Goal: Task Accomplishment & Management: Manage account settings

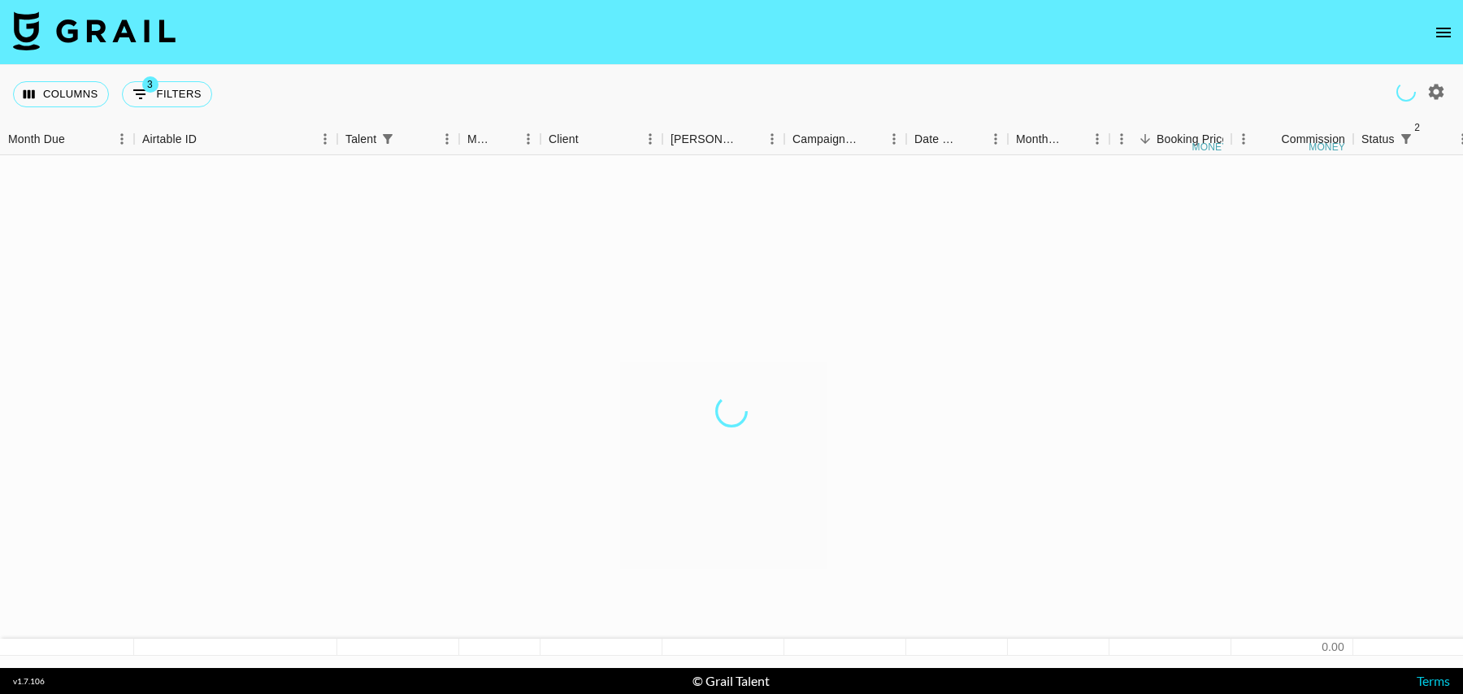
click at [175, 93] on button "3 Filters" at bounding box center [167, 94] width 90 height 26
select select "status"
select select "isNotAnyOf"
select select "status"
select select "isNotAnyOf"
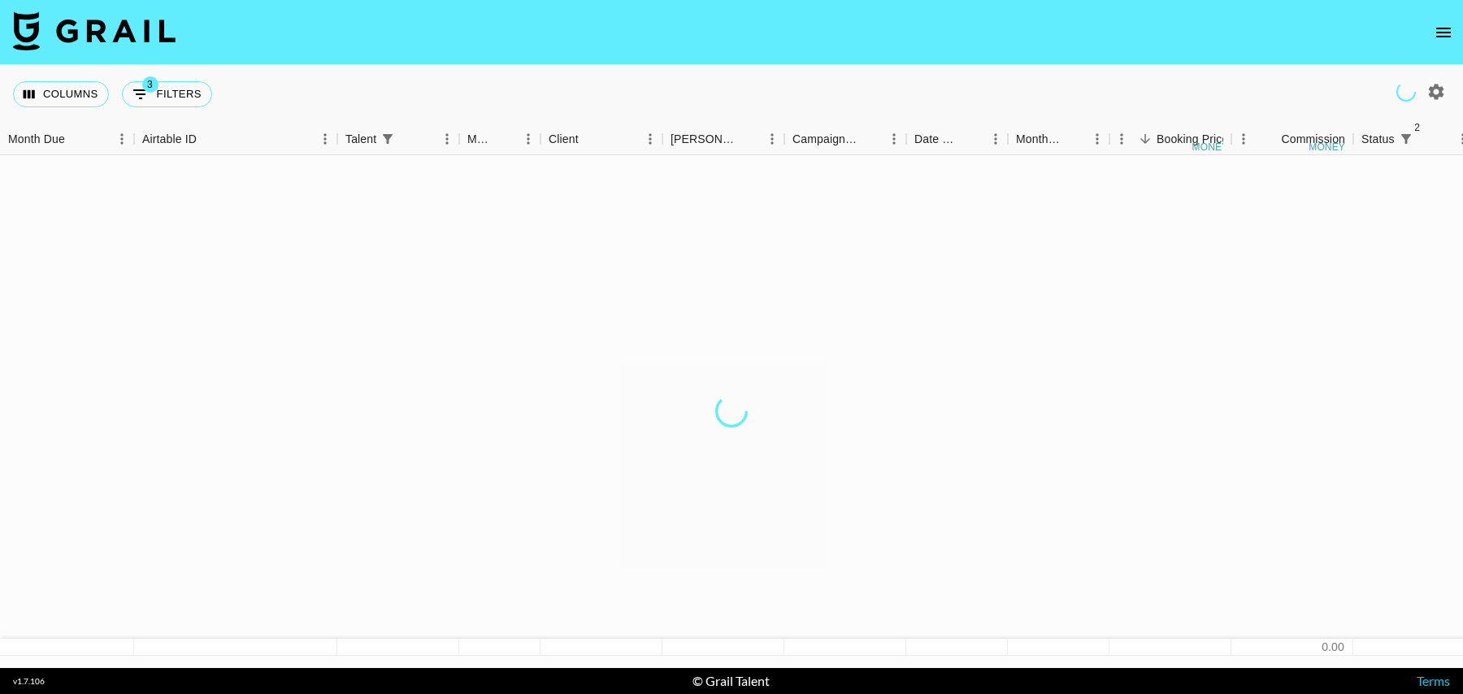
select select "talentName"
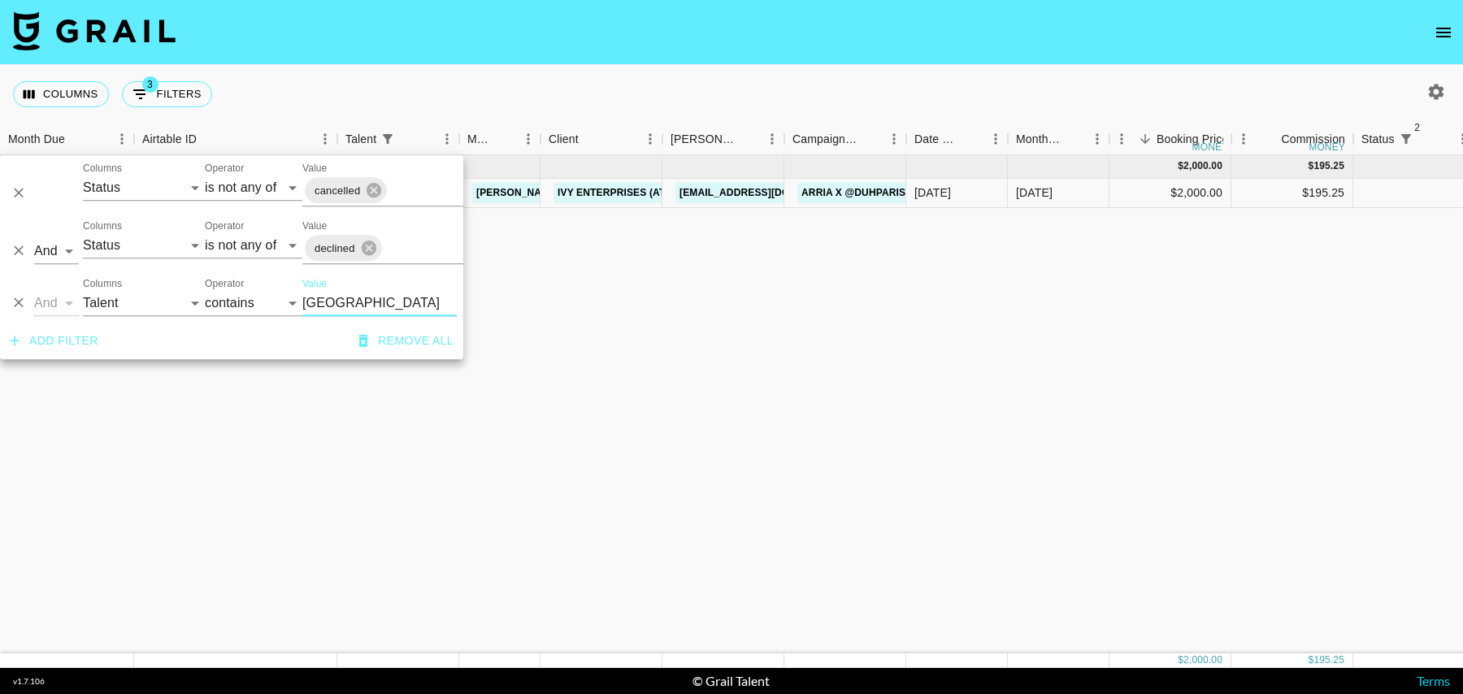
type input "paris"
click at [830, 293] on div "Oct '25 ( 1 ) $ 2,000.00 $ 195.25 recI4QmR4VN7YPbcO duhparis tancredi@grail-tal…" at bounding box center [1318, 404] width 2637 height 498
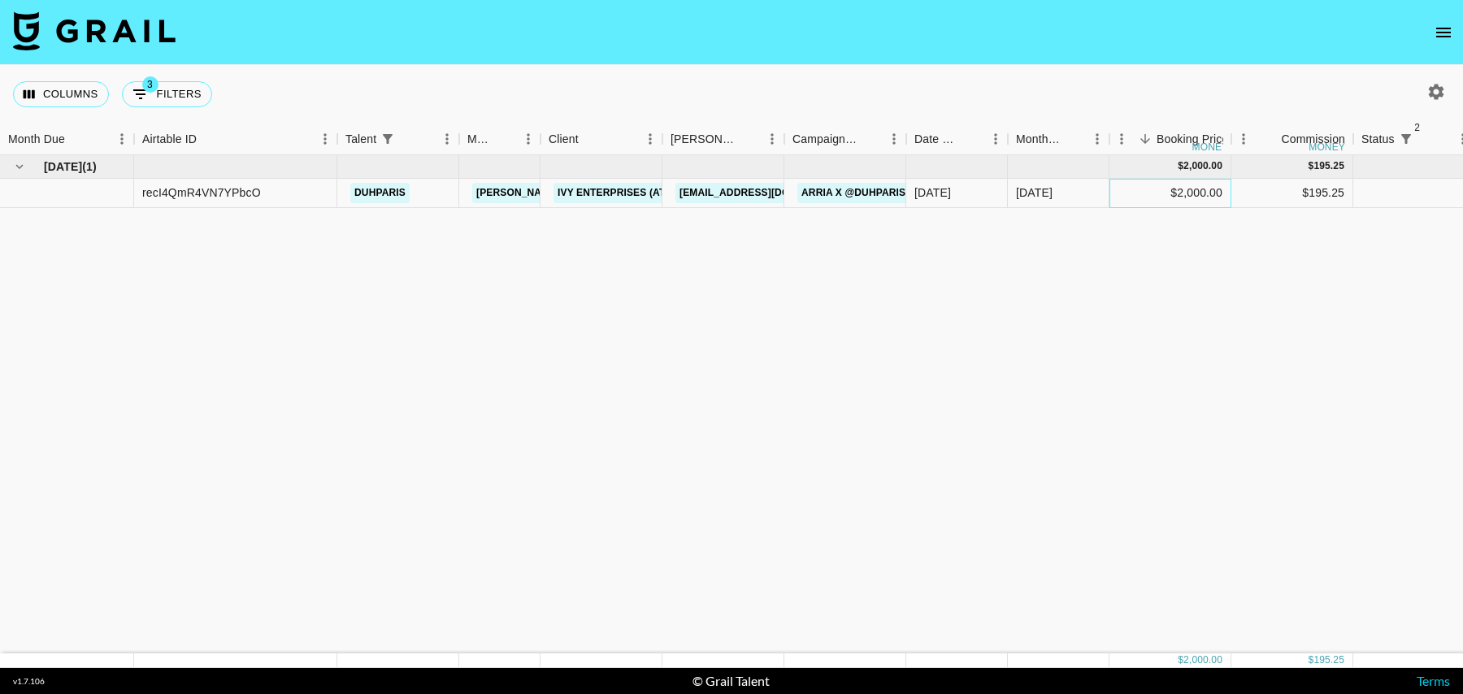
click at [1130, 195] on div "$2,000.00" at bounding box center [1170, 193] width 122 height 29
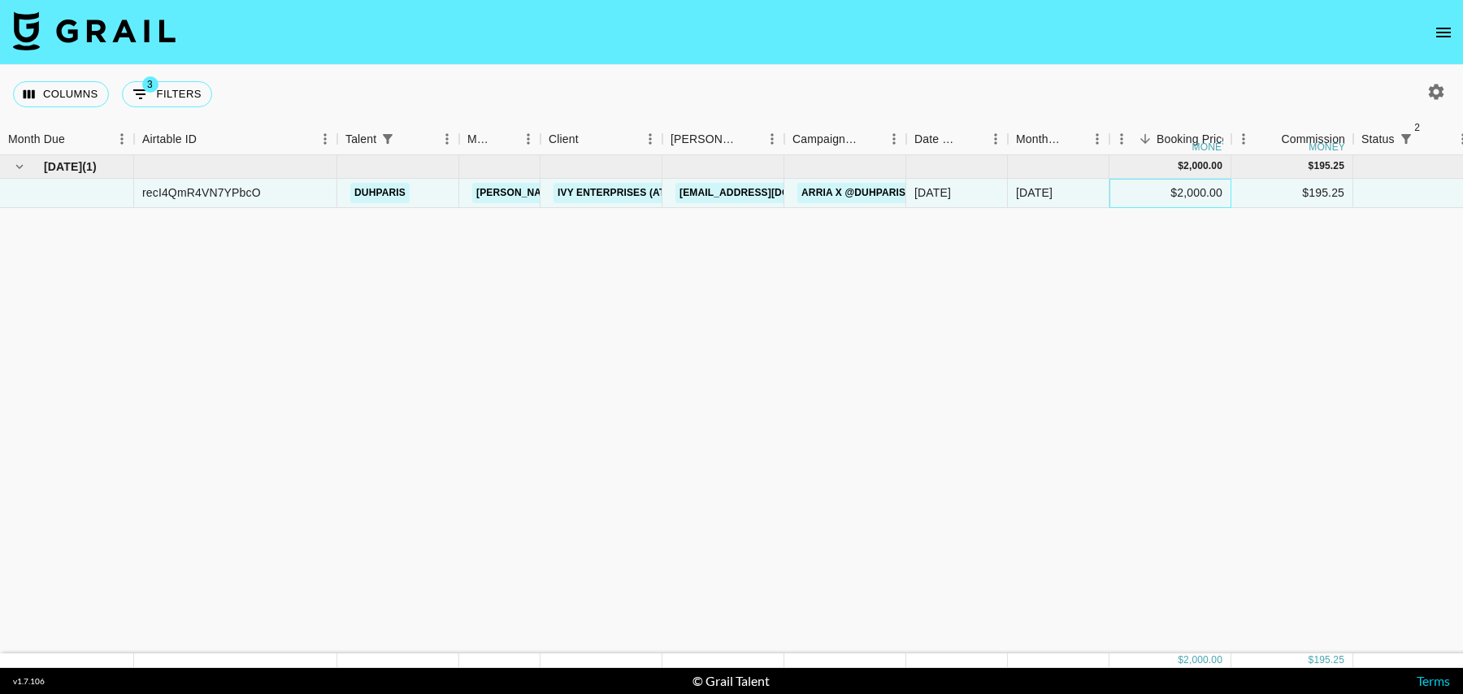
click at [1156, 193] on div "$2,000.00" at bounding box center [1170, 193] width 122 height 29
click at [1174, 193] on input "2000" at bounding box center [1169, 192] width 119 height 13
type input "2500"
click at [1381, 182] on div at bounding box center [1414, 193] width 122 height 29
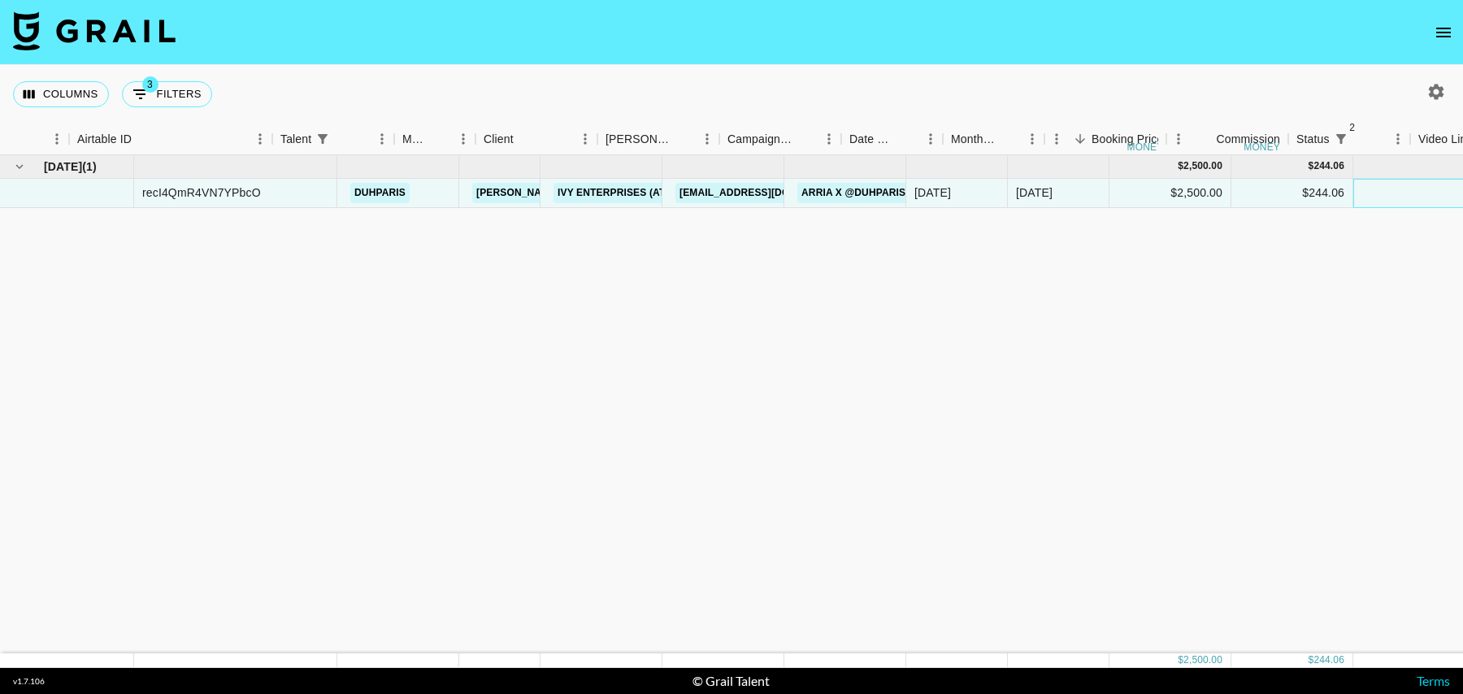
scroll to position [0, 1174]
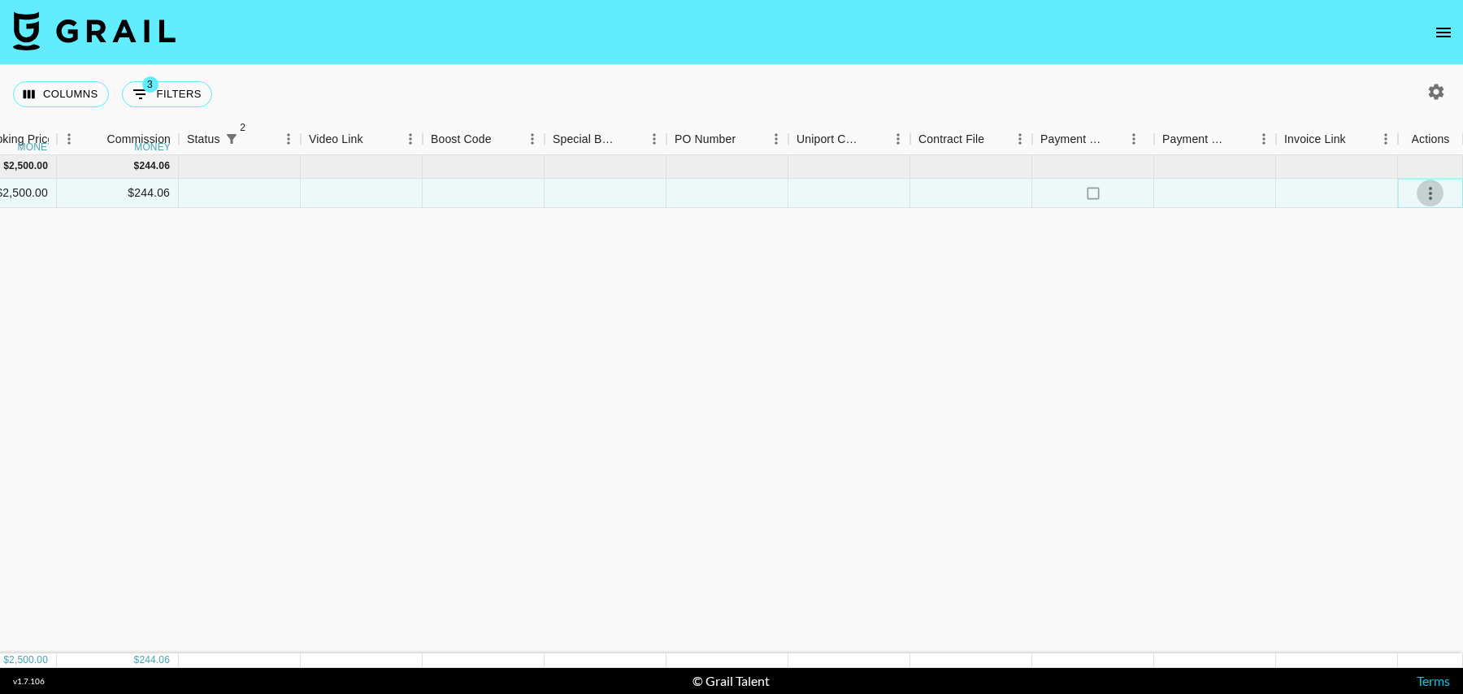
click at [1433, 187] on icon "select merge strategy" at bounding box center [1430, 194] width 20 height 20
click at [1412, 223] on li "Confirm" at bounding box center [1410, 227] width 106 height 29
click at [1307, 195] on div at bounding box center [1337, 193] width 122 height 29
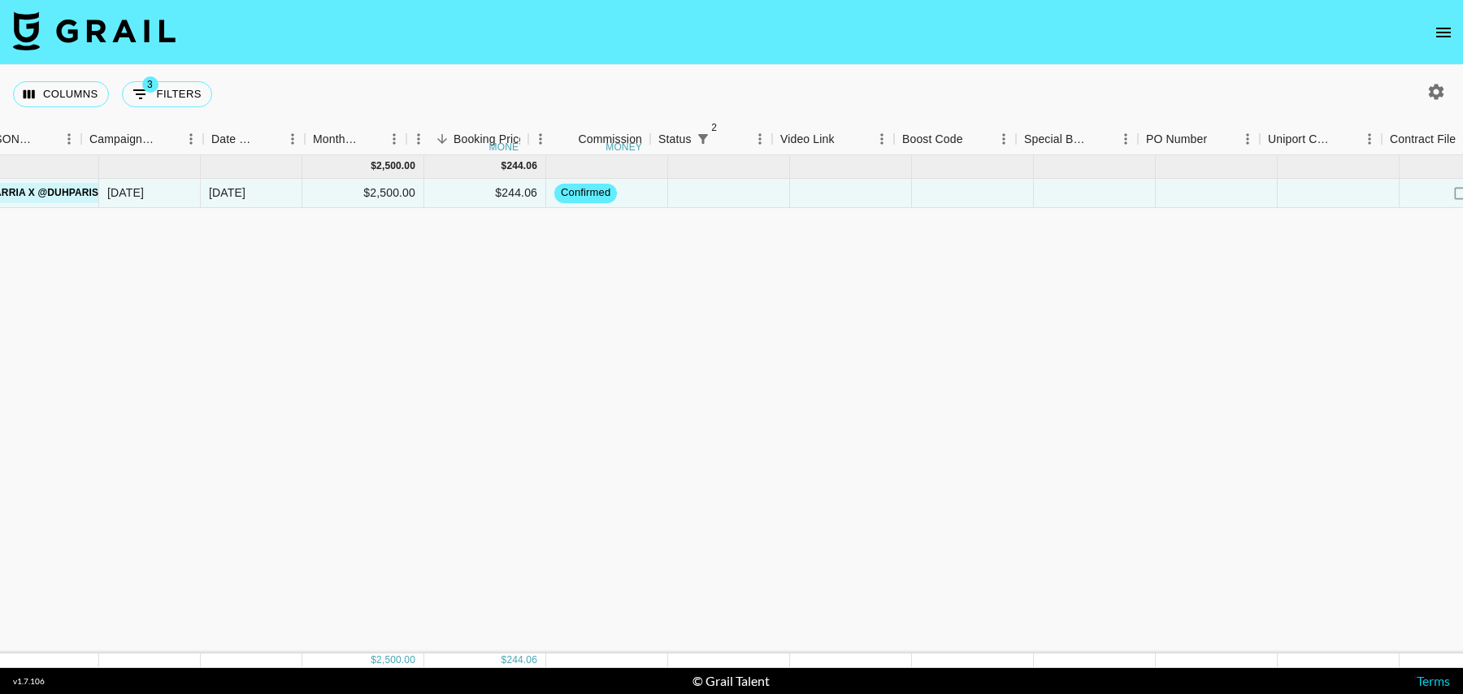
scroll to position [0, 119]
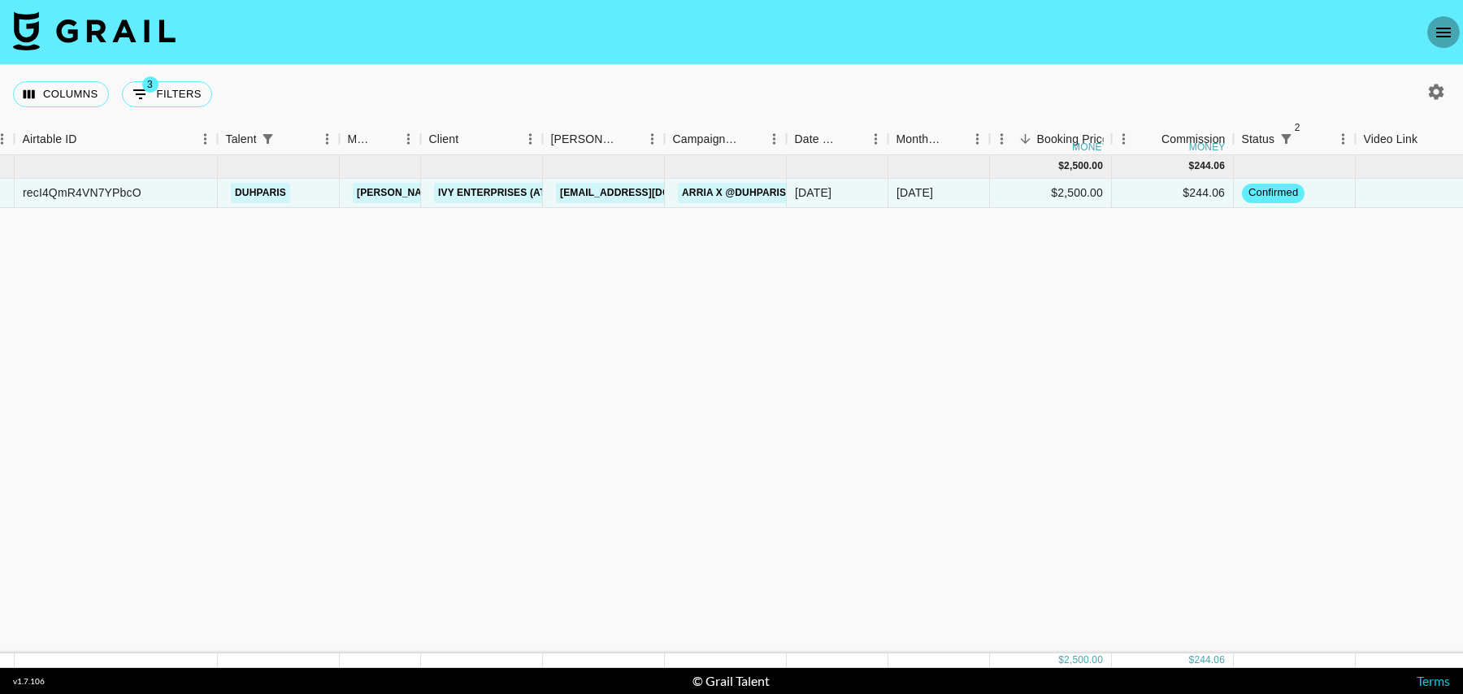
click at [1446, 26] on icon "open drawer" at bounding box center [1443, 33] width 20 height 20
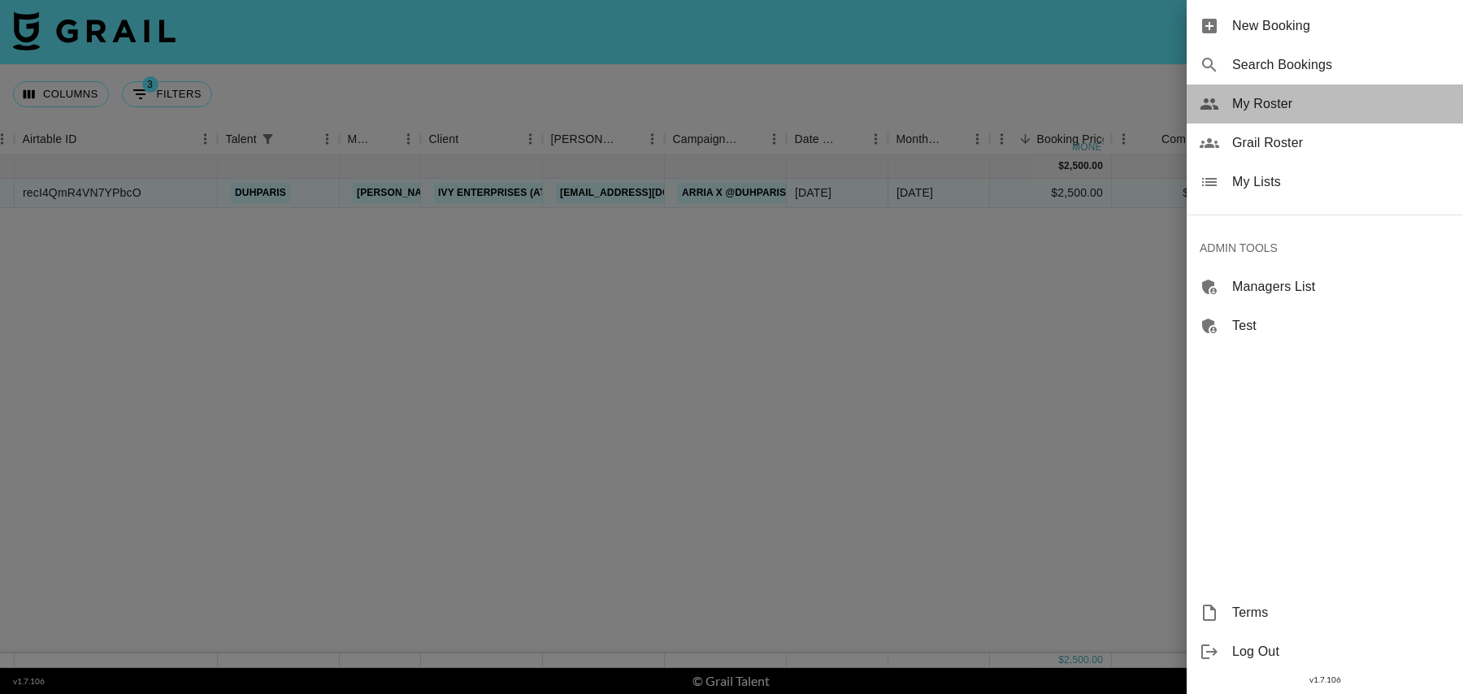
click at [1281, 106] on span "My Roster" at bounding box center [1341, 104] width 218 height 20
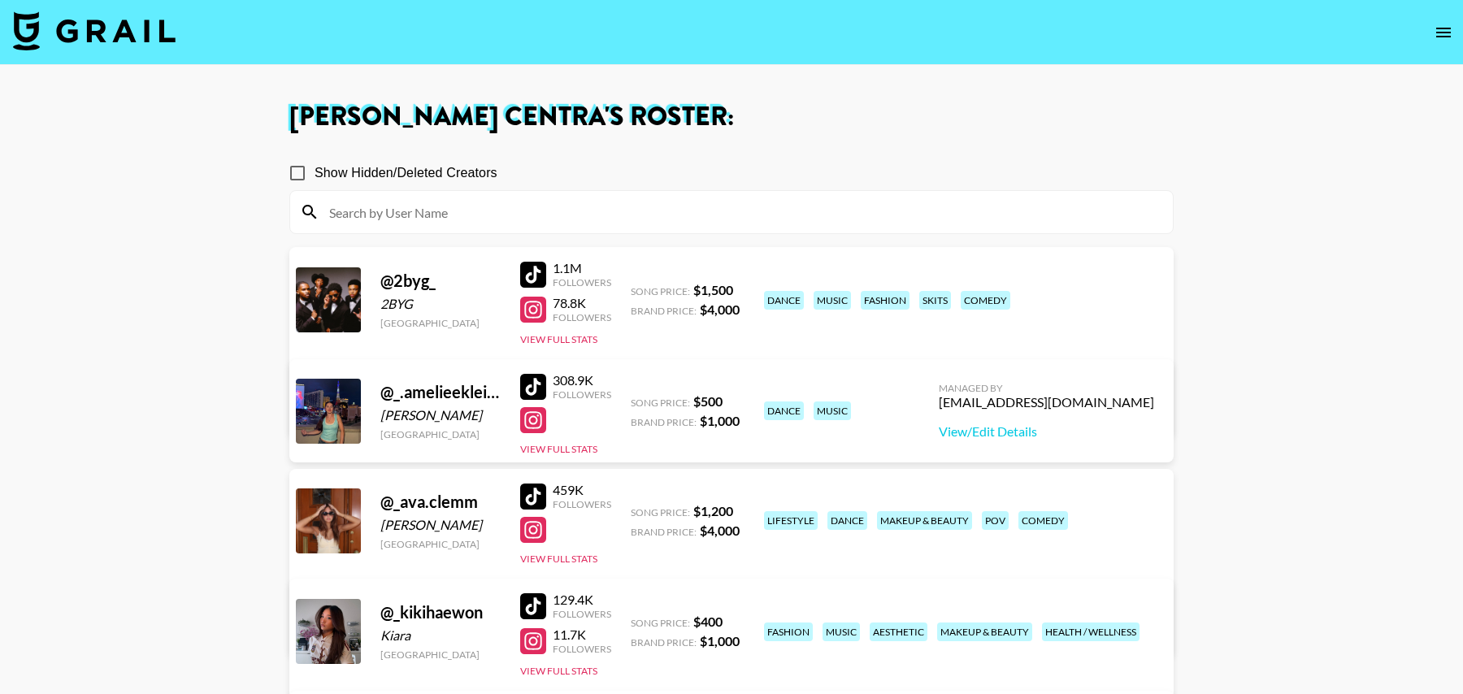
click at [525, 213] on input at bounding box center [740, 212] width 843 height 26
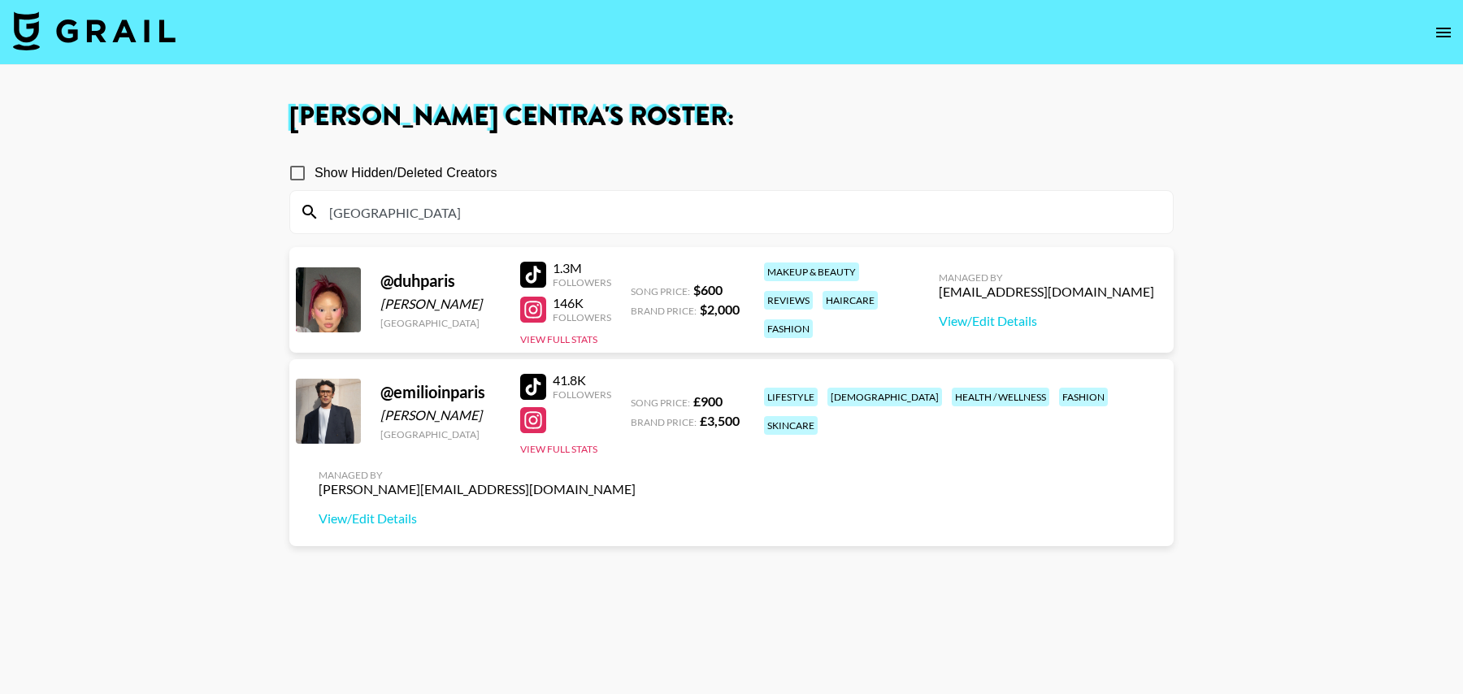
type input "paris"
click at [134, 28] on img at bounding box center [94, 30] width 163 height 39
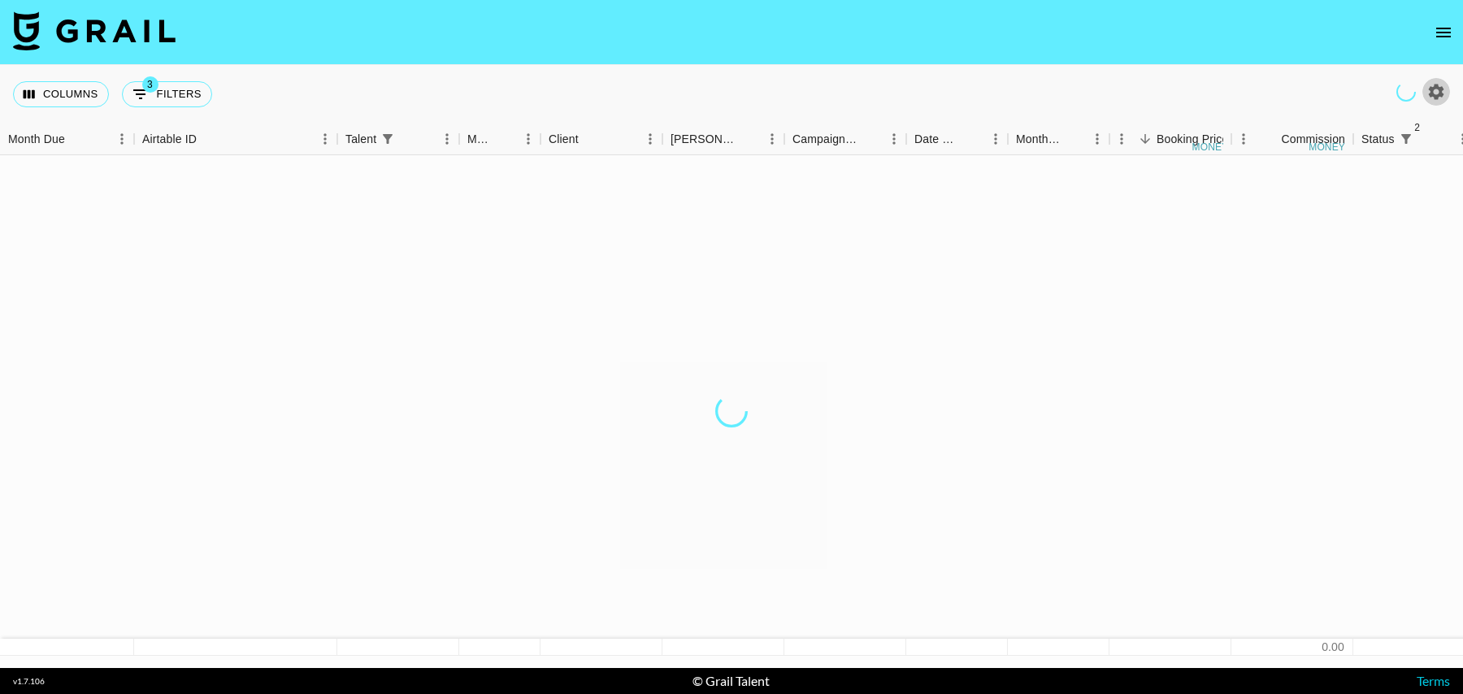
click at [1433, 89] on icon "button" at bounding box center [1436, 92] width 20 height 20
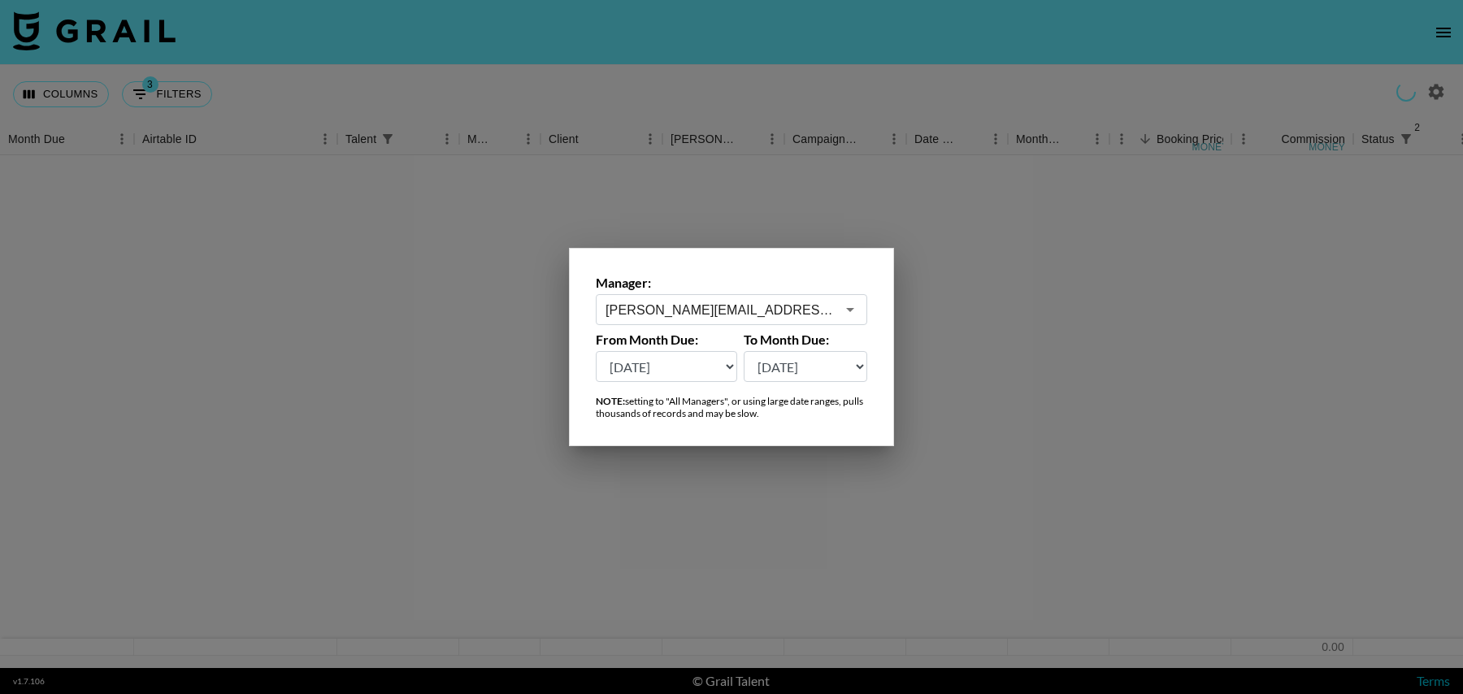
click at [642, 367] on select "Oct '26 Sep '26 Aug '26 Jul '26 Jun '26 May '26 Apr '26 Mar '26 Feb '26 Jan '26…" at bounding box center [666, 366] width 141 height 31
select select "Oct '25"
click at [596, 351] on select "Oct '26 Sep '26 Aug '26 Jul '26 Jun '26 May '26 Apr '26 Mar '26 Feb '26 Jan '26…" at bounding box center [666, 366] width 141 height 31
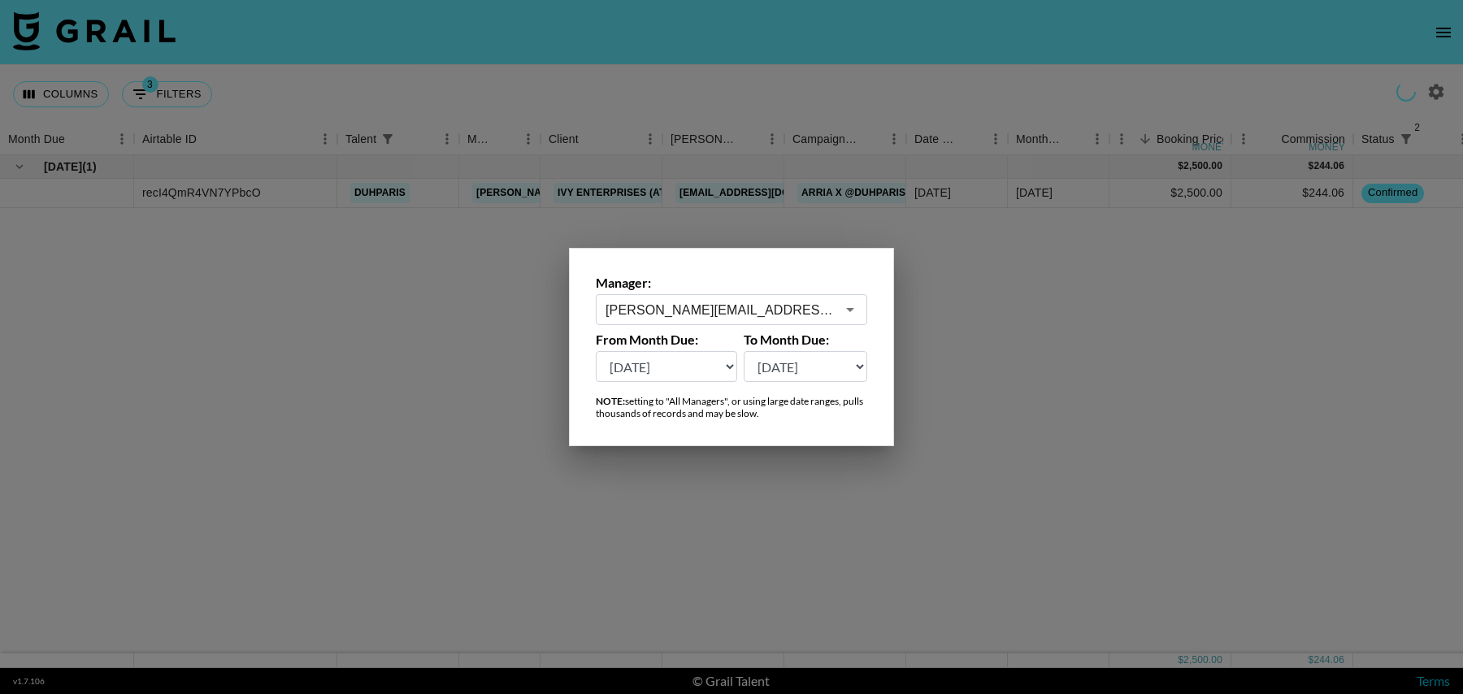
click at [1040, 321] on div at bounding box center [731, 347] width 1463 height 694
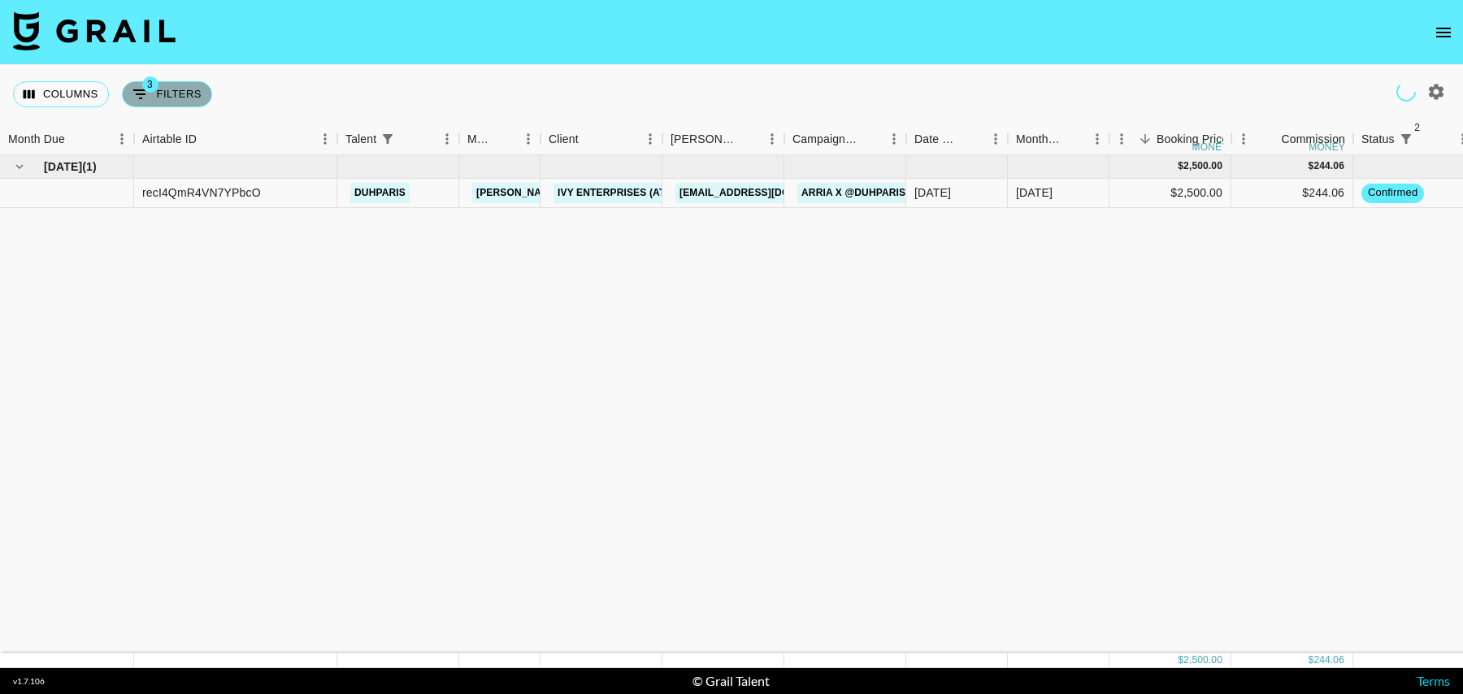
click at [177, 91] on button "3 Filters" at bounding box center [167, 94] width 90 height 26
select select "status"
select select "isNotAnyOf"
select select "status"
select select "isNotAnyOf"
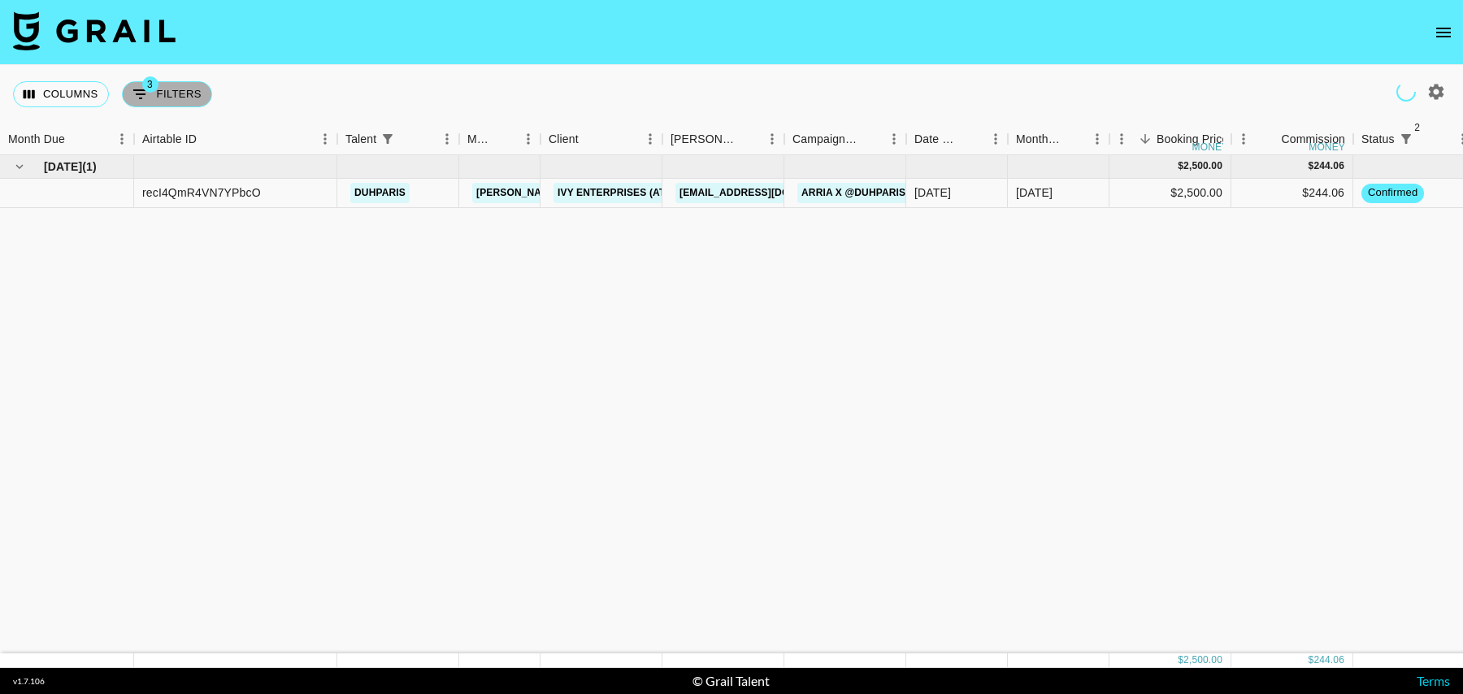
select select "talentName"
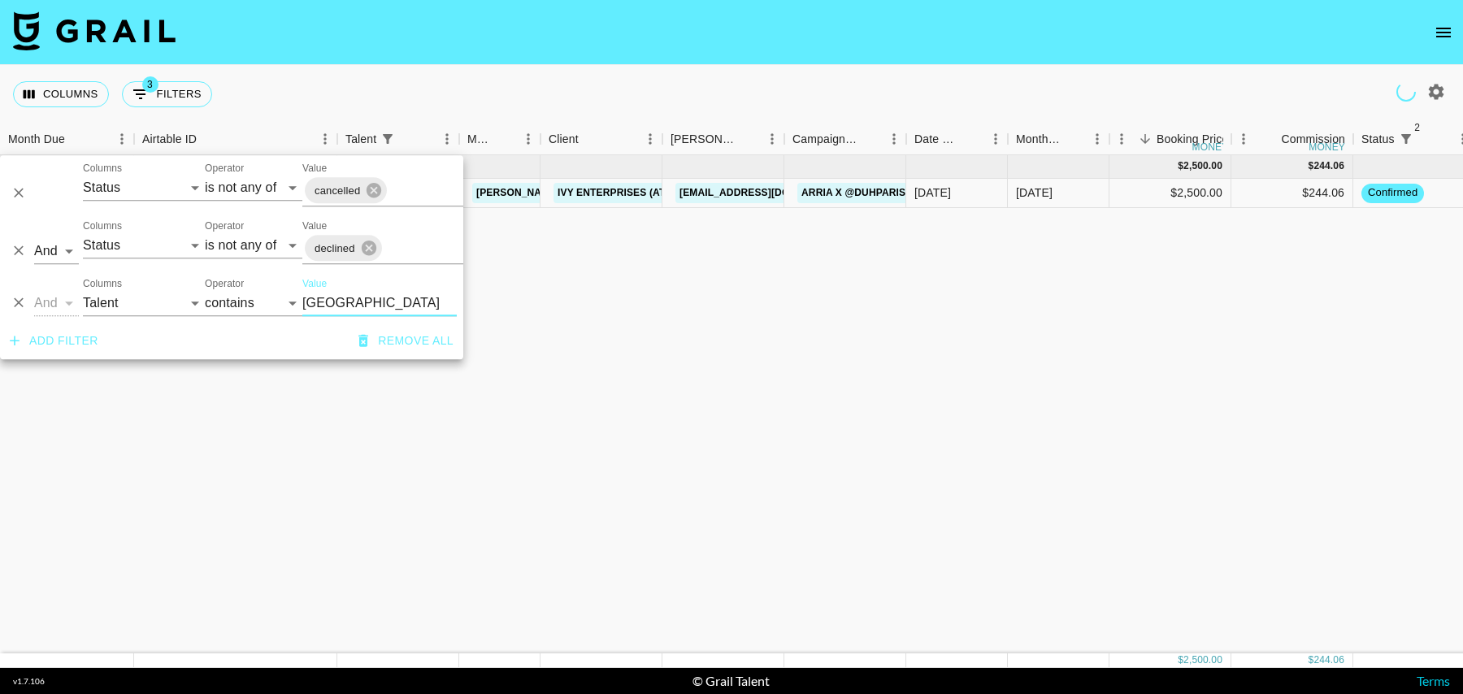
drag, startPoint x: 16, startPoint y: 303, endPoint x: 60, endPoint y: 295, distance: 44.6
click at [16, 303] on icon "Delete" at bounding box center [19, 303] width 16 height 16
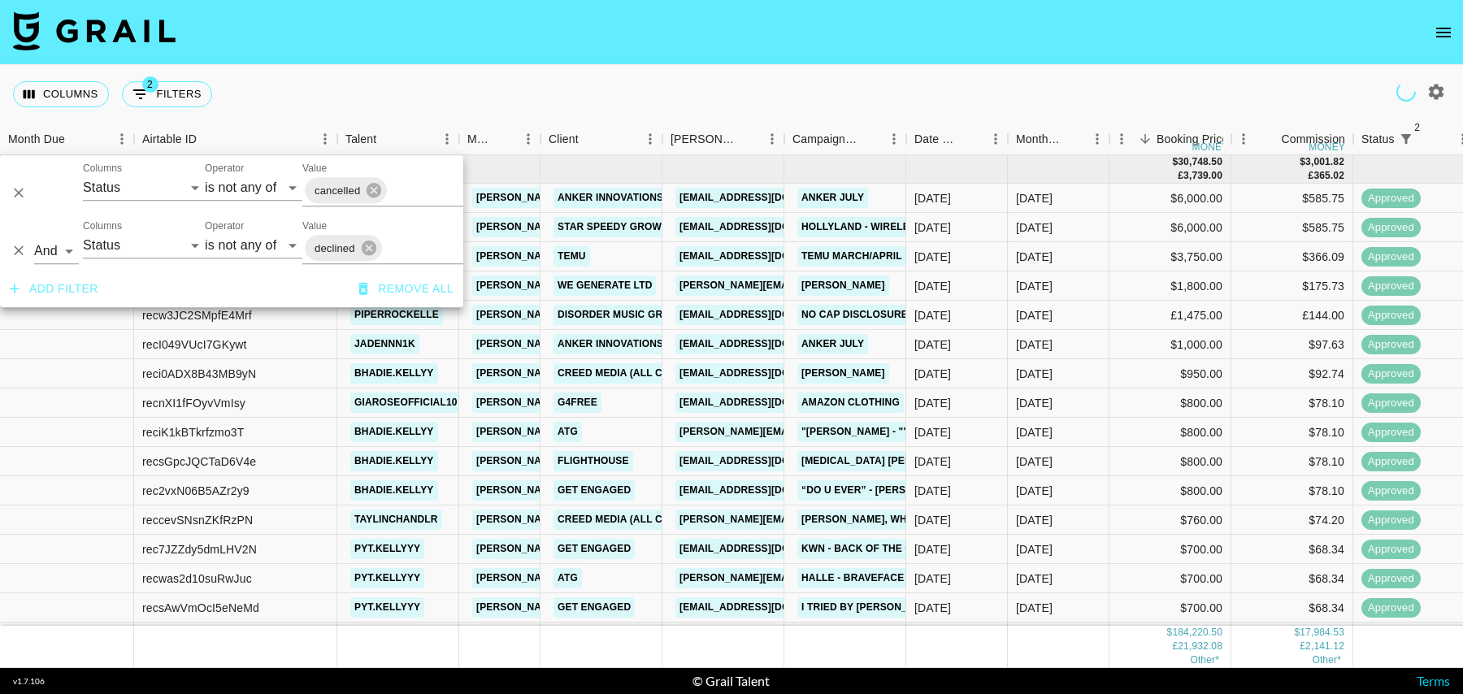
click at [910, 78] on div "Columns 2 Filters + Booking" at bounding box center [731, 94] width 1463 height 59
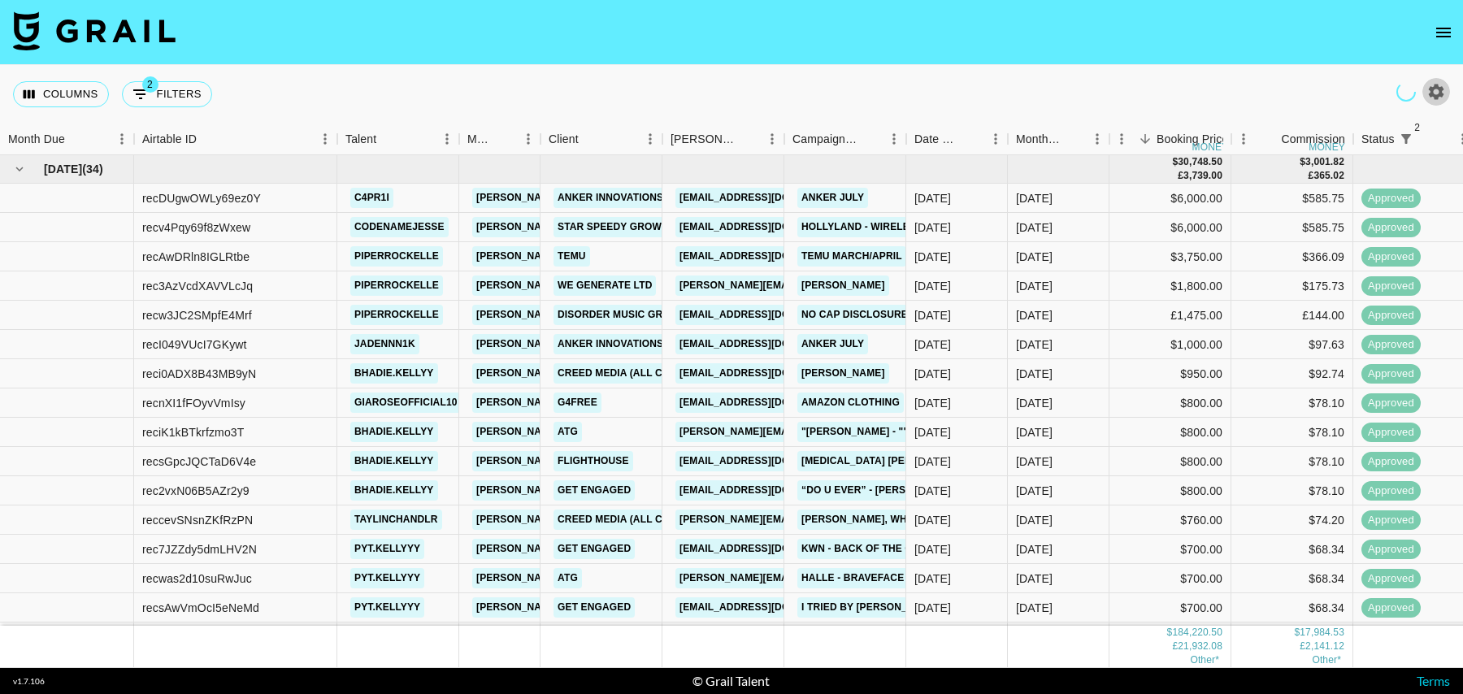
click at [1440, 90] on icon "button" at bounding box center [1436, 91] width 15 height 15
select select "Oct '25"
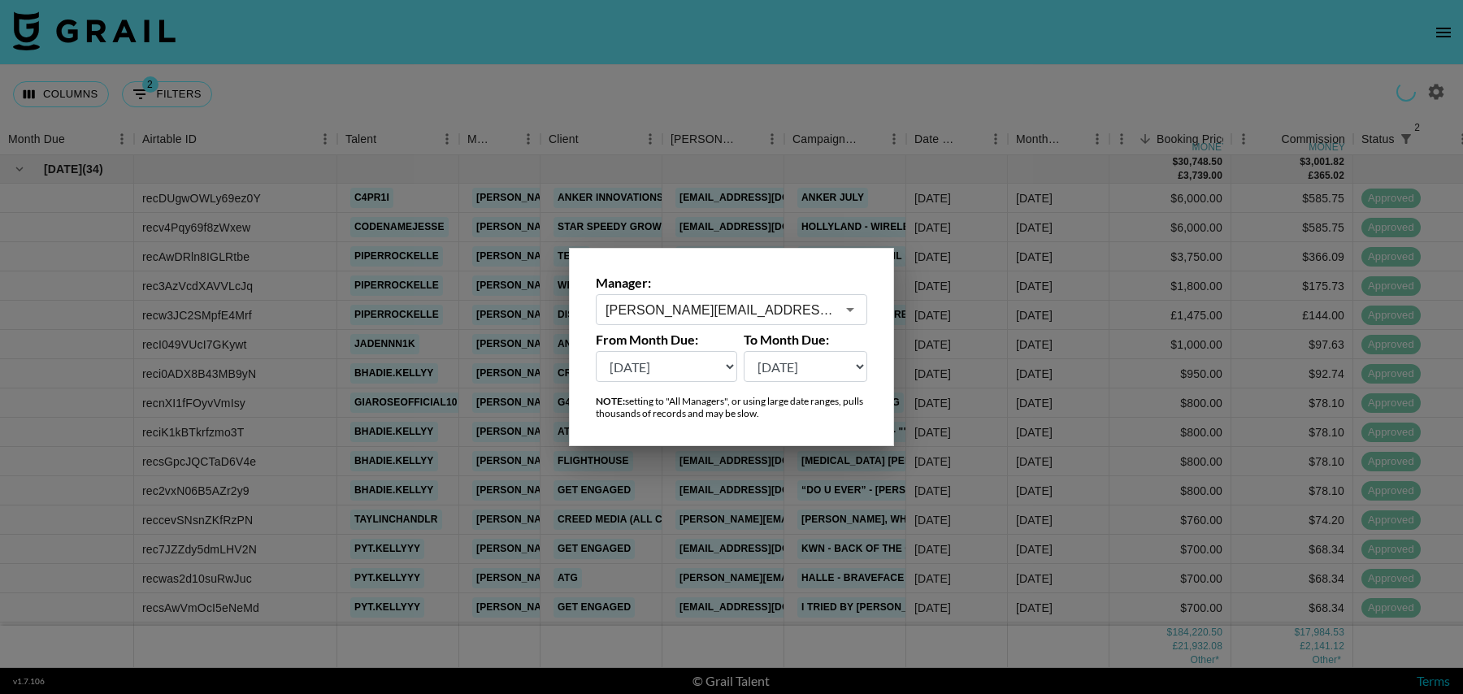
click at [639, 369] on select "Oct '26 Sep '26 Aug '26 Jul '26 Jun '26 May '26 Apr '26 Mar '26 Feb '26 Jan '26…" at bounding box center [666, 366] width 141 height 31
click at [596, 351] on select "Oct '26 Sep '26 Aug '26 Jul '26 Jun '26 May '26 Apr '26 Mar '26 Feb '26 Jan '26…" at bounding box center [666, 366] width 141 height 31
click at [689, 132] on div at bounding box center [731, 347] width 1463 height 694
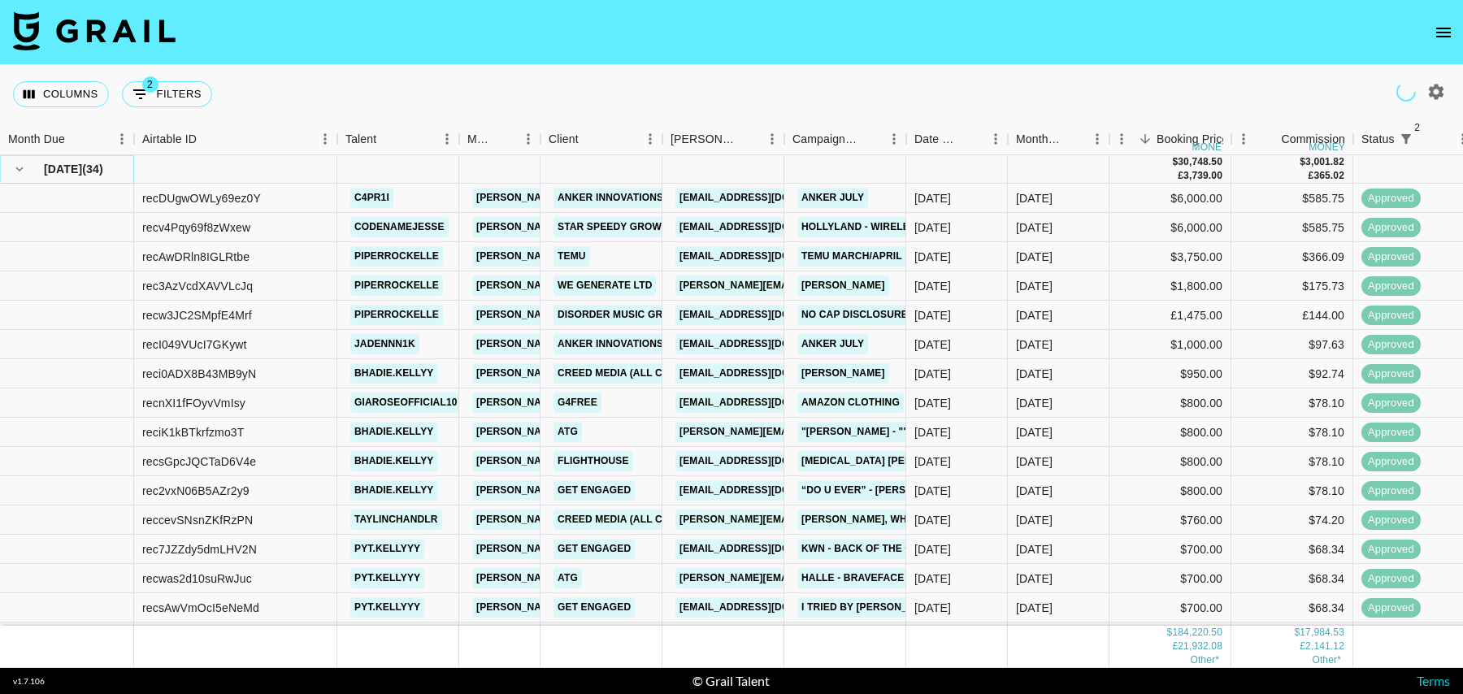
click at [19, 168] on icon "hide children" at bounding box center [19, 169] width 15 height 15
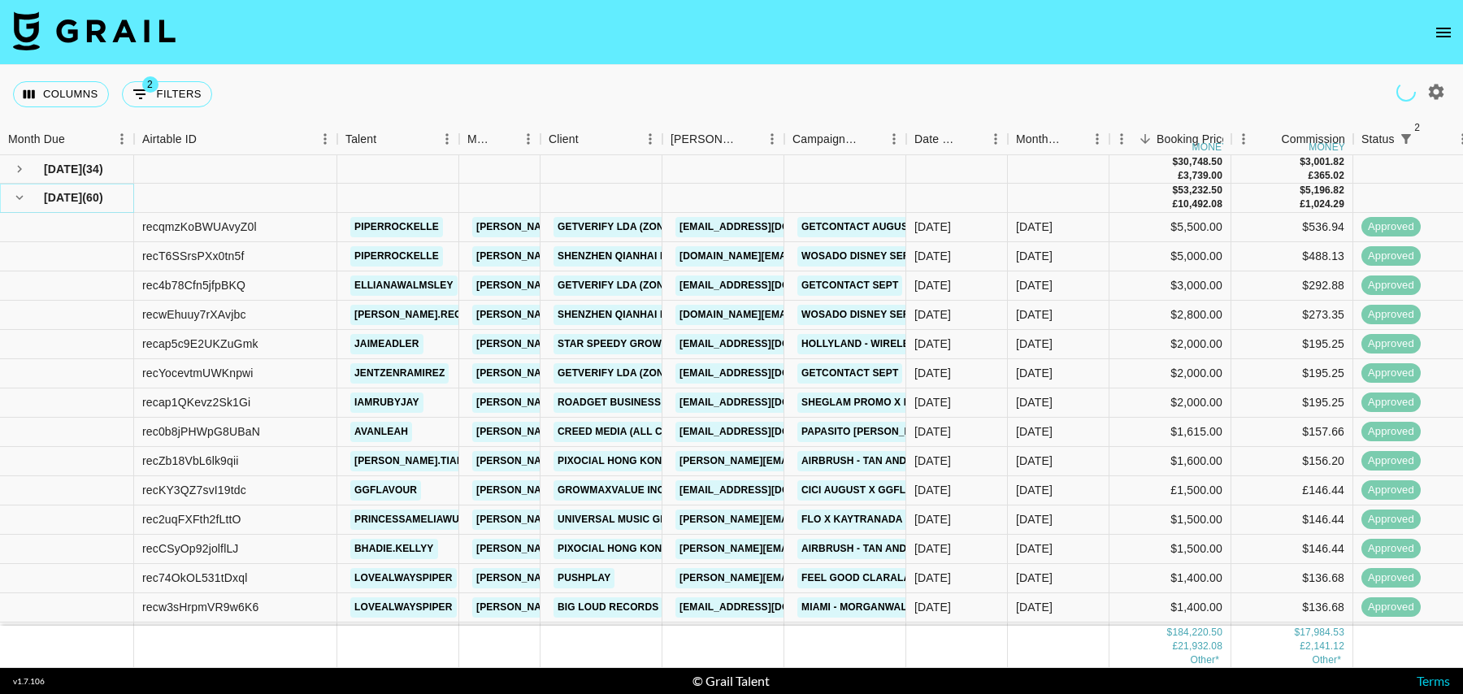
click at [19, 199] on icon "hide children" at bounding box center [19, 197] width 15 height 15
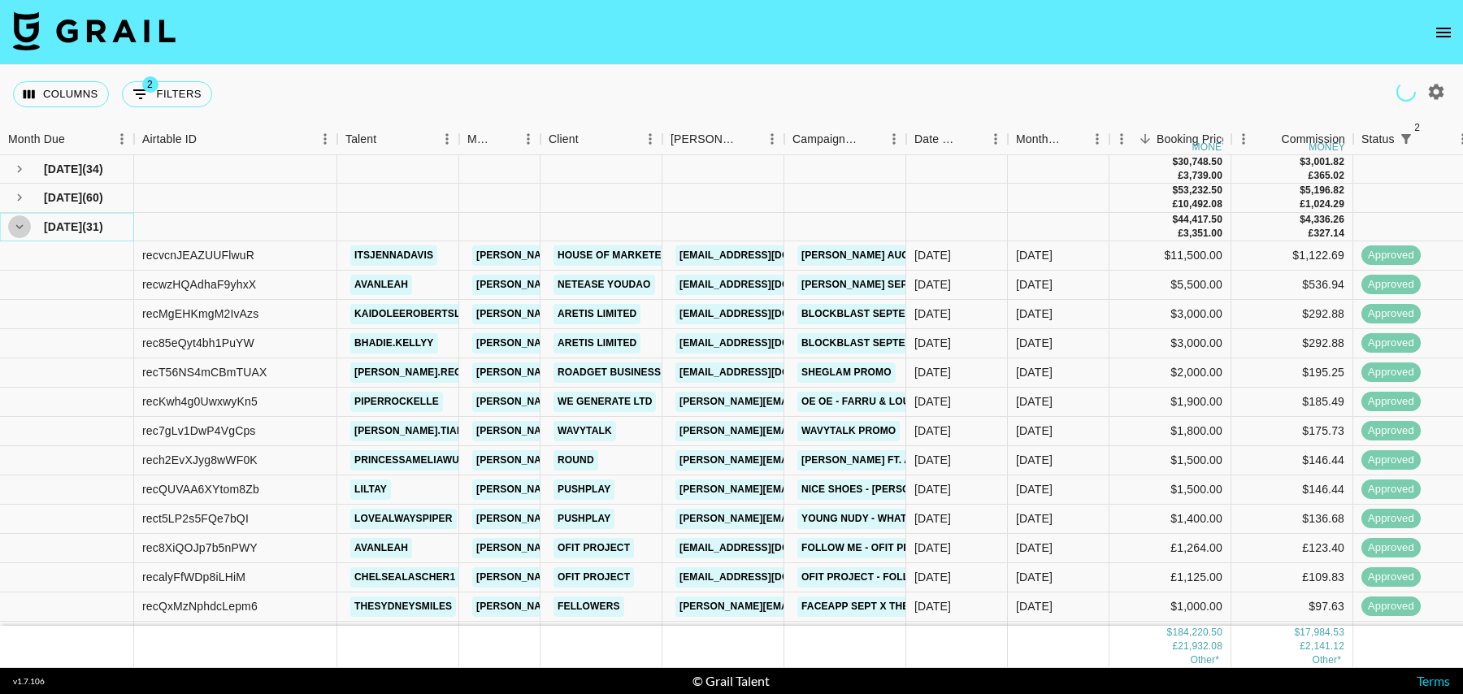
click at [19, 229] on icon "hide children" at bounding box center [19, 226] width 15 height 15
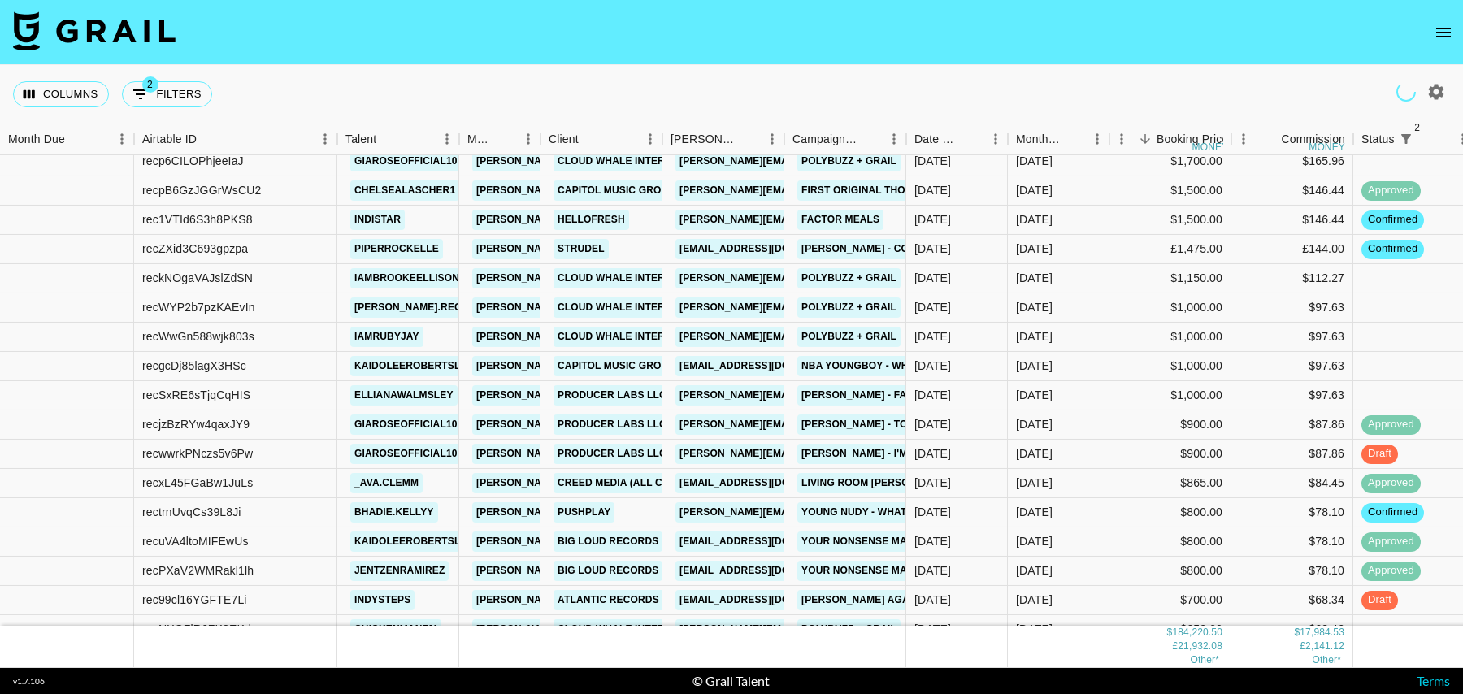
scroll to position [478, 0]
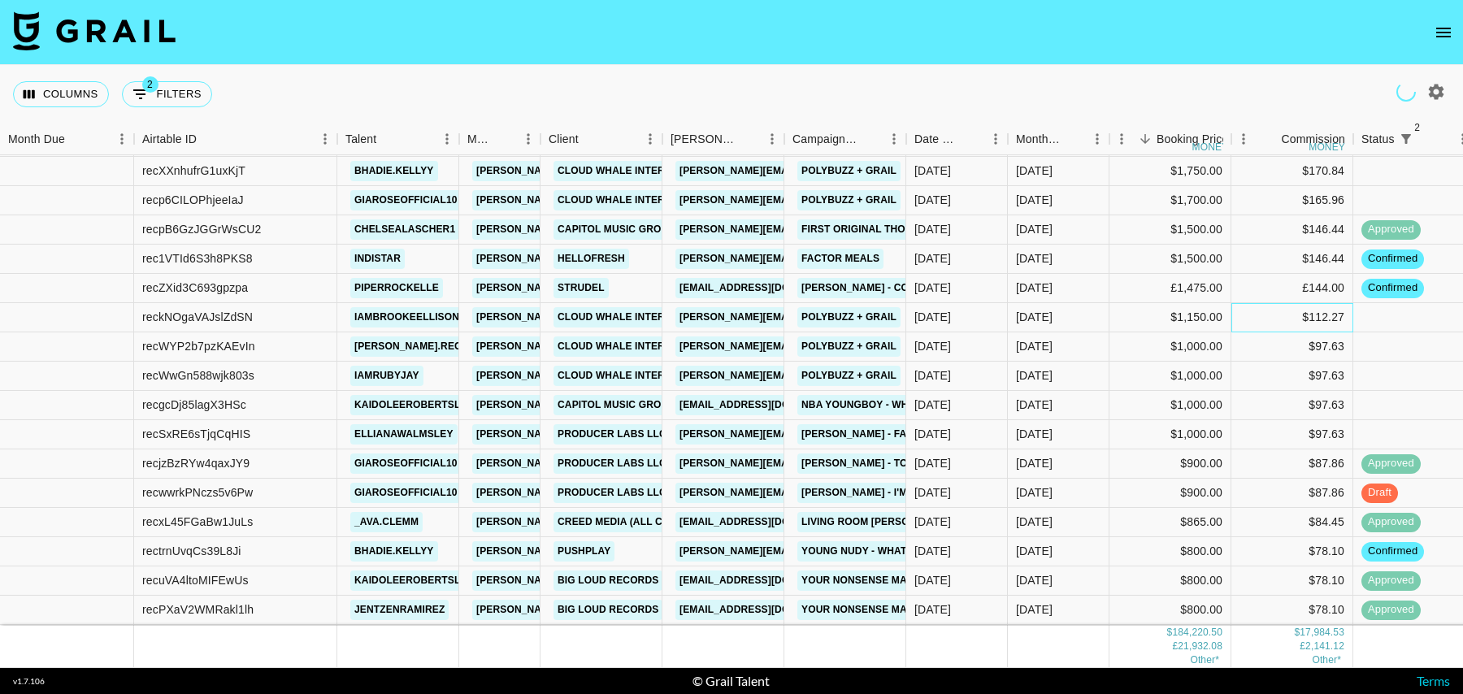
click at [1260, 313] on div "$112.27" at bounding box center [1292, 317] width 122 height 29
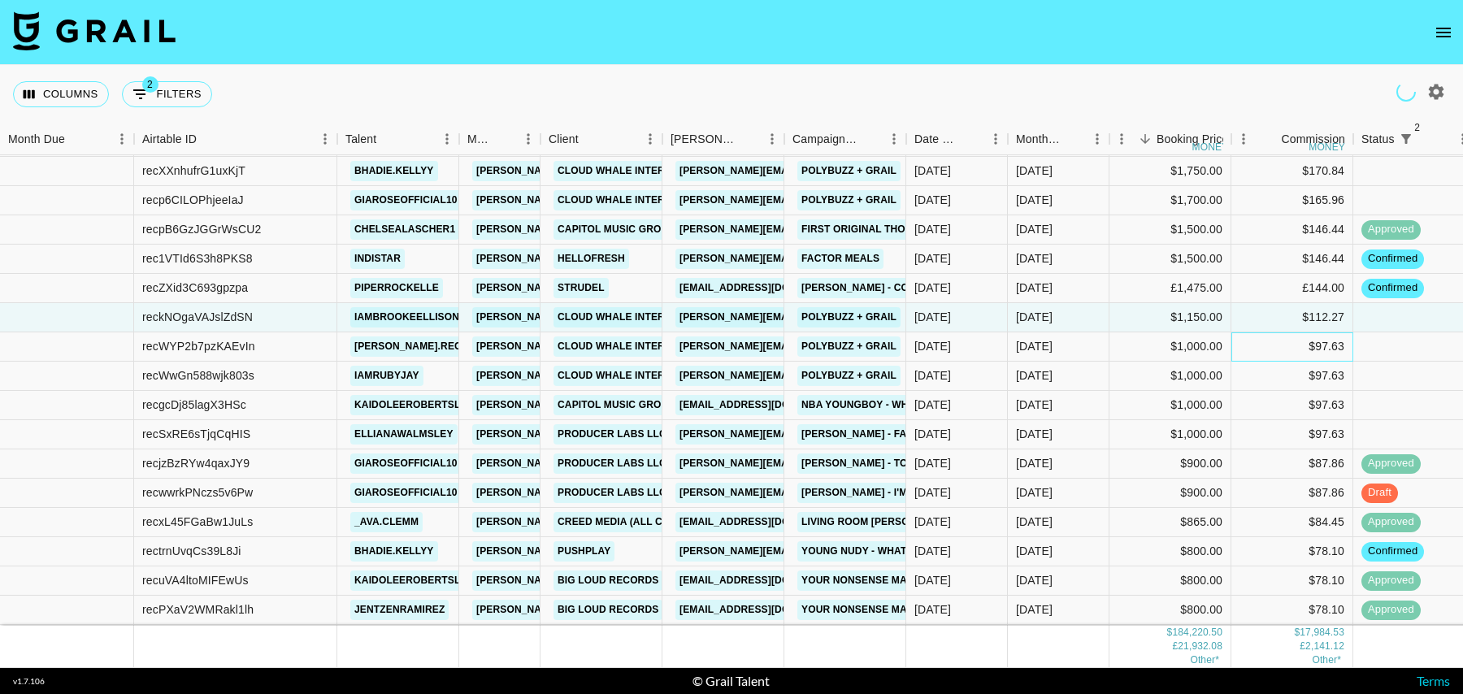
click at [1254, 341] on div "$97.63" at bounding box center [1292, 346] width 122 height 29
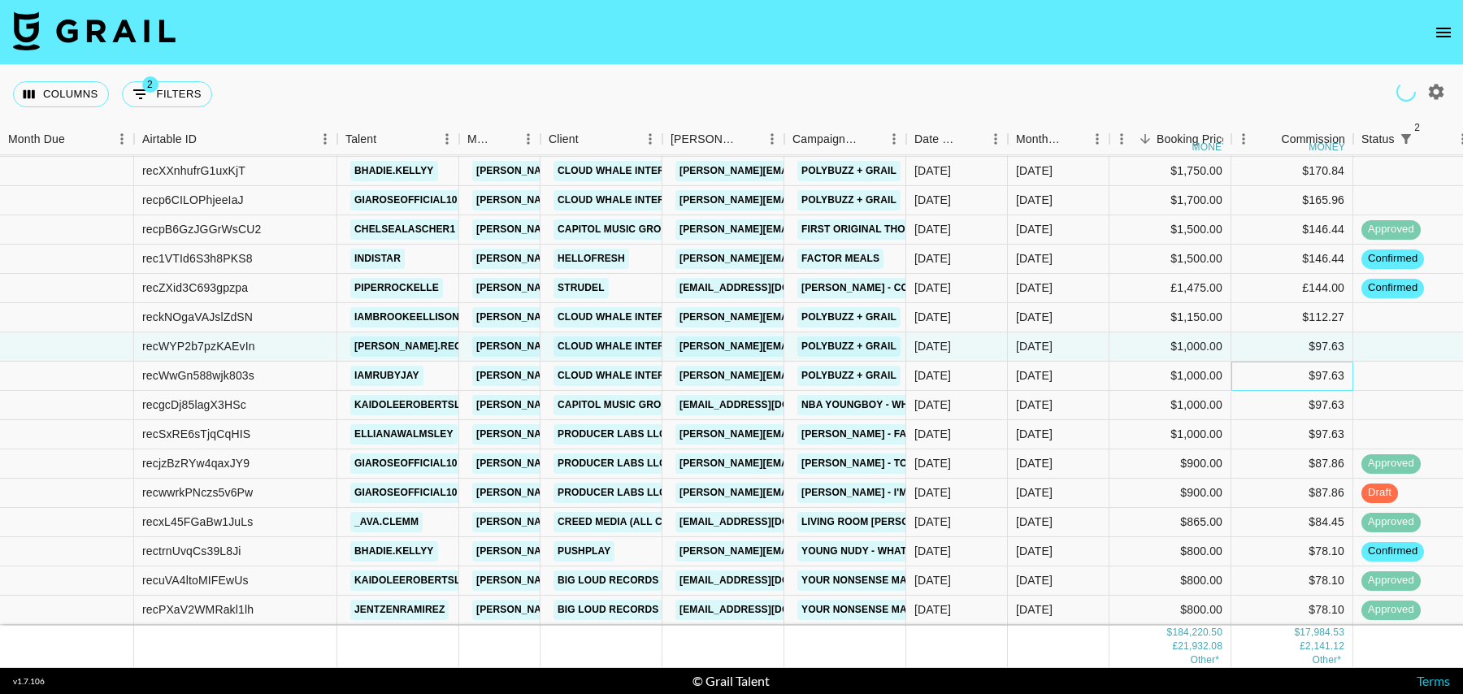
click at [1254, 373] on div "$97.63" at bounding box center [1292, 376] width 122 height 29
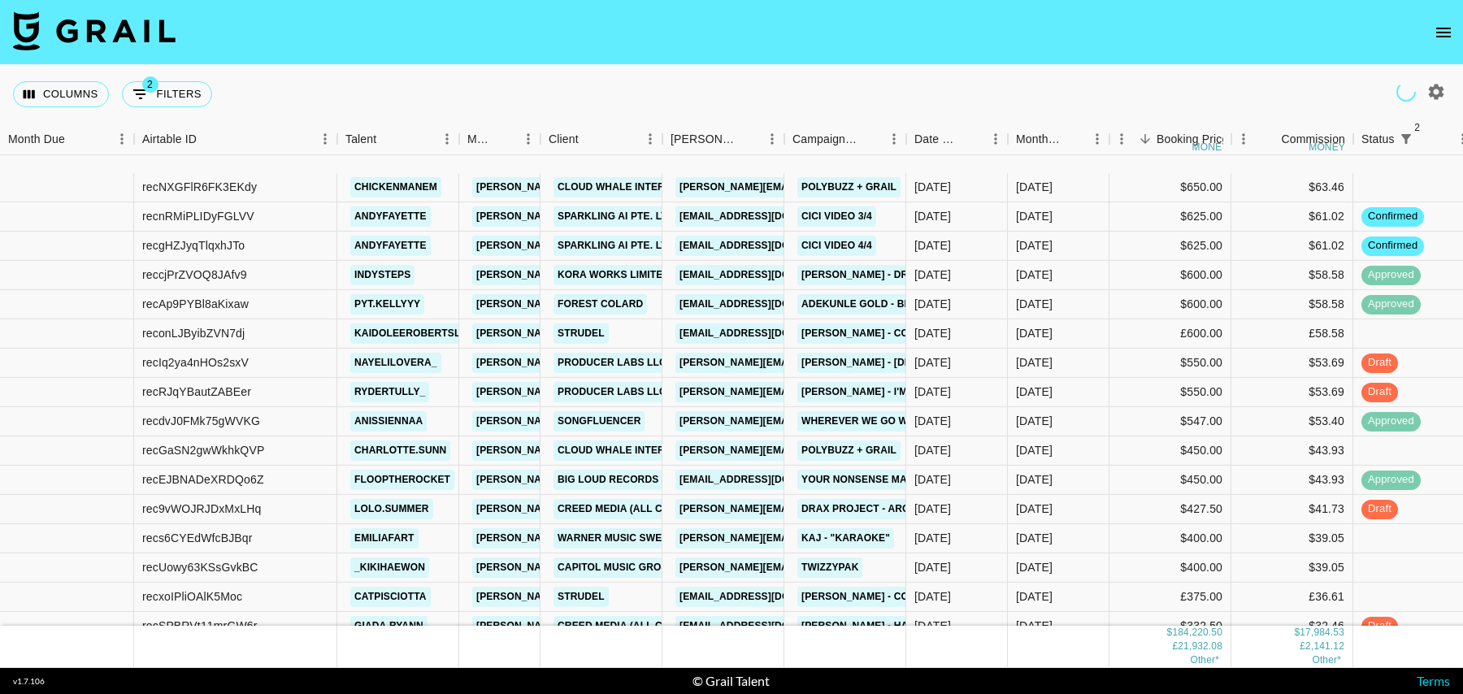
scroll to position [1090, 0]
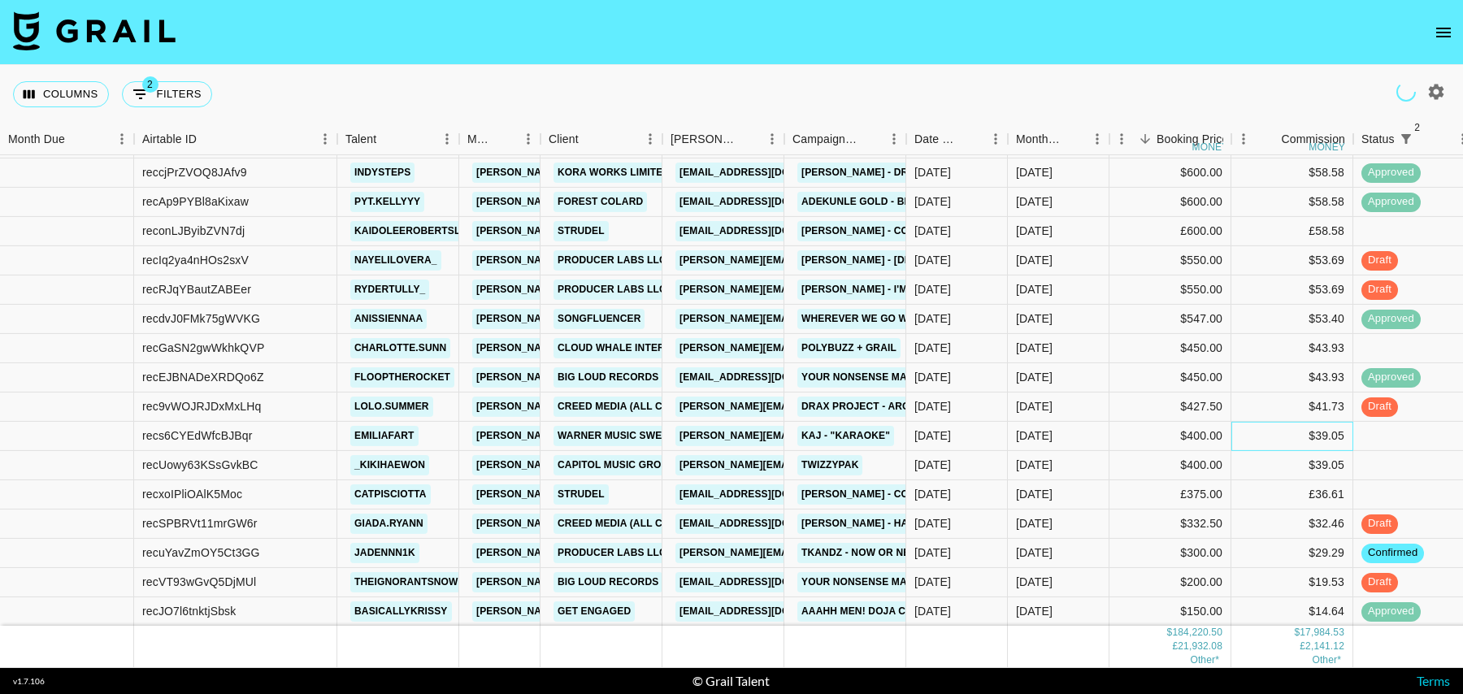
click at [1254, 435] on div "$39.05" at bounding box center [1292, 436] width 122 height 29
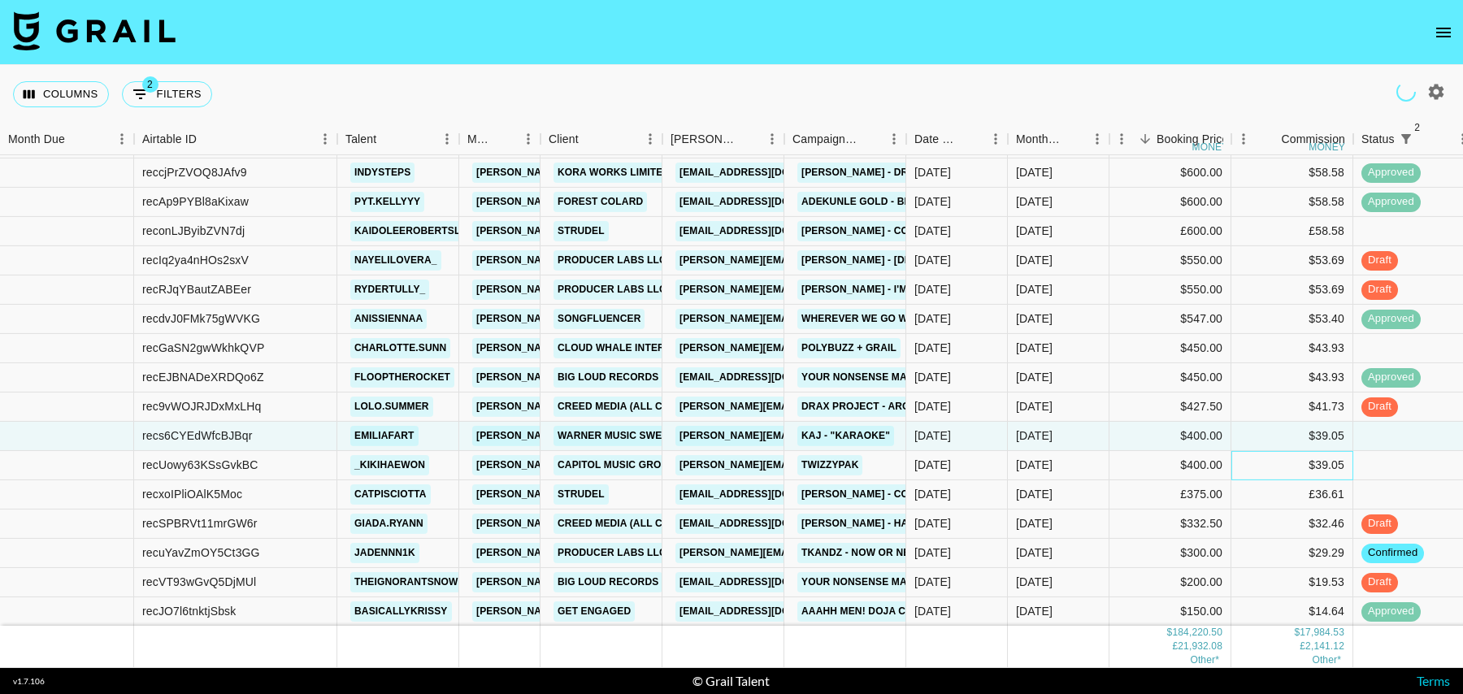
click at [1254, 471] on div "$39.05" at bounding box center [1292, 465] width 122 height 29
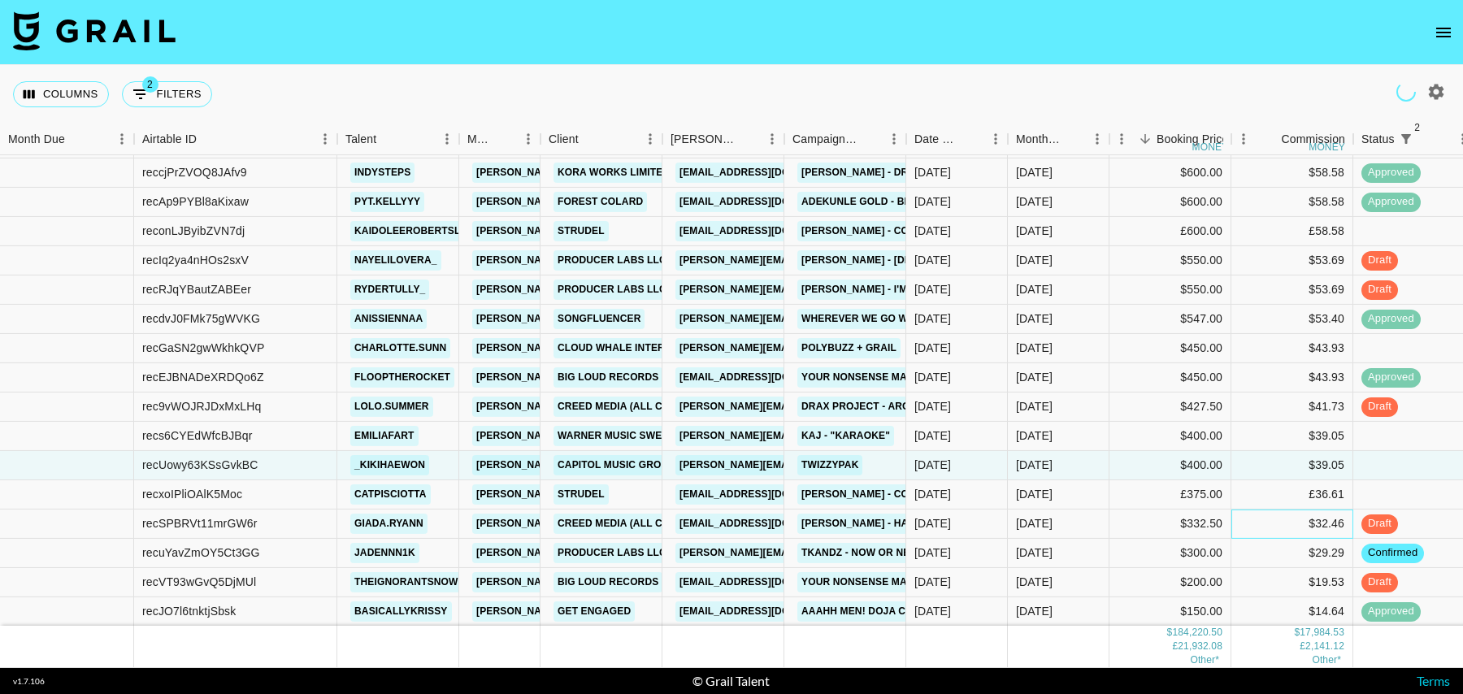
click at [1254, 510] on div "$32.46" at bounding box center [1292, 524] width 122 height 29
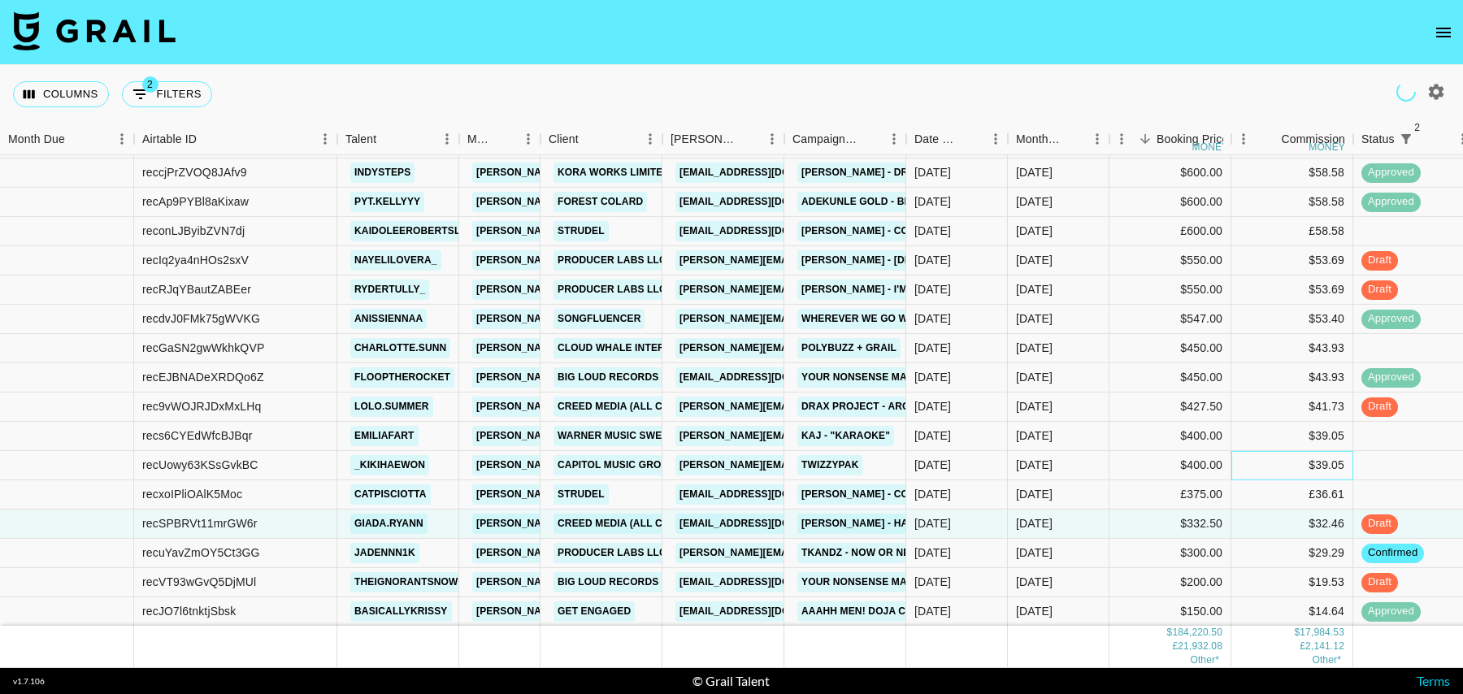
click at [1254, 466] on div "$39.05" at bounding box center [1292, 465] width 122 height 29
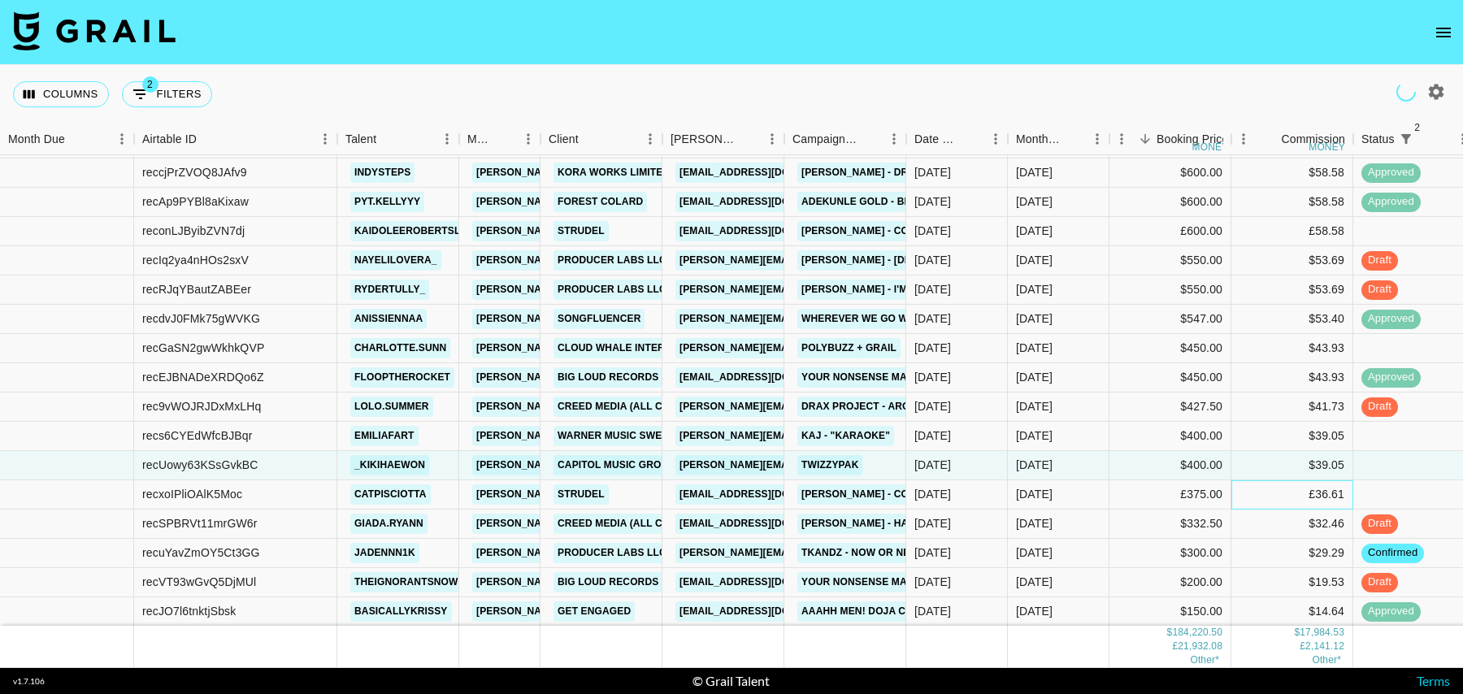
click at [1249, 488] on div "£36.61" at bounding box center [1292, 494] width 122 height 29
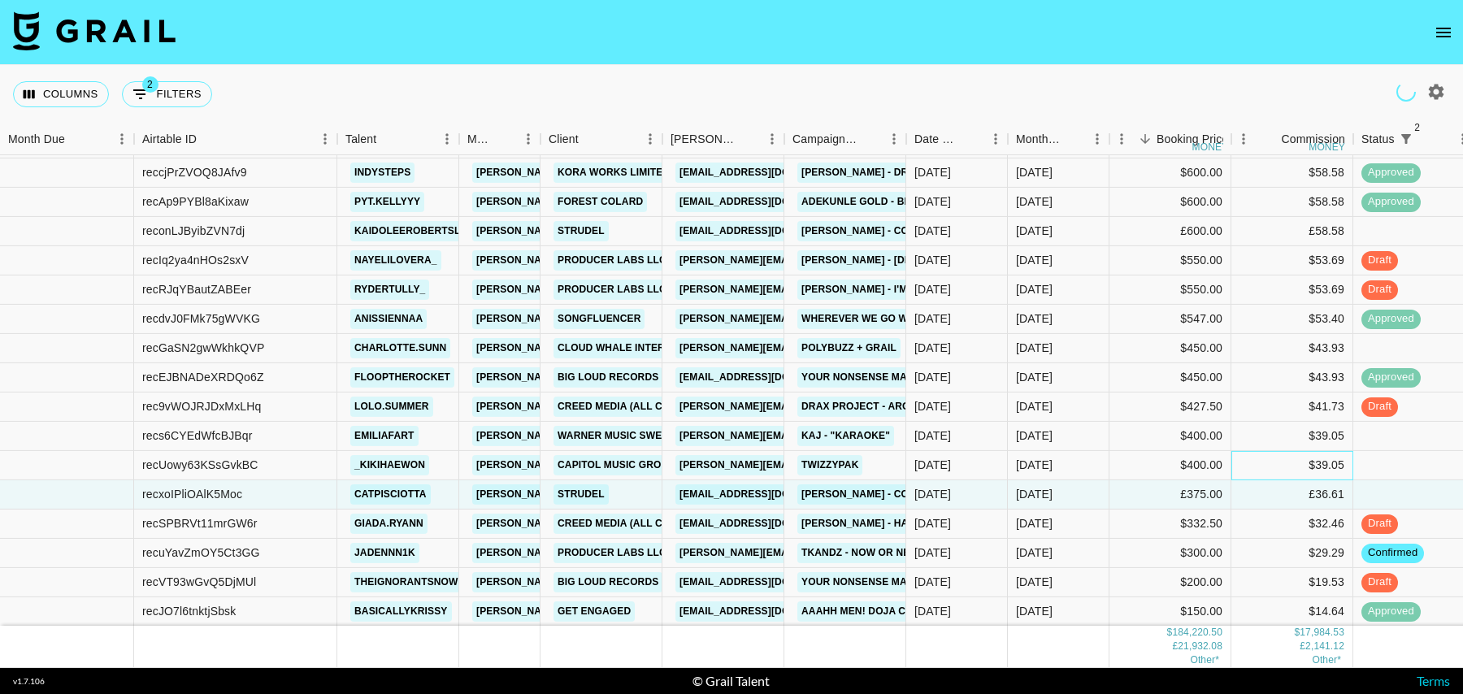
click at [1251, 457] on div "$39.05" at bounding box center [1292, 465] width 122 height 29
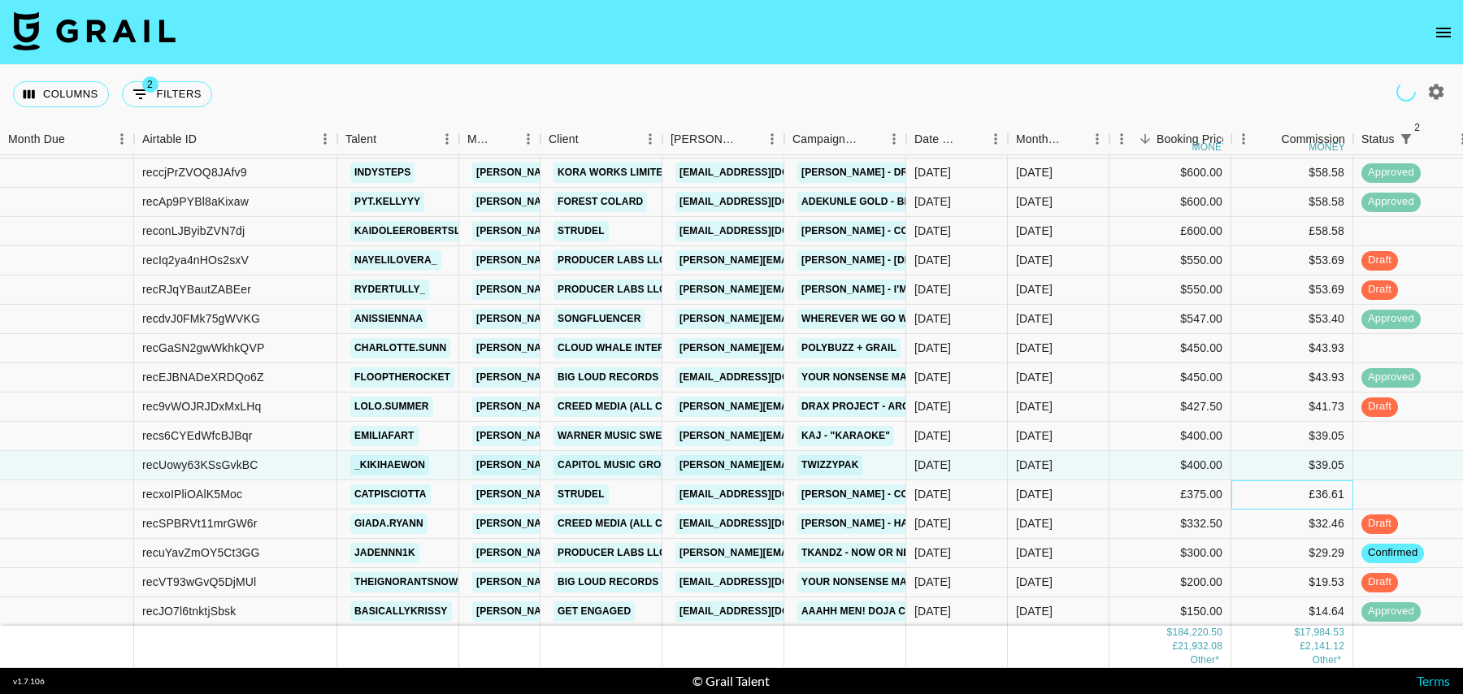
click at [1253, 485] on div "£36.61" at bounding box center [1292, 494] width 122 height 29
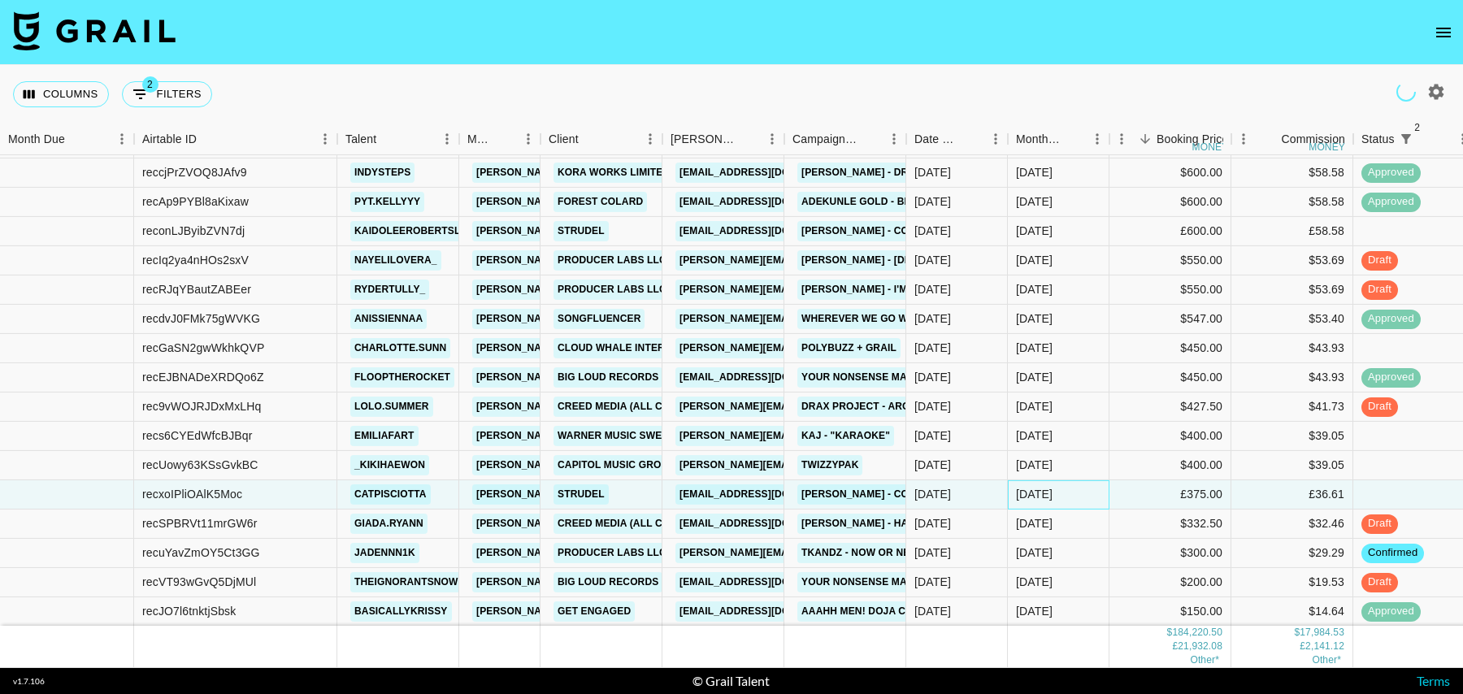
click at [1085, 486] on div "Oct '25" at bounding box center [1059, 494] width 102 height 29
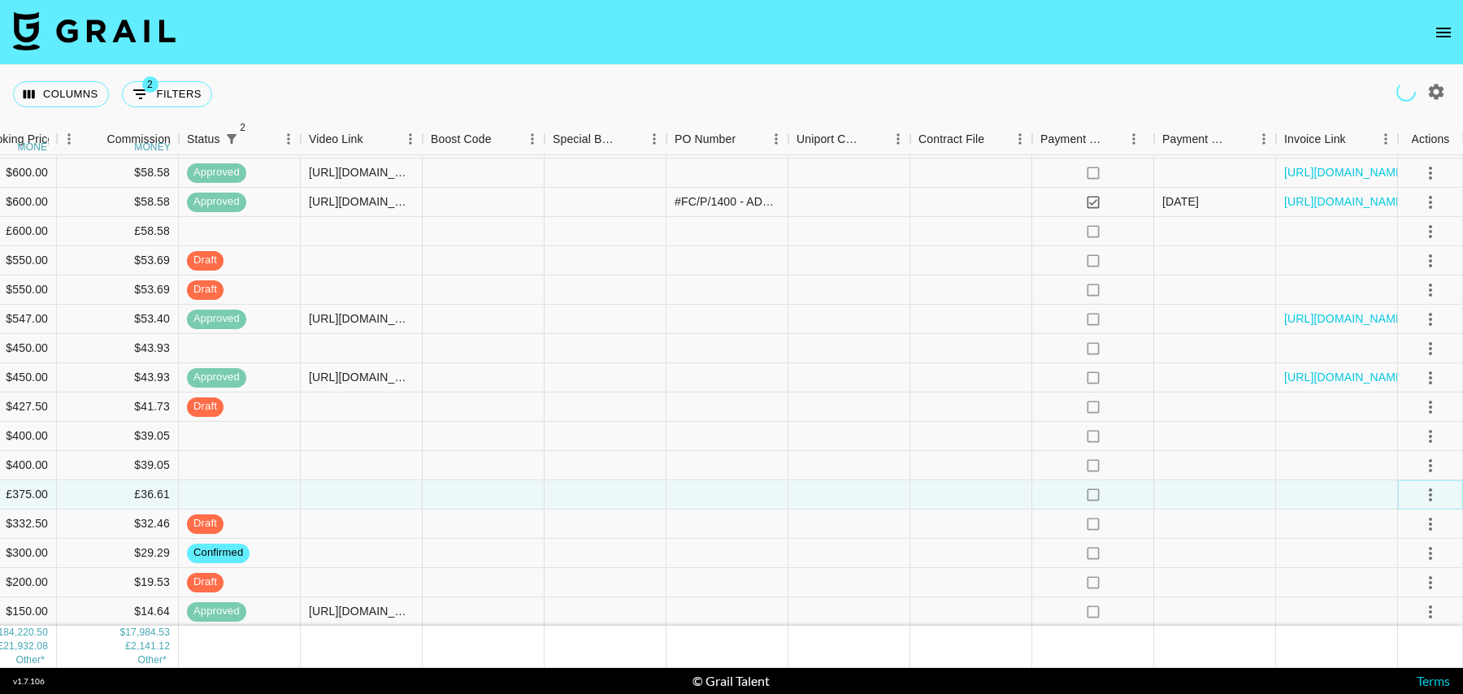
click at [1429, 494] on icon "select merge strategy" at bounding box center [1430, 494] width 3 height 13
click at [1400, 558] on li "Decline" at bounding box center [1410, 557] width 106 height 29
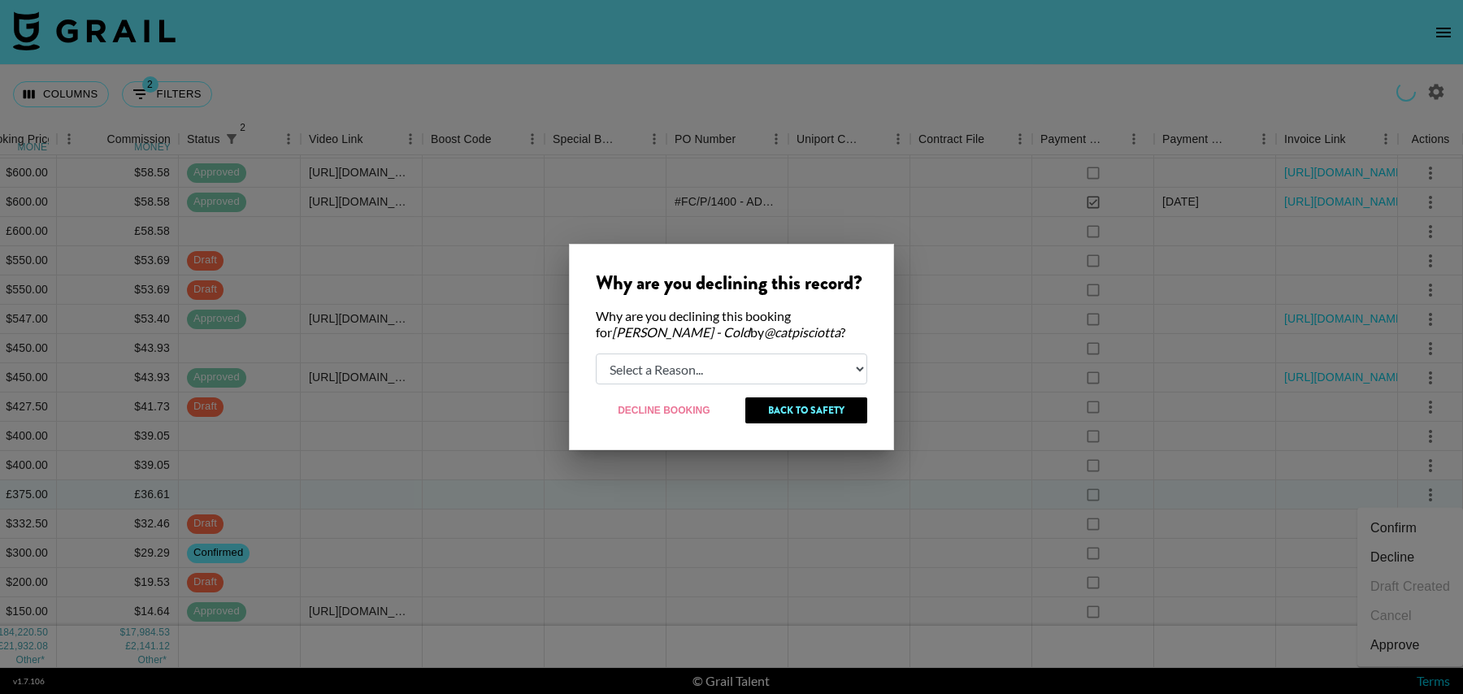
click at [675, 368] on select "Select a Reason... Relogging this deal due to a data issue The booker cancelled…" at bounding box center [731, 368] width 271 height 31
click at [675, 376] on select "Select a Reason... Relogging this deal due to a data issue The booker cancelled…" at bounding box center [731, 368] width 271 height 31
select select "creator_decline"
click at [596, 353] on select "Select a Reason... Relogging this deal due to a data issue The booker cancelled…" at bounding box center [731, 368] width 271 height 31
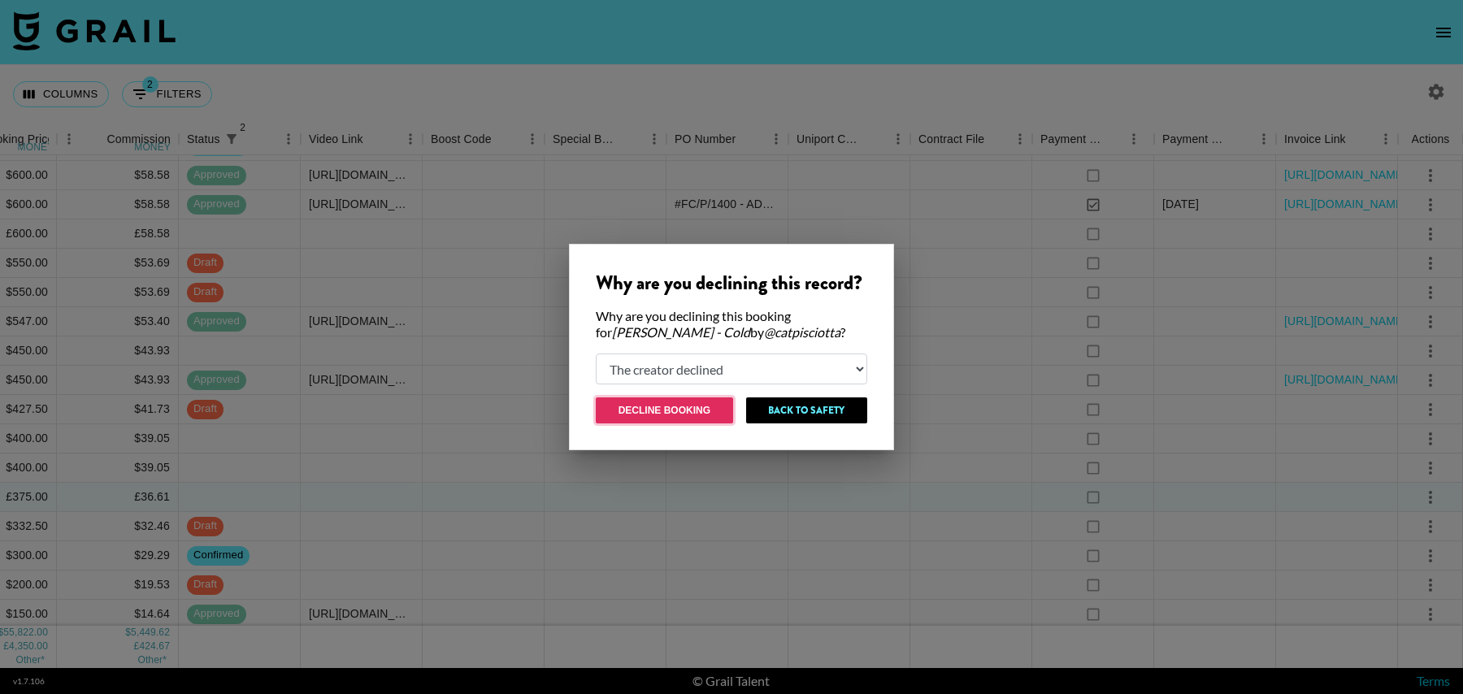
click at [671, 408] on button "Decline Booking" at bounding box center [664, 410] width 137 height 26
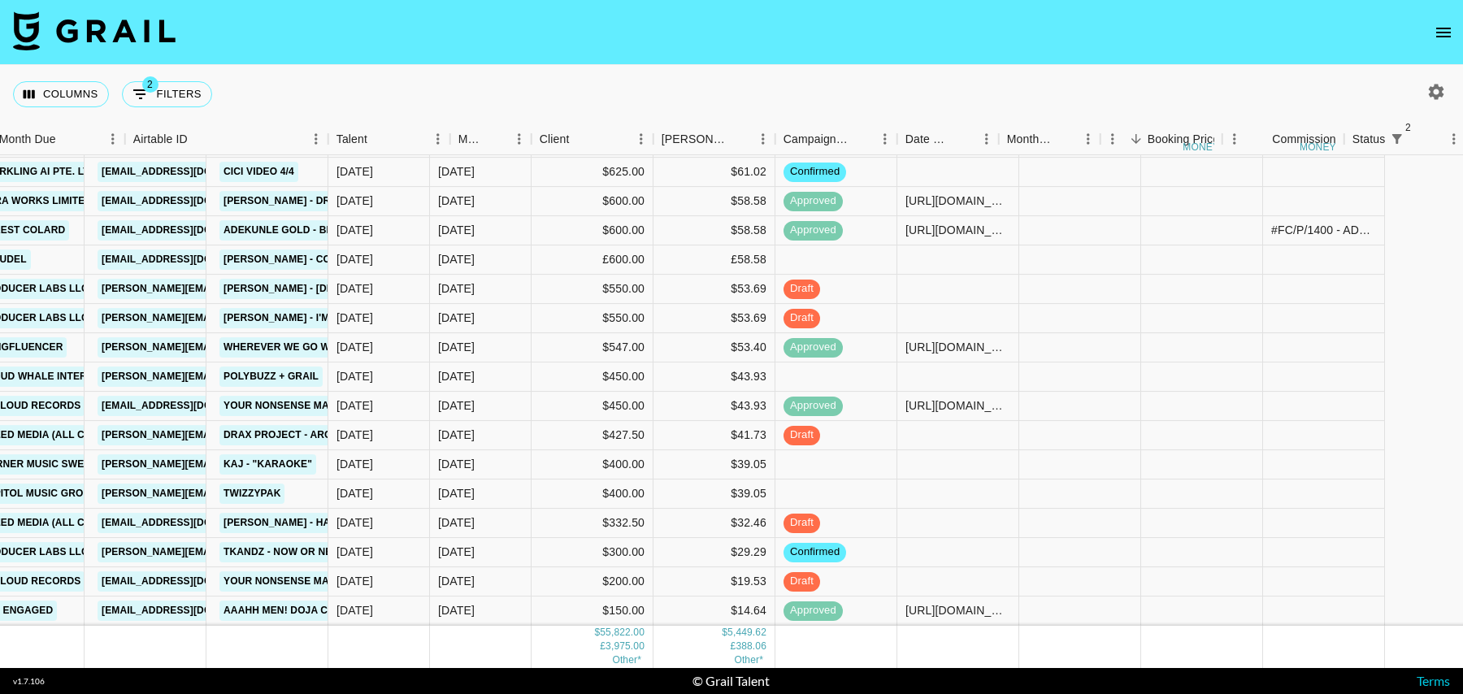
scroll to position [976, 0]
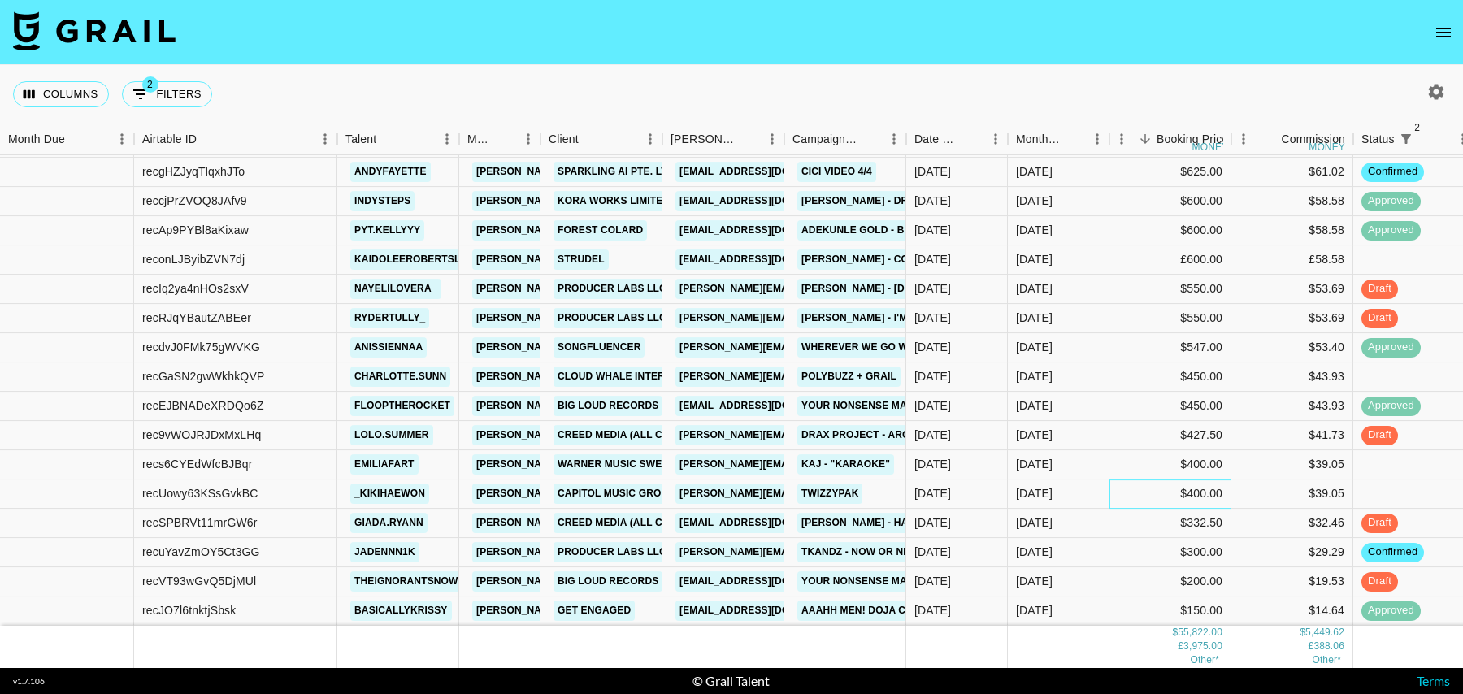
click at [1124, 499] on div "$400.00" at bounding box center [1170, 493] width 122 height 29
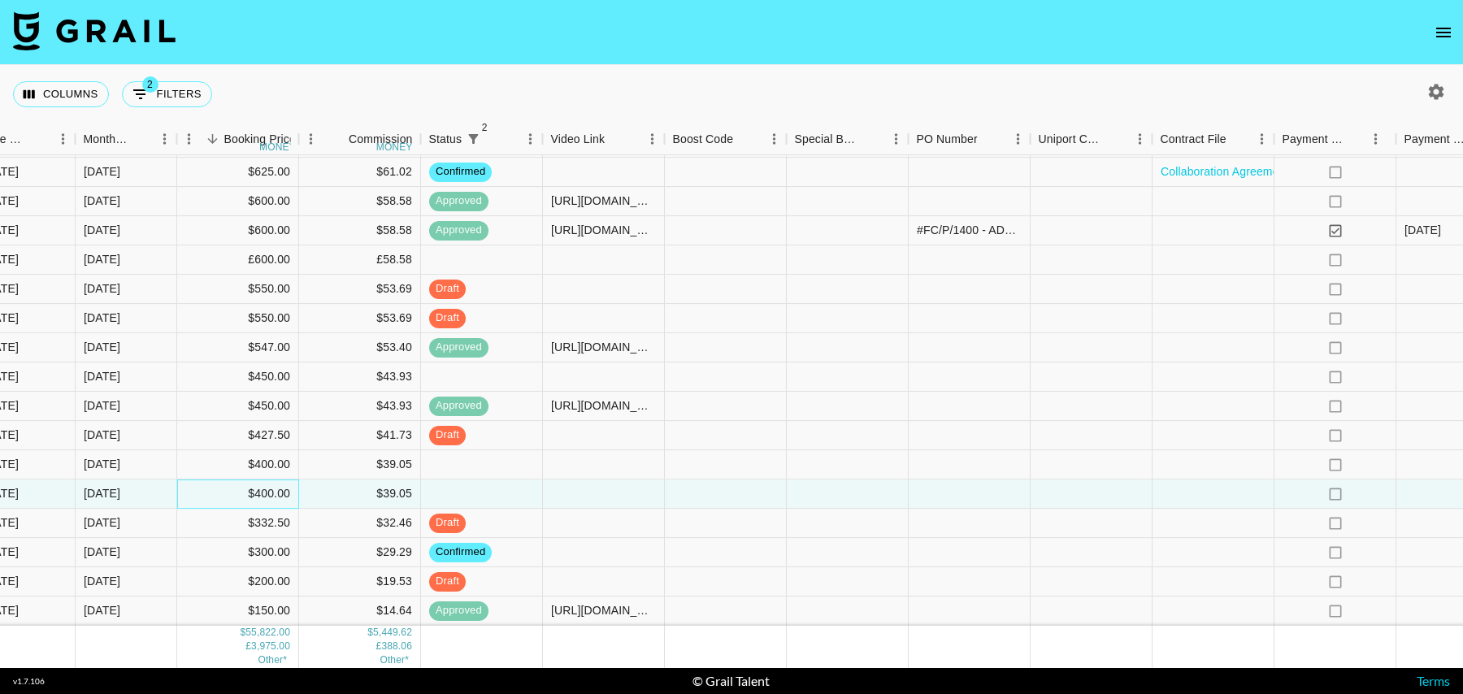
scroll to position [976, 1174]
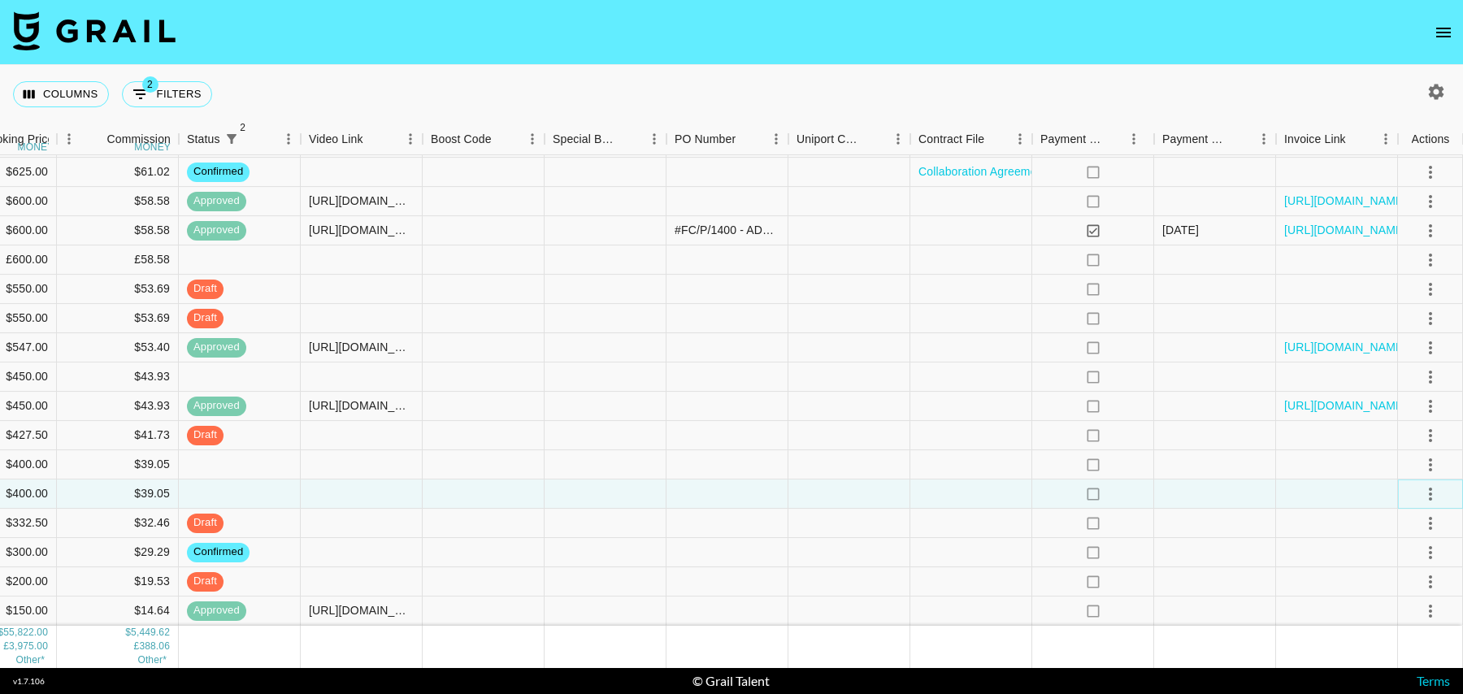
click at [1429, 491] on icon "select merge strategy" at bounding box center [1430, 494] width 20 height 20
click at [1305, 527] on div at bounding box center [1337, 523] width 122 height 29
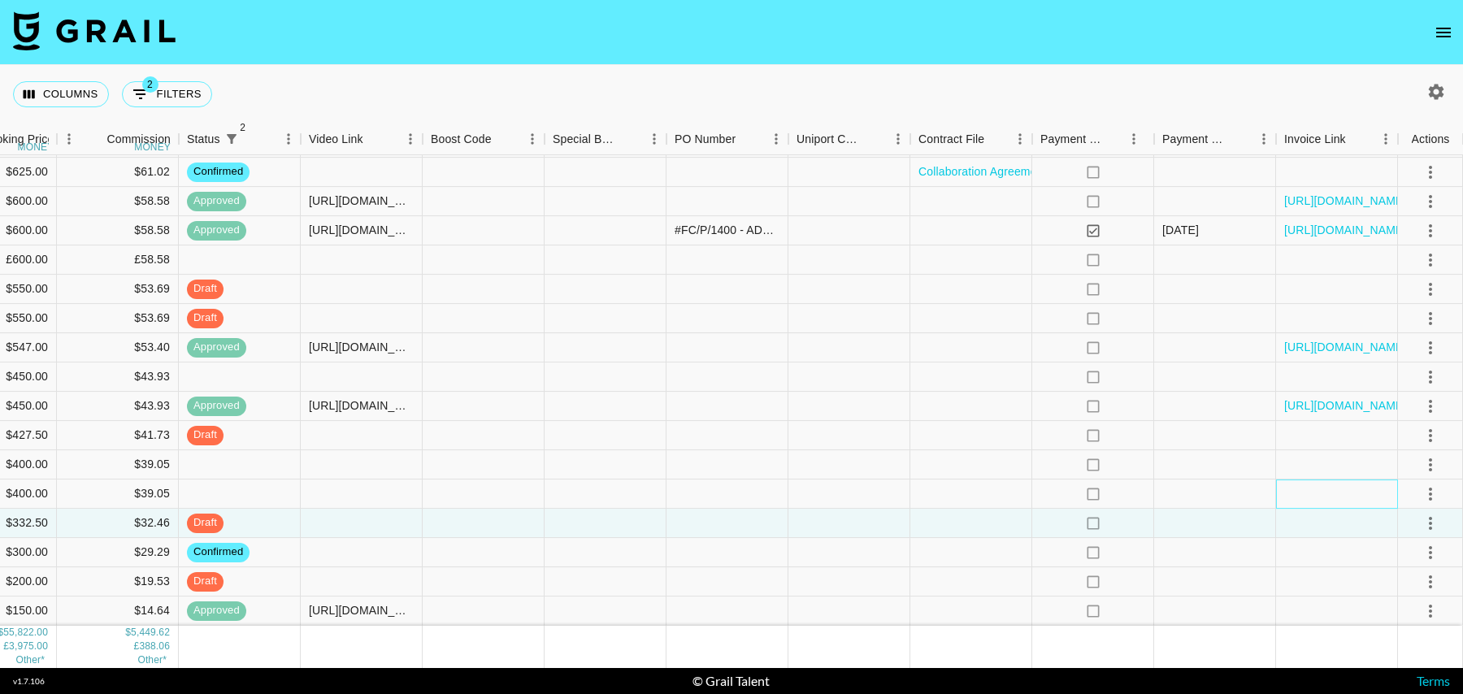
click at [1303, 495] on div at bounding box center [1337, 493] width 122 height 29
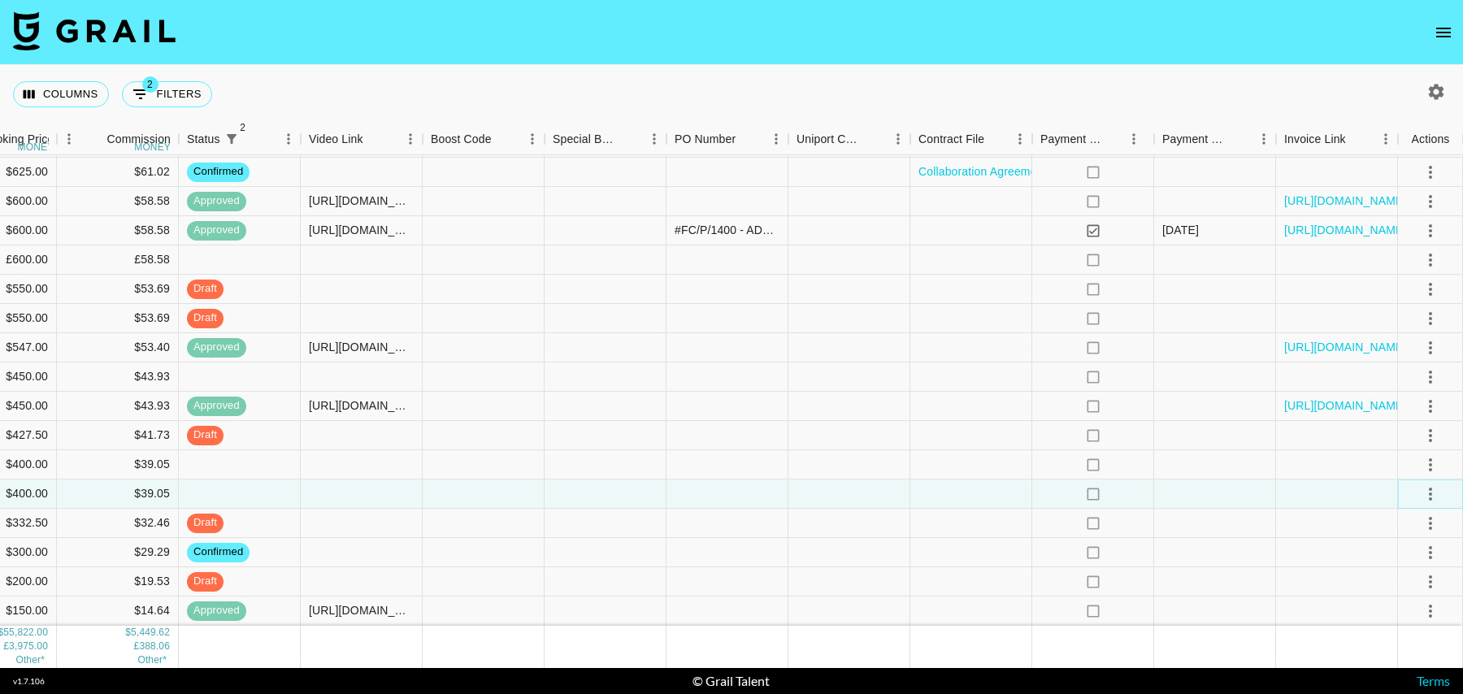
click at [1429, 493] on icon "select merge strategy" at bounding box center [1430, 494] width 3 height 13
click at [1394, 556] on li "Decline" at bounding box center [1410, 557] width 106 height 29
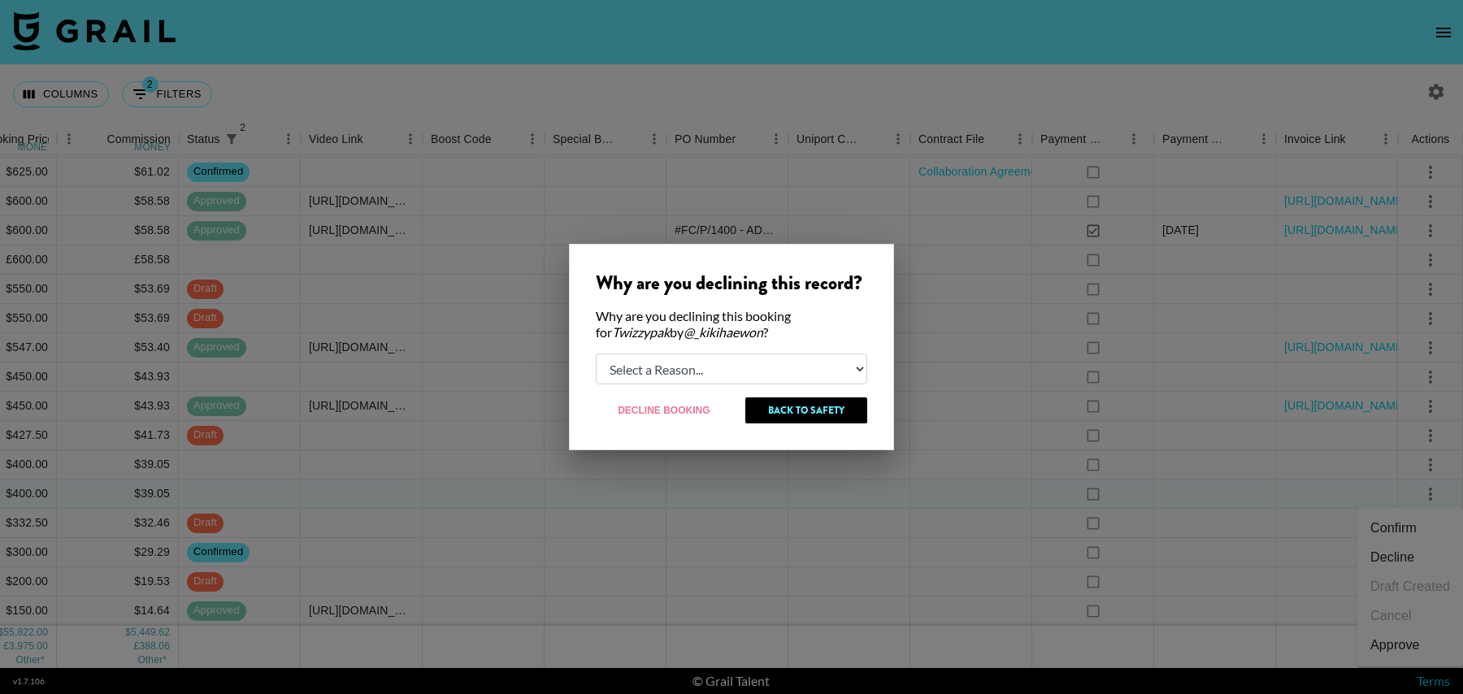
click at [687, 353] on select "Select a Reason... Relogging this deal due to a data issue The booker cancelled…" at bounding box center [731, 368] width 271 height 31
select select "creator_decline"
click at [596, 353] on select "Select a Reason... Relogging this deal due to a data issue The booker cancelled…" at bounding box center [731, 368] width 271 height 31
click at [661, 407] on button "Decline Booking" at bounding box center [664, 410] width 137 height 26
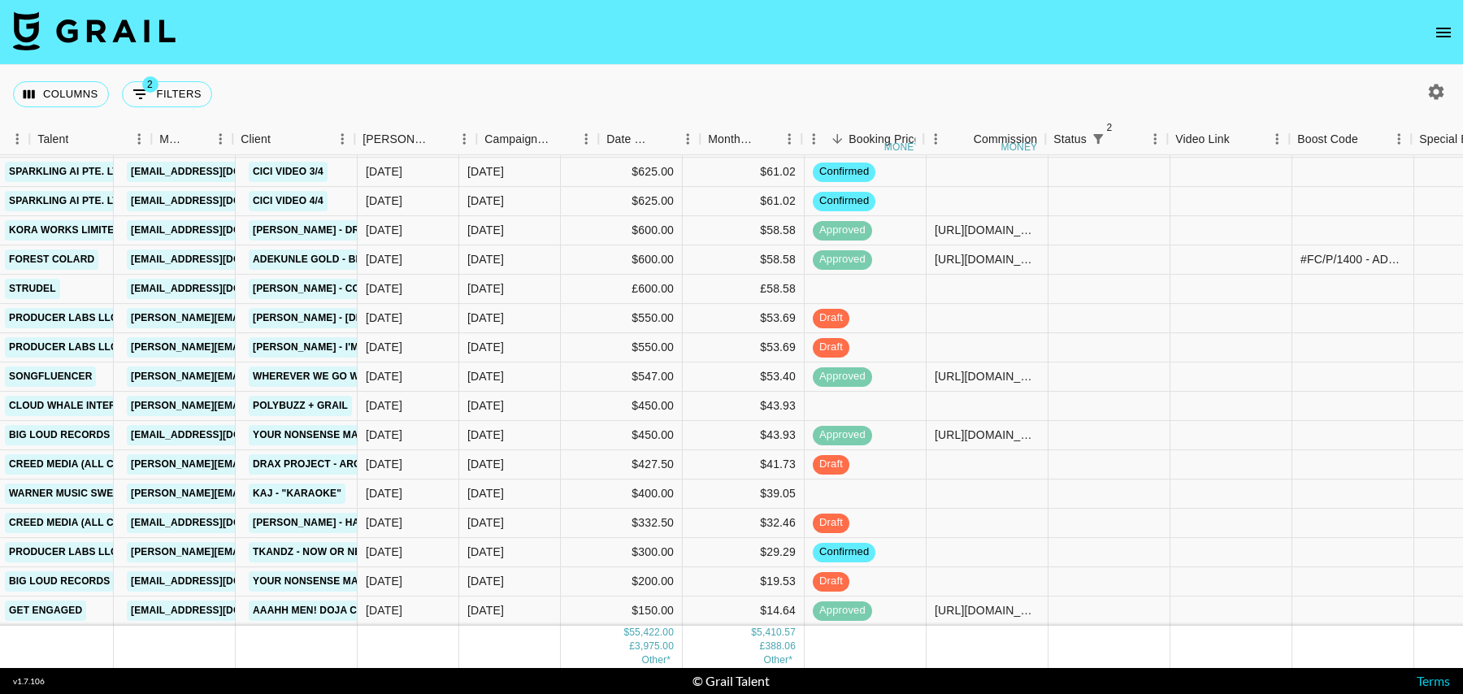
scroll to position [947, 0]
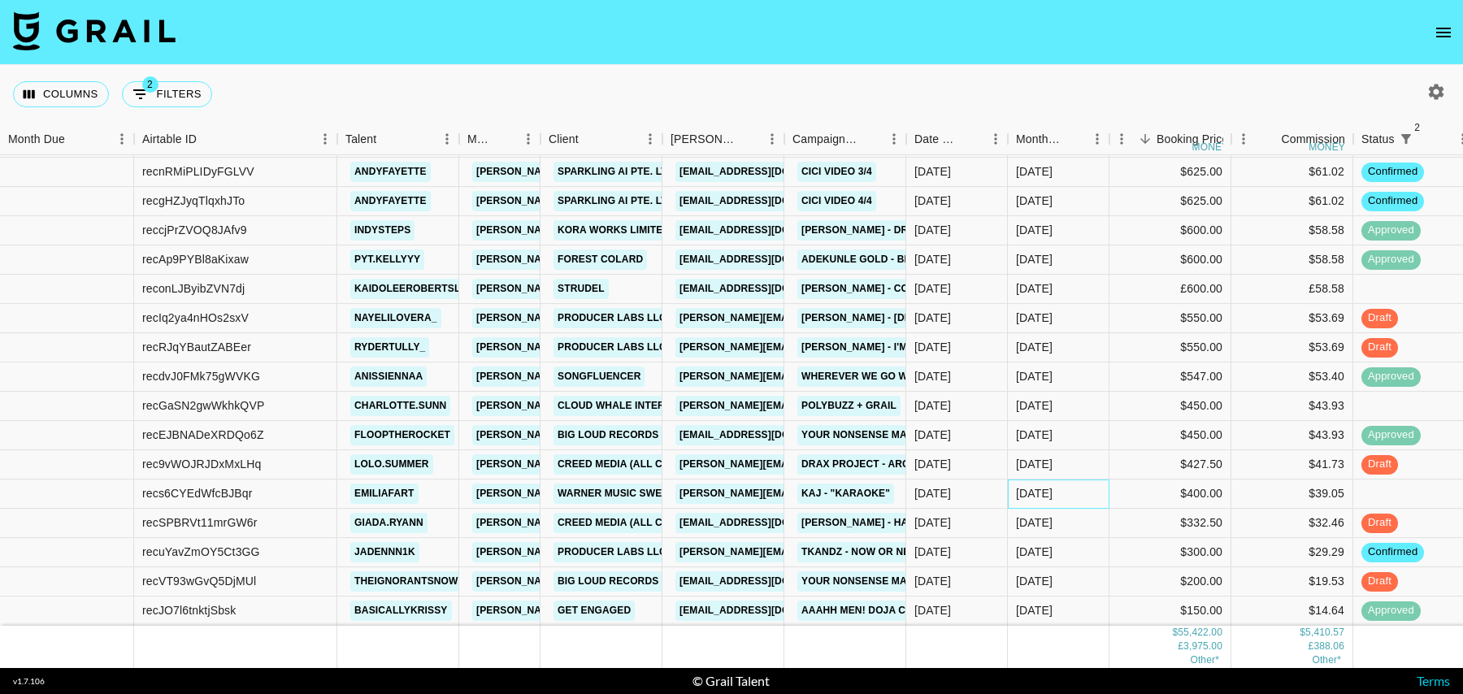
click at [1032, 495] on div "Oct '25" at bounding box center [1034, 494] width 37 height 16
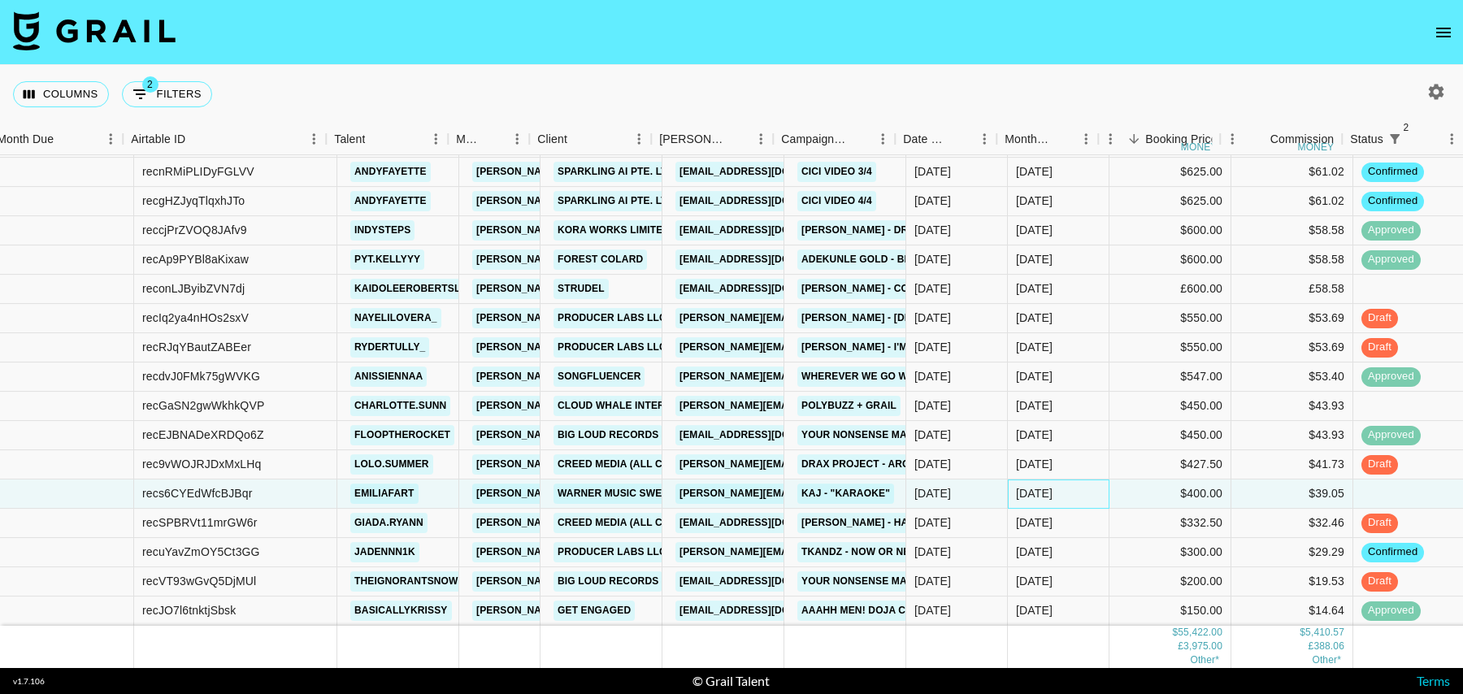
scroll to position [947, 1174]
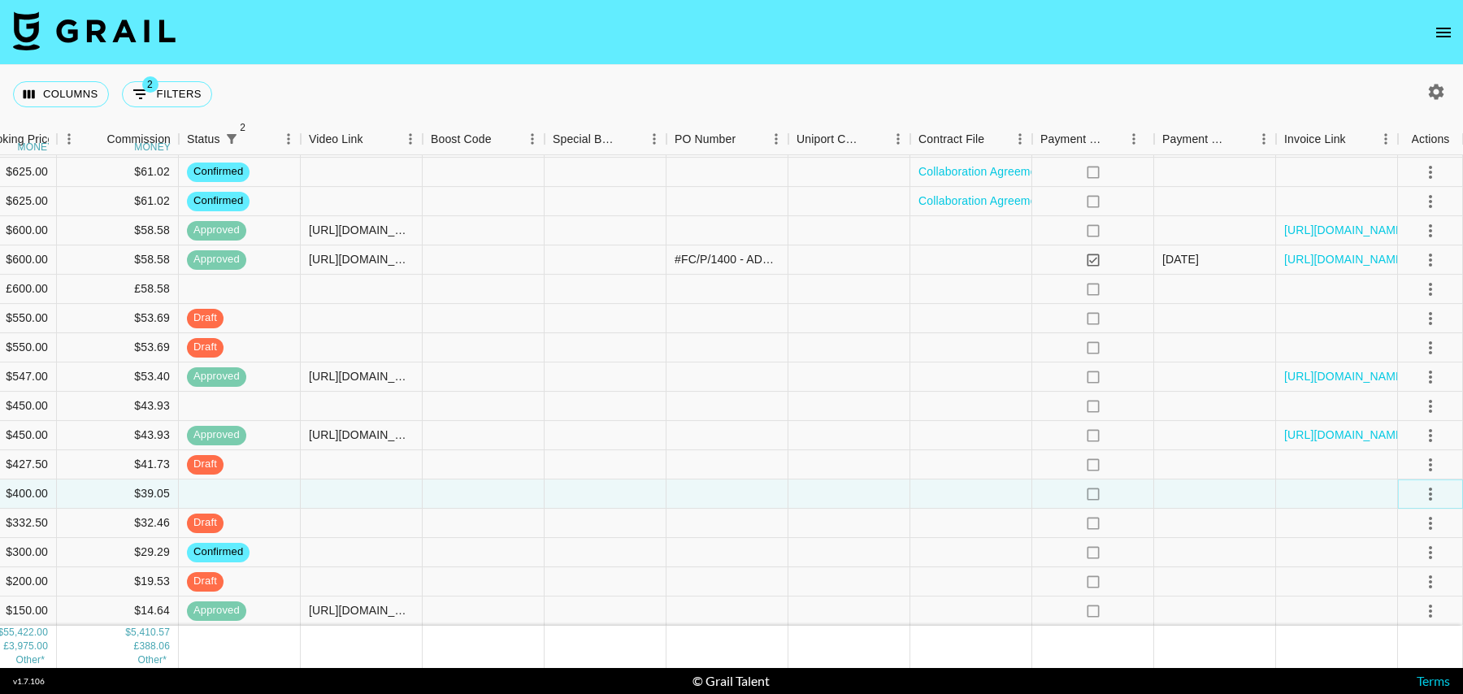
click at [1426, 492] on icon "select merge strategy" at bounding box center [1430, 494] width 20 height 20
click at [1432, 491] on icon "select merge strategy" at bounding box center [1430, 494] width 20 height 20
click at [1427, 497] on icon "select merge strategy" at bounding box center [1430, 494] width 20 height 20
click at [1099, 89] on div "Columns 2 Filters + Booking" at bounding box center [731, 94] width 1463 height 59
click at [1427, 94] on icon "button" at bounding box center [1436, 92] width 20 height 20
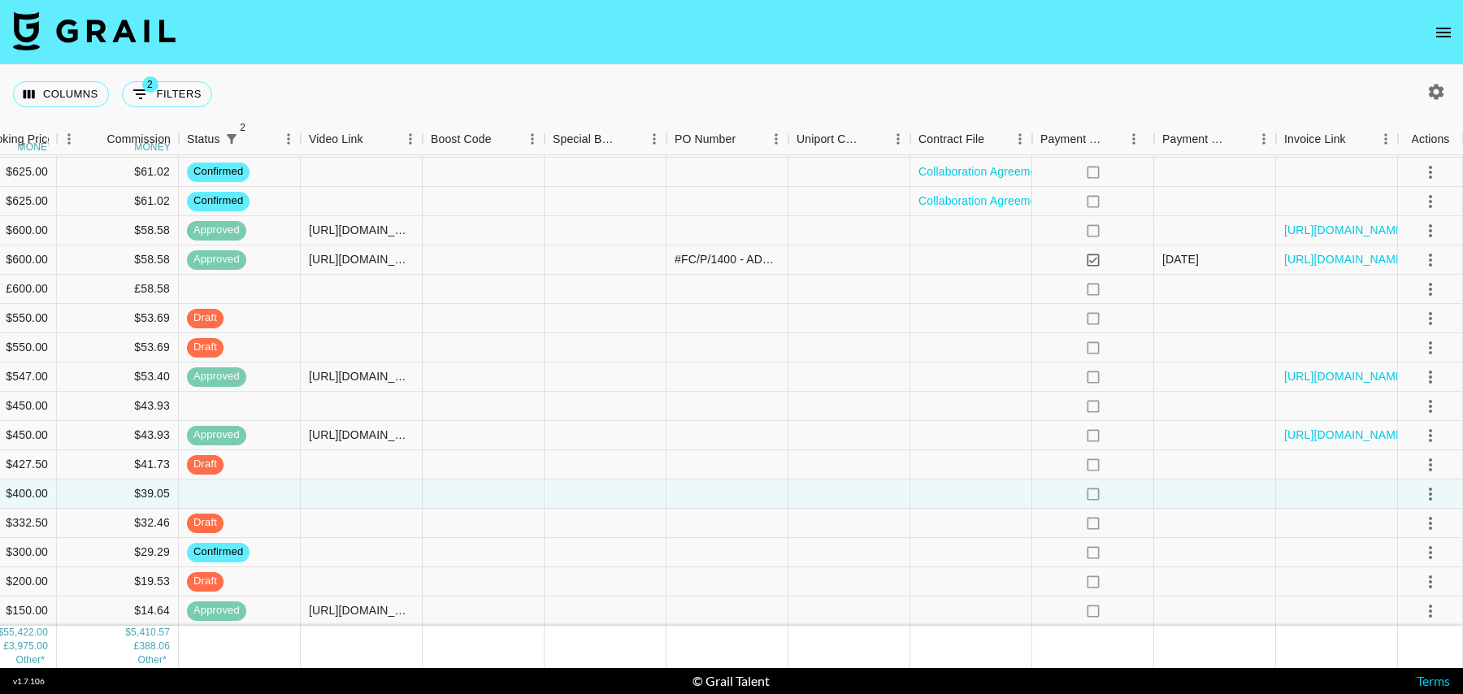
select select "Oct '25"
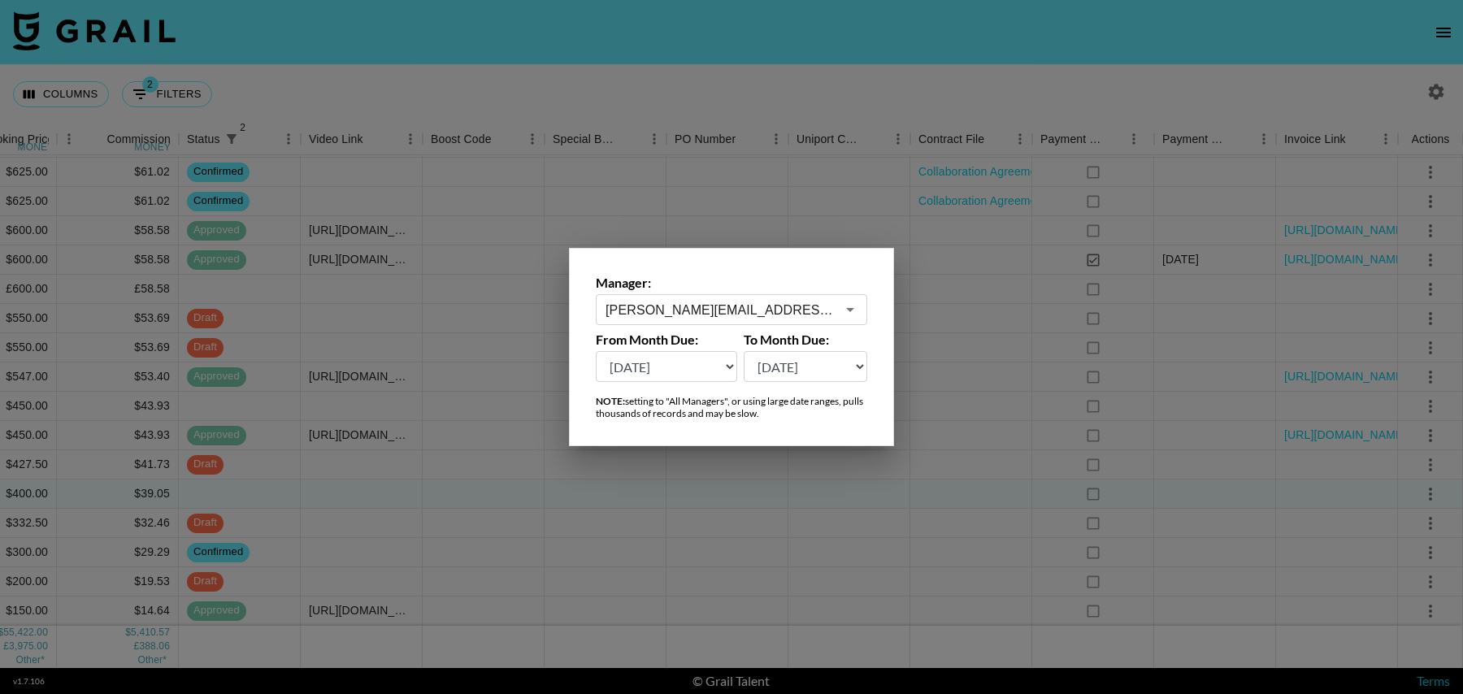
click at [1351, 88] on div at bounding box center [731, 347] width 1463 height 694
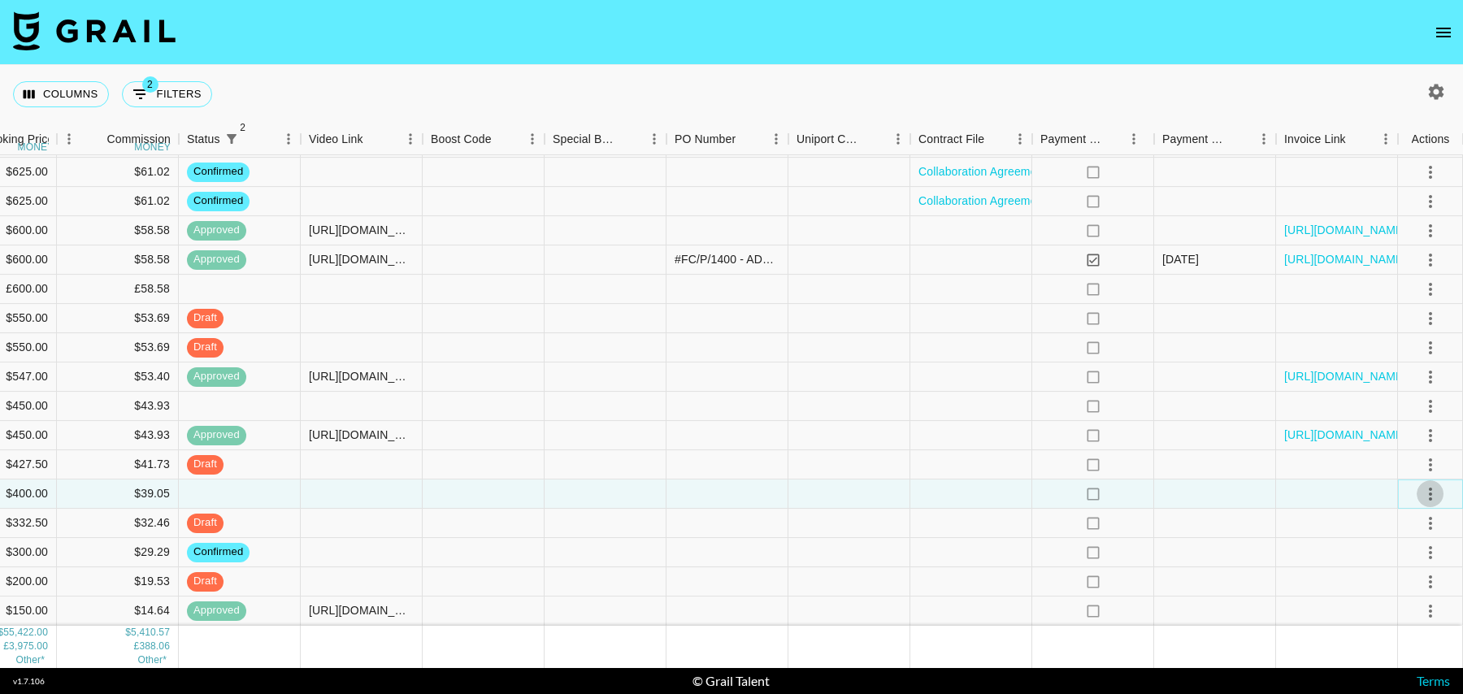
click at [1436, 489] on icon "select merge strategy" at bounding box center [1430, 494] width 20 height 20
click at [1398, 559] on li "Decline" at bounding box center [1410, 557] width 106 height 29
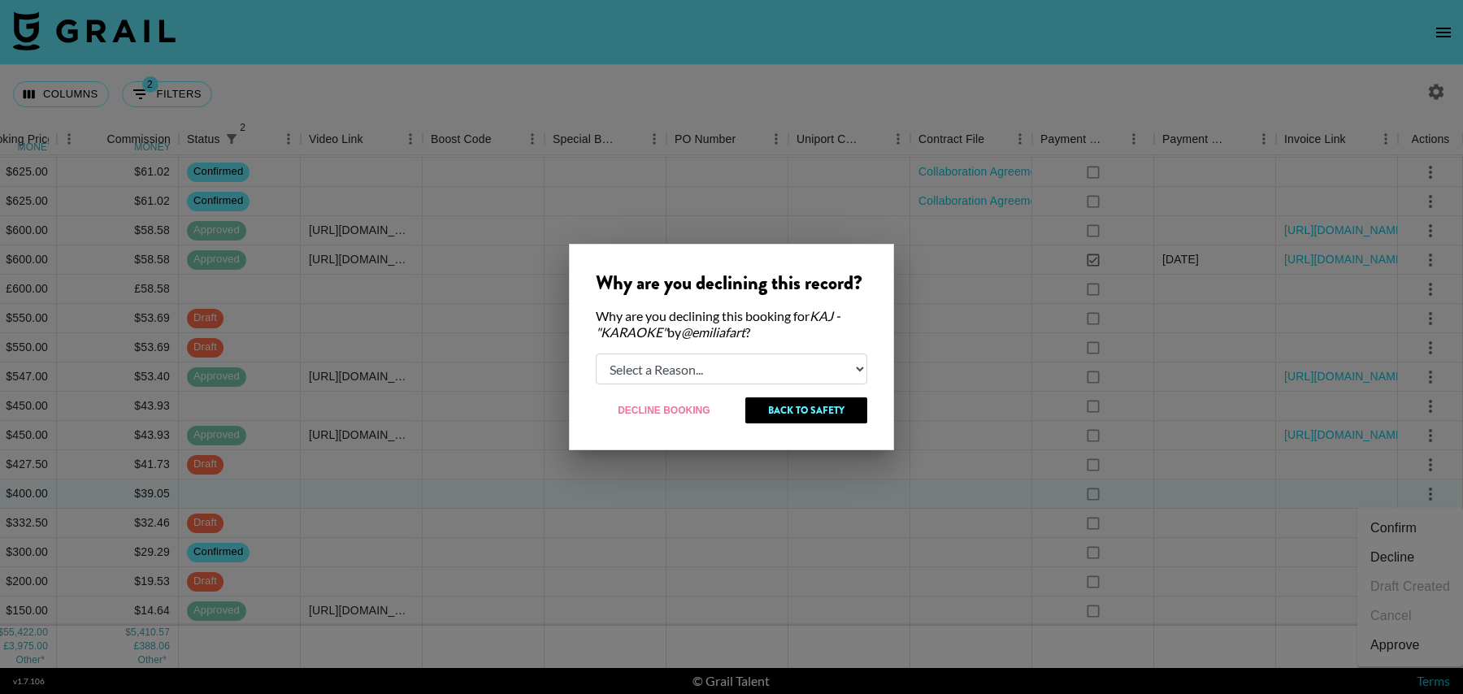
click at [735, 371] on select "Select a Reason... Relogging this deal due to a data issue The booker cancelled…" at bounding box center [731, 368] width 271 height 31
select select "creator_decline"
click at [596, 353] on select "Select a Reason... Relogging this deal due to a data issue The booker cancelled…" at bounding box center [731, 368] width 271 height 31
click at [642, 411] on button "Decline Booking" at bounding box center [664, 410] width 137 height 26
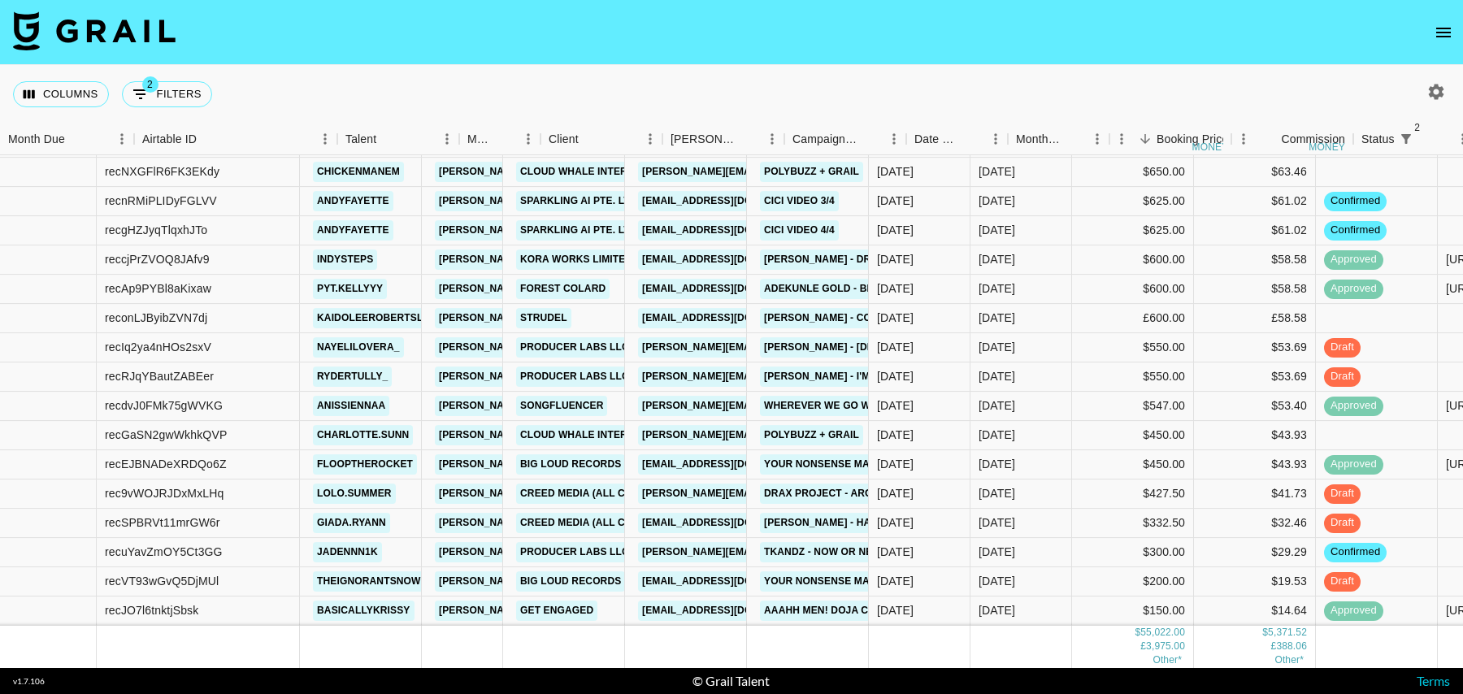
scroll to position [917, 0]
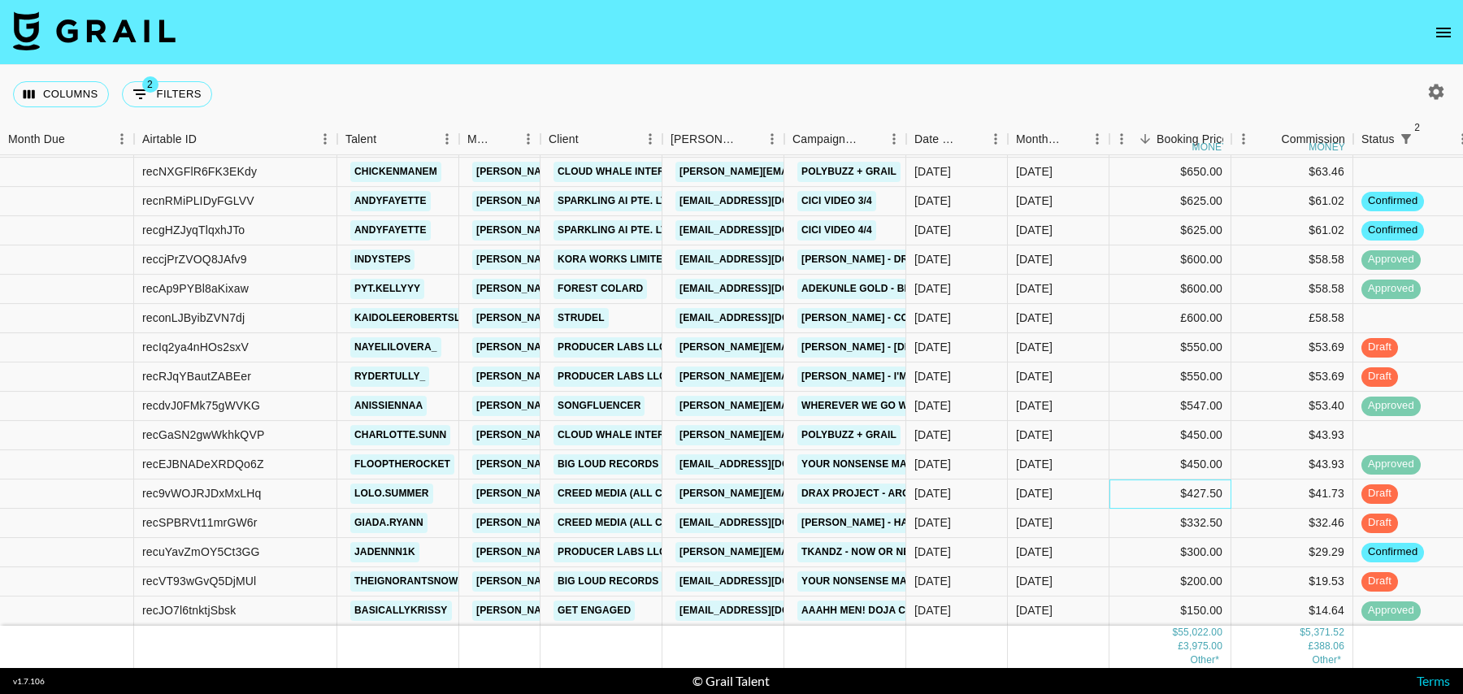
click at [1129, 497] on div "$427.50" at bounding box center [1170, 493] width 122 height 29
click at [1129, 516] on div "$332.50" at bounding box center [1170, 523] width 122 height 29
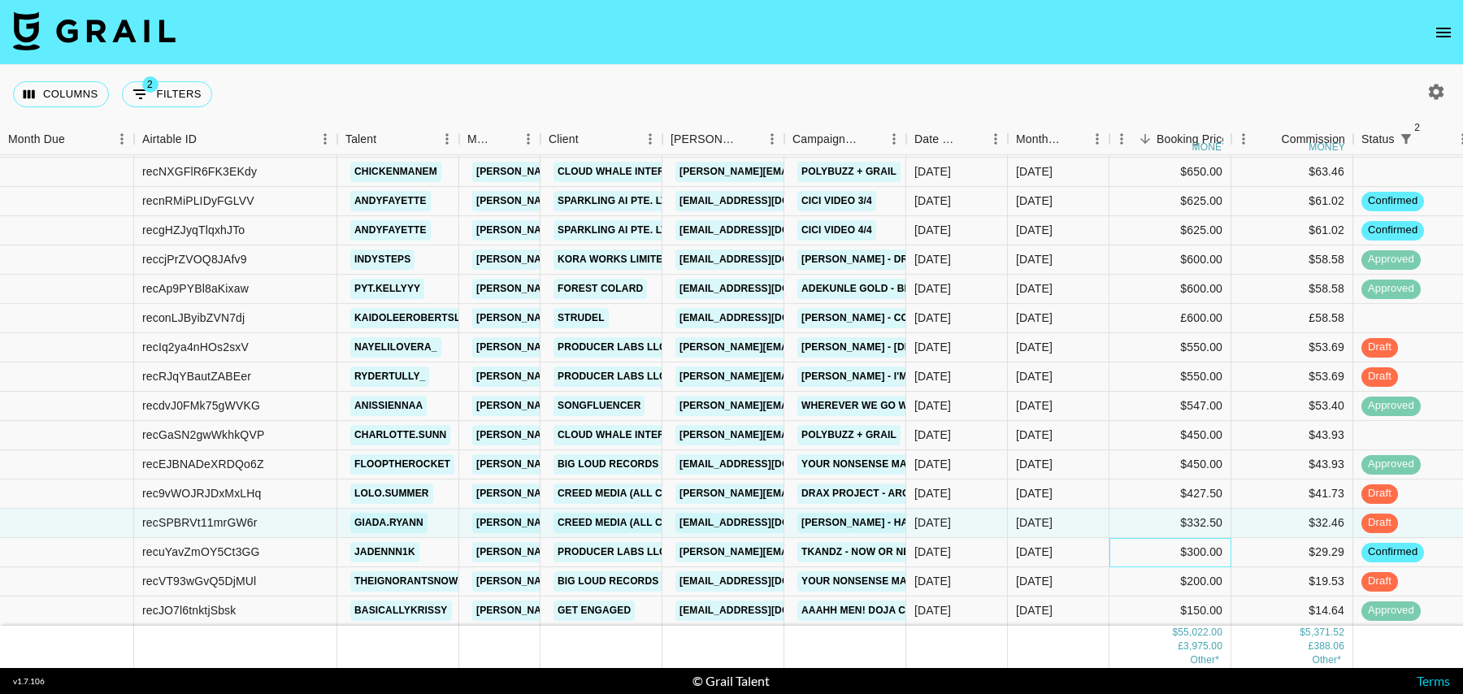
click at [1125, 566] on div "$300.00" at bounding box center [1170, 552] width 122 height 29
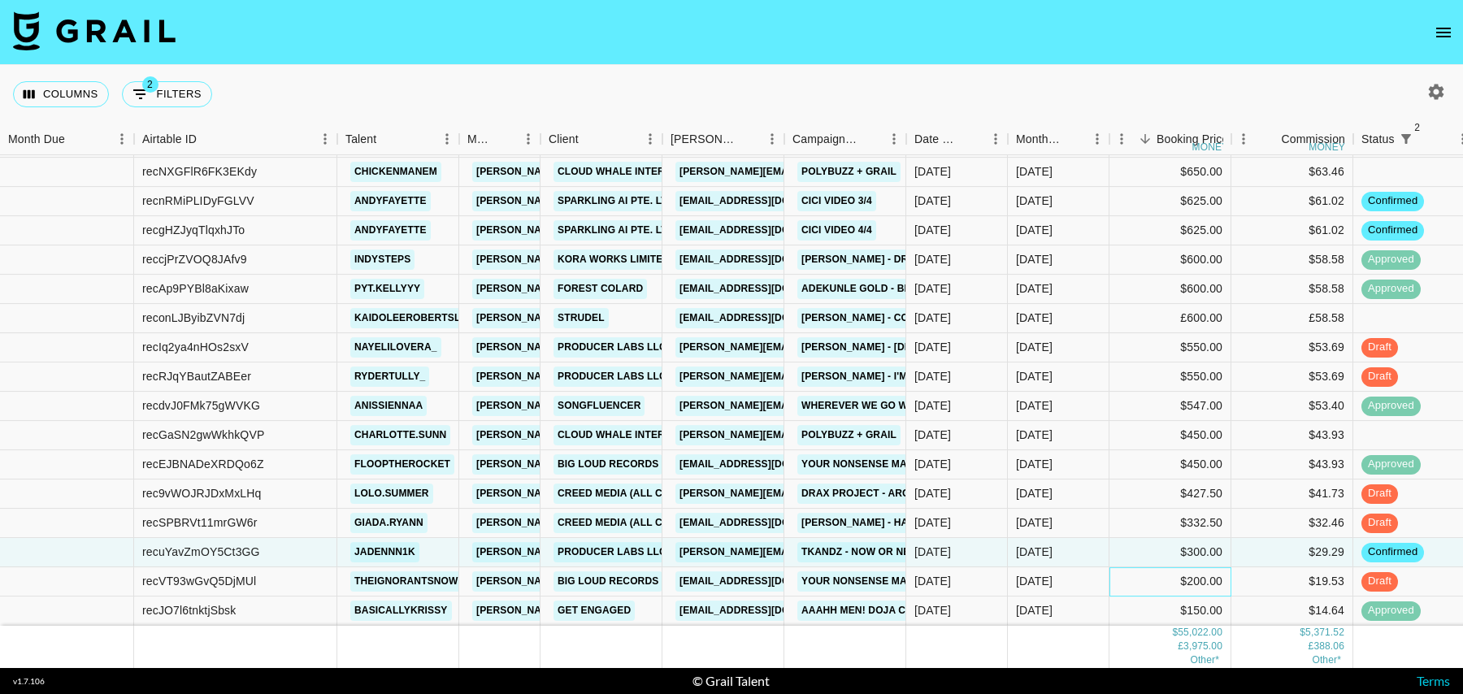
click at [1127, 583] on div "$200.00" at bounding box center [1170, 581] width 122 height 29
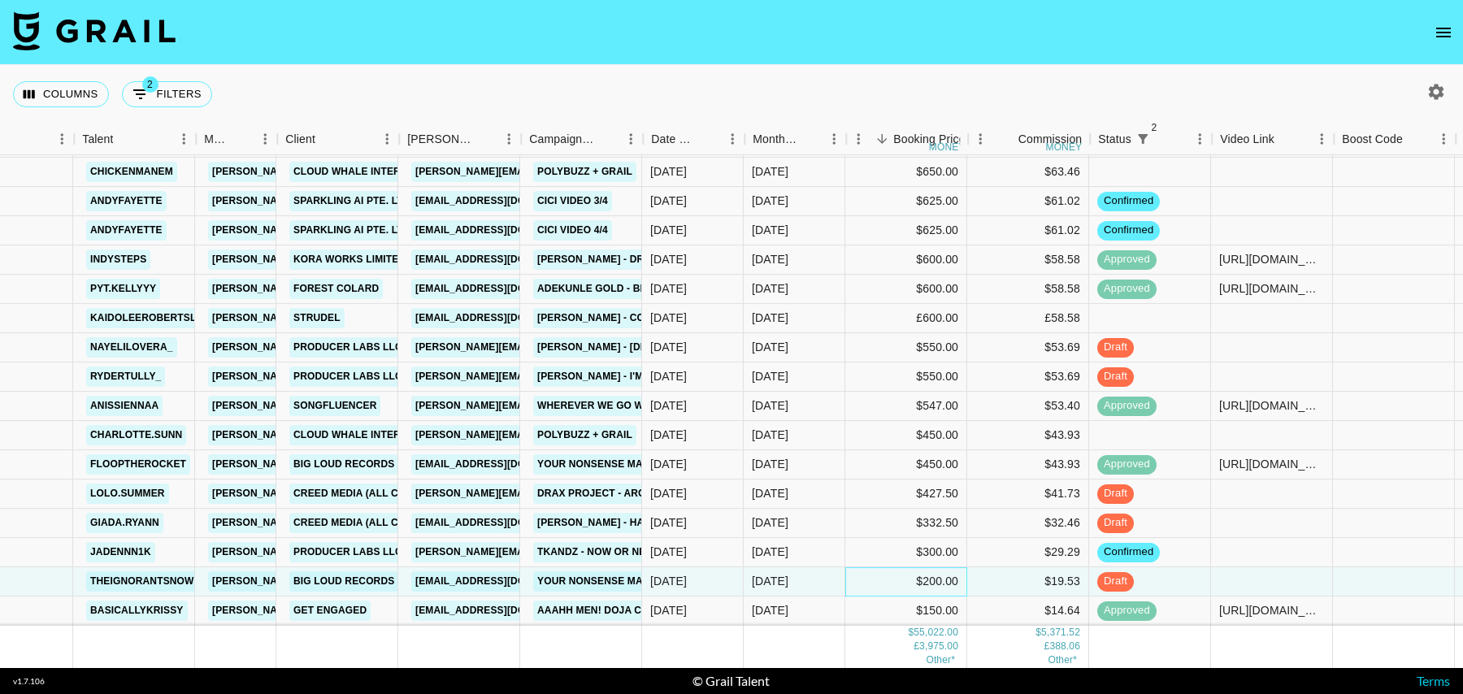
scroll to position [917, 262]
click at [885, 552] on div "$300.00" at bounding box center [908, 552] width 122 height 29
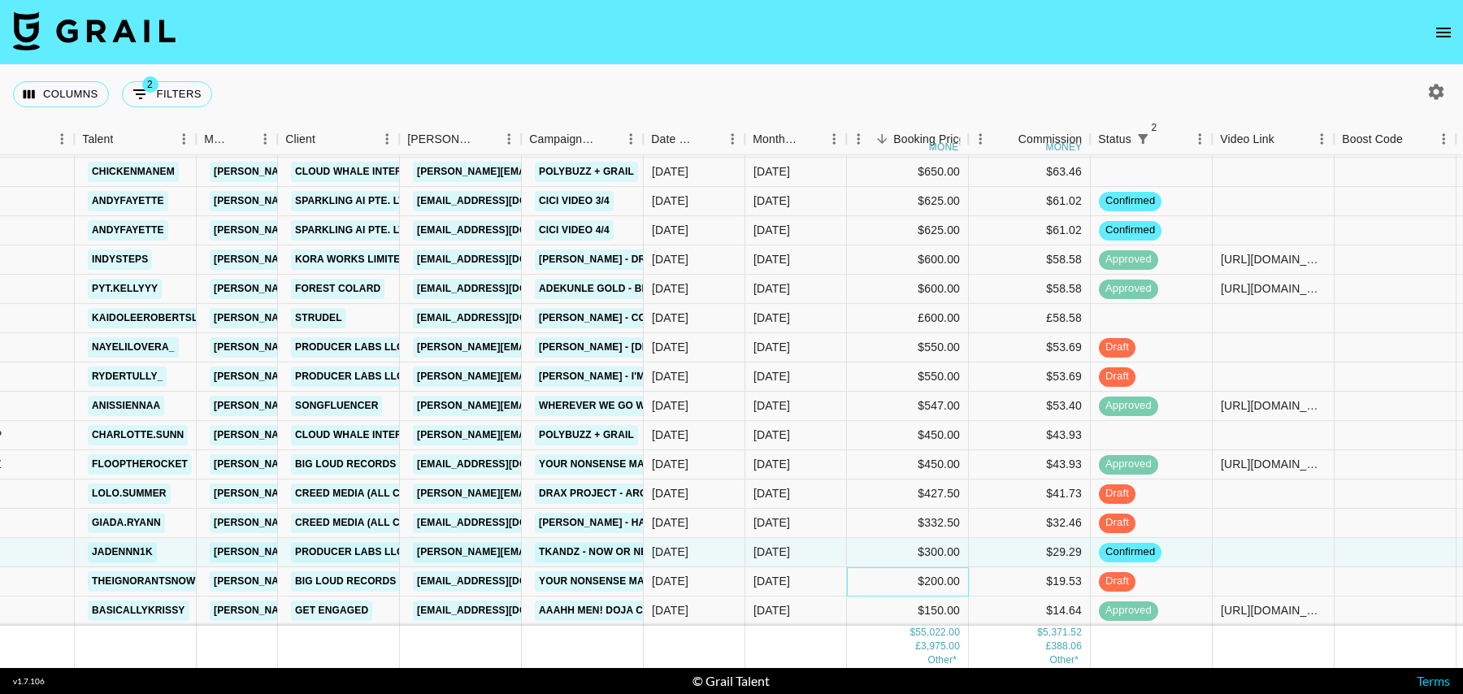
click at [885, 583] on div "$200.00" at bounding box center [908, 581] width 122 height 29
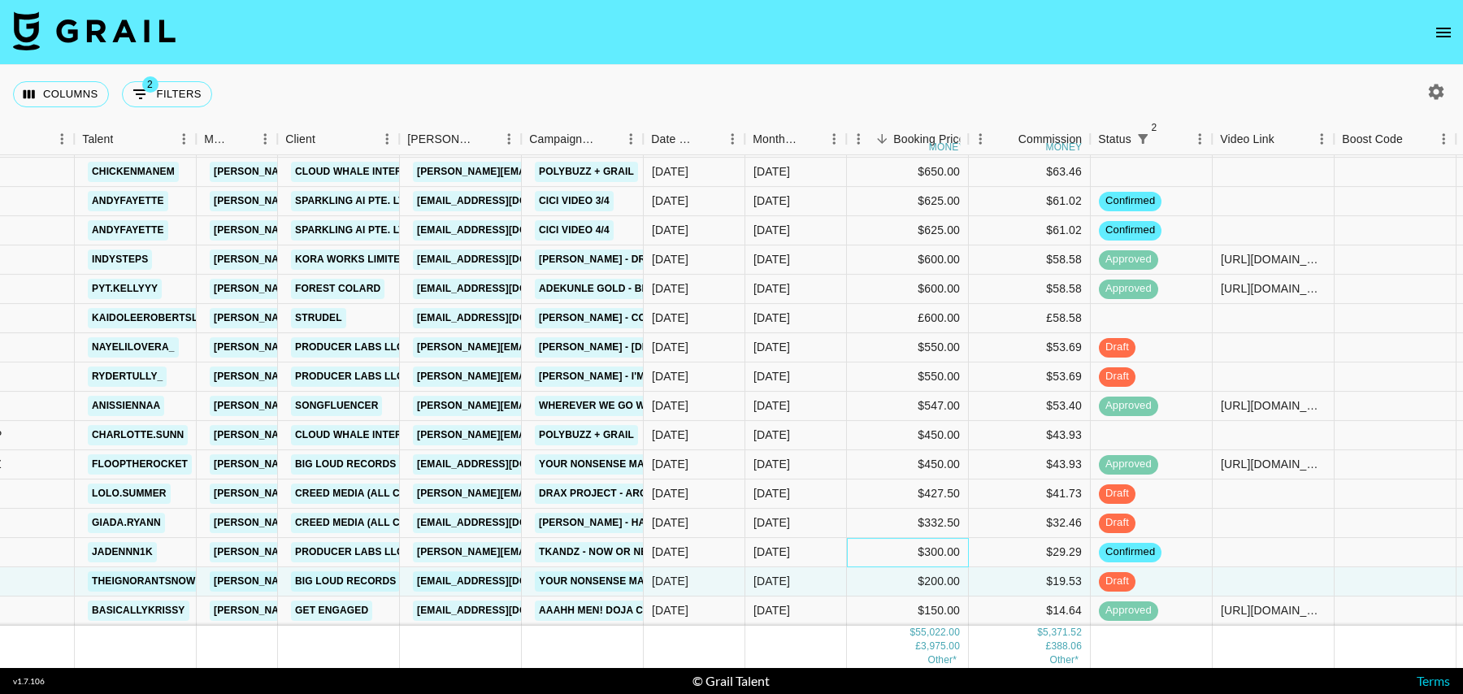
click at [883, 555] on div "$300.00" at bounding box center [908, 552] width 122 height 29
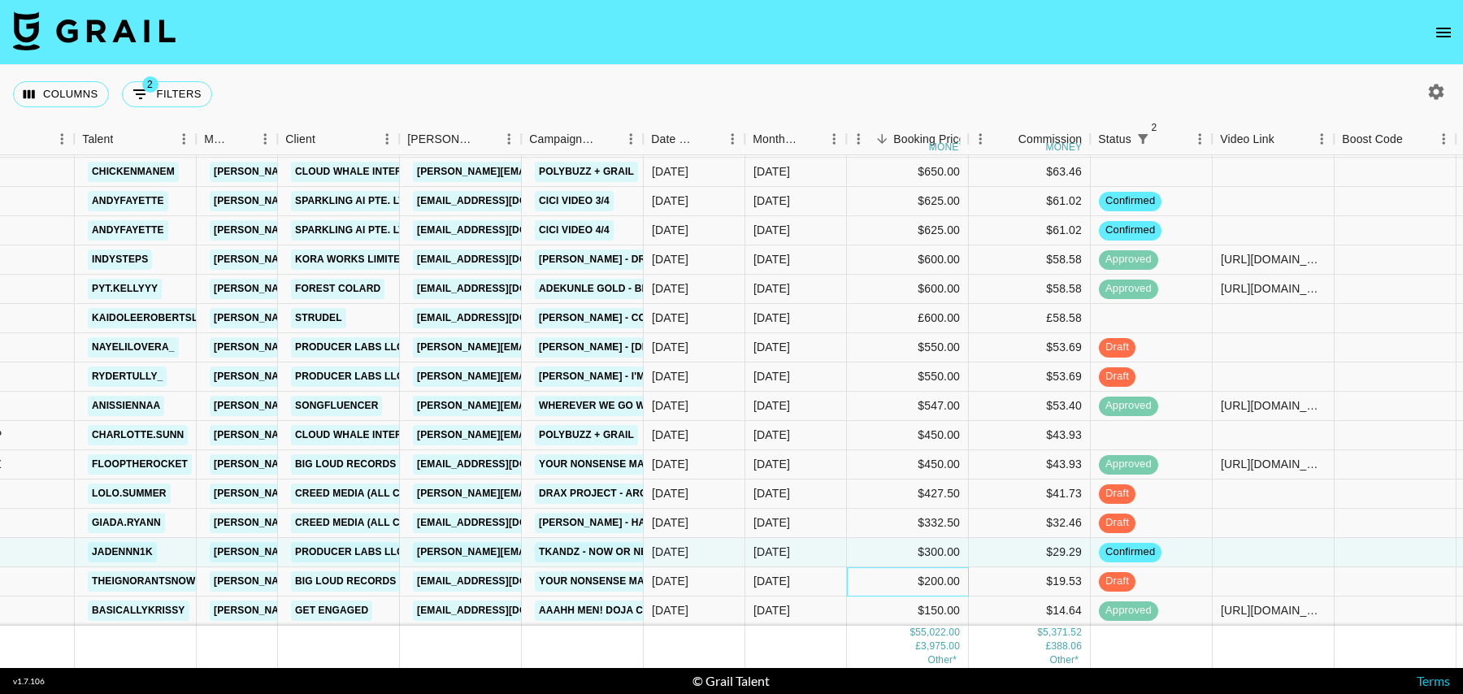
click at [883, 580] on div "$200.00" at bounding box center [908, 581] width 122 height 29
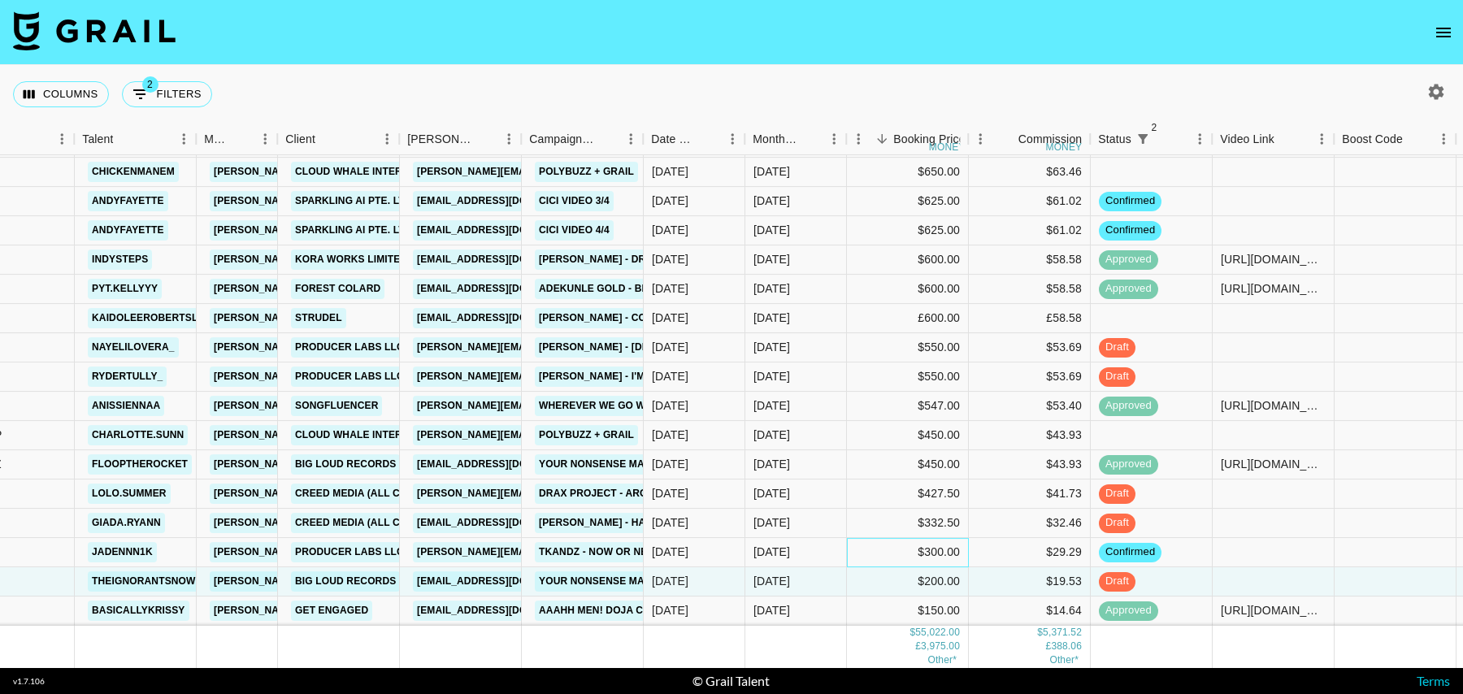
click at [879, 558] on div "$300.00" at bounding box center [908, 552] width 122 height 29
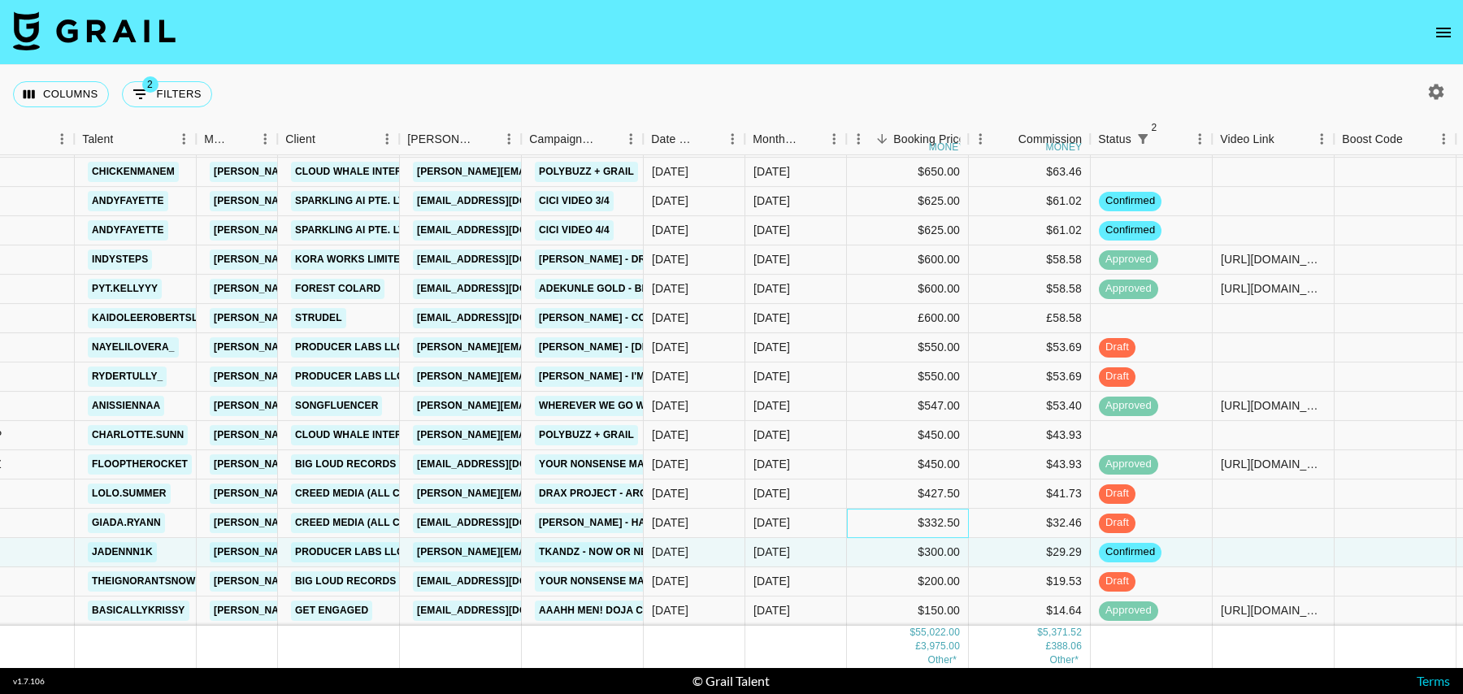
click at [862, 523] on div "$332.50" at bounding box center [908, 523] width 122 height 29
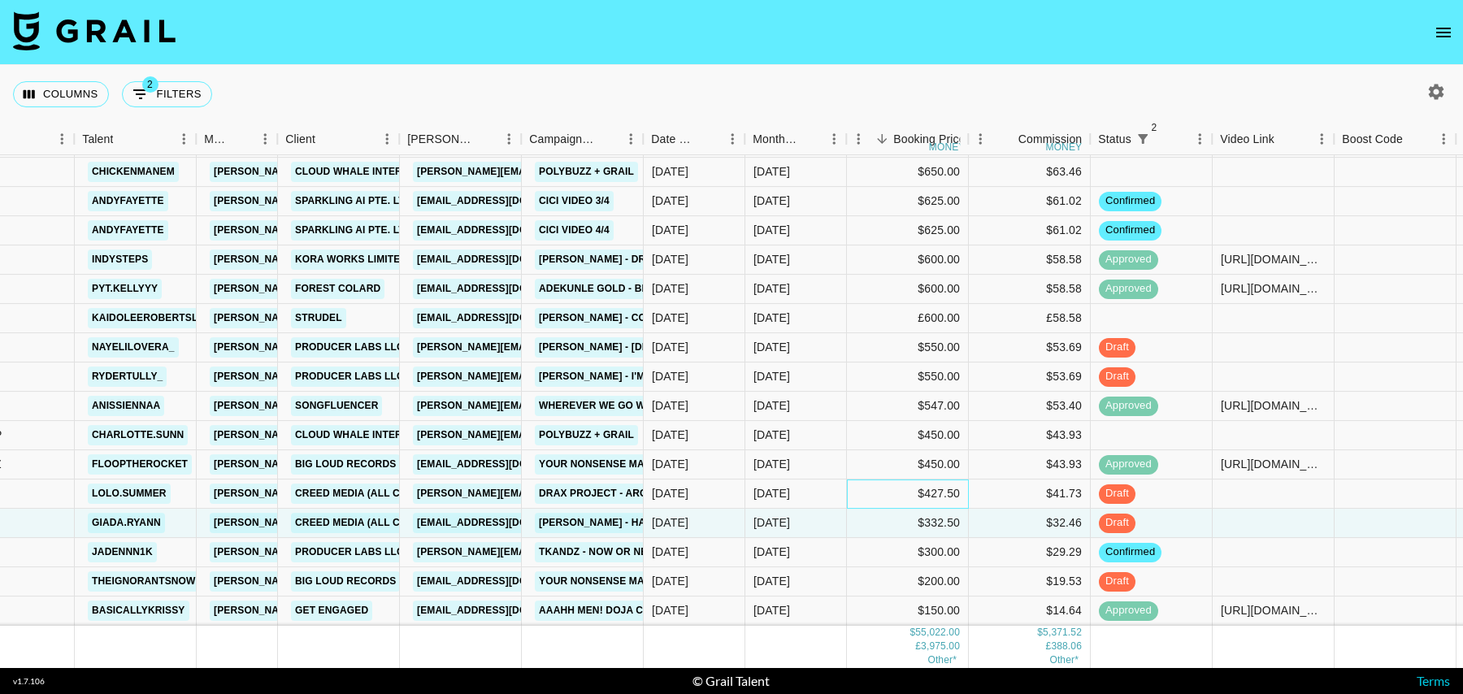
click at [860, 490] on div "$427.50" at bounding box center [908, 493] width 122 height 29
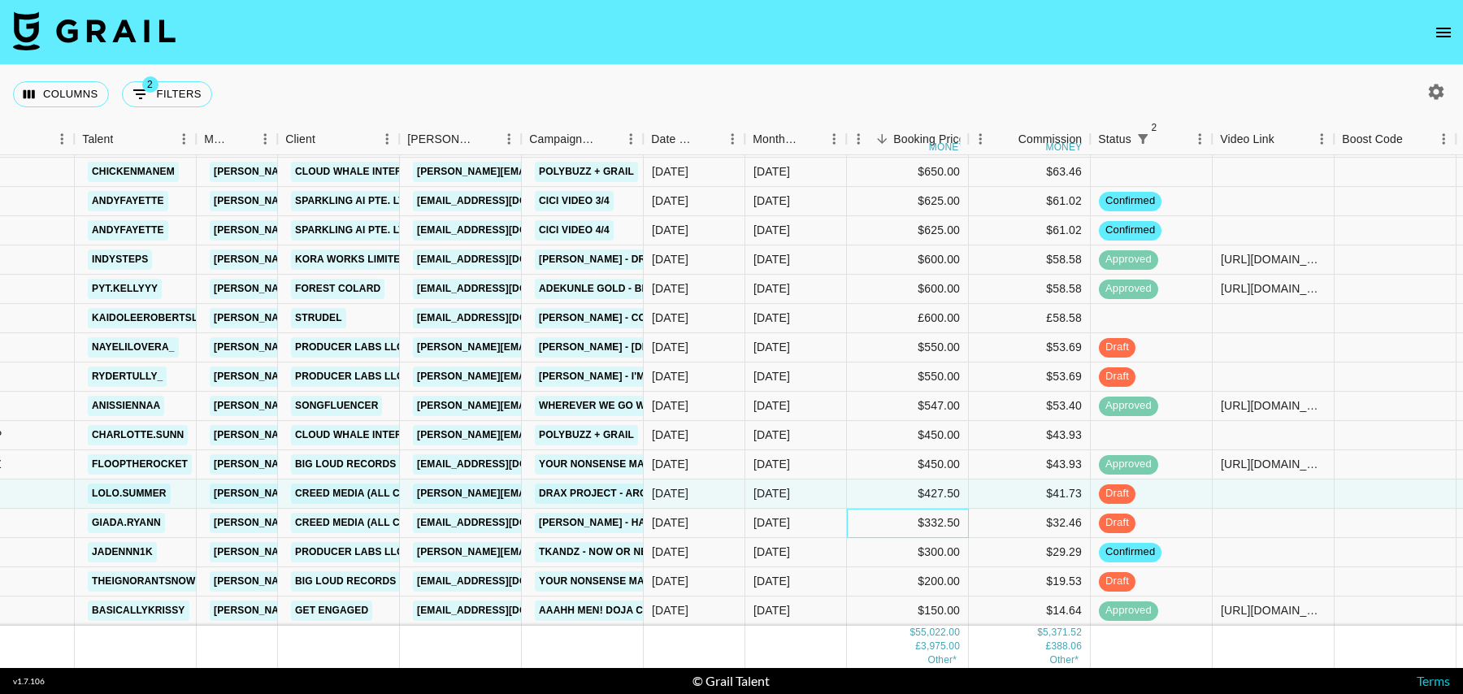
click at [861, 530] on div "$332.50" at bounding box center [908, 523] width 122 height 29
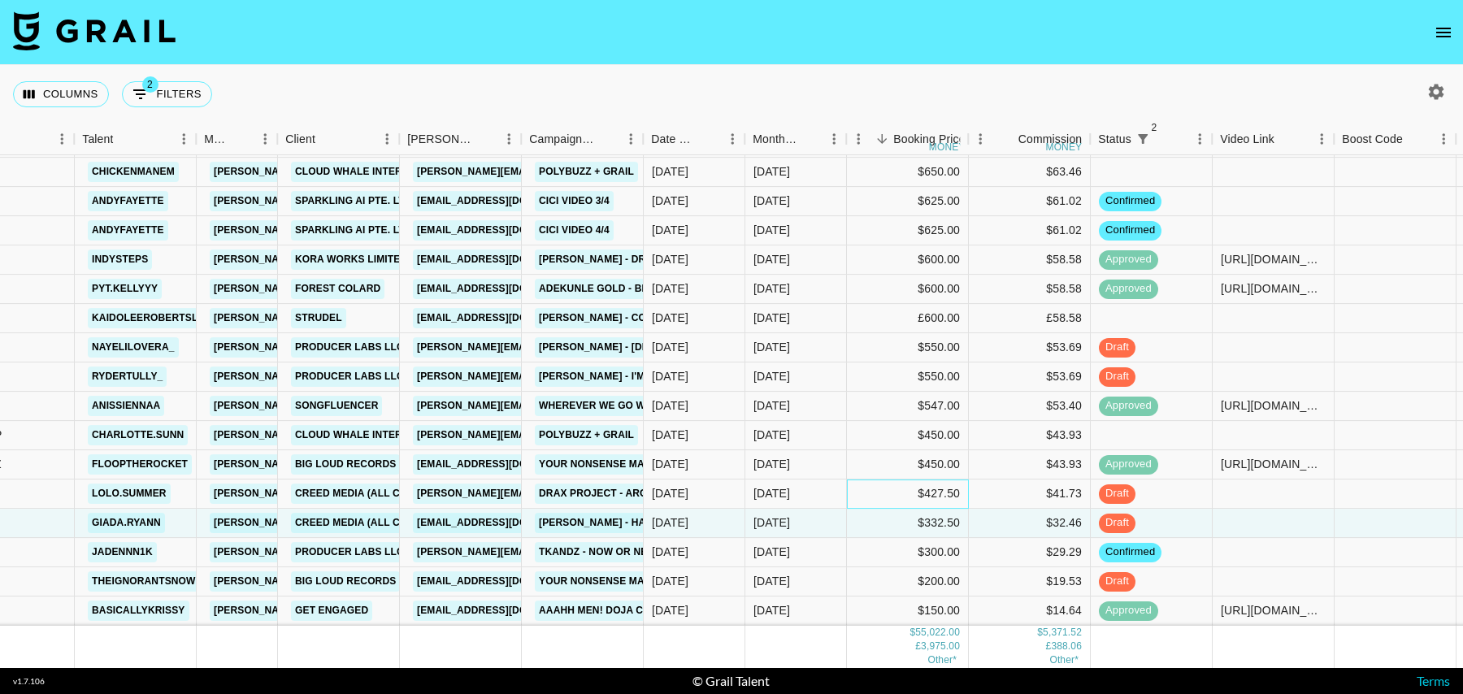
click at [862, 485] on div "$427.50" at bounding box center [908, 493] width 122 height 29
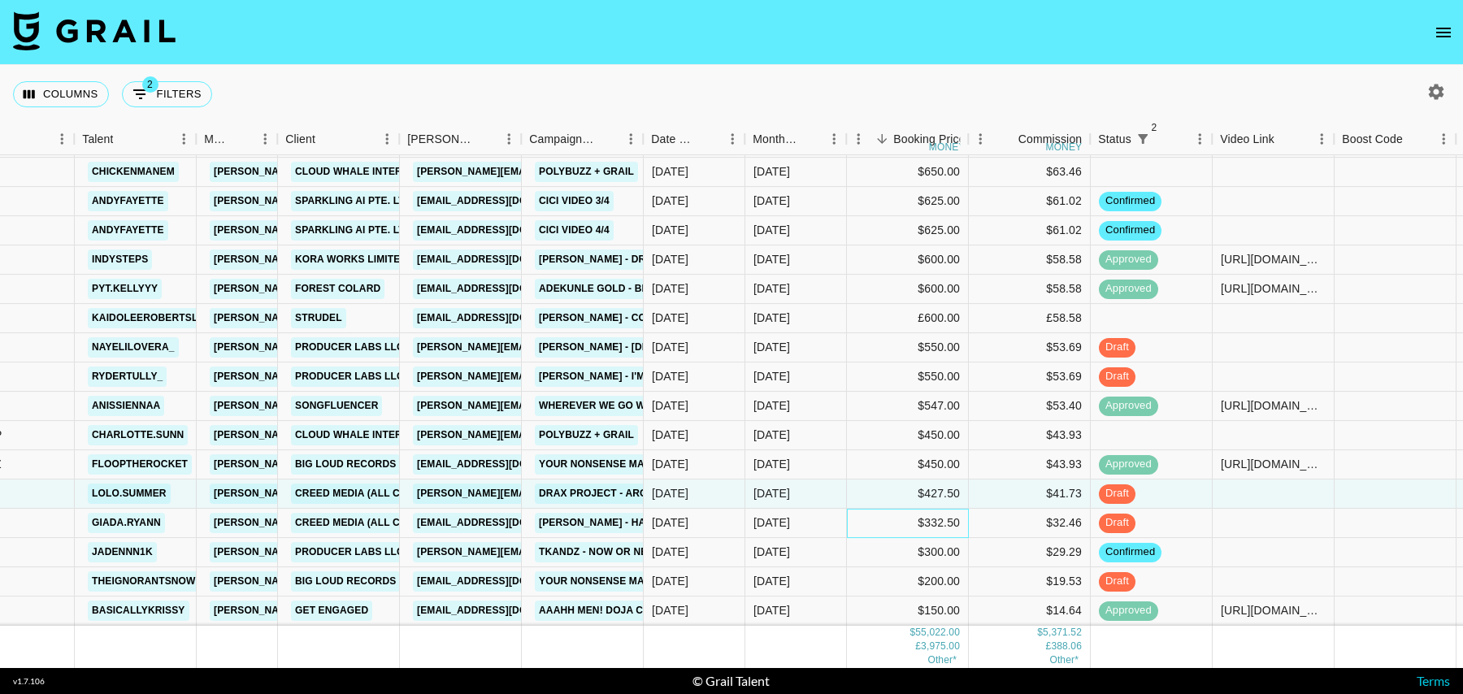
click at [864, 520] on div "$332.50" at bounding box center [908, 523] width 122 height 29
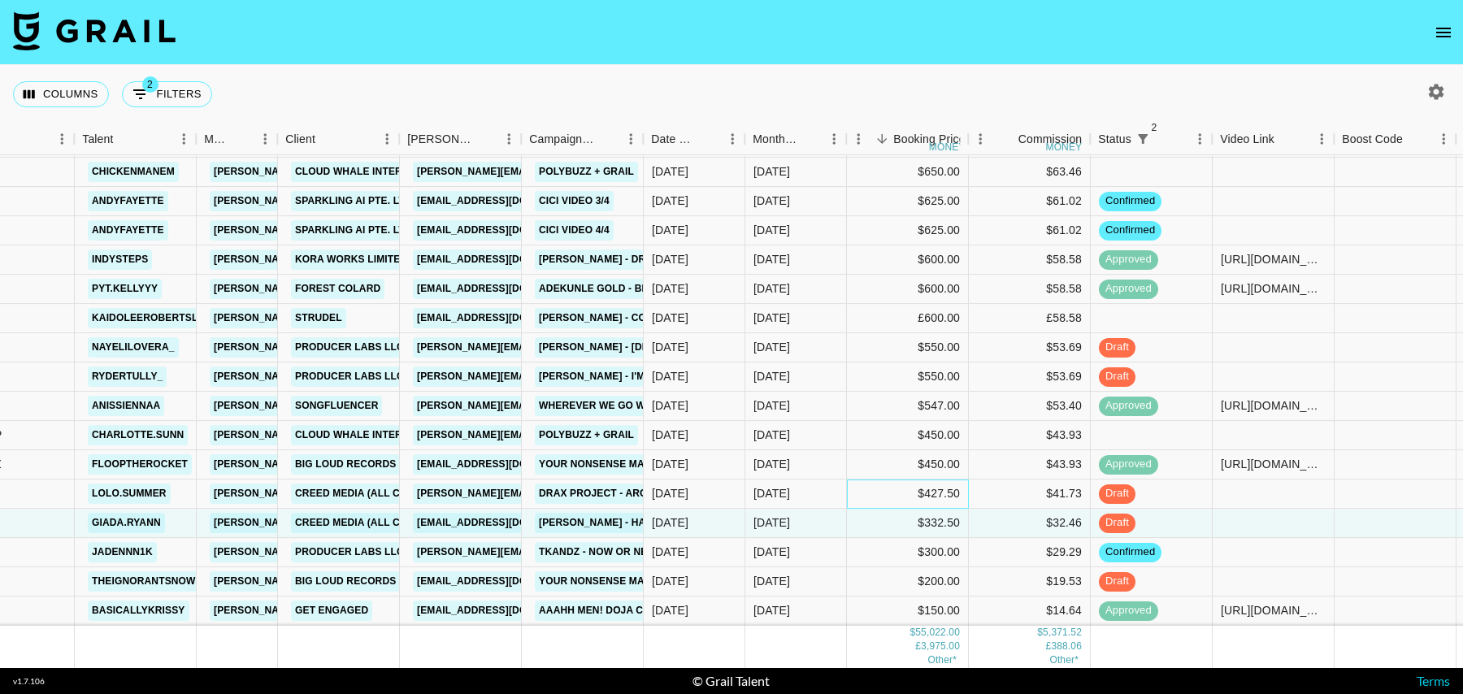
click at [854, 492] on div "$427.50" at bounding box center [908, 493] width 122 height 29
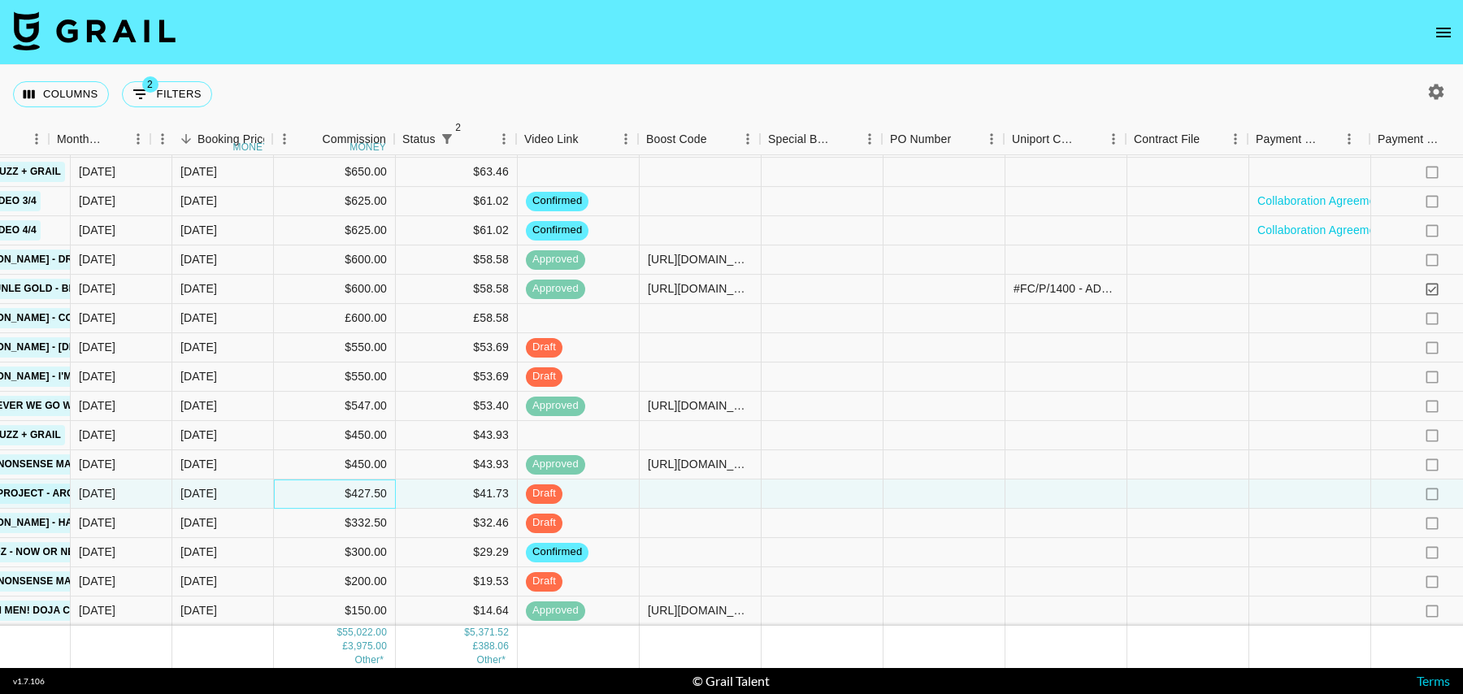
scroll to position [917, 1174]
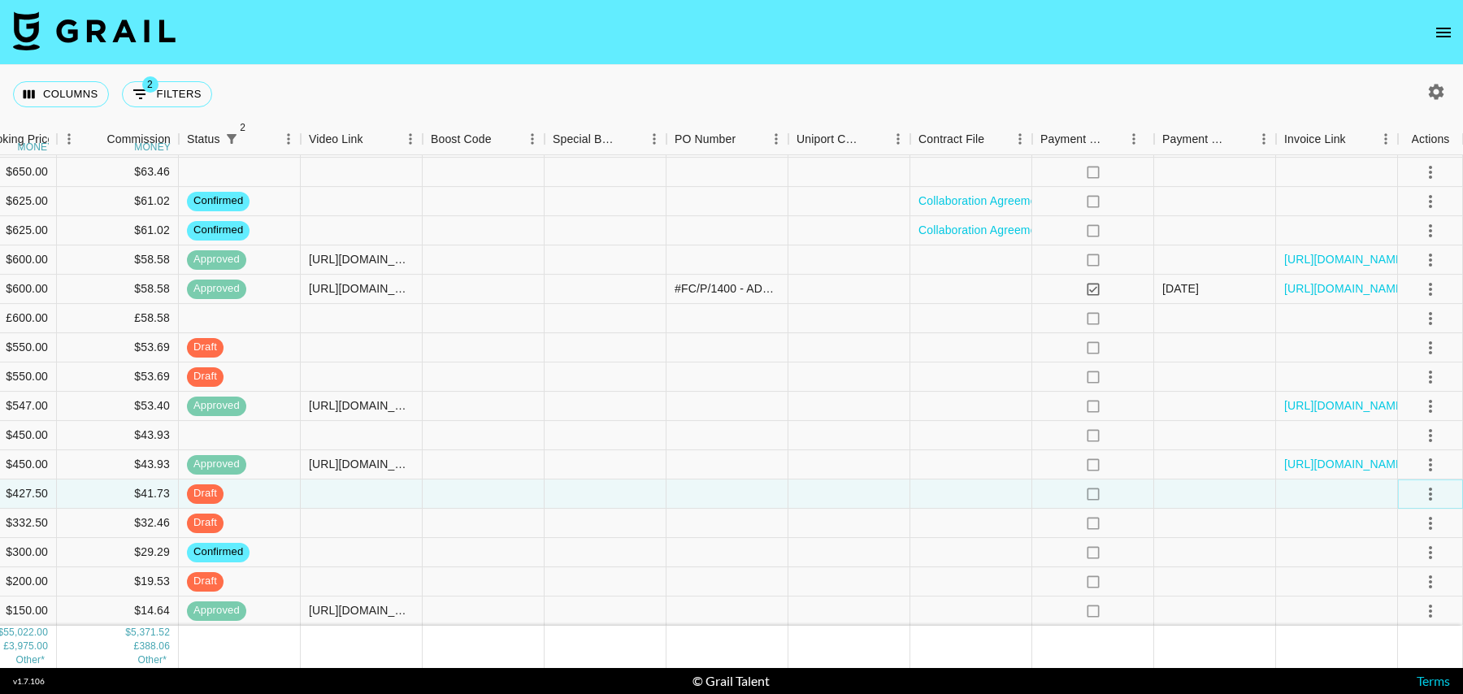
click at [1435, 488] on icon "select merge strategy" at bounding box center [1430, 494] width 20 height 20
click at [1385, 611] on li "Cancel" at bounding box center [1410, 615] width 106 height 29
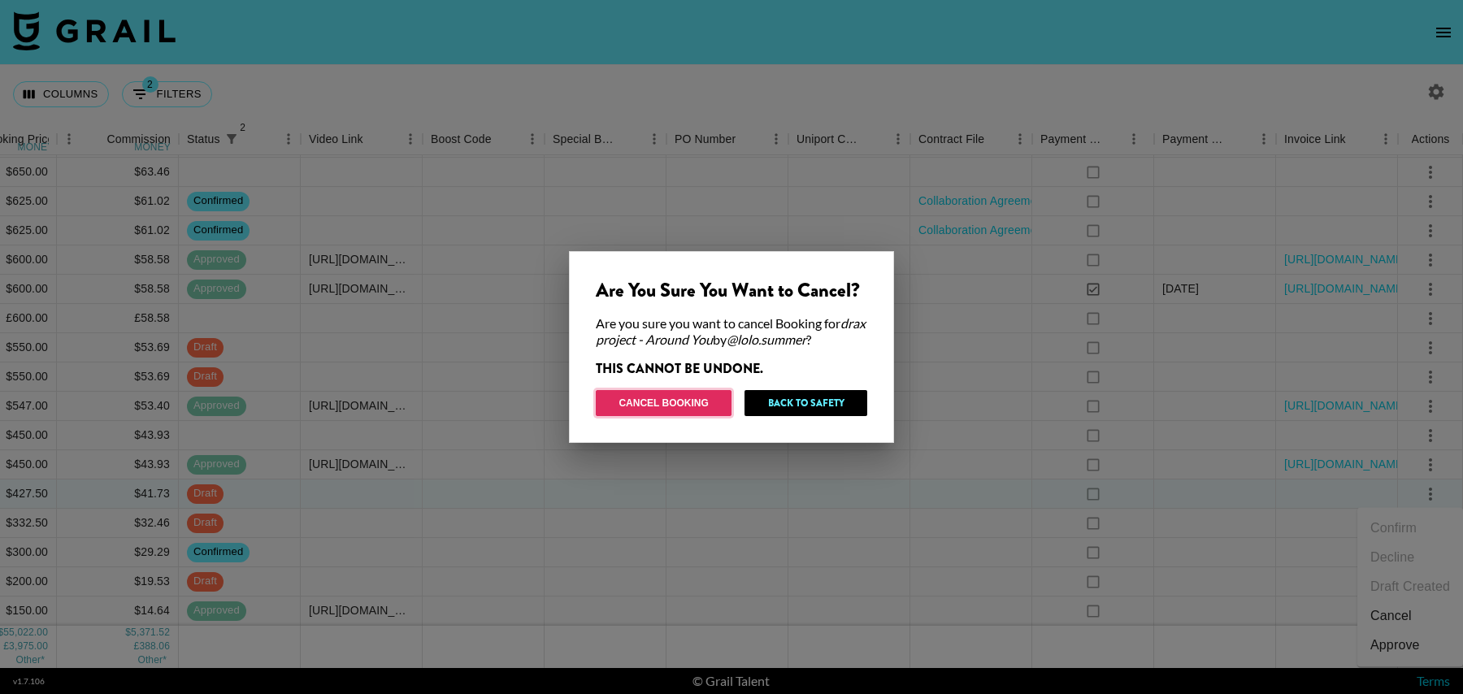
click at [673, 401] on button "Cancel Booking" at bounding box center [664, 403] width 136 height 26
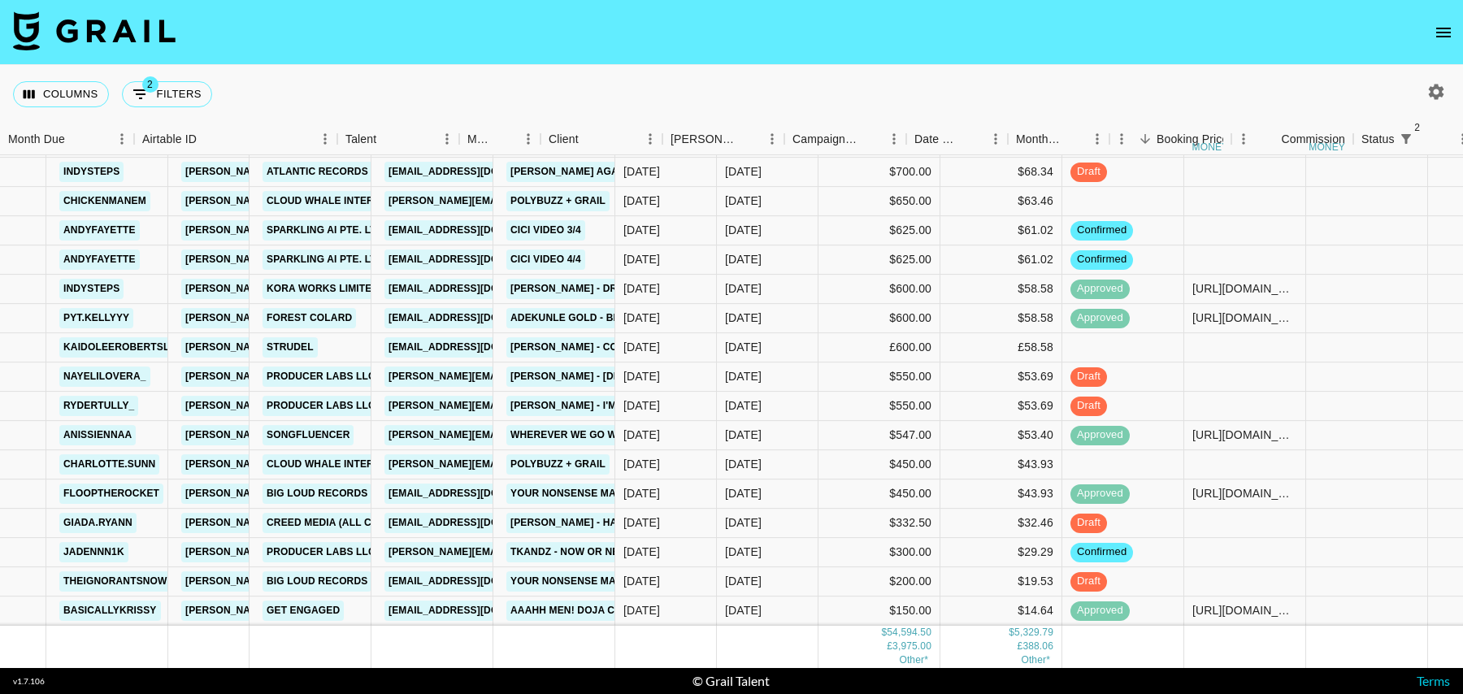
scroll to position [888, 0]
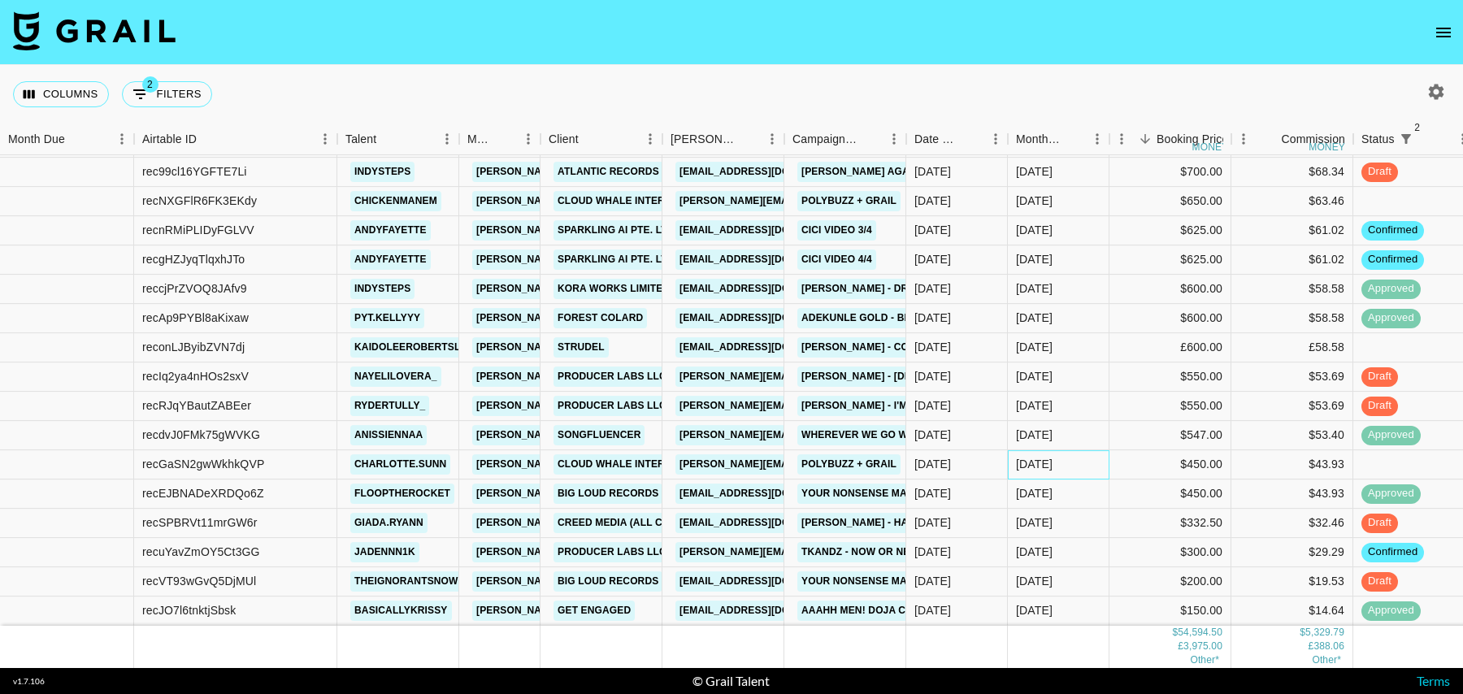
click at [1085, 458] on div "Oct '25" at bounding box center [1059, 464] width 102 height 29
click at [1121, 555] on div "$300.00" at bounding box center [1170, 552] width 122 height 29
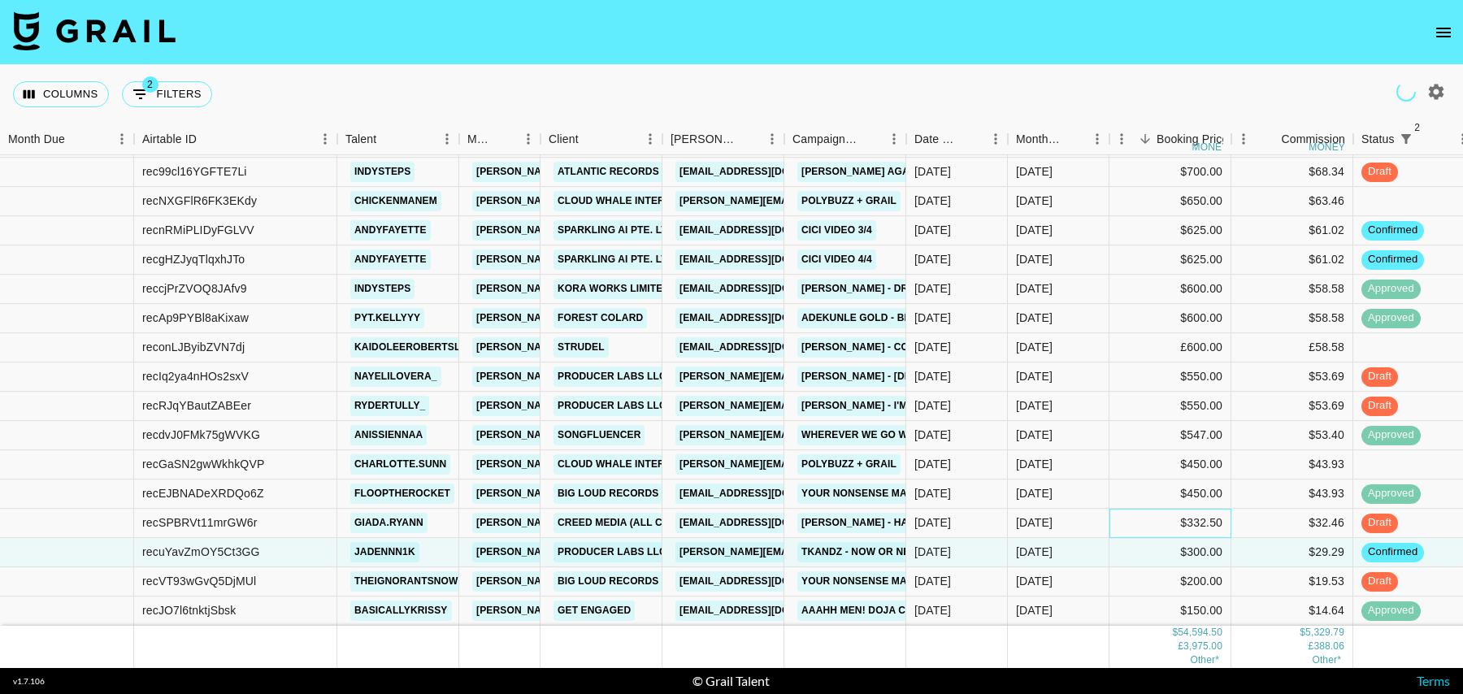
click at [1163, 522] on div "$332.50" at bounding box center [1170, 523] width 122 height 29
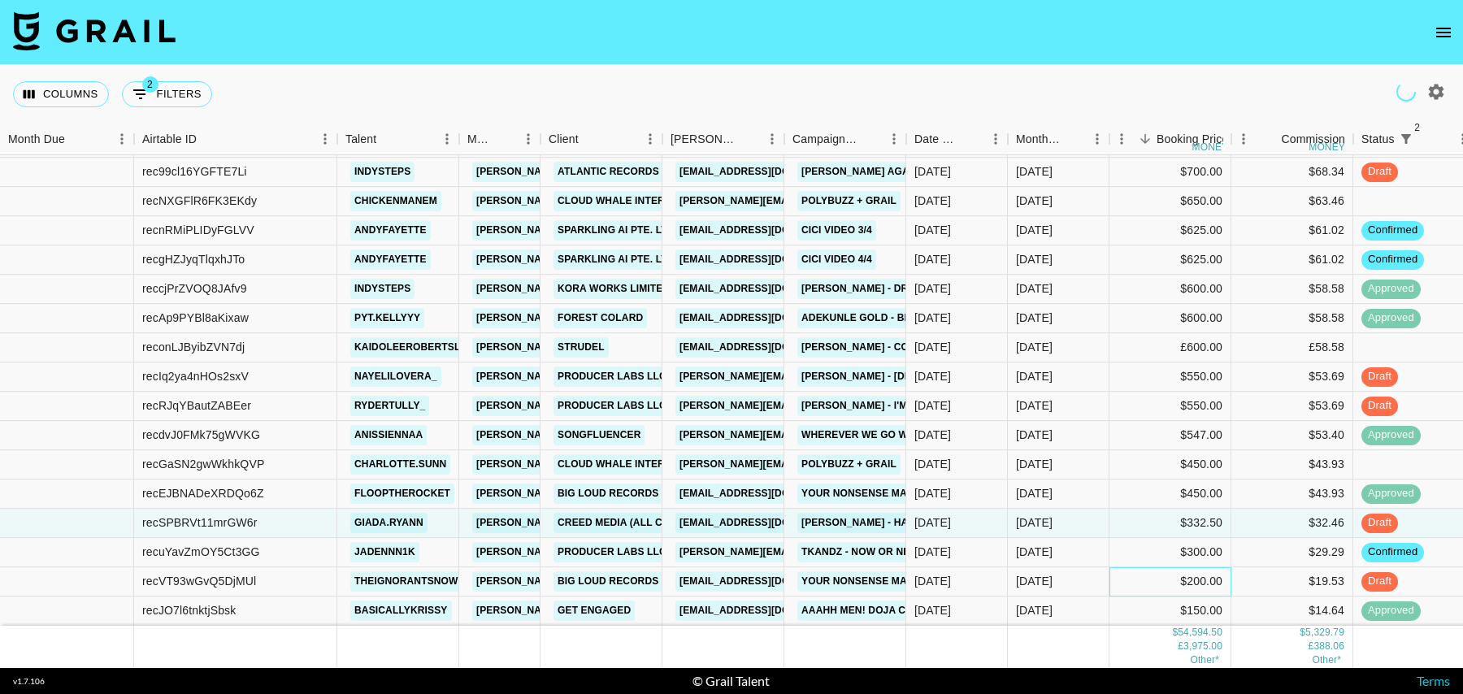
click at [1147, 588] on div "$200.00" at bounding box center [1170, 581] width 122 height 29
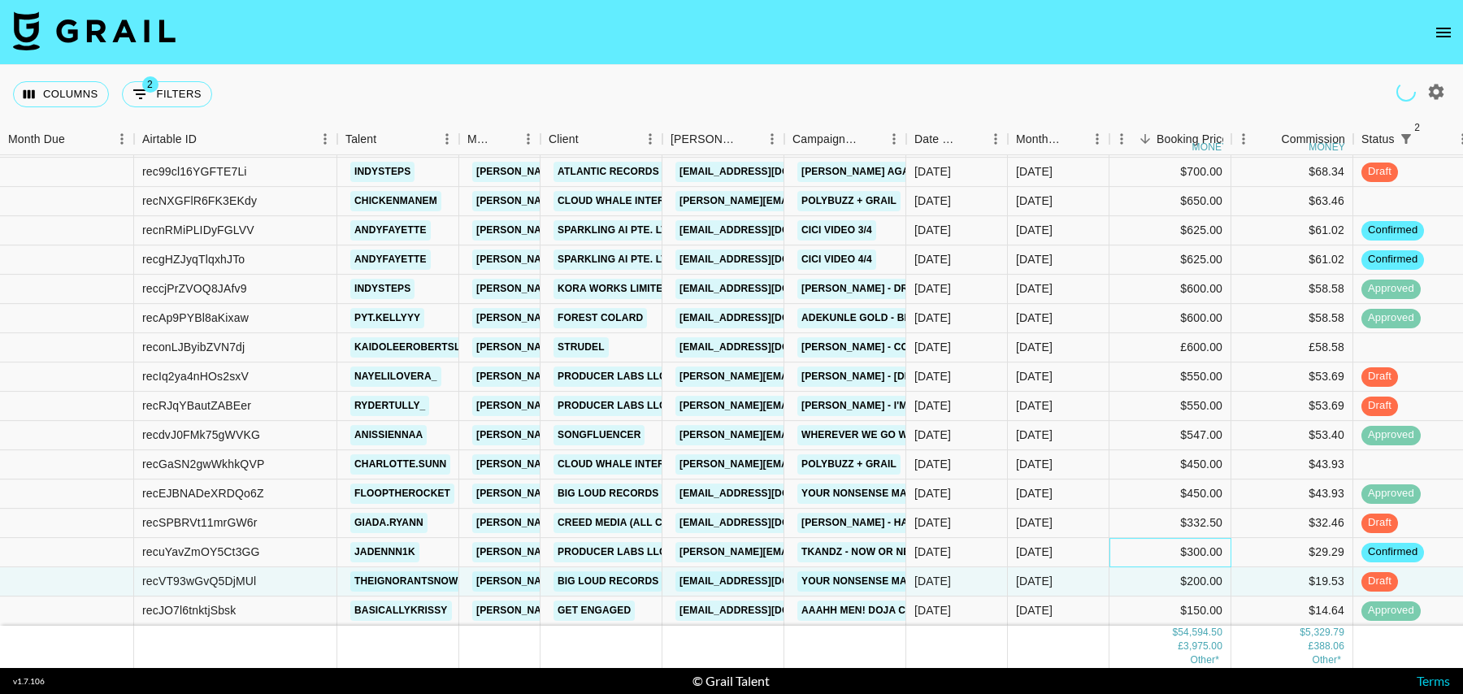
click at [1145, 549] on div "$300.00" at bounding box center [1170, 552] width 122 height 29
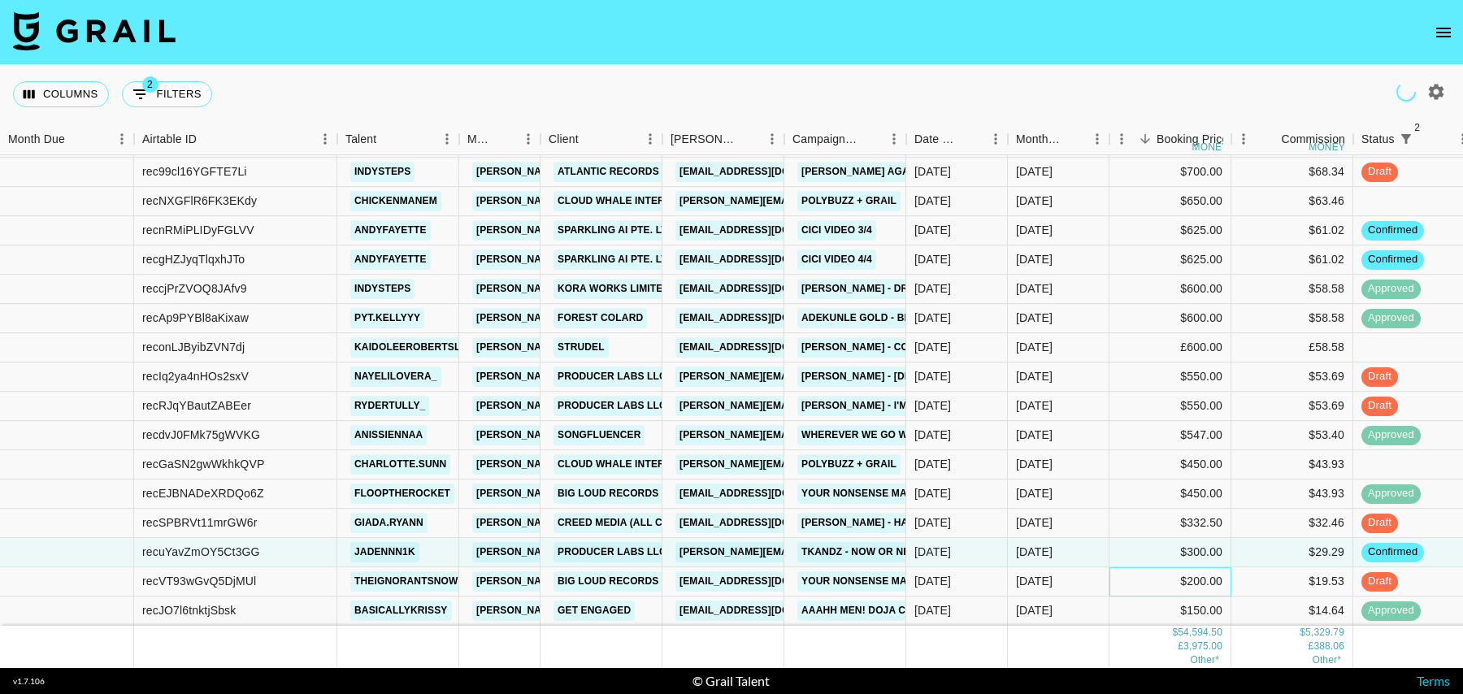
click at [1145, 577] on div "$200.00" at bounding box center [1170, 581] width 122 height 29
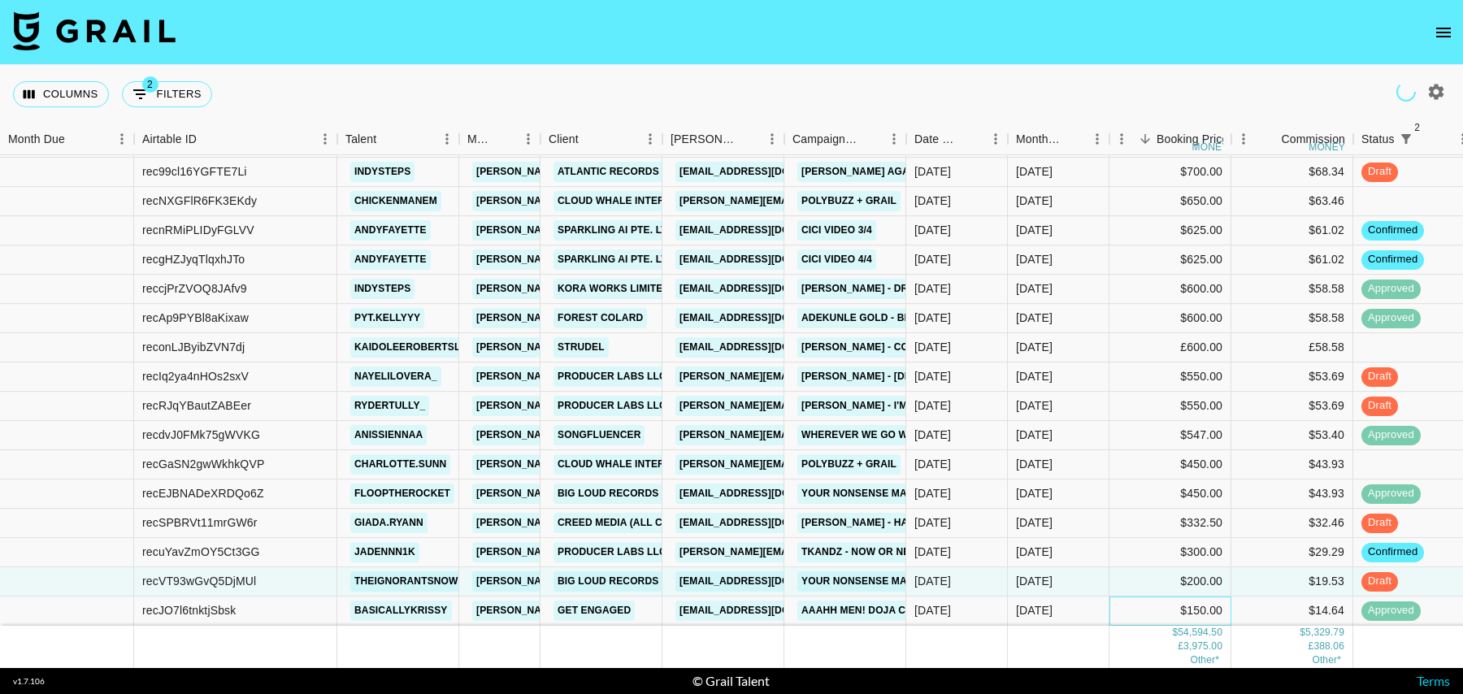
click at [1142, 604] on div "$150.00" at bounding box center [1170, 610] width 122 height 29
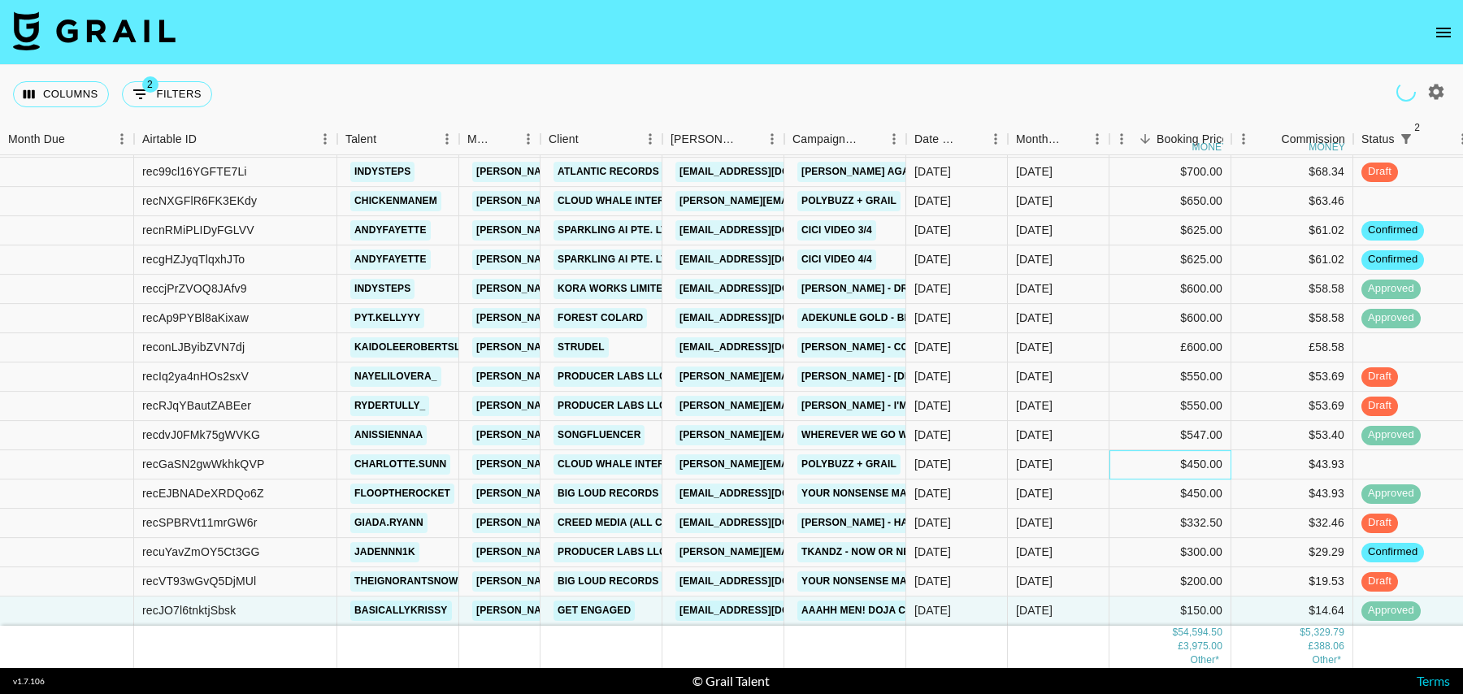
click at [1125, 460] on div "$450.00" at bounding box center [1170, 464] width 122 height 29
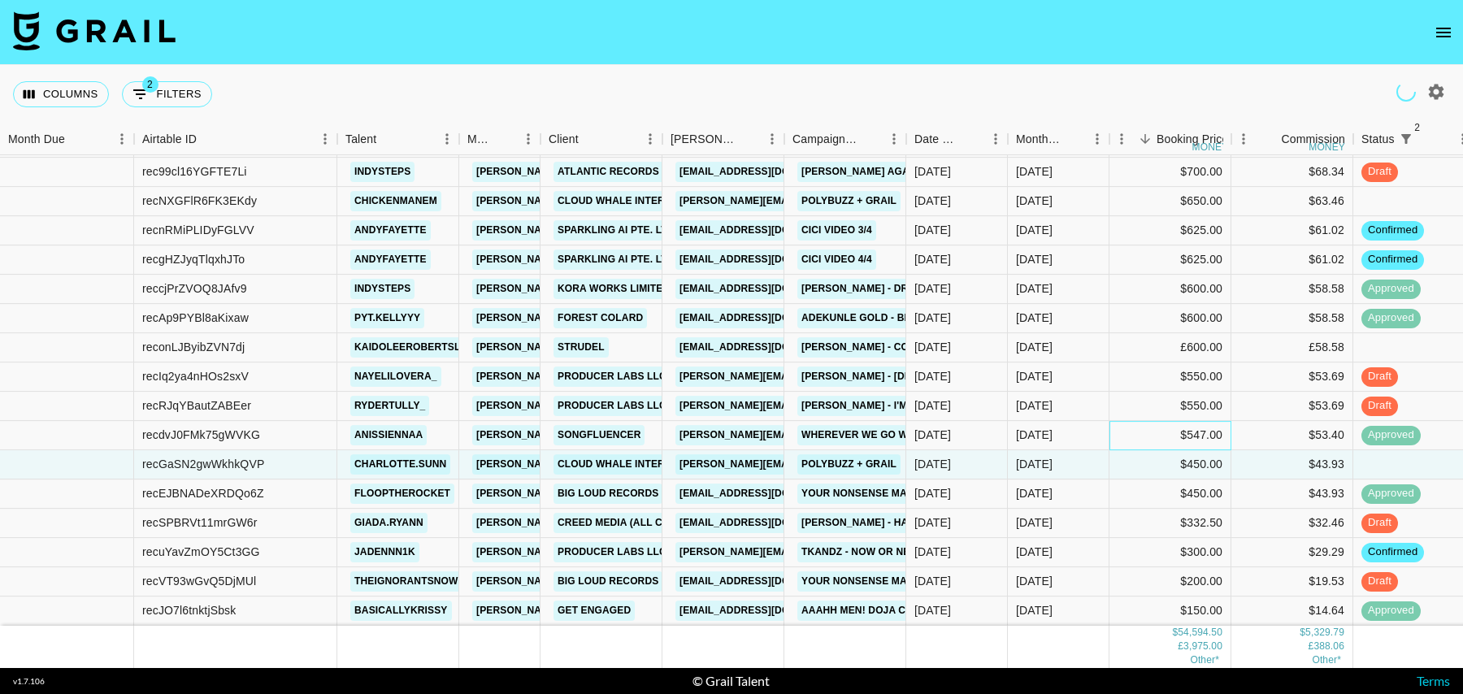
click at [1125, 427] on div "$547.00" at bounding box center [1170, 435] width 122 height 29
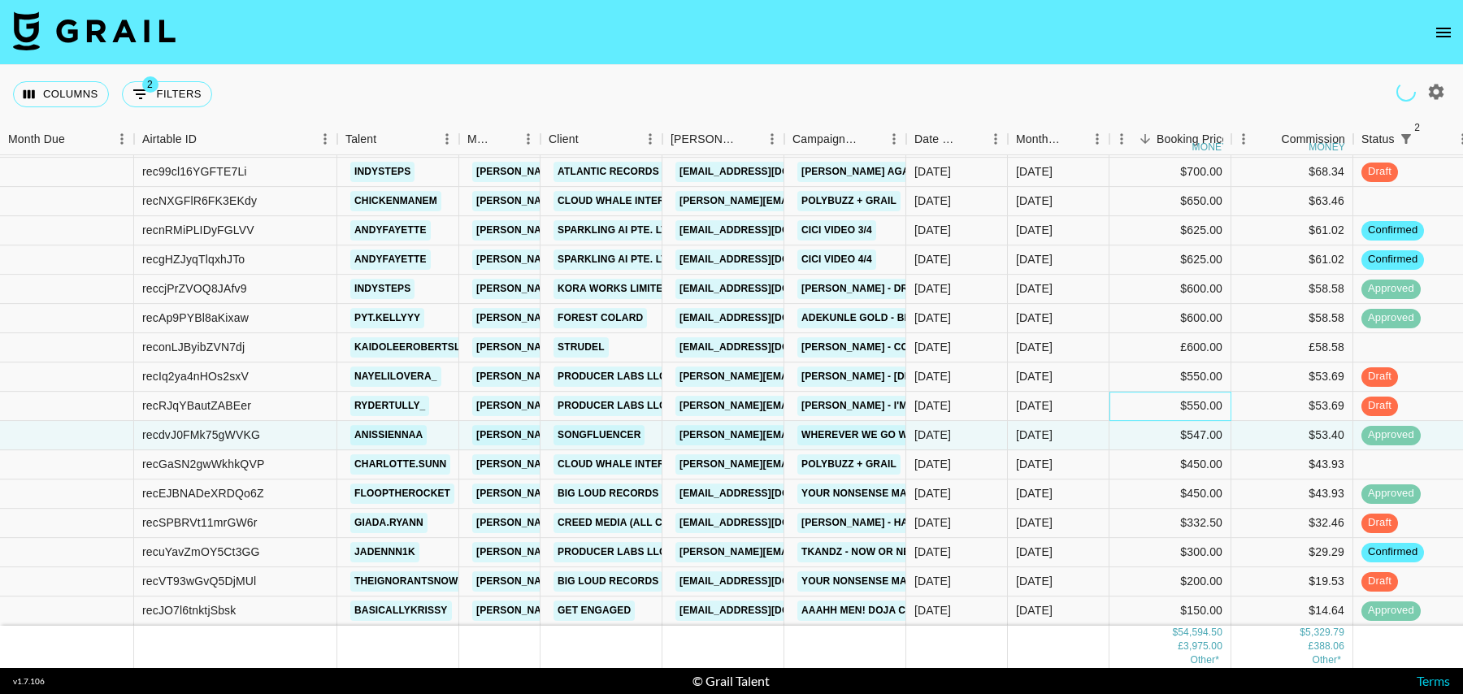
click at [1123, 396] on div "$550.00" at bounding box center [1170, 406] width 122 height 29
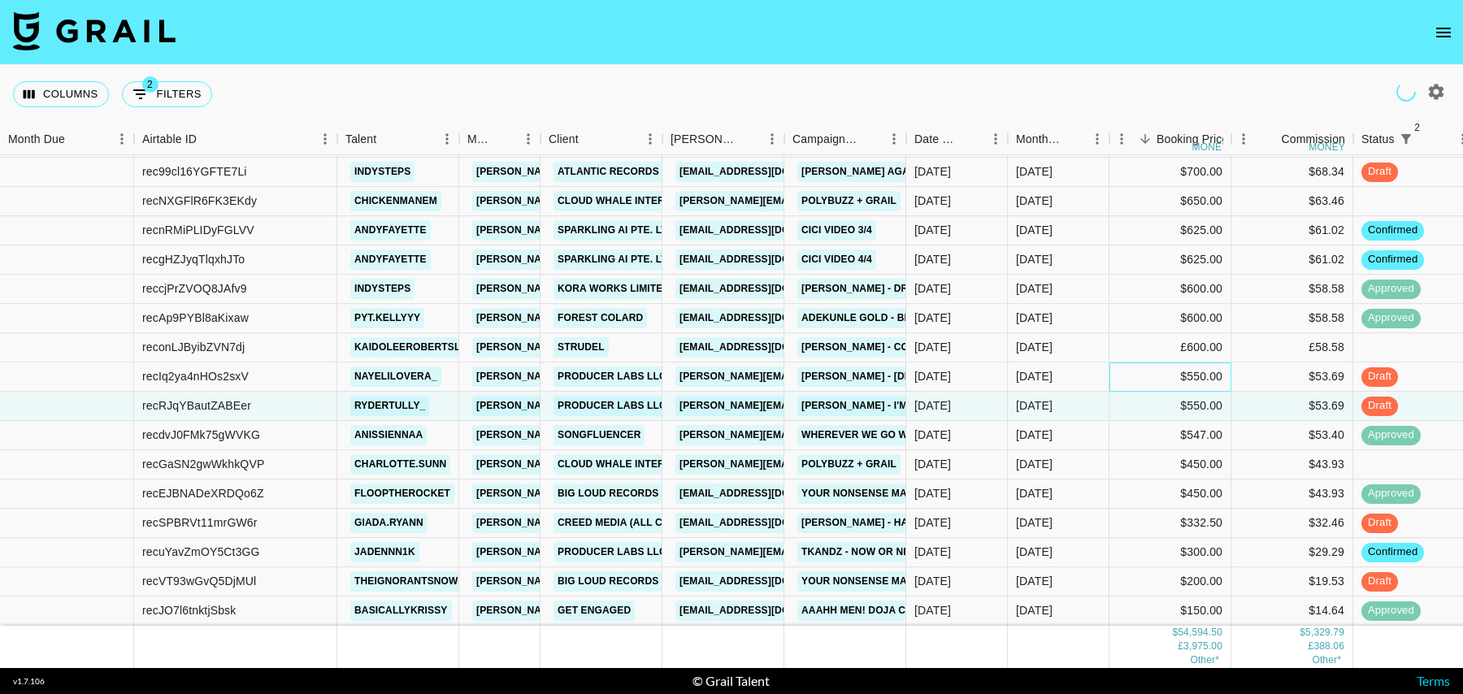
click at [1129, 372] on div "$550.00" at bounding box center [1170, 376] width 122 height 29
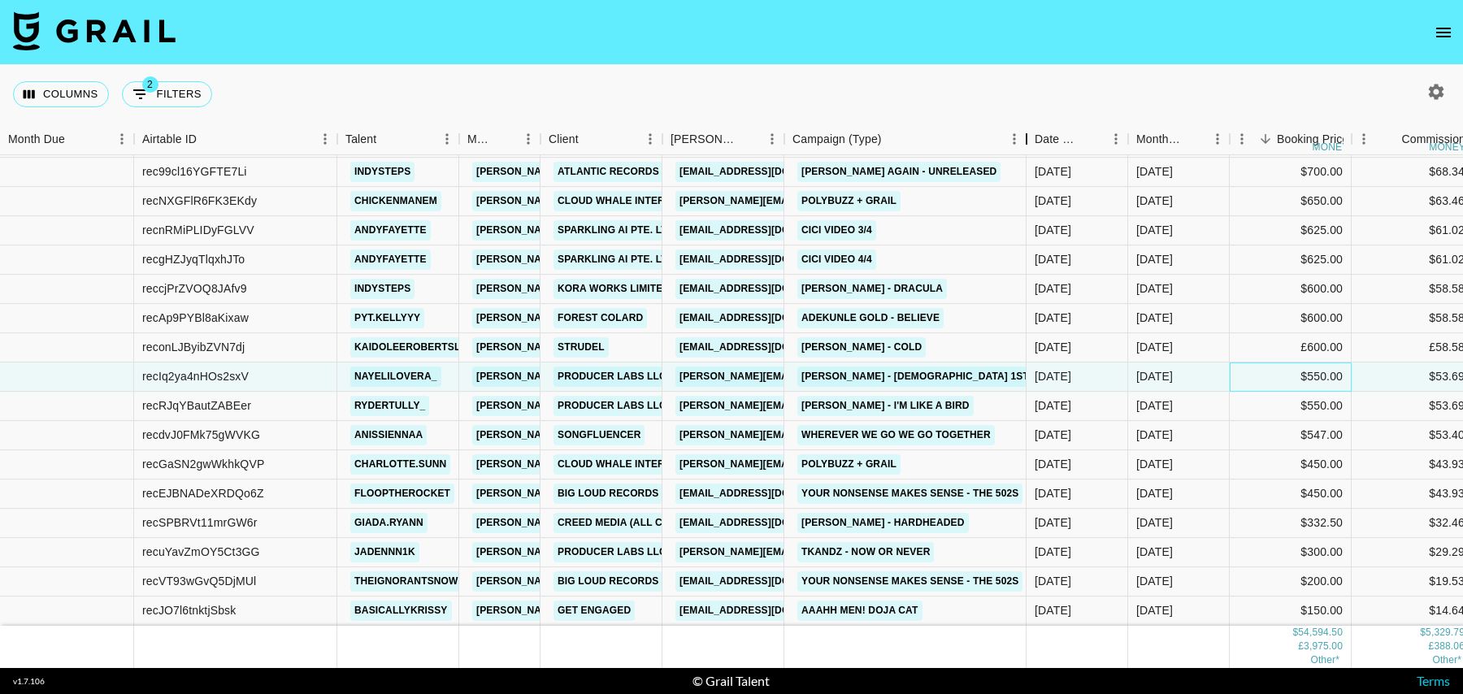
drag, startPoint x: 907, startPoint y: 136, endPoint x: 1027, endPoint y: 134, distance: 120.3
click at [1027, 134] on div "Campaign (Type)" at bounding box center [1027, 140] width 20 height 32
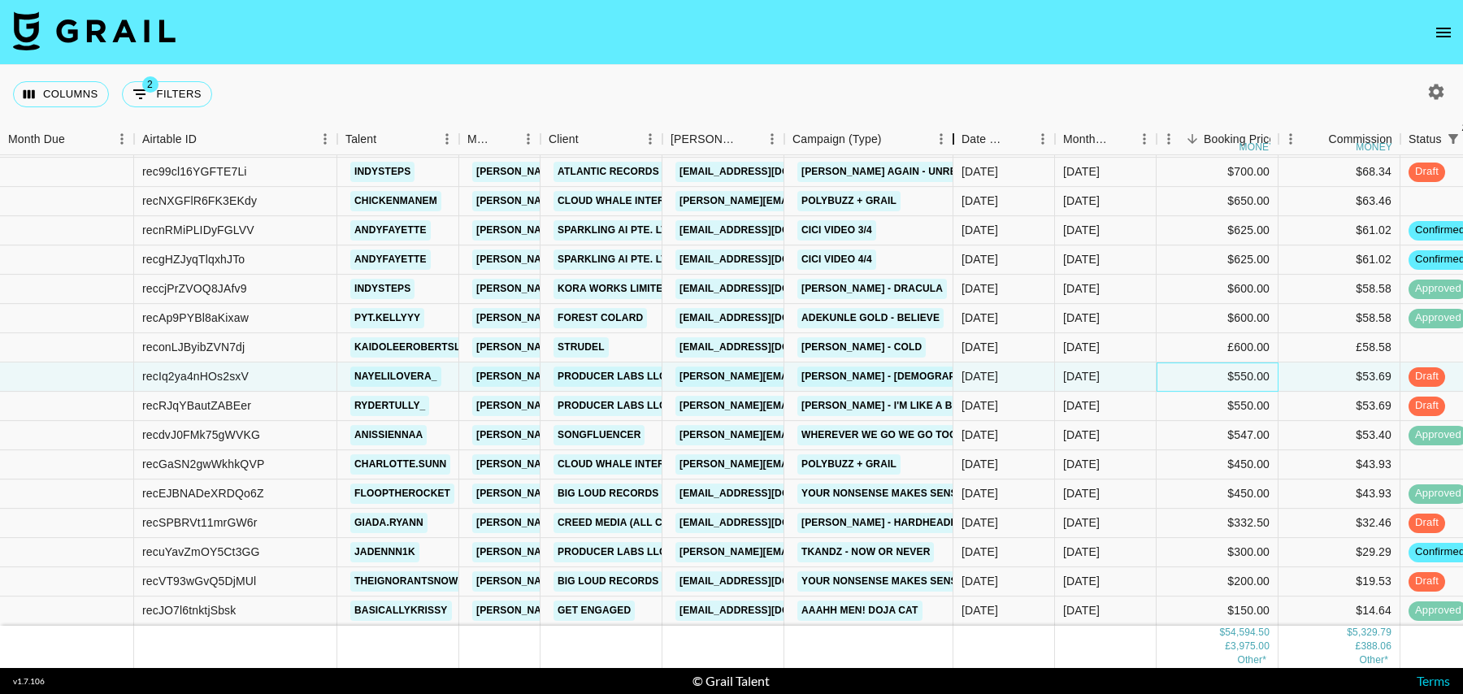
drag, startPoint x: 905, startPoint y: 146, endPoint x: 952, endPoint y: 144, distance: 47.2
click at [952, 144] on div "Campaign (Type)" at bounding box center [953, 140] width 20 height 32
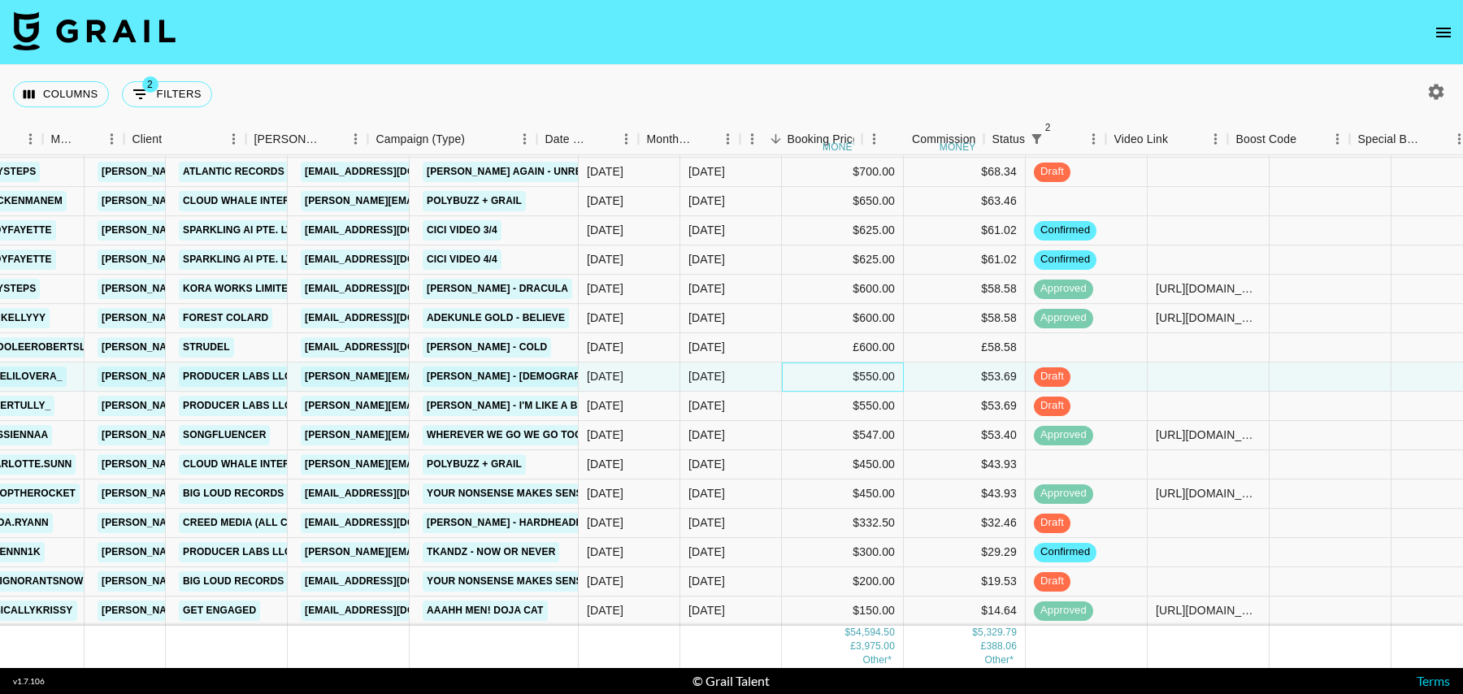
scroll to position [888, 416]
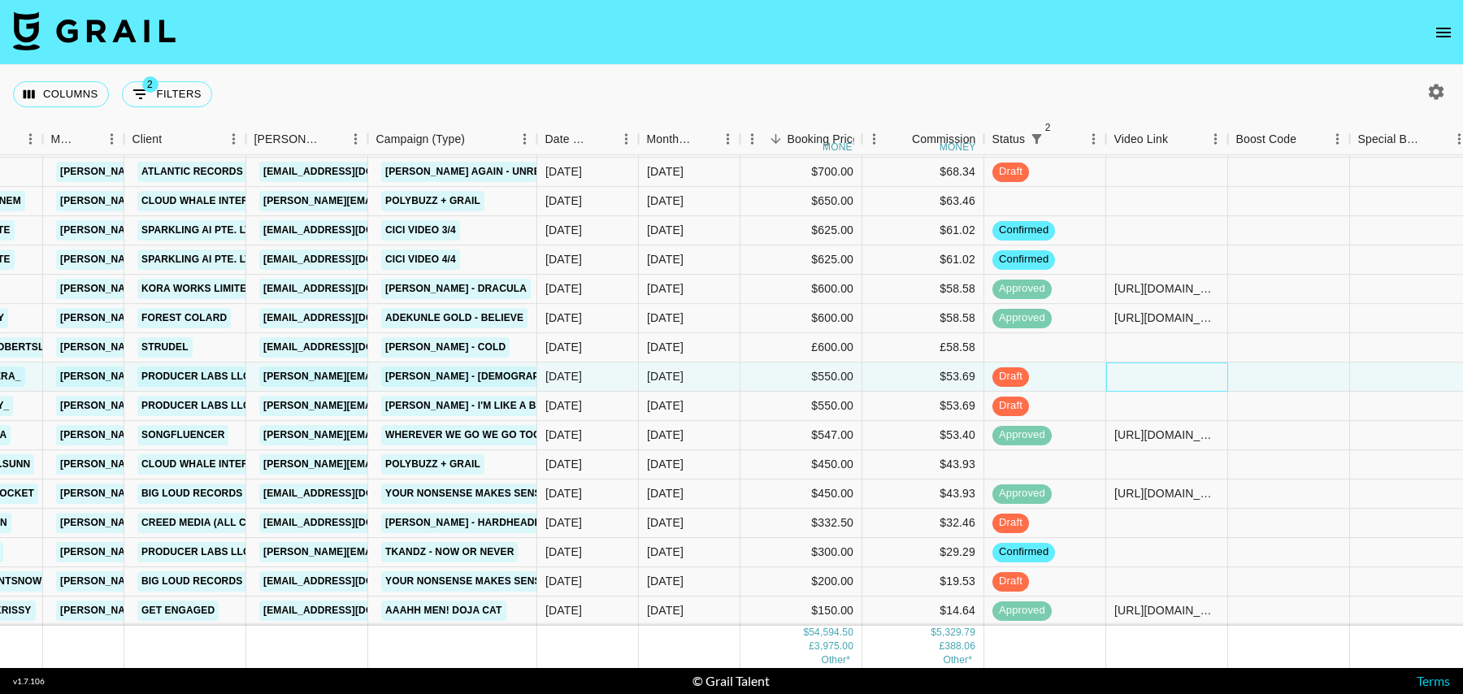
click at [1133, 375] on div at bounding box center [1167, 376] width 122 height 29
type input "https://www.tiktok.com/@nayelilovera_/video/7556374594823785783?_t=ZT-90CQh4a3a…"
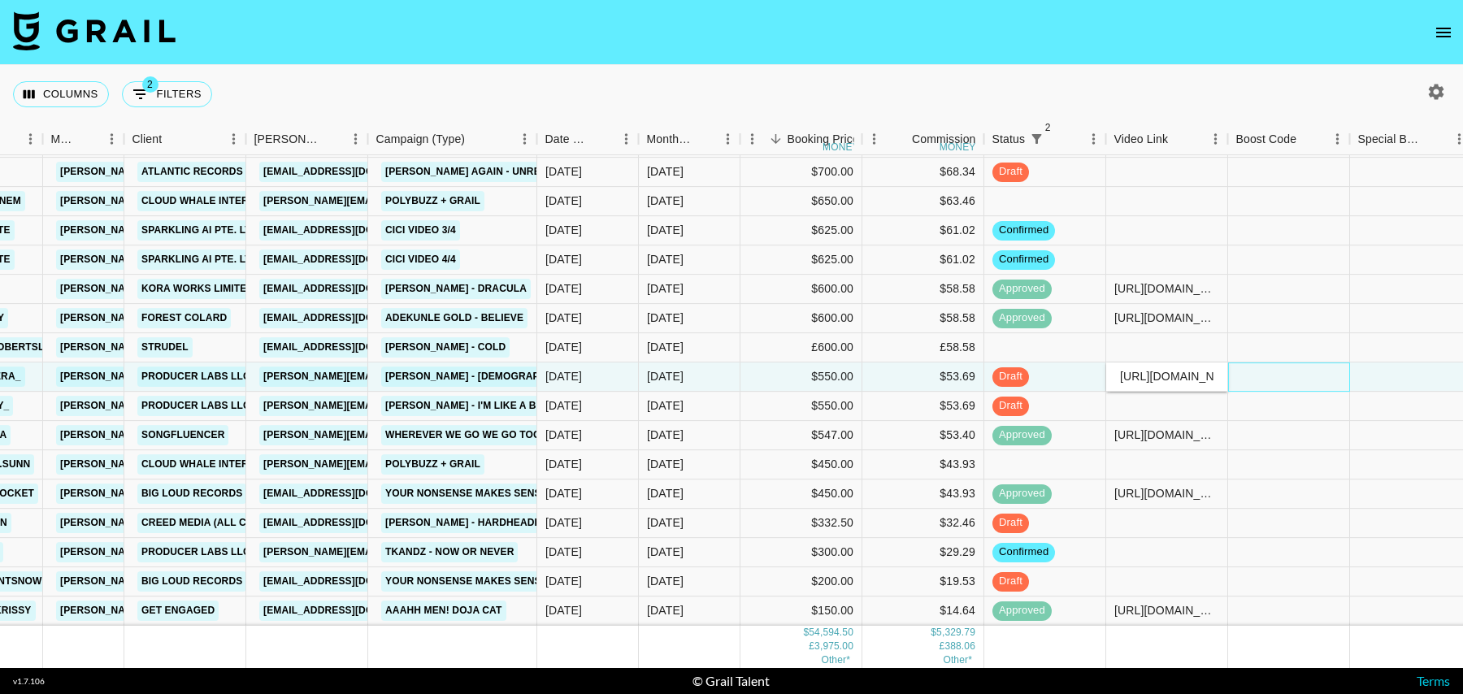
click at [1312, 375] on div at bounding box center [1289, 376] width 122 height 29
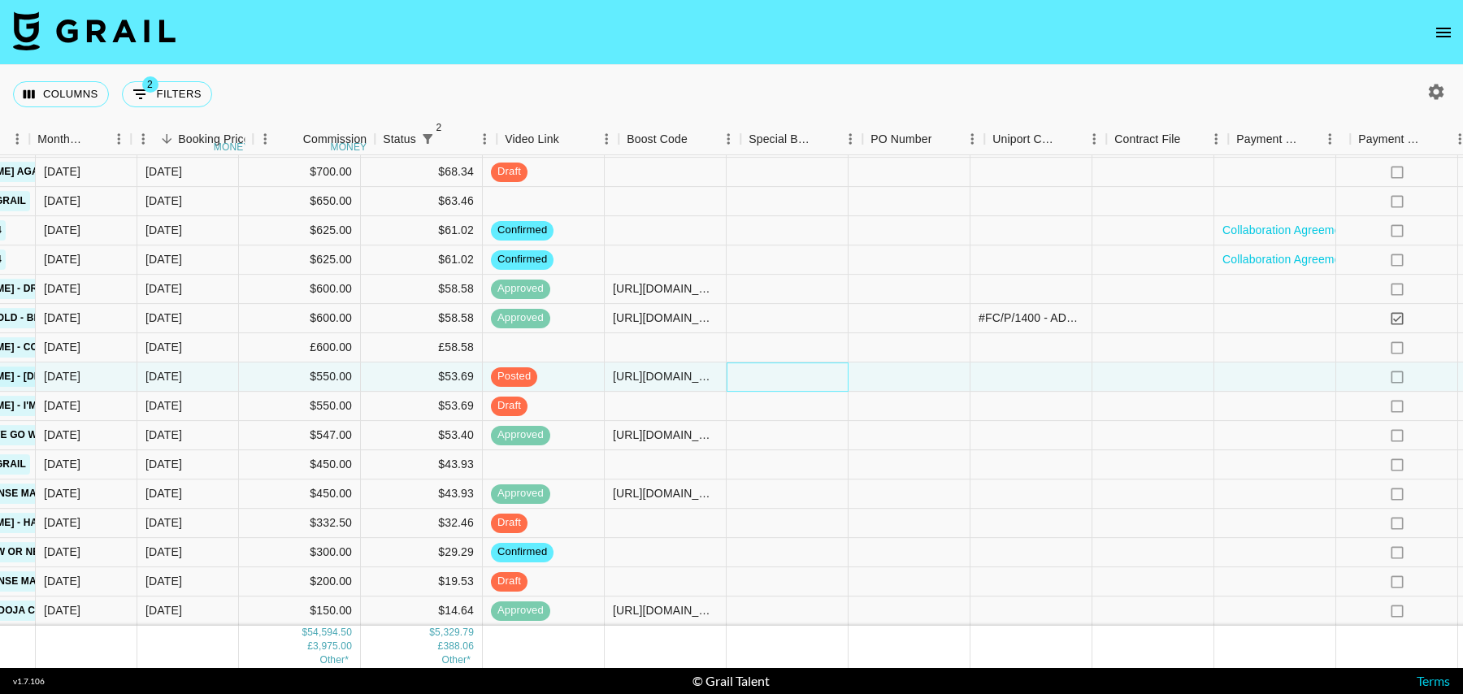
scroll to position [888, 1174]
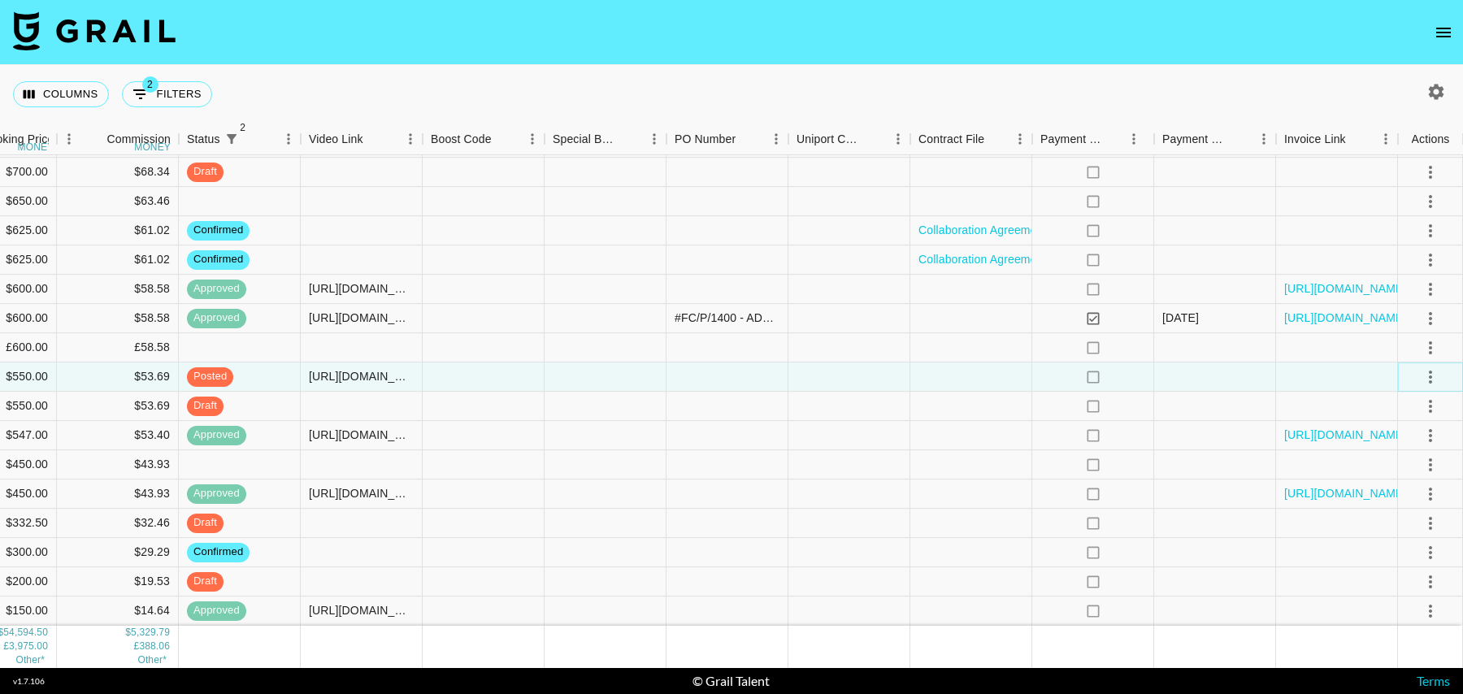
click at [1432, 375] on icon "select merge strategy" at bounding box center [1430, 377] width 20 height 20
click at [1407, 523] on div "Approve" at bounding box center [1395, 529] width 50 height 20
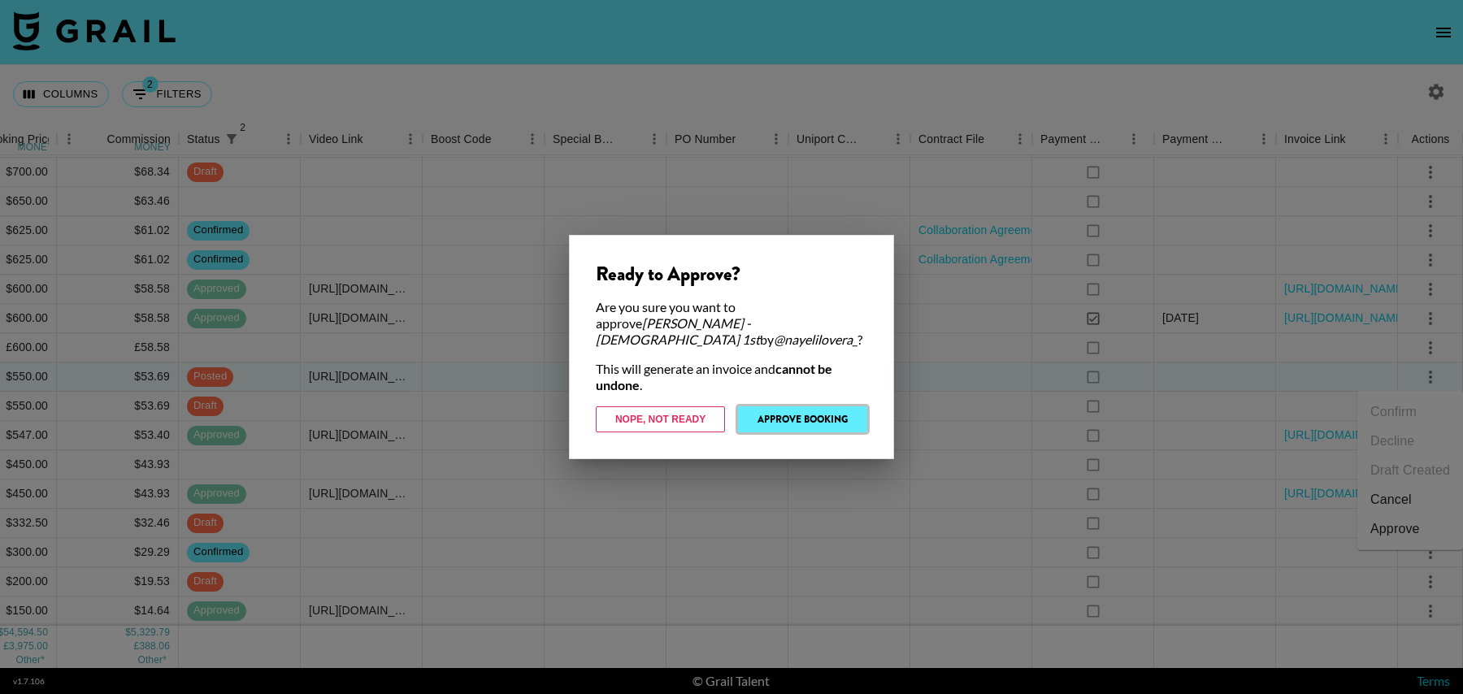
click at [759, 410] on button "Approve Booking" at bounding box center [802, 419] width 129 height 26
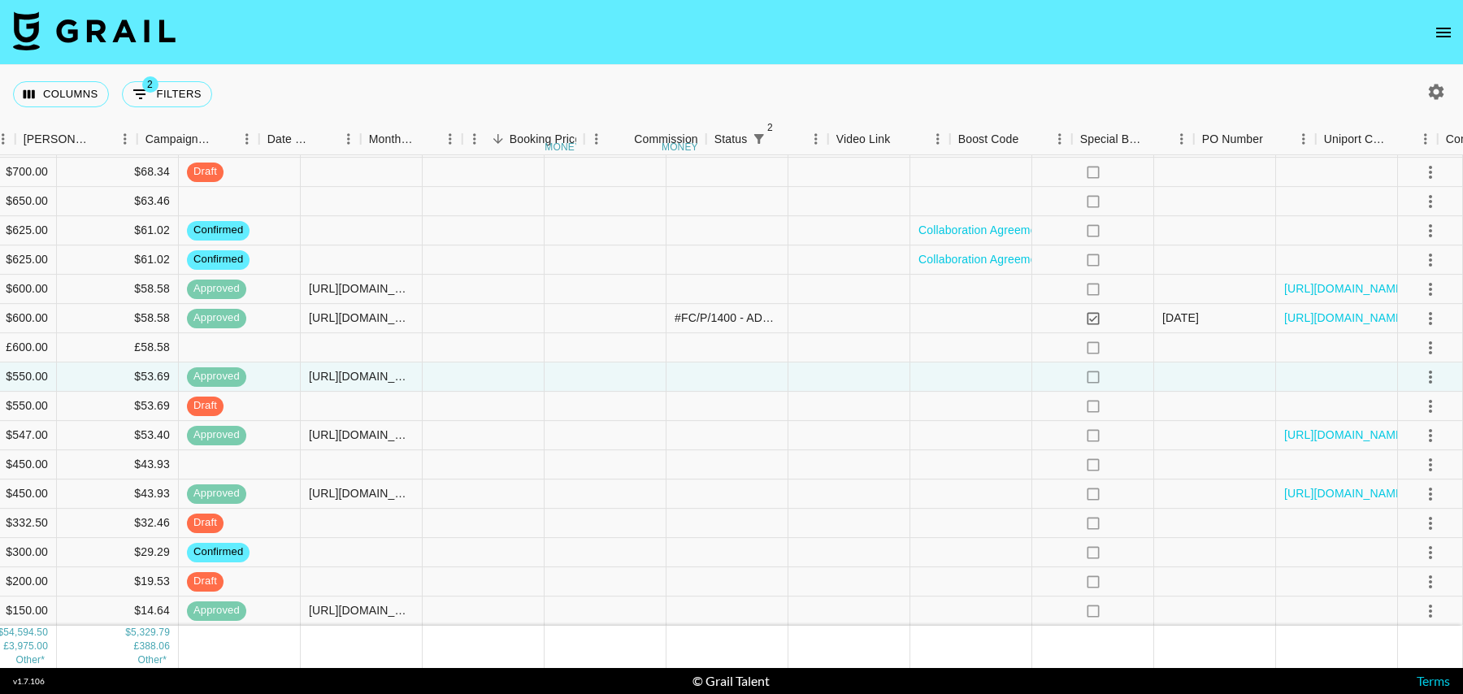
scroll to position [888, 0]
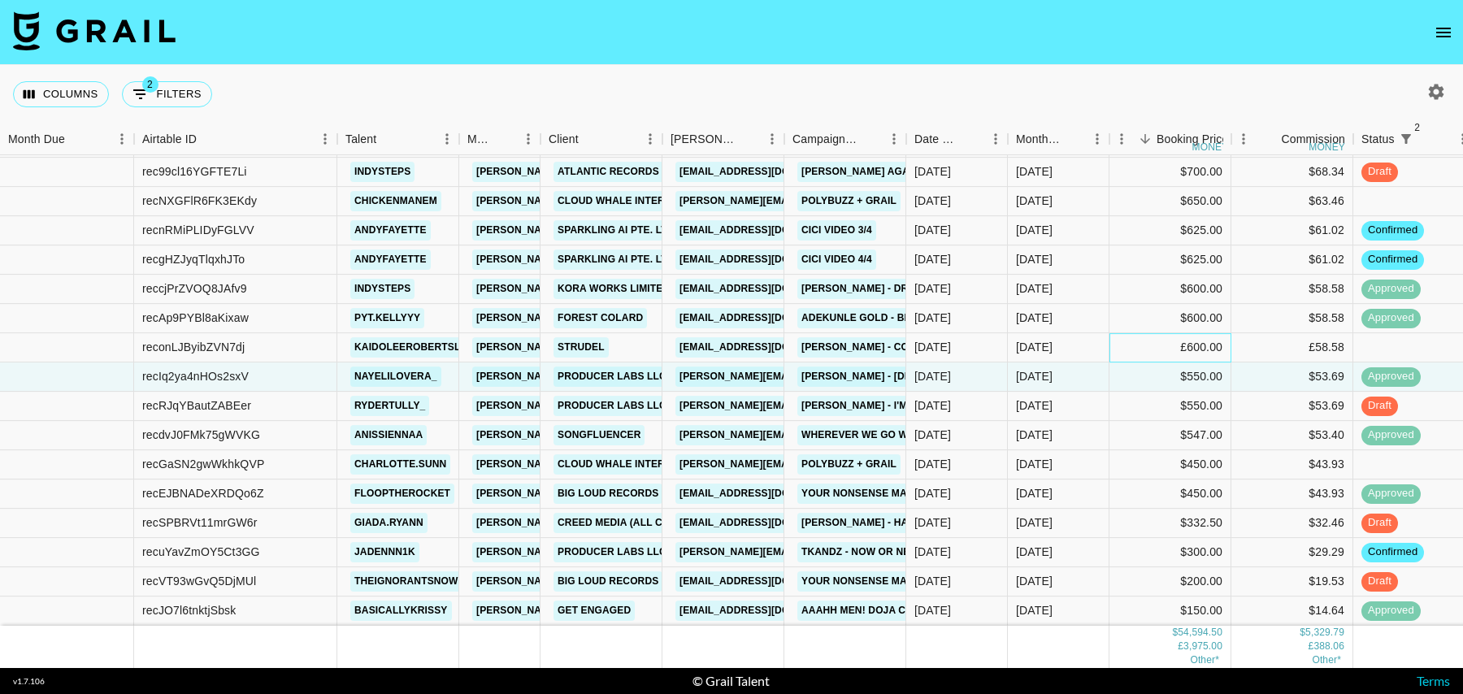
click at [1151, 356] on div "£600.00" at bounding box center [1170, 347] width 122 height 29
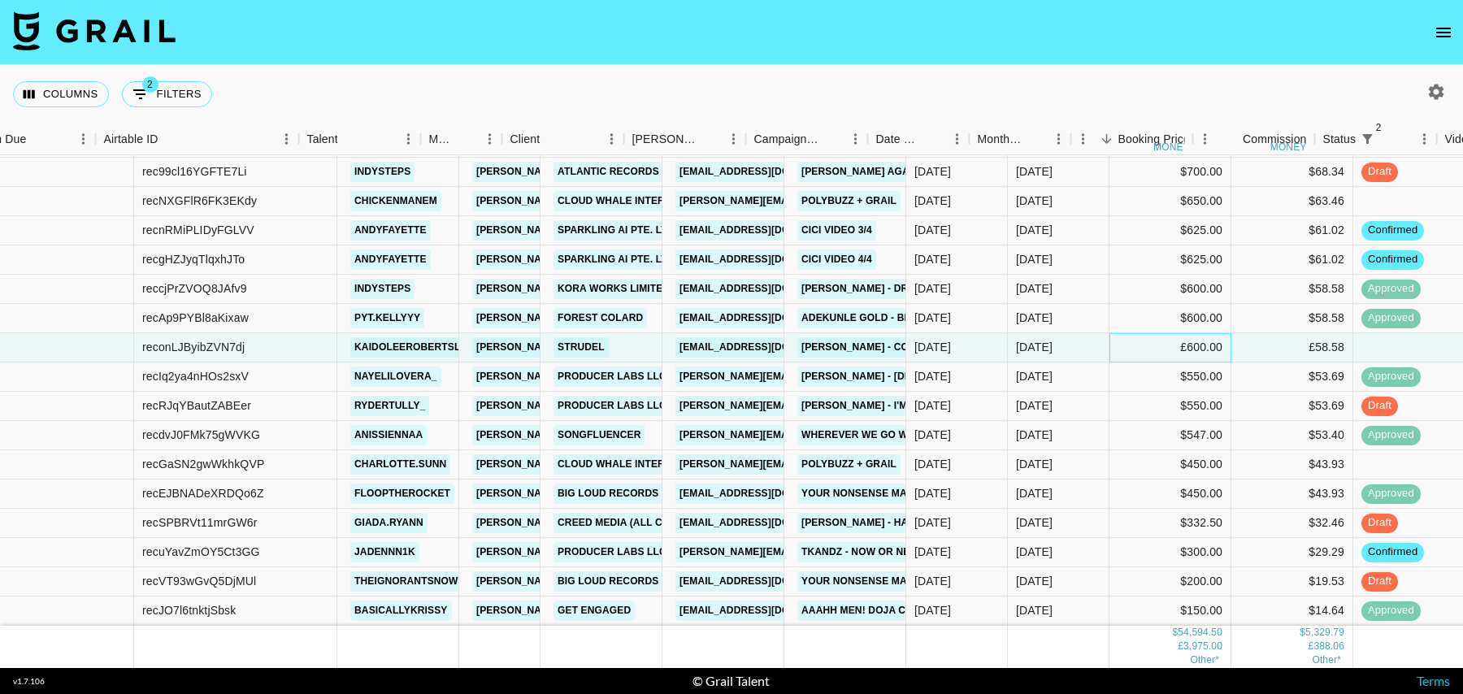
scroll to position [888, 1174]
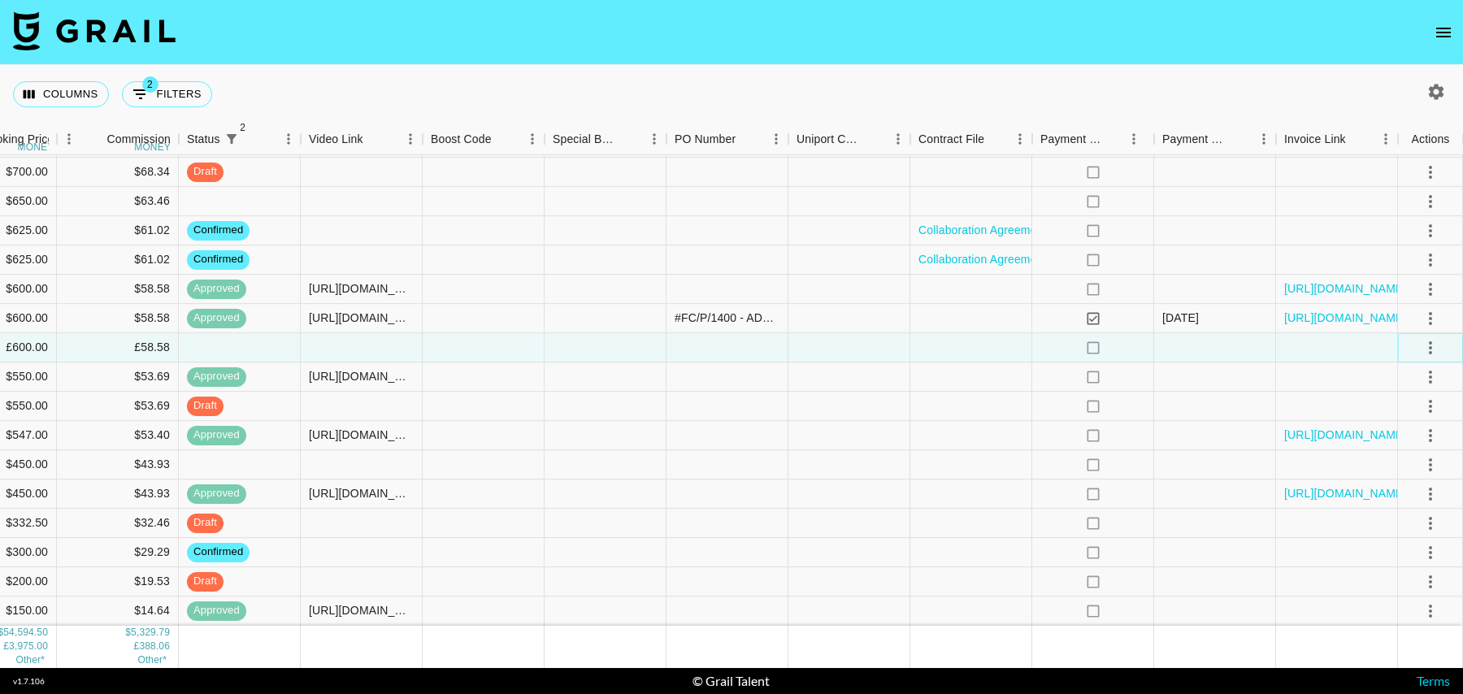
click at [1421, 344] on icon "select merge strategy" at bounding box center [1430, 348] width 20 height 20
click at [1404, 412] on li "Decline" at bounding box center [1410, 411] width 106 height 29
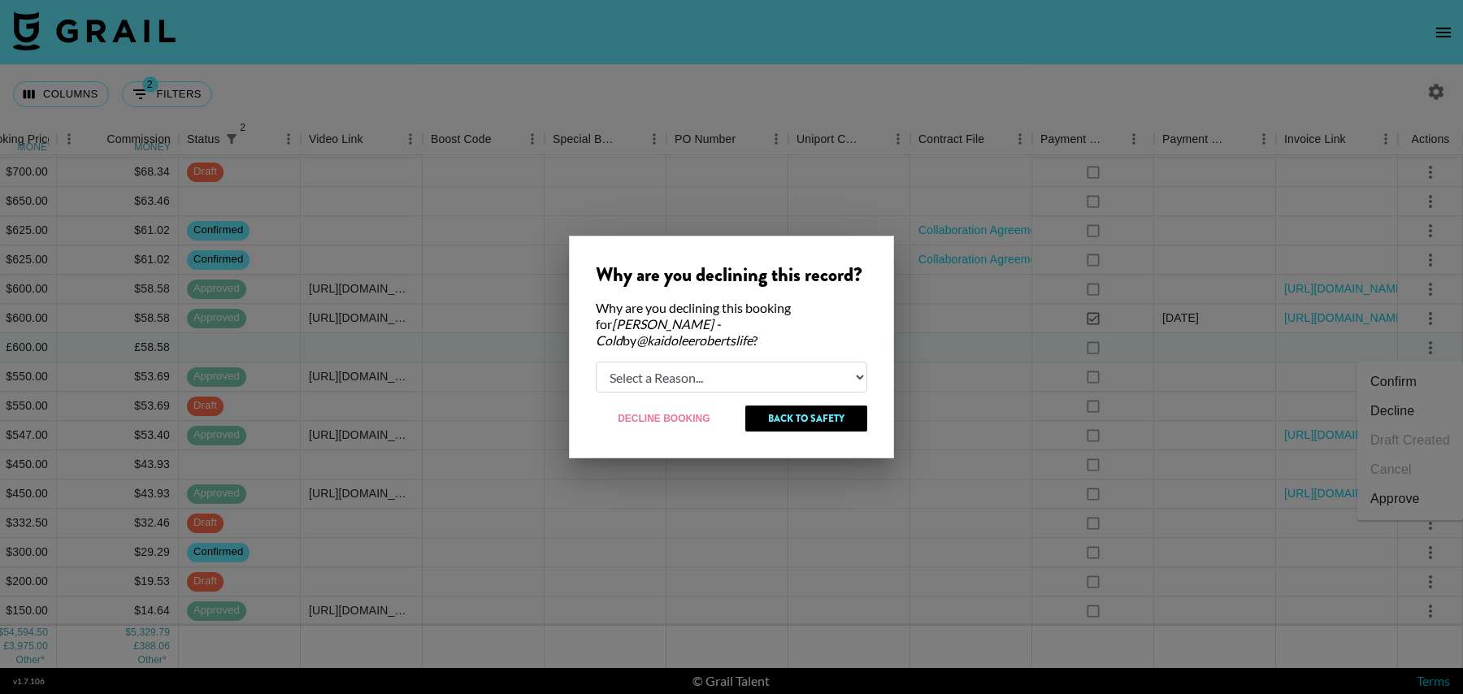
click at [679, 371] on select "Select a Reason... Relogging this deal due to a data issue The booker cancelled…" at bounding box center [731, 377] width 271 height 31
select select "creator_decline"
click at [596, 362] on select "Select a Reason... Relogging this deal due to a data issue The booker cancelled…" at bounding box center [731, 377] width 271 height 31
click at [670, 409] on button "Decline Booking" at bounding box center [664, 418] width 137 height 26
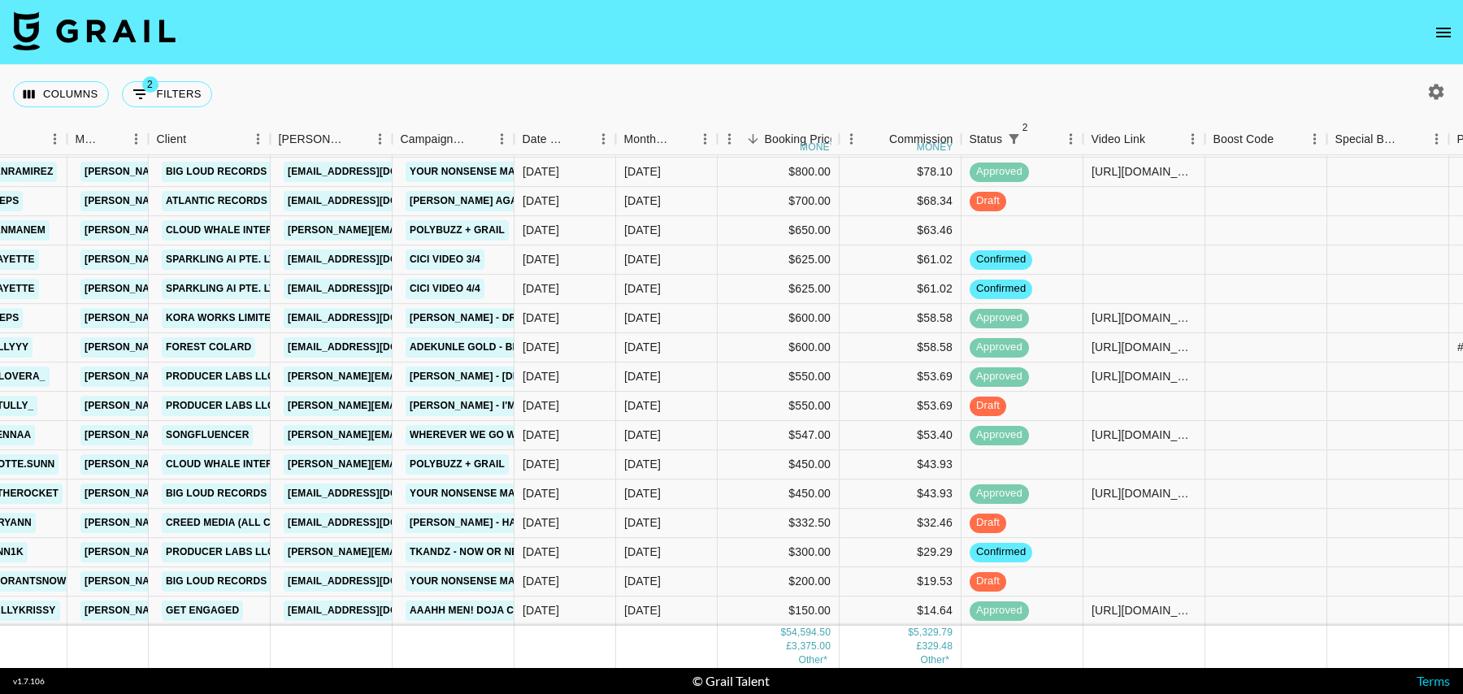
scroll to position [859, 0]
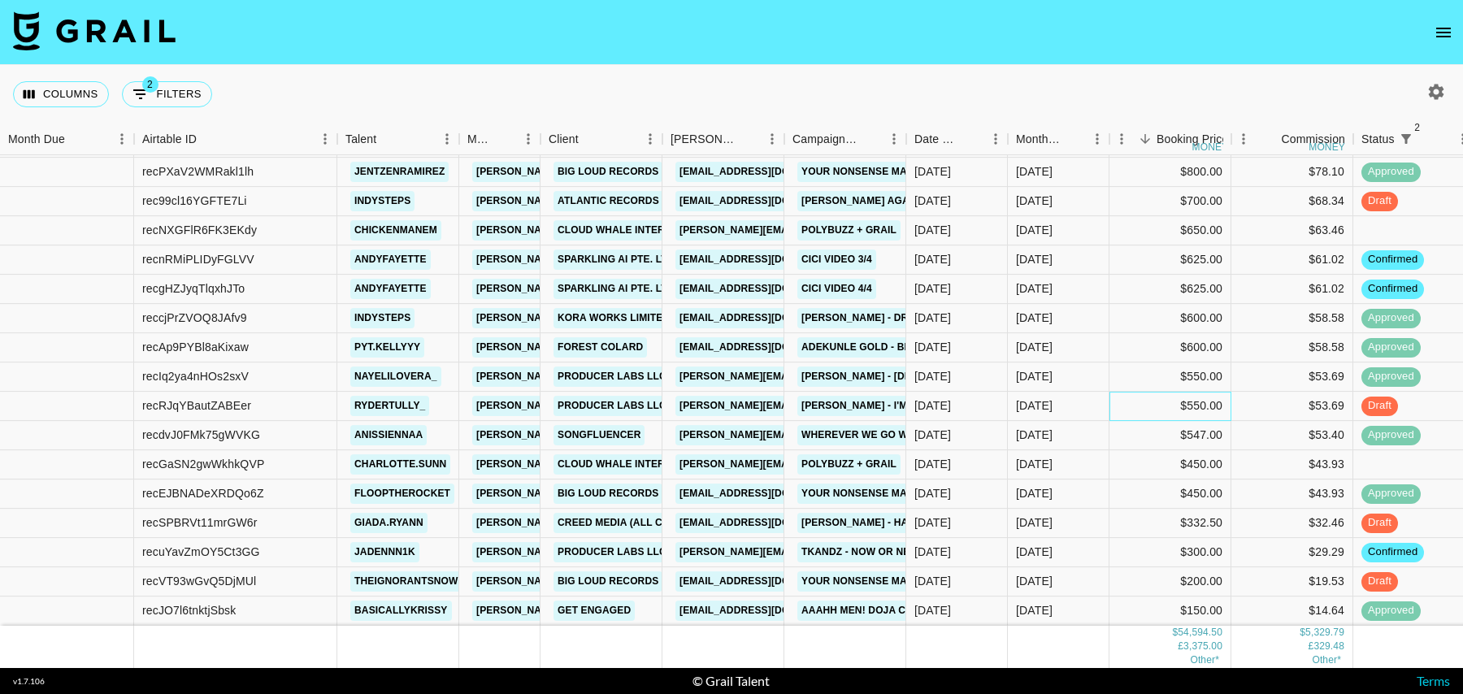
click at [1125, 414] on div "$550.00" at bounding box center [1170, 406] width 122 height 29
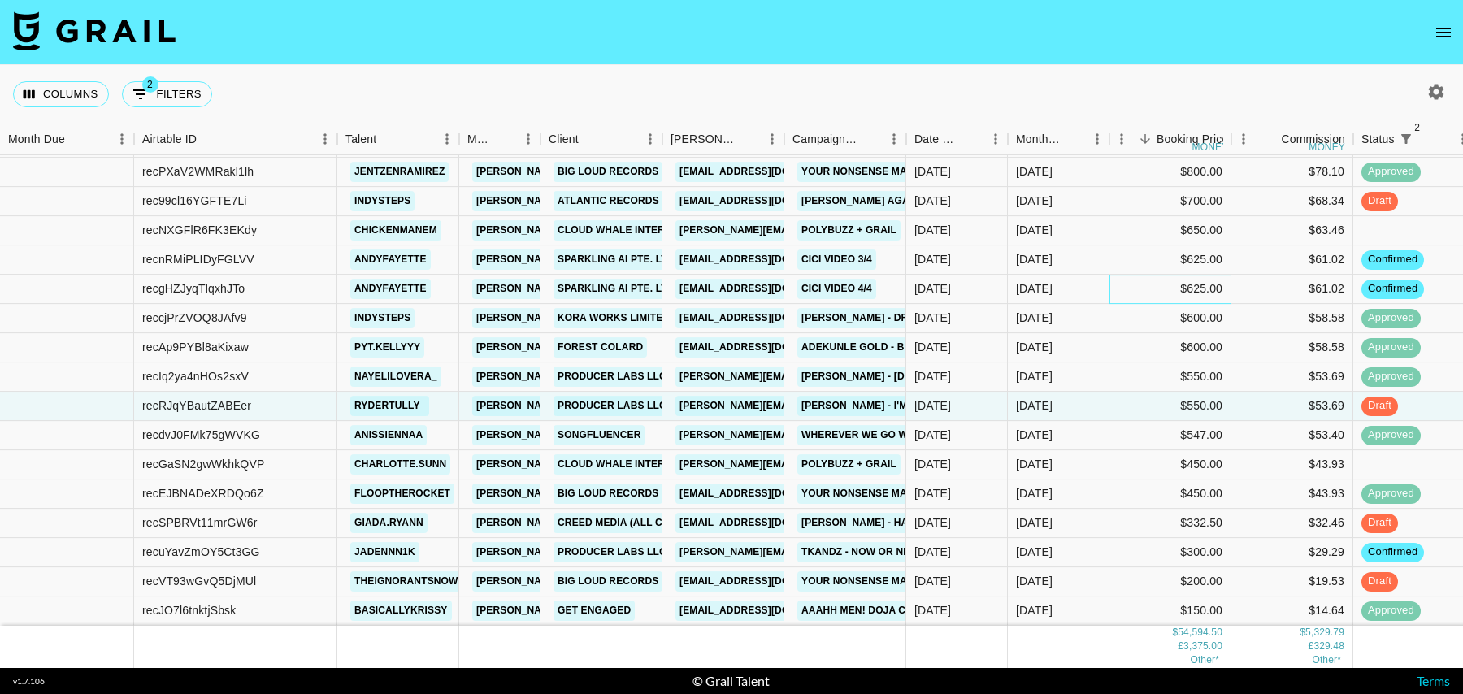
click at [1113, 288] on div "$625.00" at bounding box center [1170, 289] width 122 height 29
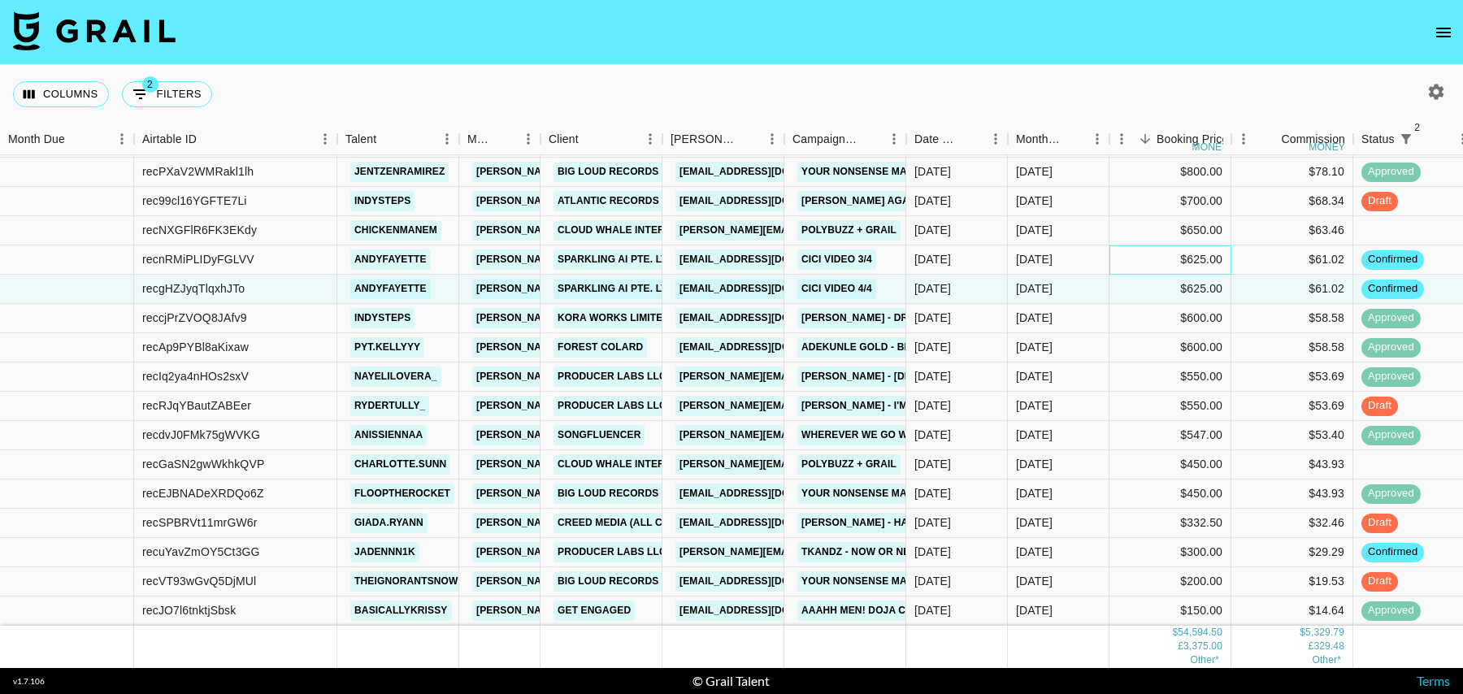
click at [1125, 255] on div "$625.00" at bounding box center [1170, 259] width 122 height 29
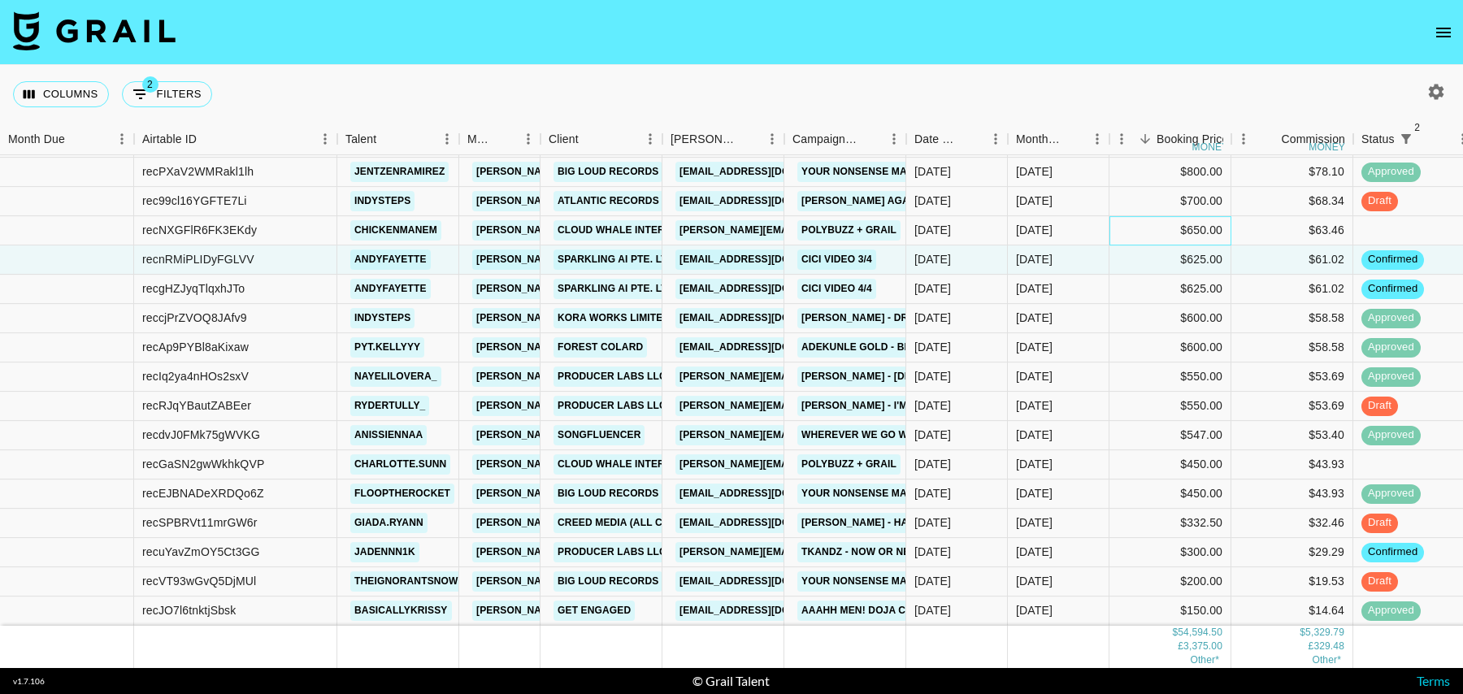
click at [1122, 228] on div "$650.00" at bounding box center [1170, 230] width 122 height 29
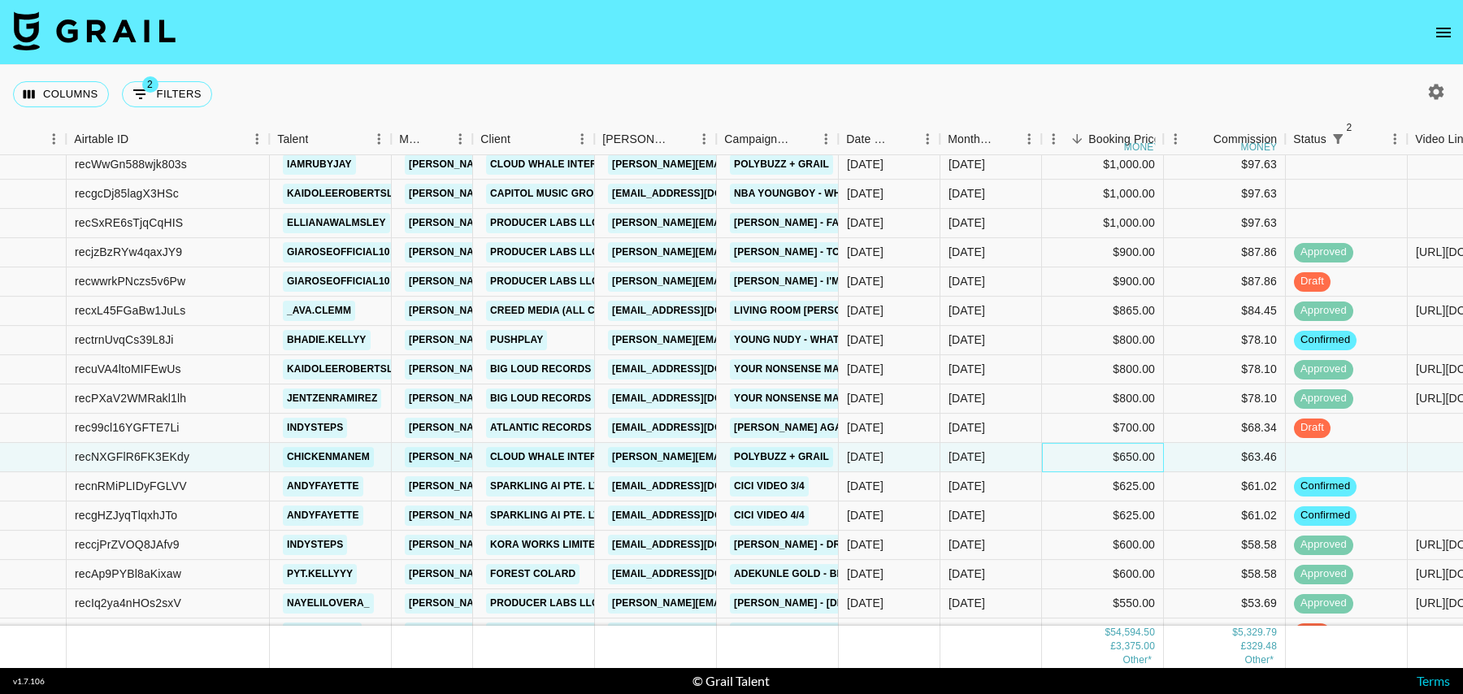
scroll to position [672, 67]
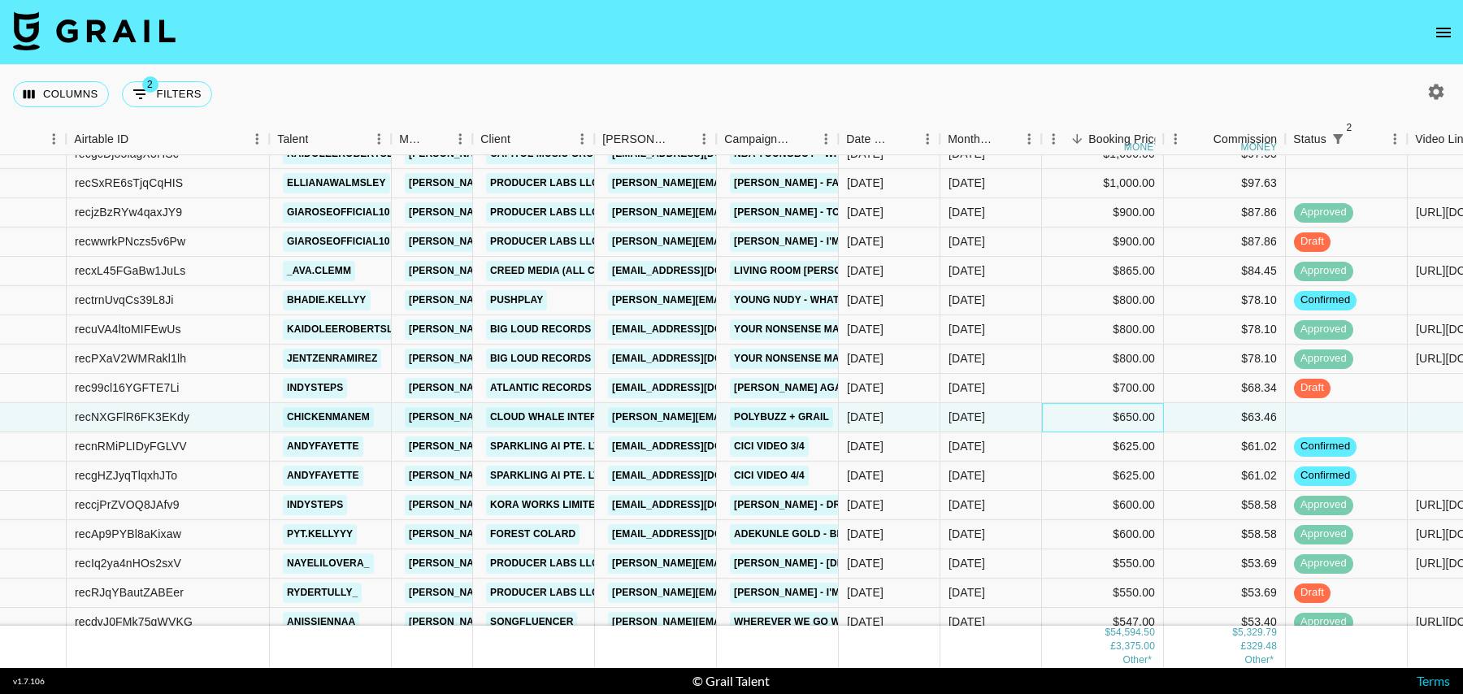
click at [1065, 410] on div "$650.00" at bounding box center [1103, 417] width 122 height 29
click at [1065, 441] on div "$625.00" at bounding box center [1103, 446] width 122 height 29
click at [1066, 414] on div "$650.00" at bounding box center [1103, 417] width 122 height 29
click at [1061, 381] on div "$700.00" at bounding box center [1103, 388] width 122 height 29
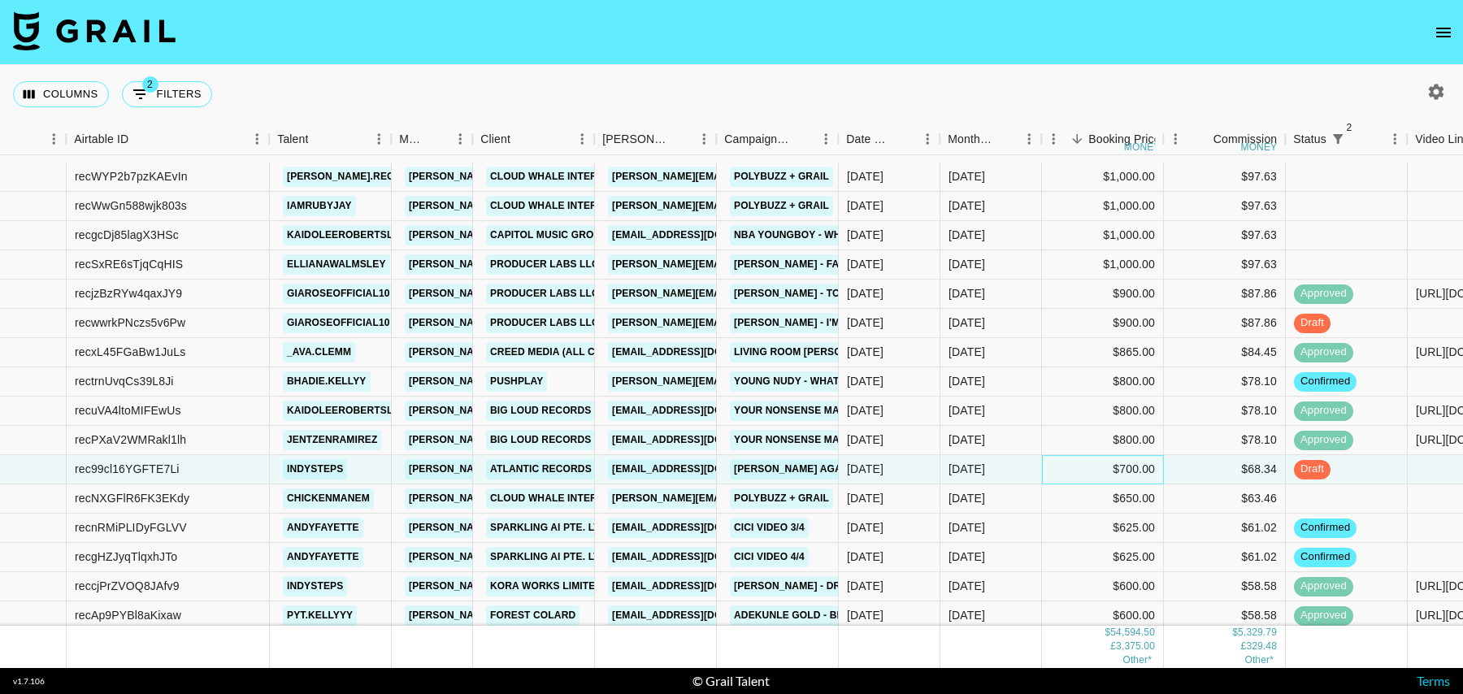
scroll to position [588, 67]
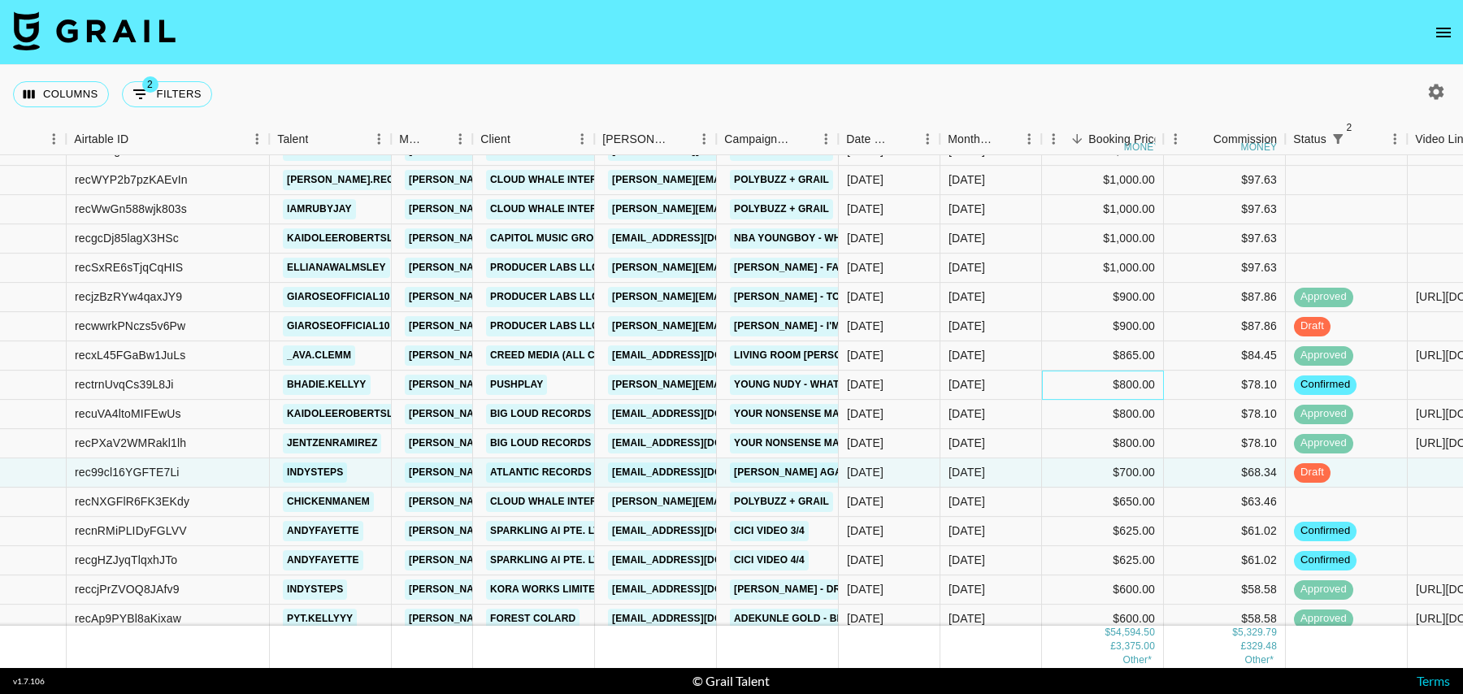
click at [1050, 379] on div "$800.00" at bounding box center [1103, 385] width 122 height 29
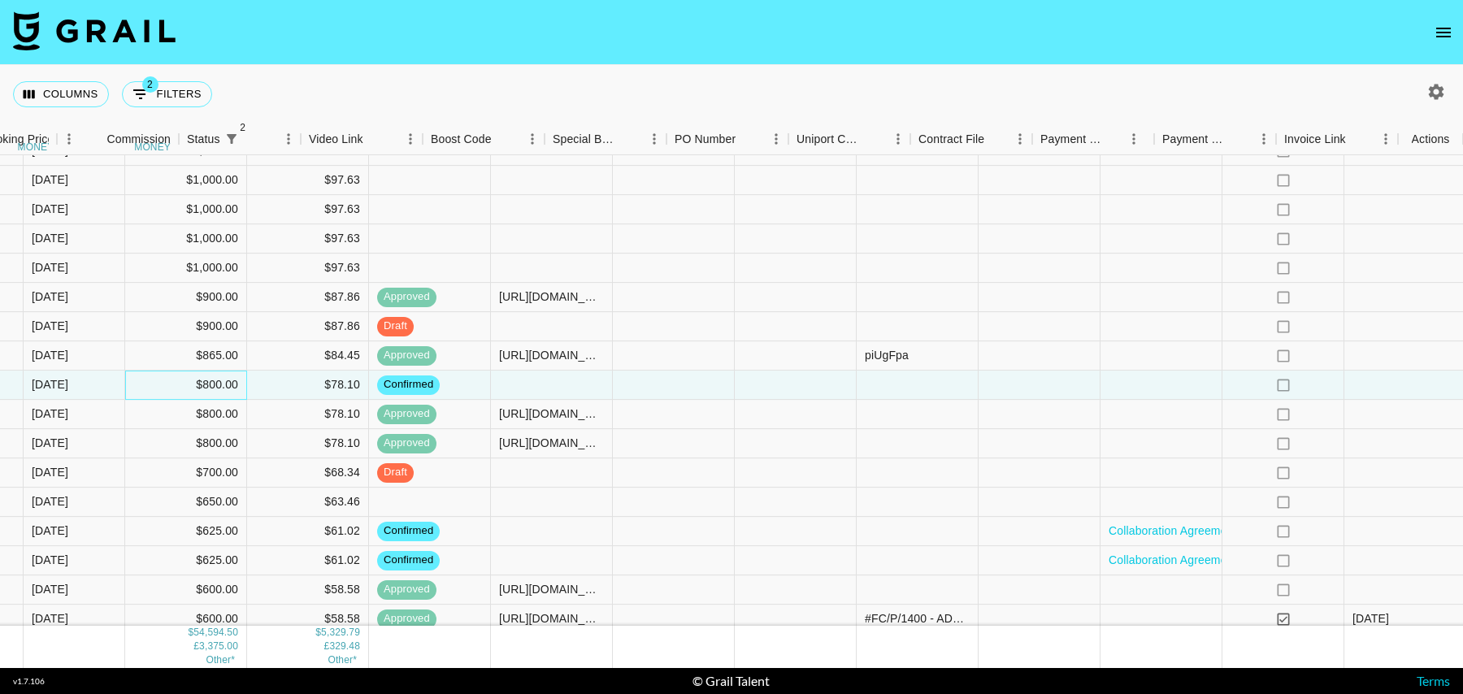
scroll to position [588, 1174]
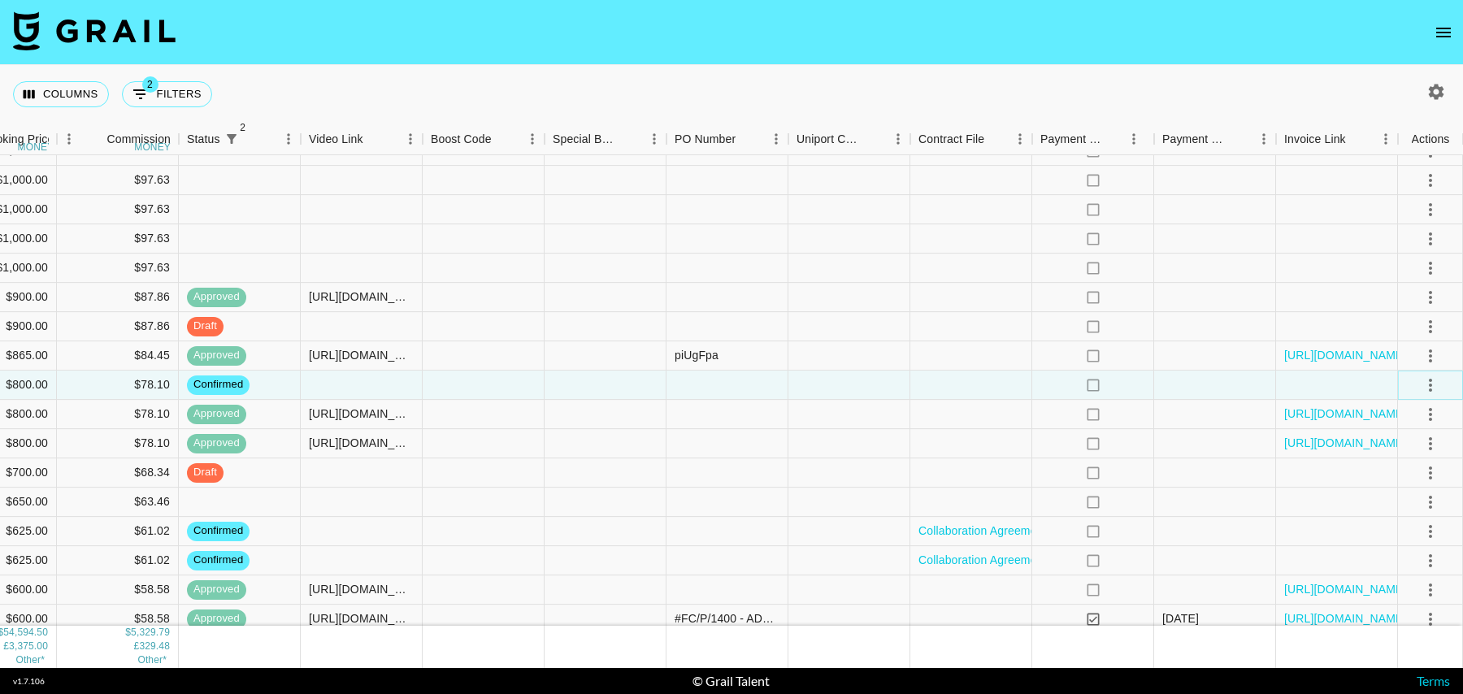
click at [1424, 382] on icon "select merge strategy" at bounding box center [1430, 385] width 20 height 20
click at [1401, 474] on li "Draft Created" at bounding box center [1410, 477] width 106 height 29
click at [915, 384] on div at bounding box center [971, 385] width 122 height 29
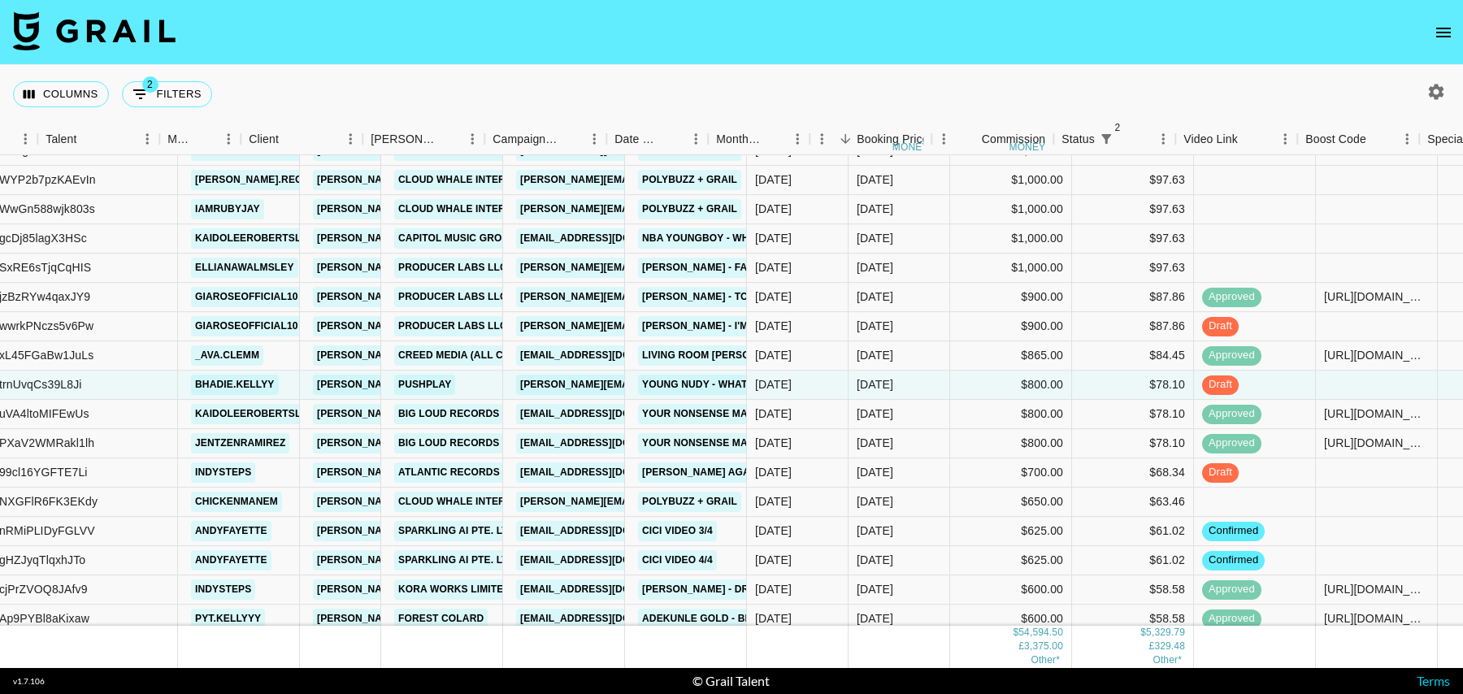
scroll to position [588, 96]
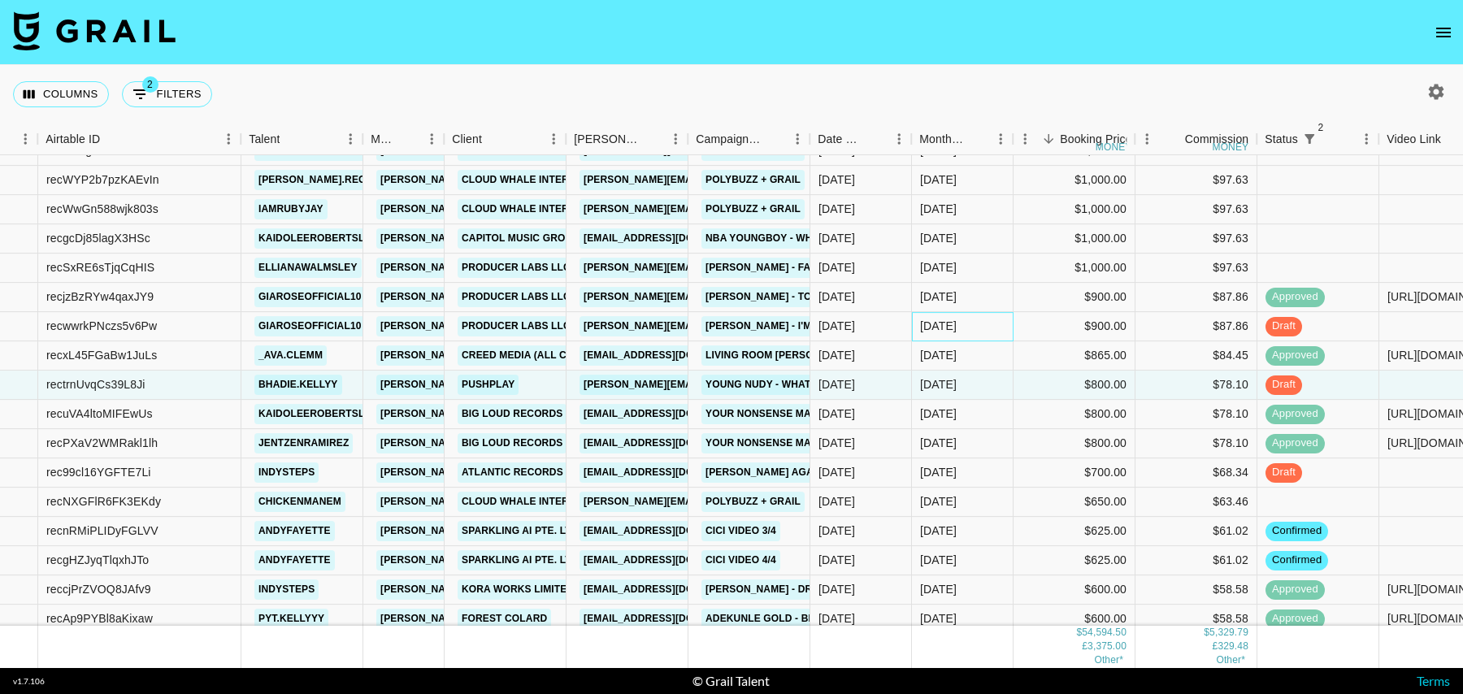
click at [995, 332] on div "Oct '25" at bounding box center [963, 326] width 102 height 29
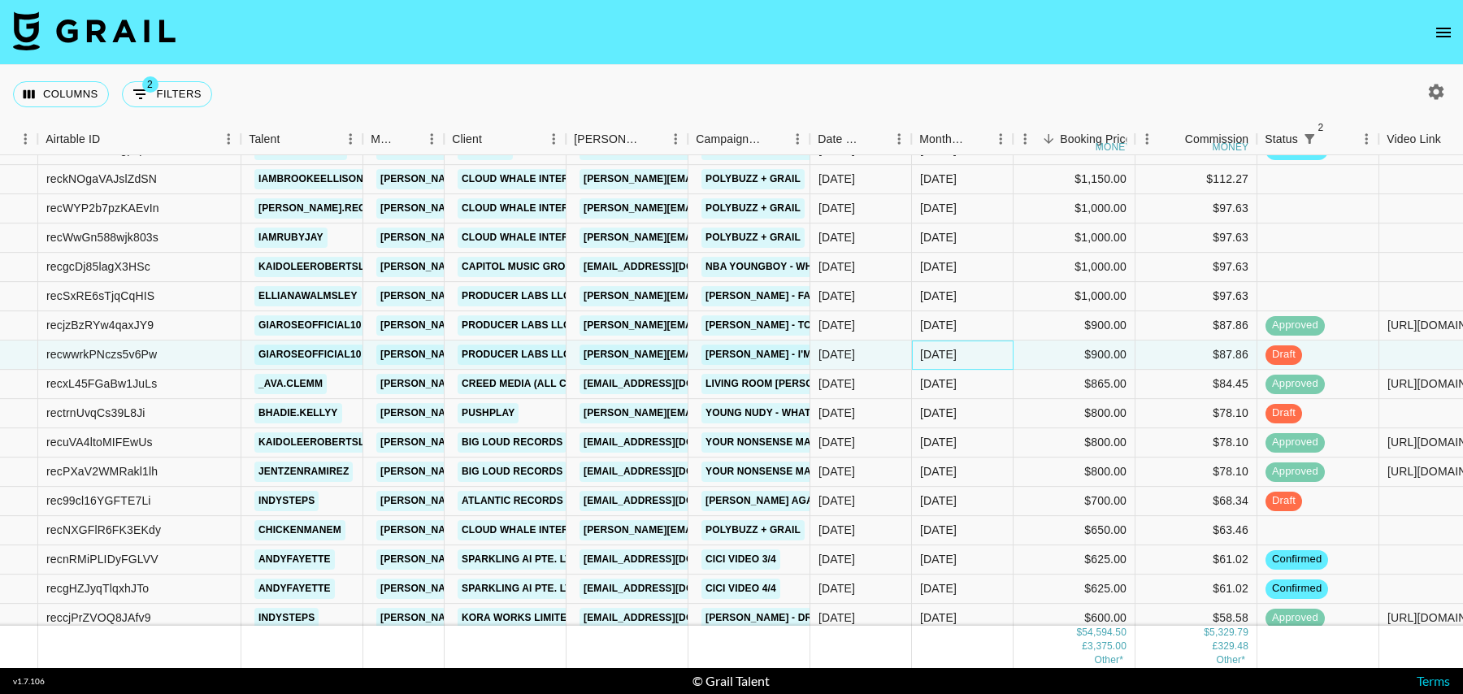
scroll to position [547, 96]
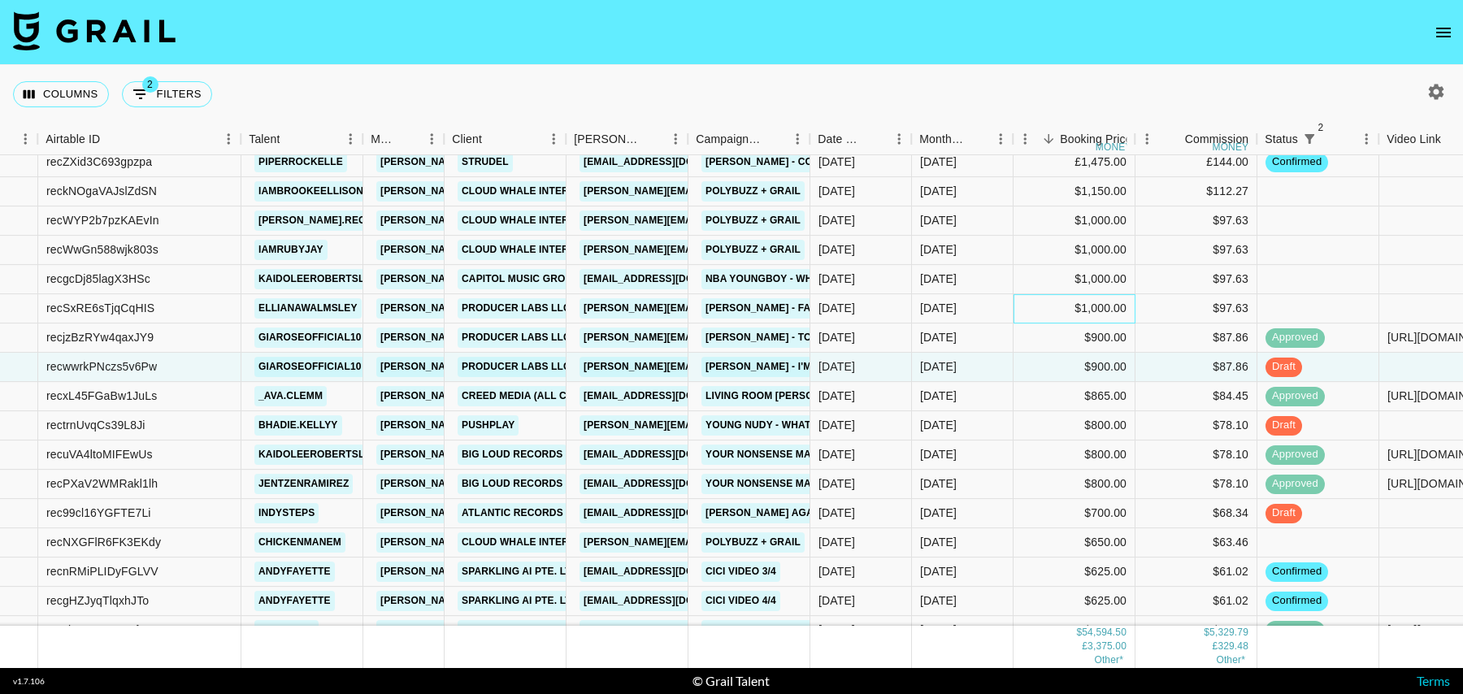
click at [1026, 305] on div "$1,000.00" at bounding box center [1074, 308] width 122 height 29
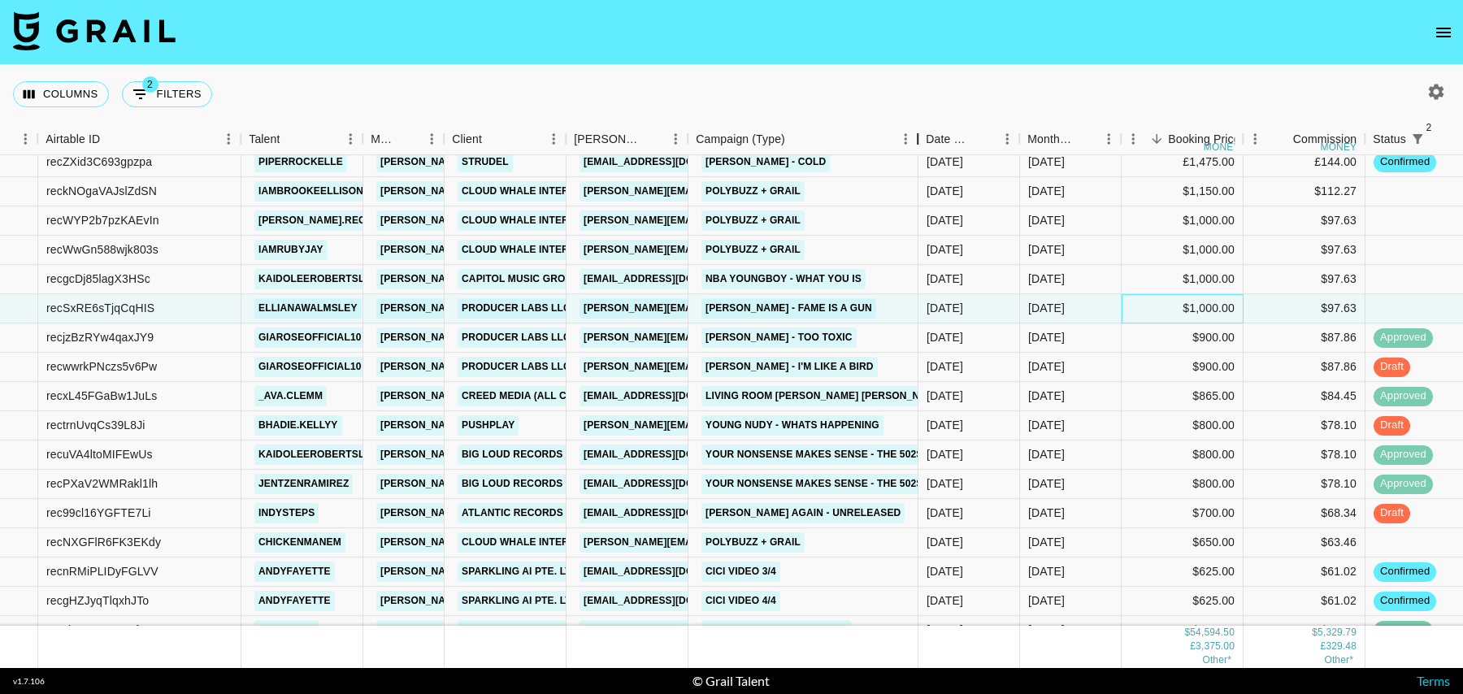
drag, startPoint x: 807, startPoint y: 138, endPoint x: 915, endPoint y: 137, distance: 108.1
click at [915, 137] on div "Campaign (Type)" at bounding box center [918, 140] width 20 height 32
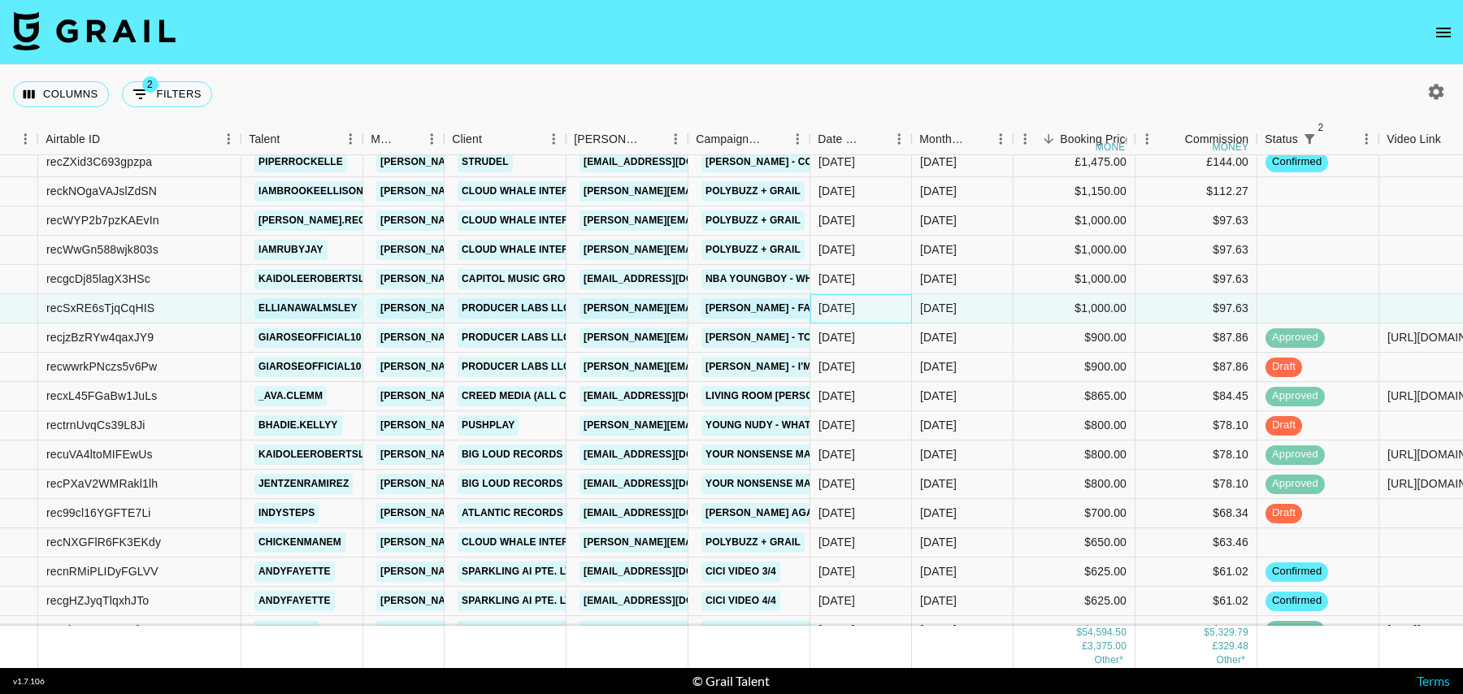
click at [882, 307] on div "04/10/2025" at bounding box center [861, 308] width 102 height 29
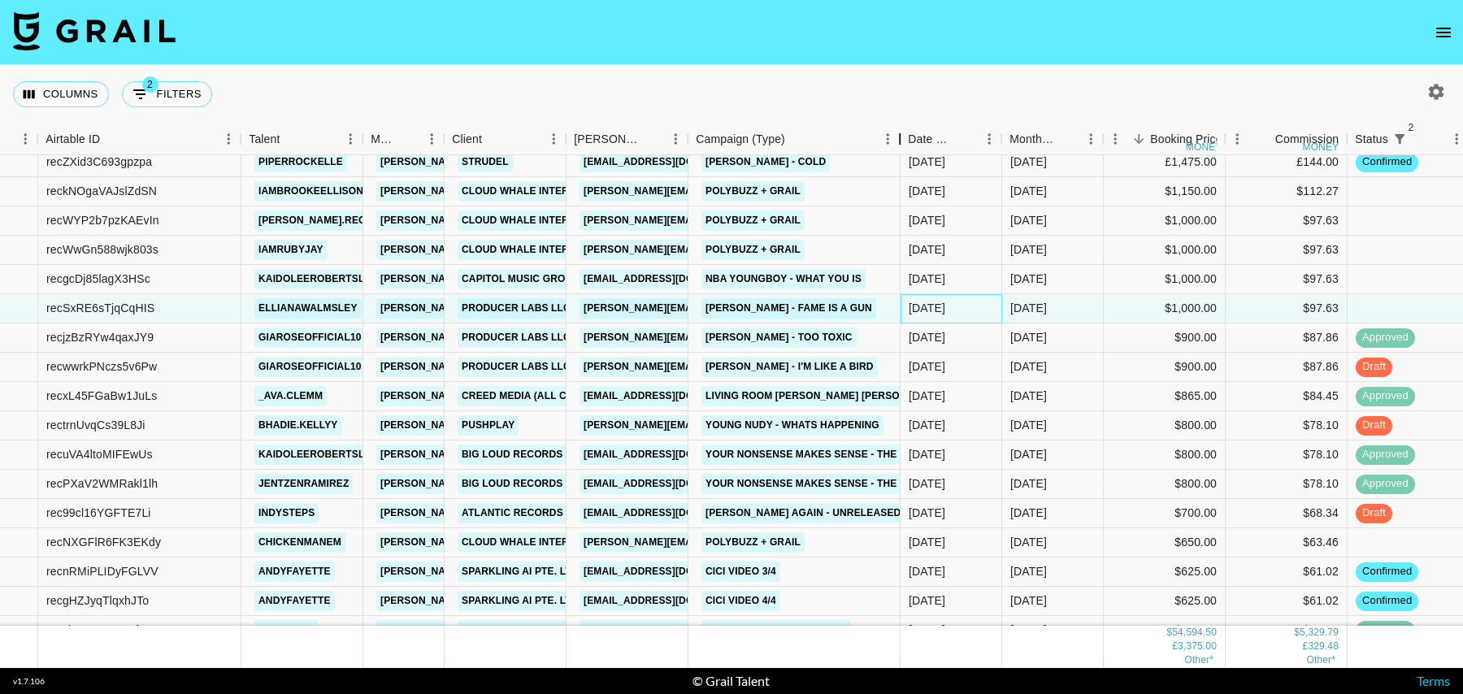
drag, startPoint x: 809, startPoint y: 143, endPoint x: 911, endPoint y: 132, distance: 103.0
click at [909, 132] on div "Campaign (Type)" at bounding box center [900, 140] width 20 height 32
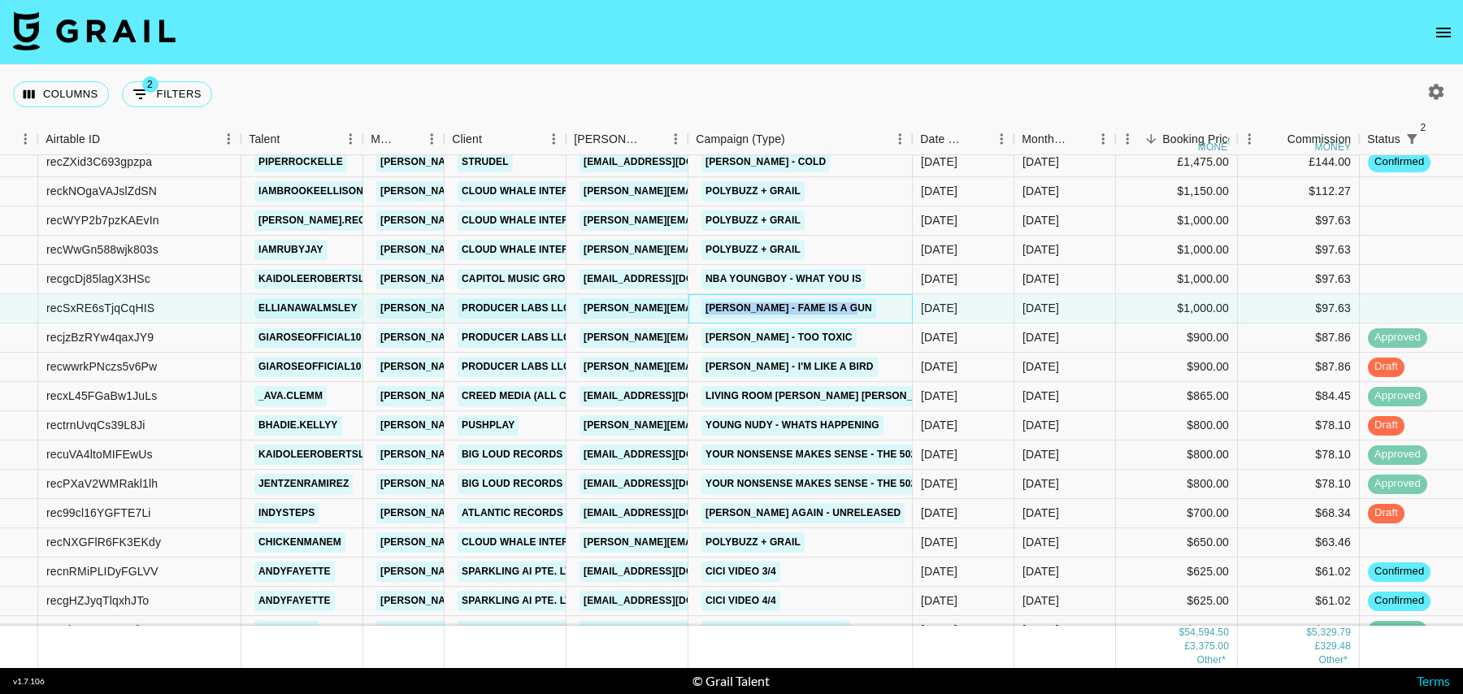
drag, startPoint x: 875, startPoint y: 305, endPoint x: 705, endPoint y: 309, distance: 169.9
click at [705, 309] on div "Addison Rae - Fame Is a Gun" at bounding box center [800, 308] width 224 height 29
copy link "Addison Rae - Fame Is a Gun"
click at [1123, 265] on div "$1,000.00" at bounding box center [1177, 279] width 122 height 29
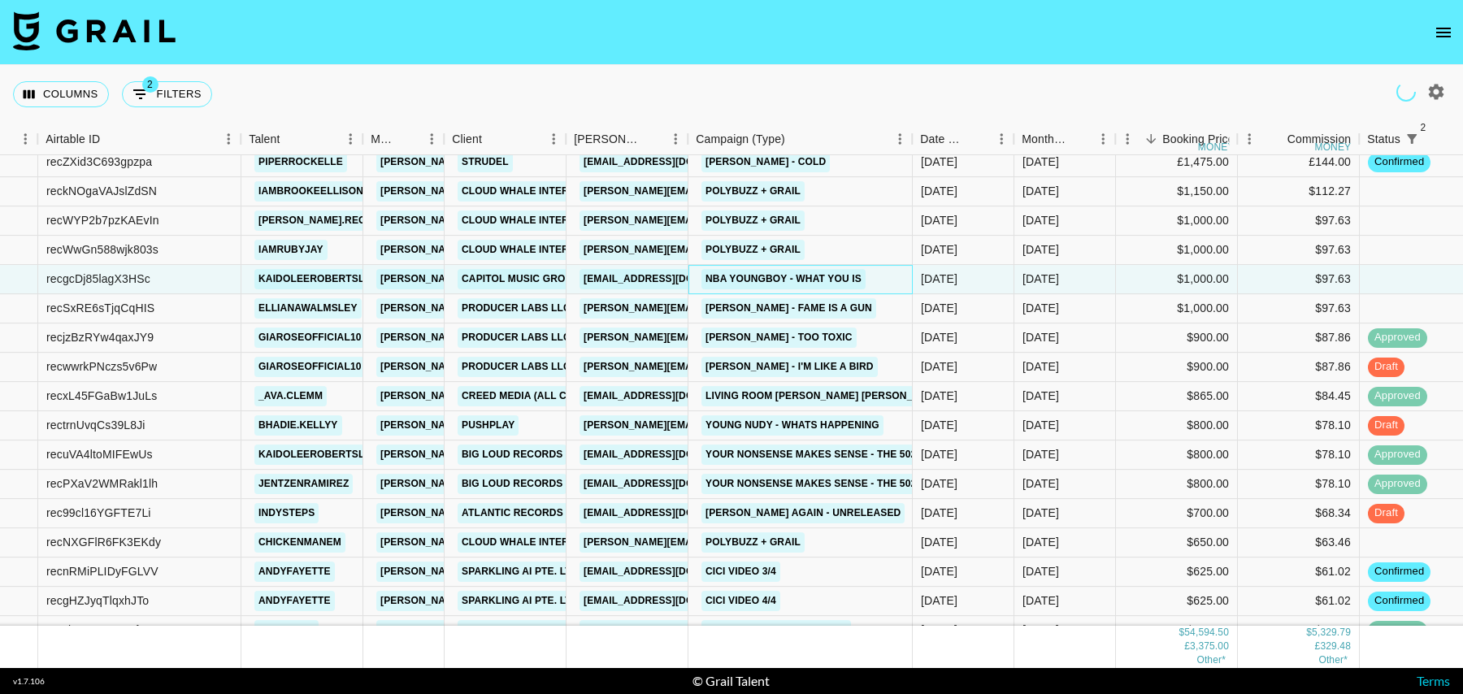
click at [885, 275] on div "NBA YoungBoy - What You Is" at bounding box center [800, 279] width 224 height 29
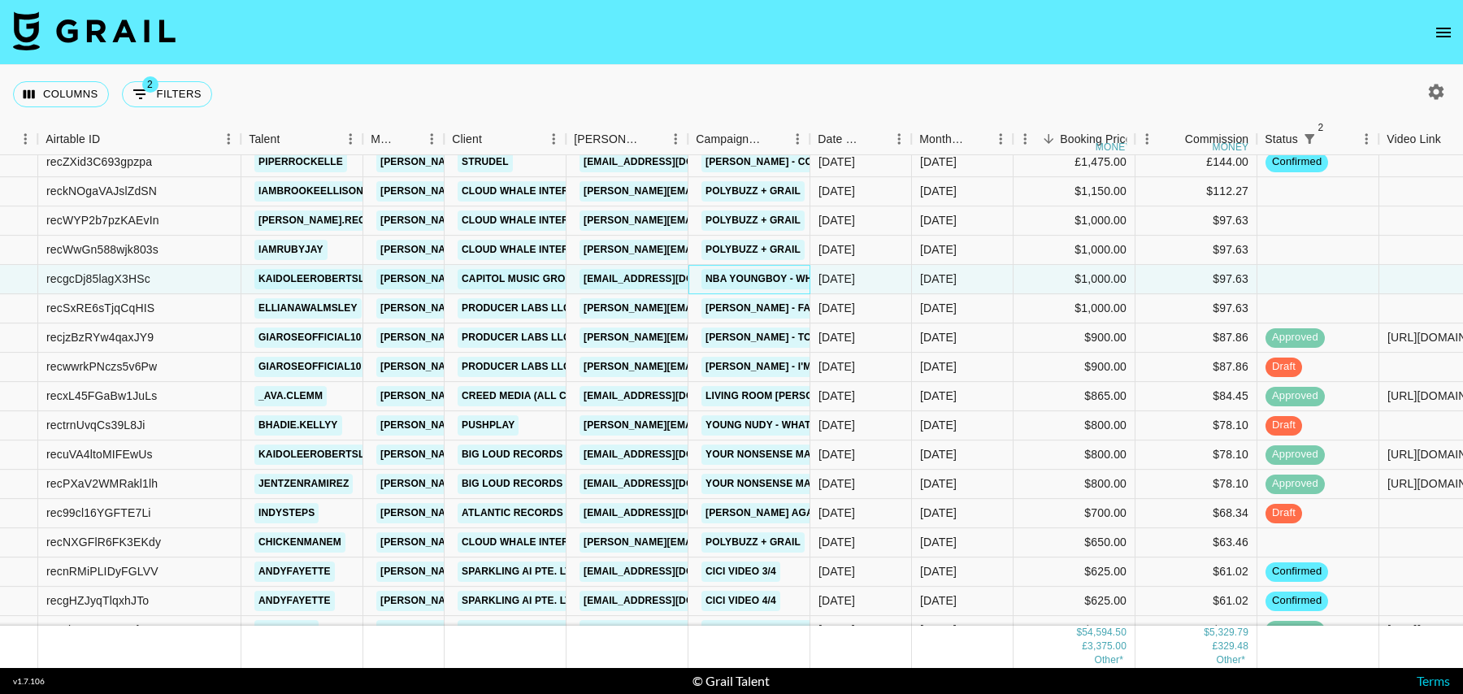
scroll to position [520, 96]
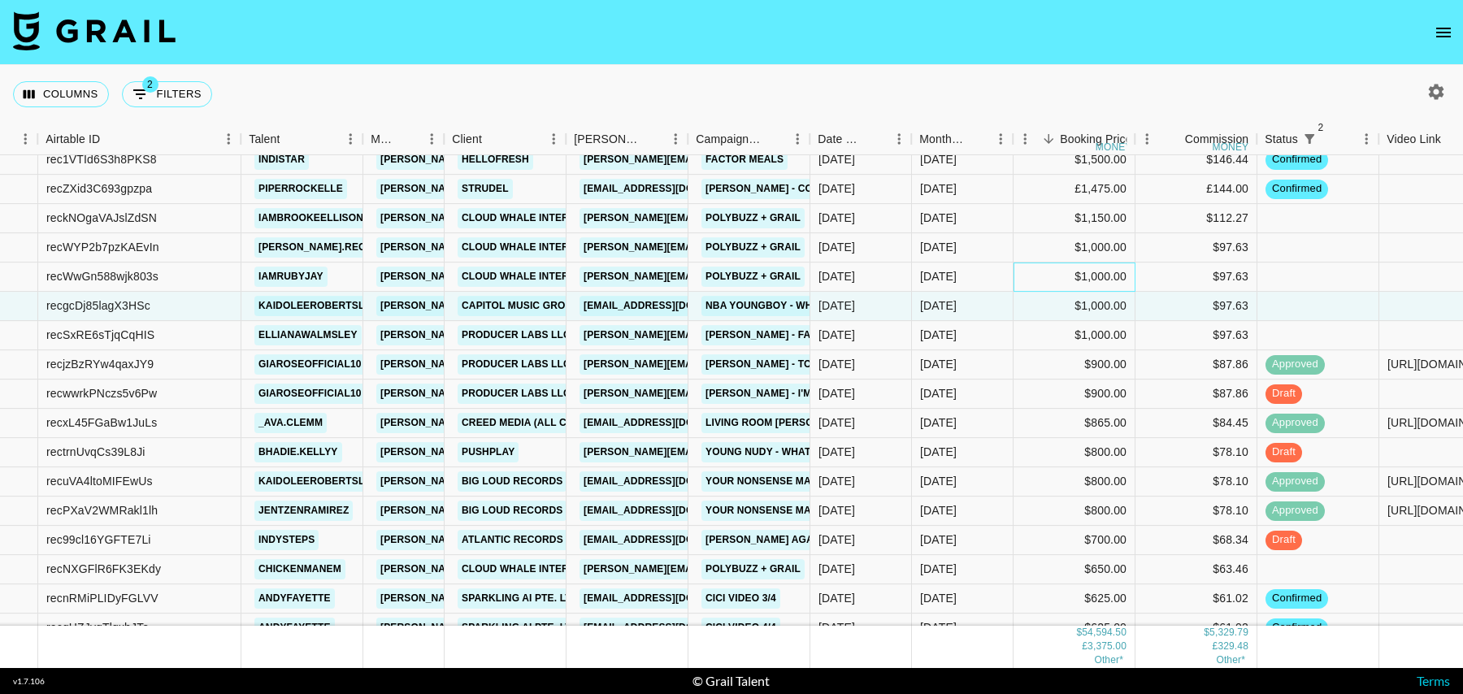
click at [1037, 275] on div "$1,000.00" at bounding box center [1074, 276] width 122 height 29
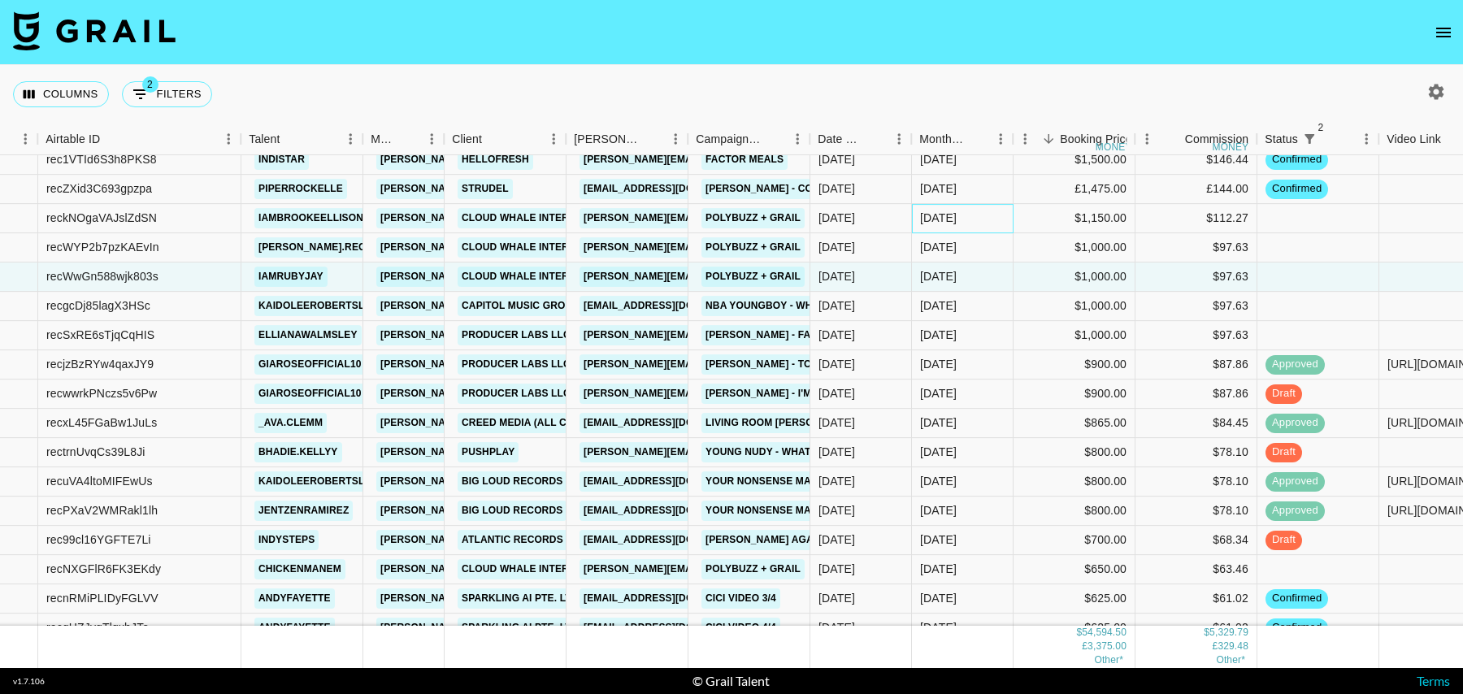
click at [998, 216] on div "Oct '25" at bounding box center [963, 218] width 102 height 29
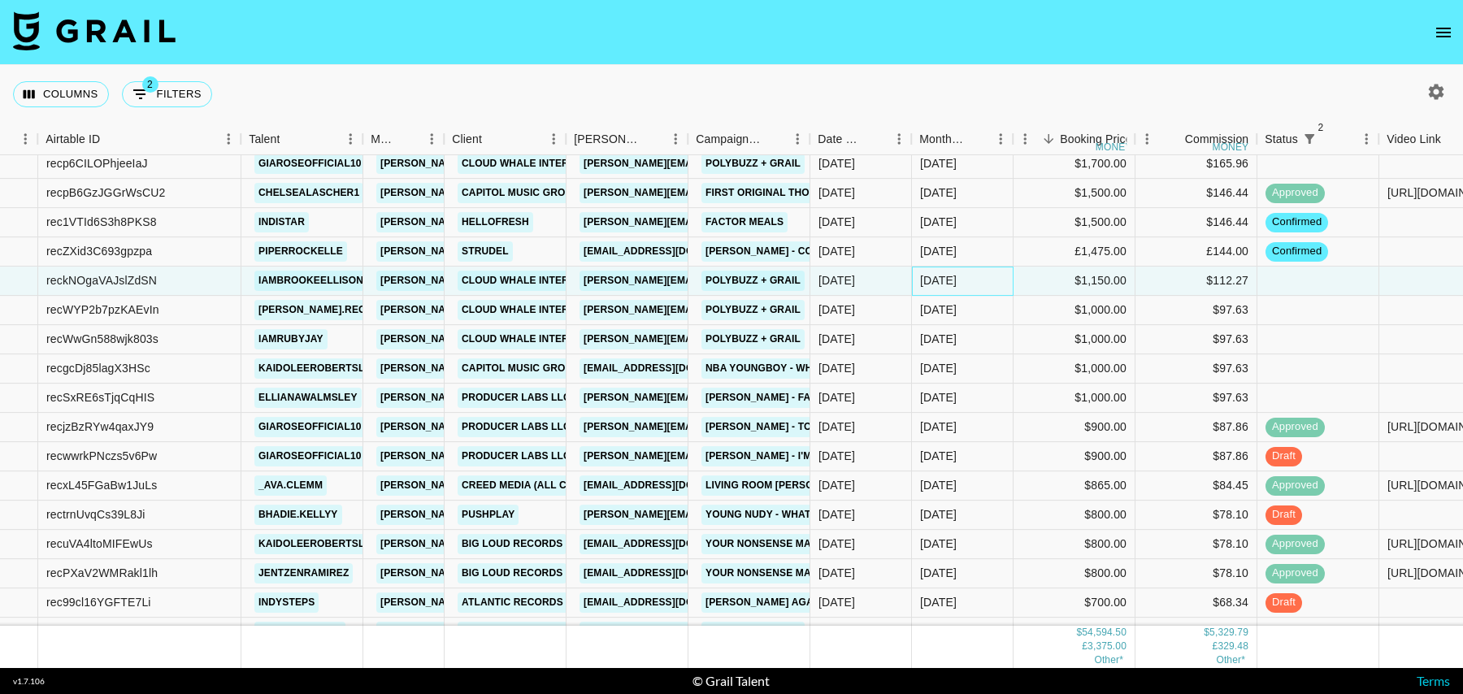
scroll to position [456, 96]
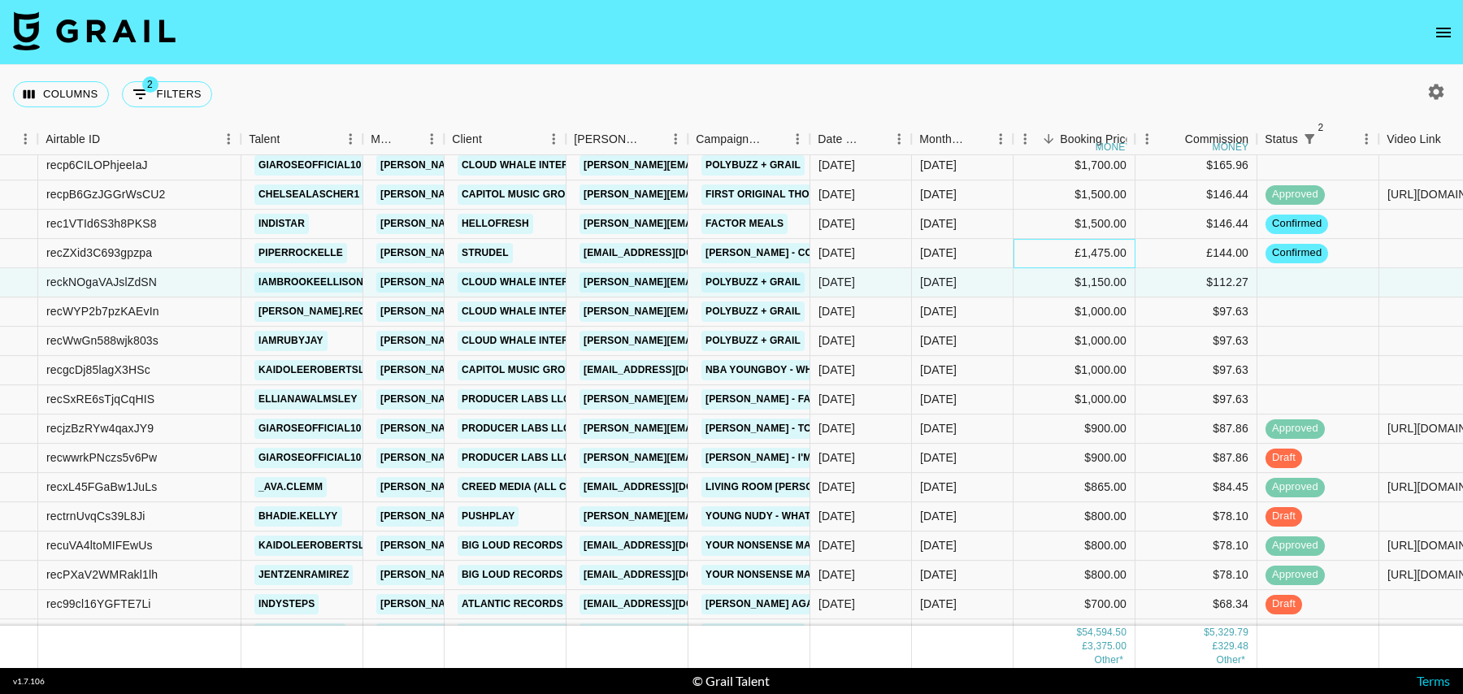
click at [1037, 242] on div "£1,475.00" at bounding box center [1074, 253] width 122 height 29
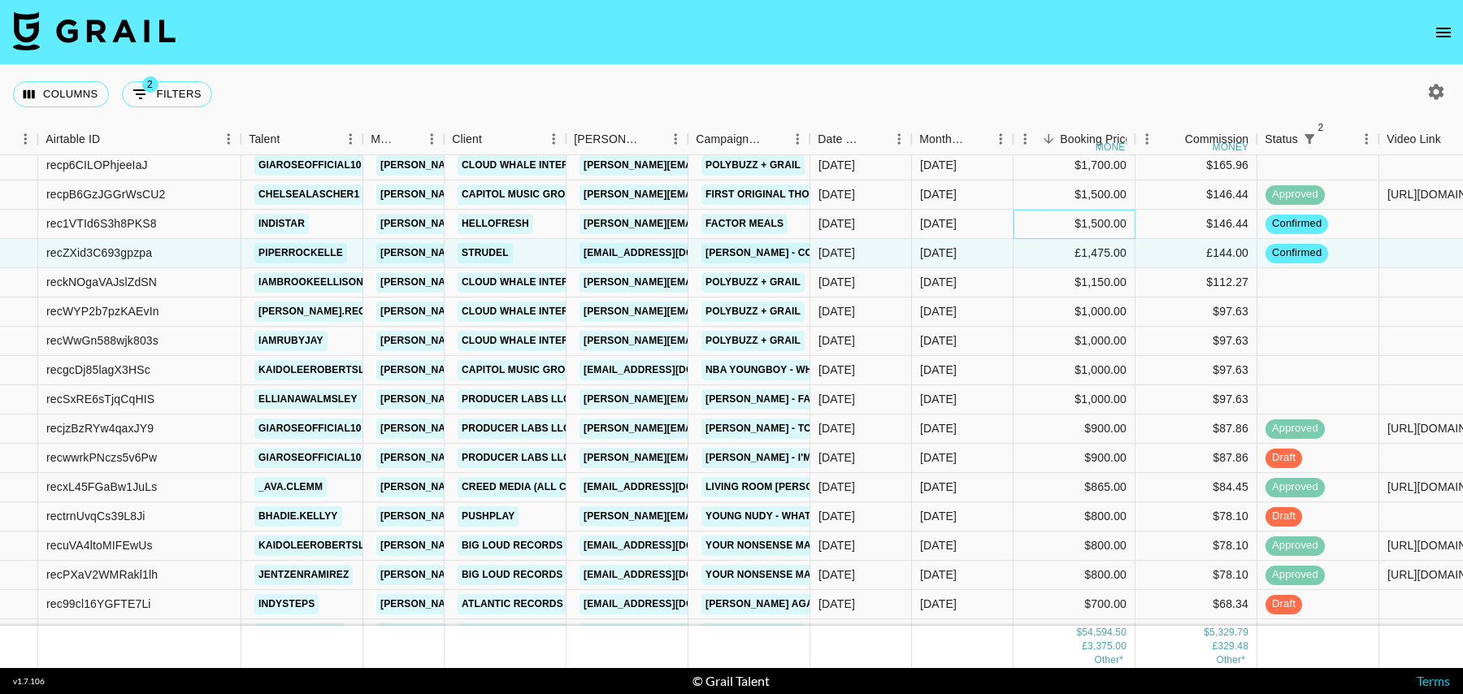
click at [1035, 219] on div "$1,500.00" at bounding box center [1074, 224] width 122 height 29
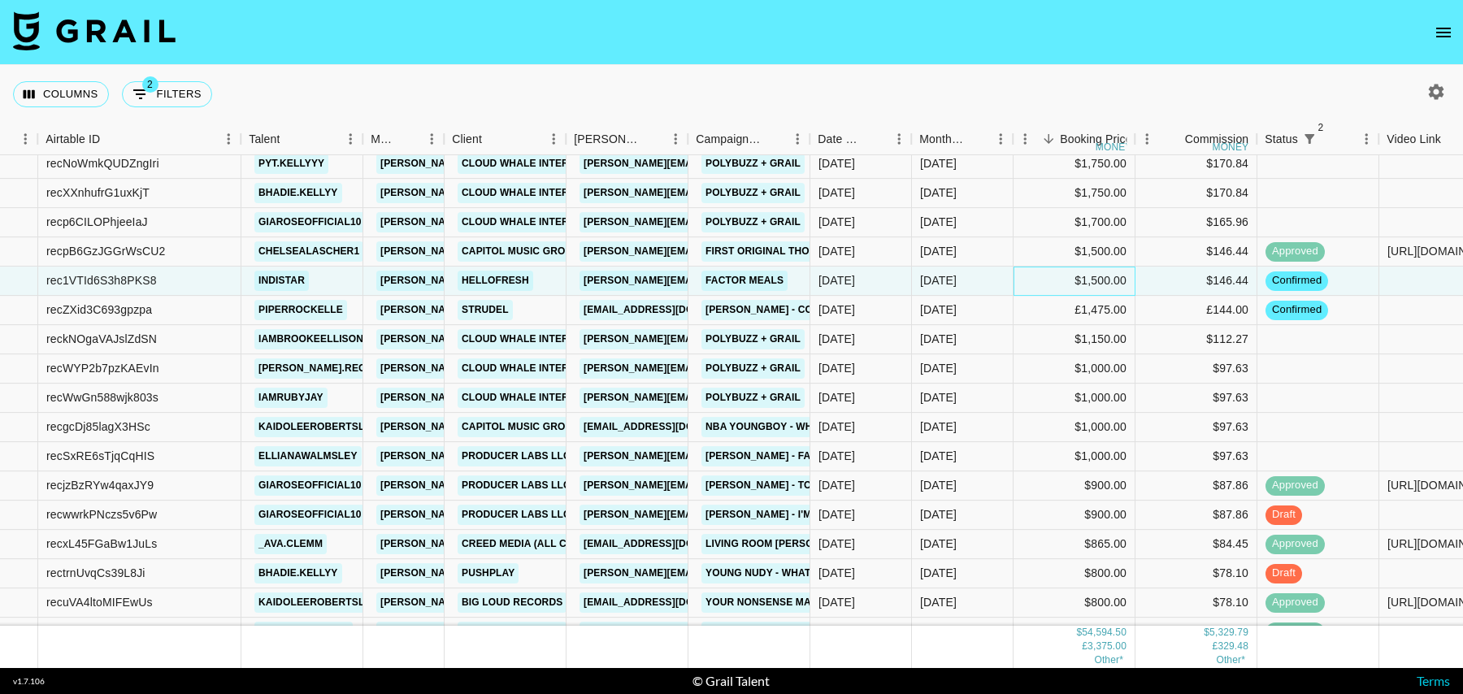
scroll to position [391, 96]
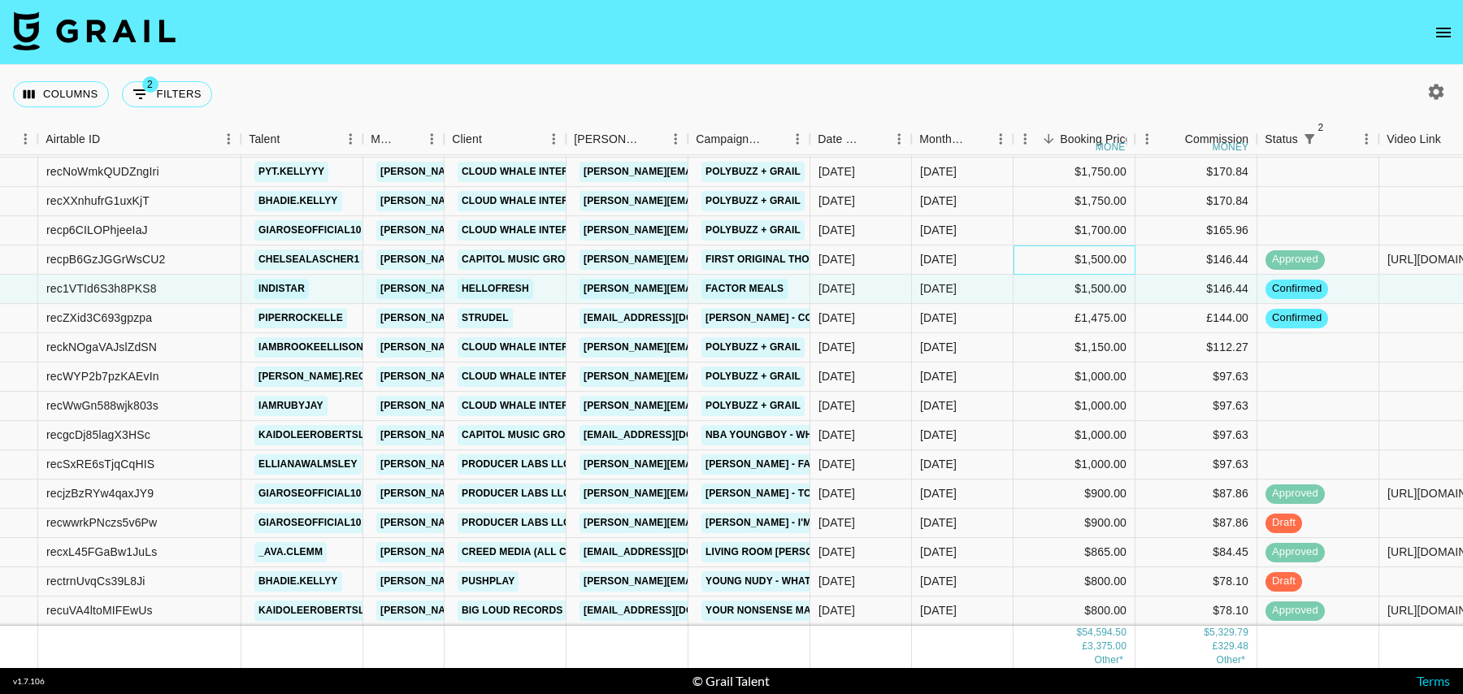
click at [1033, 262] on div "$1,500.00" at bounding box center [1074, 259] width 122 height 29
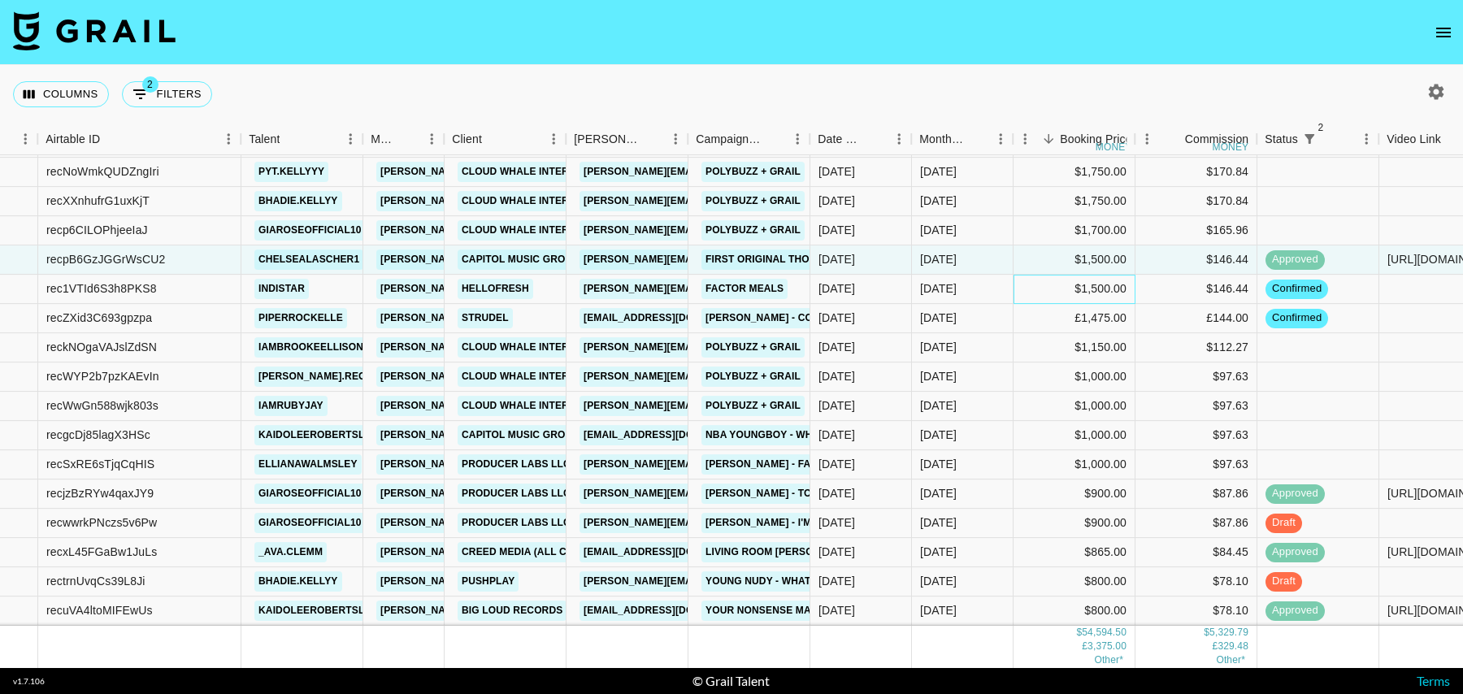
click at [1033, 292] on div "$1,500.00" at bounding box center [1074, 289] width 122 height 29
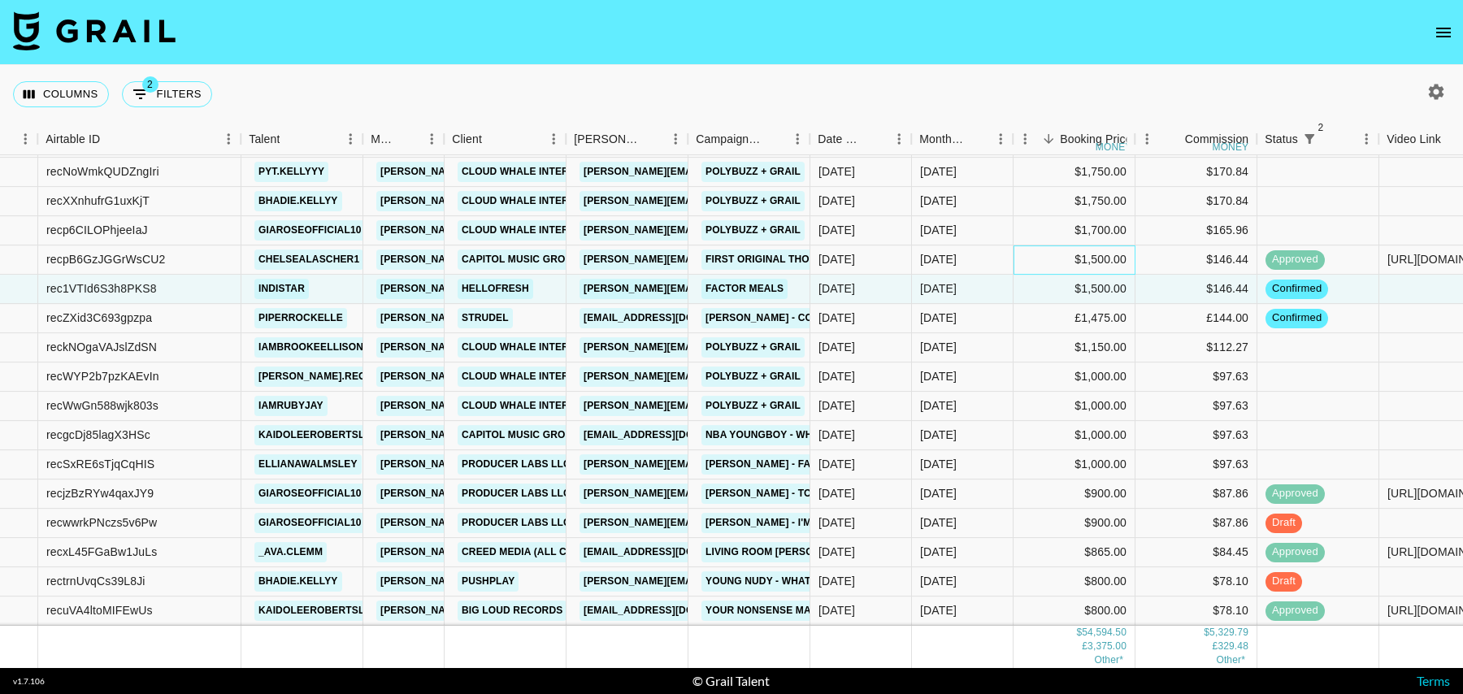
click at [1031, 254] on div "$1,500.00" at bounding box center [1074, 259] width 122 height 29
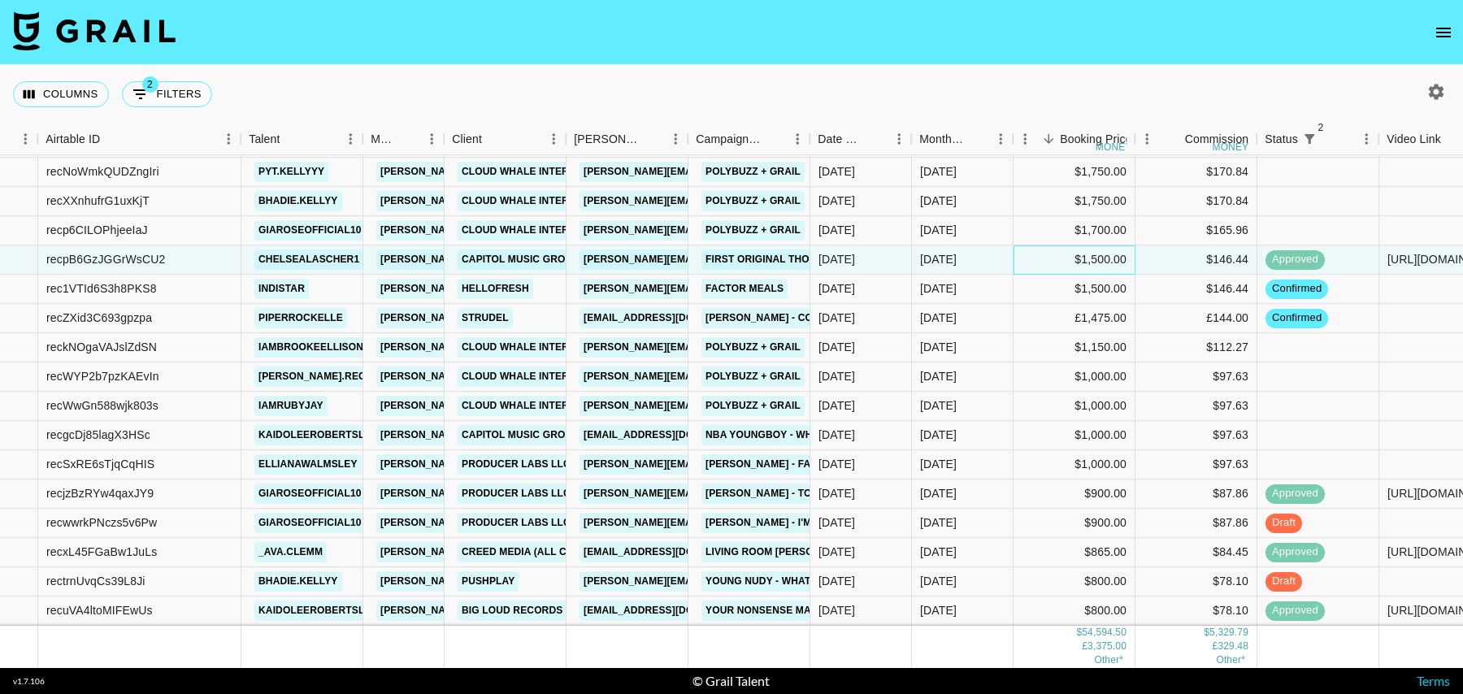
scroll to position [327, 96]
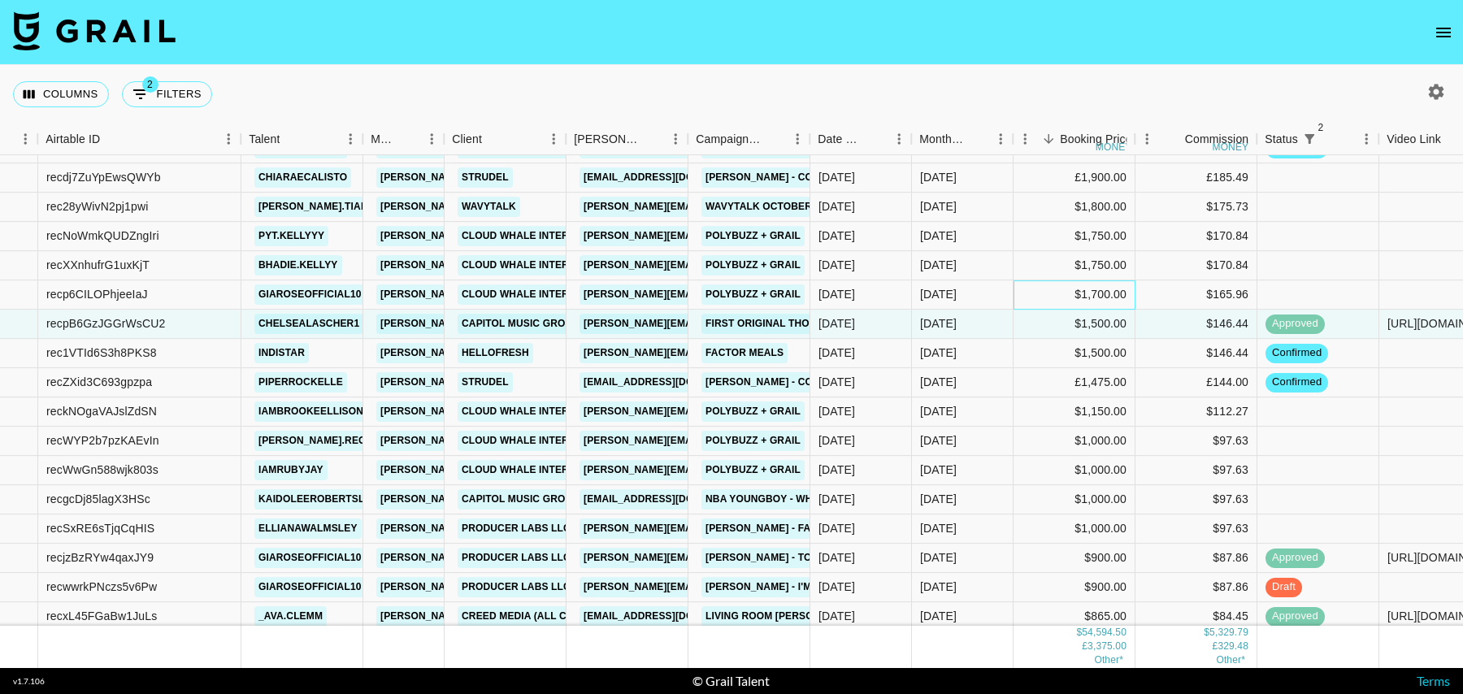
click at [1032, 287] on div "$1,700.00" at bounding box center [1074, 294] width 122 height 29
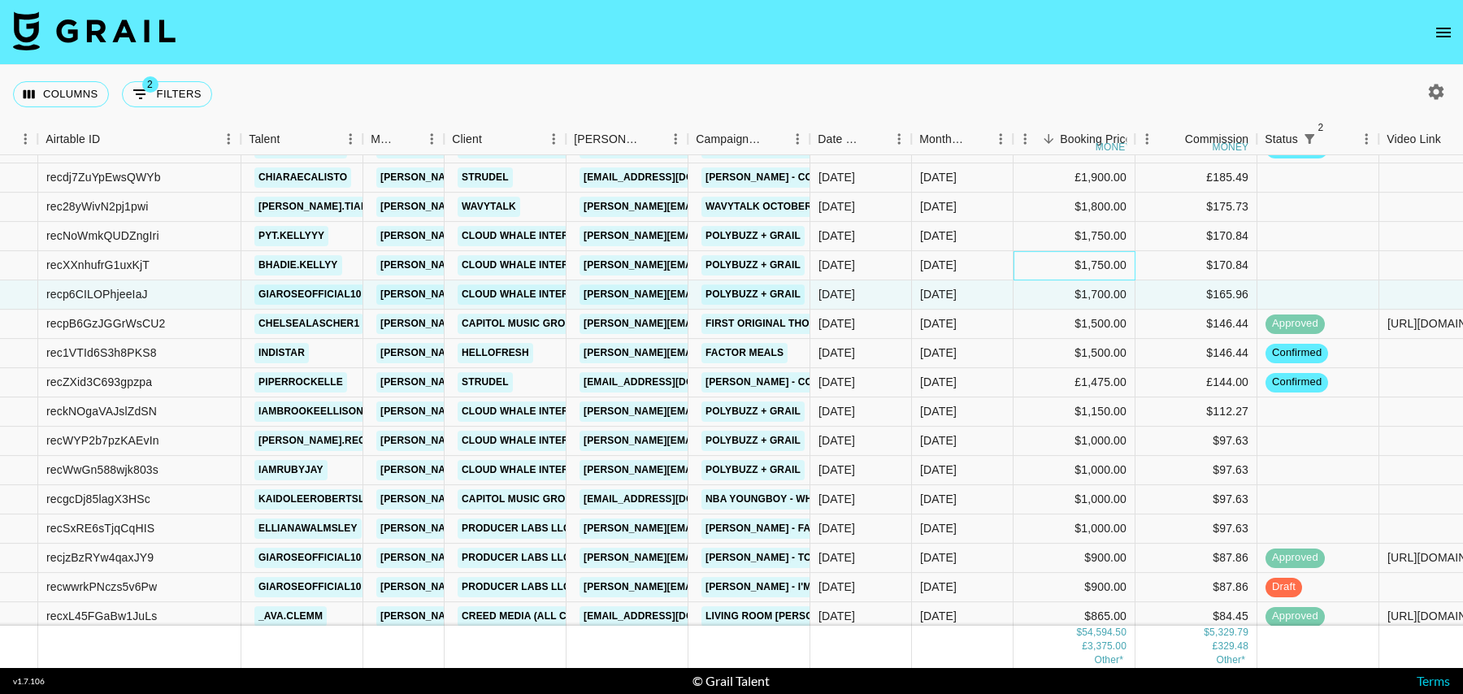
click at [1042, 259] on div "$1,750.00" at bounding box center [1074, 265] width 122 height 29
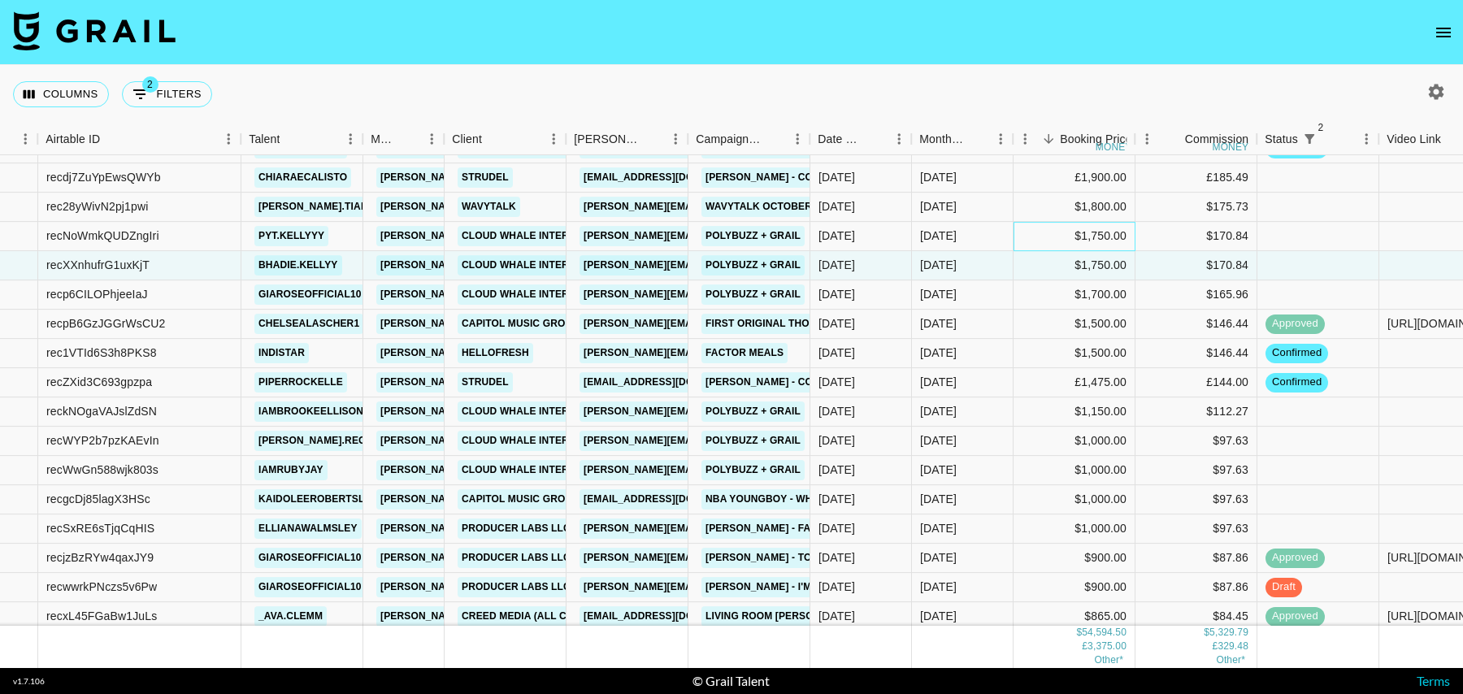
click at [1043, 231] on div "$1,750.00" at bounding box center [1074, 236] width 122 height 29
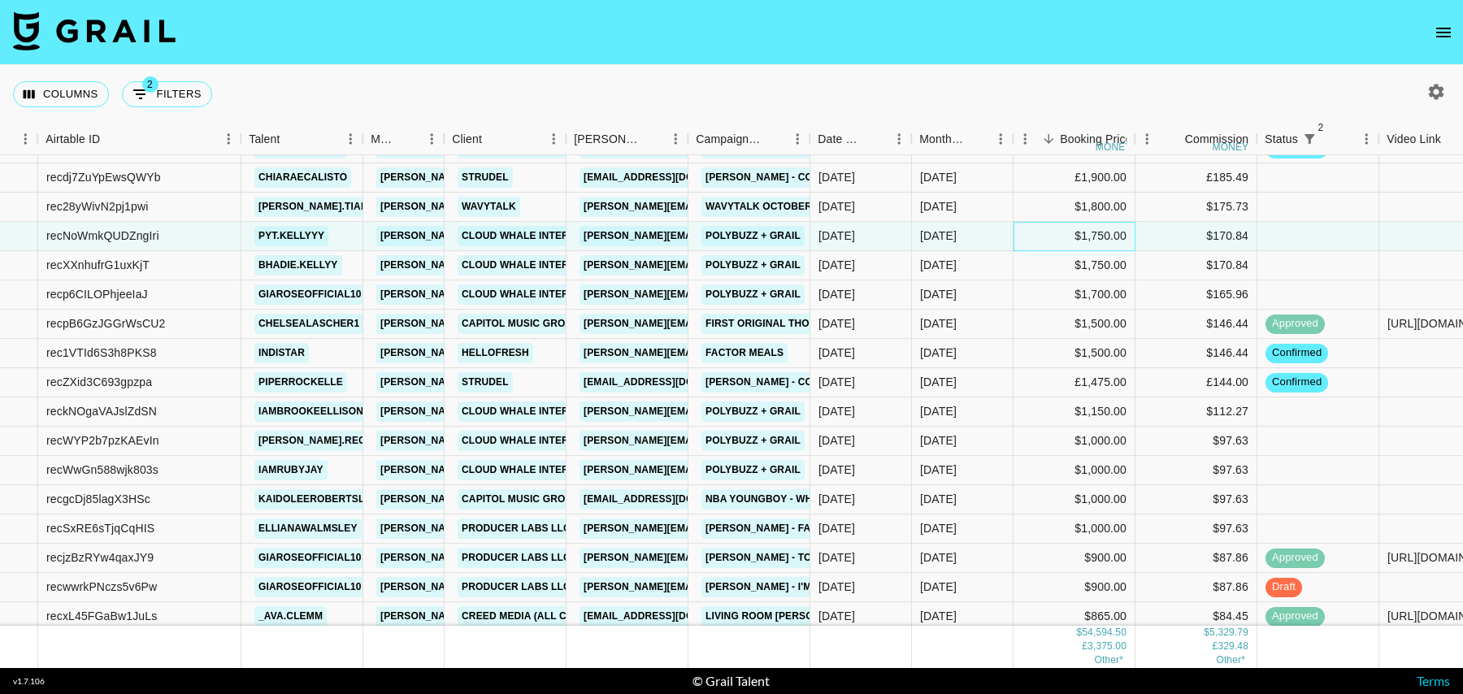
scroll to position [290, 96]
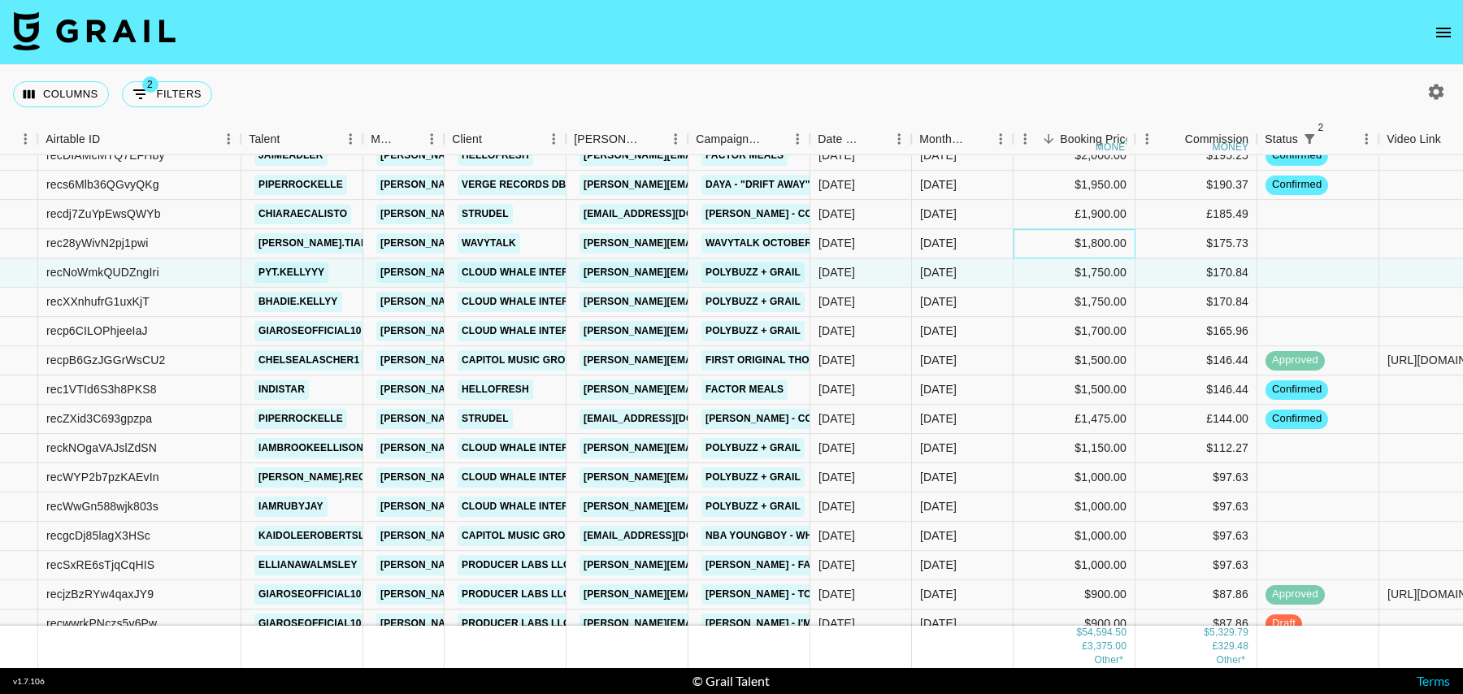
click at [1049, 252] on div "$1,800.00" at bounding box center [1074, 243] width 122 height 29
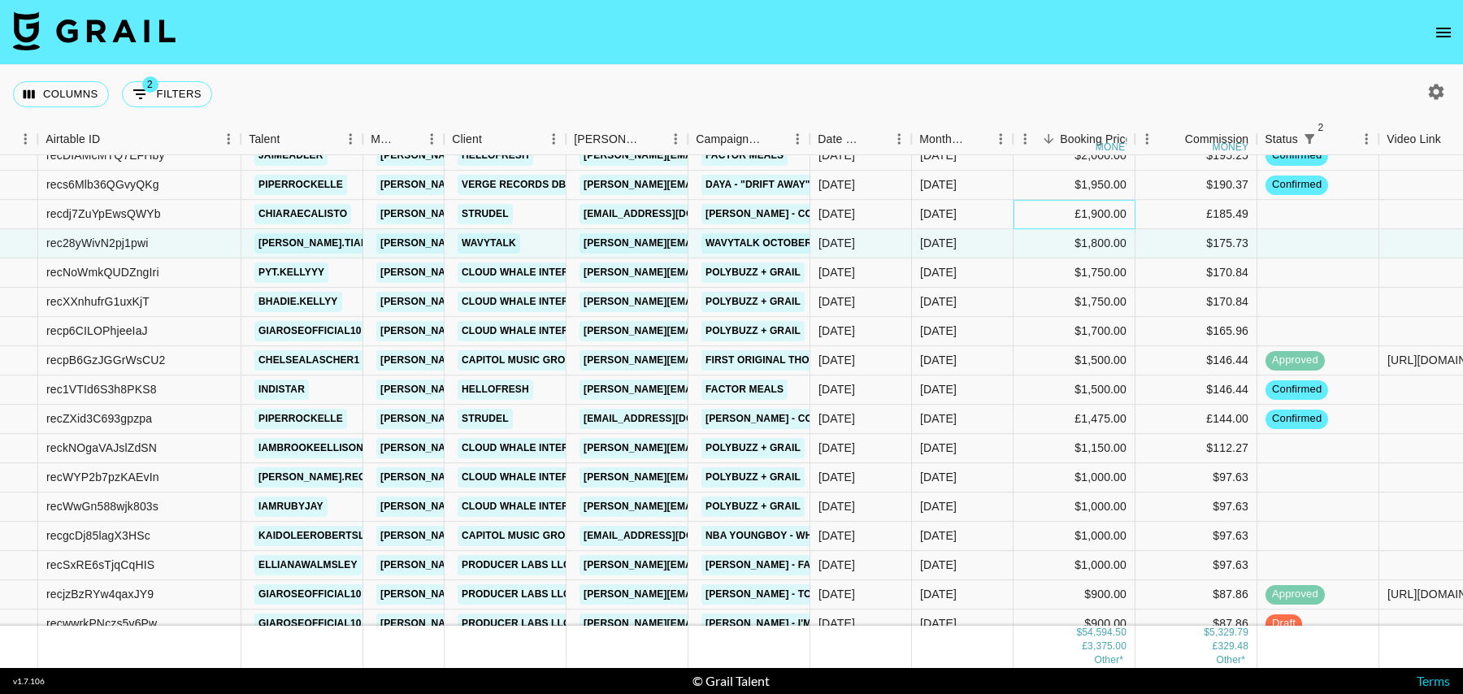
click at [1043, 209] on div "£1,900.00" at bounding box center [1074, 214] width 122 height 29
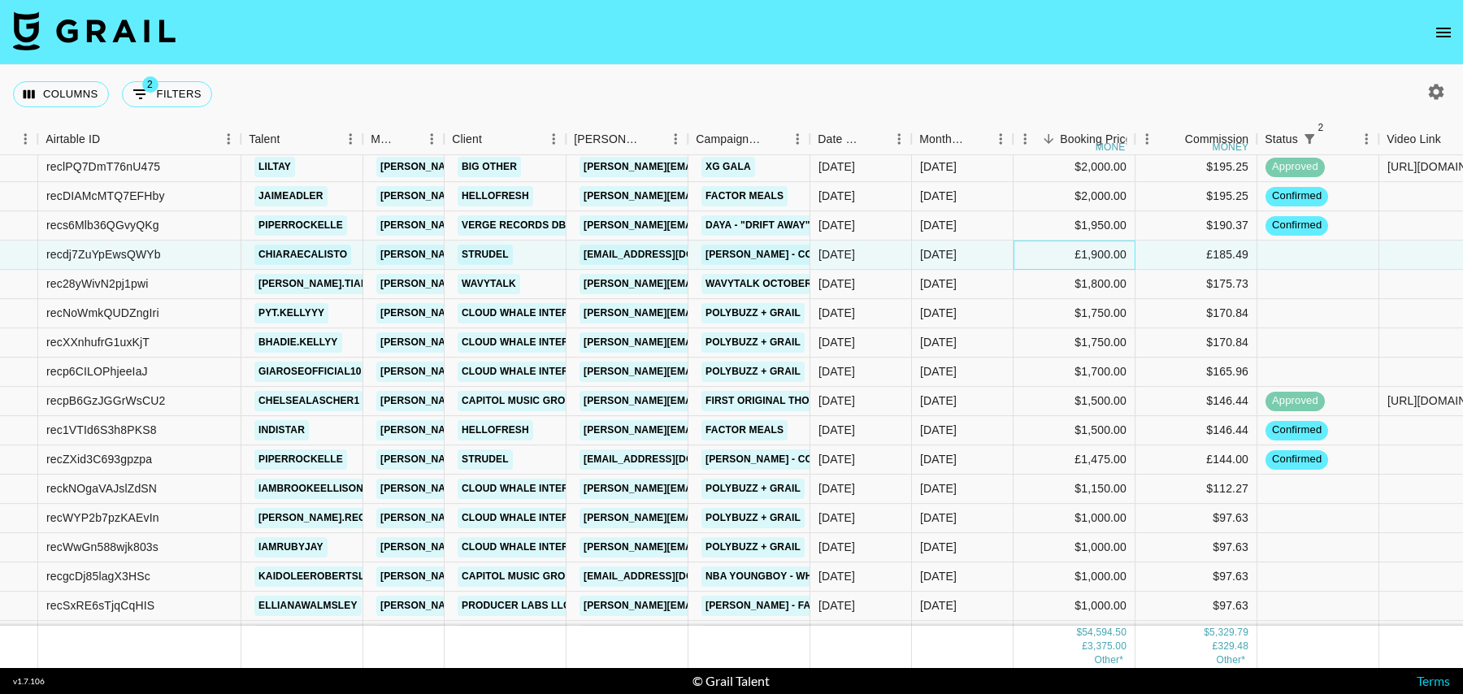
scroll to position [249, 96]
click at [1039, 223] on div "$1,950.00" at bounding box center [1074, 226] width 122 height 29
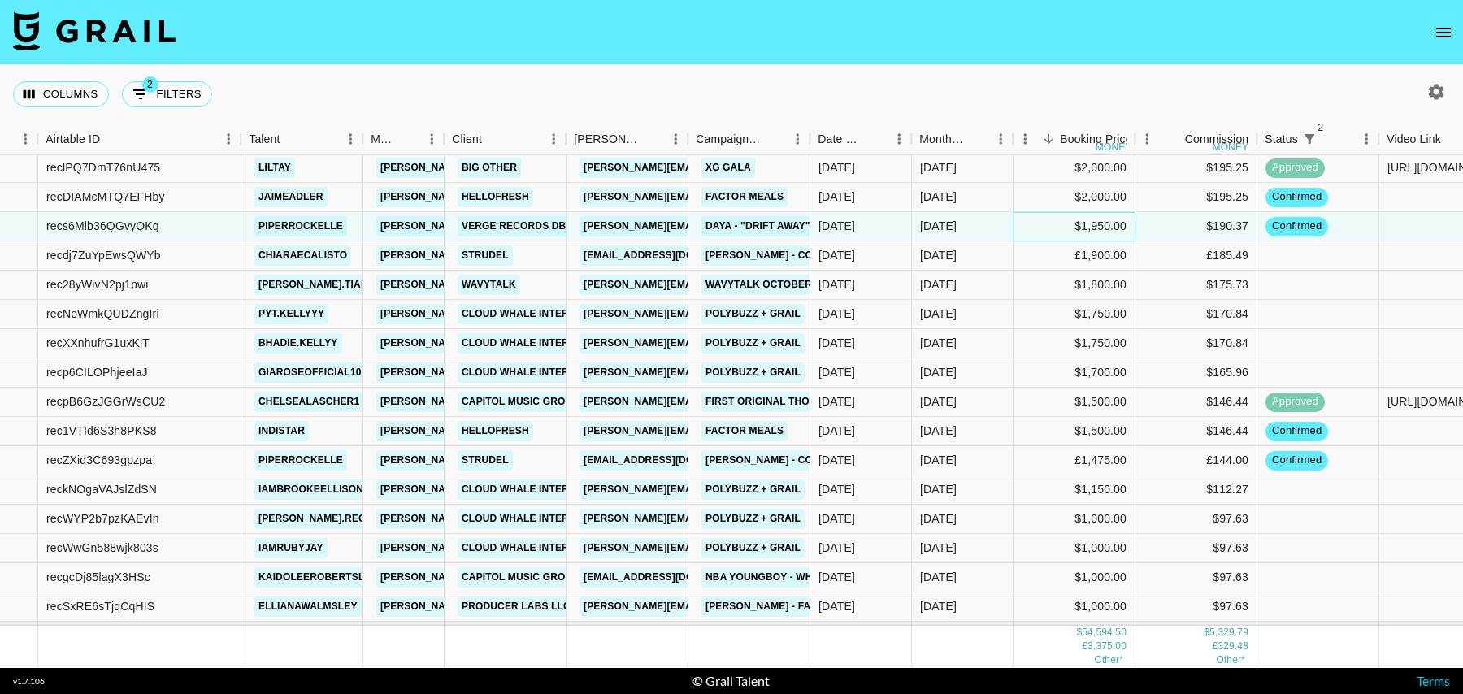
scroll to position [229, 96]
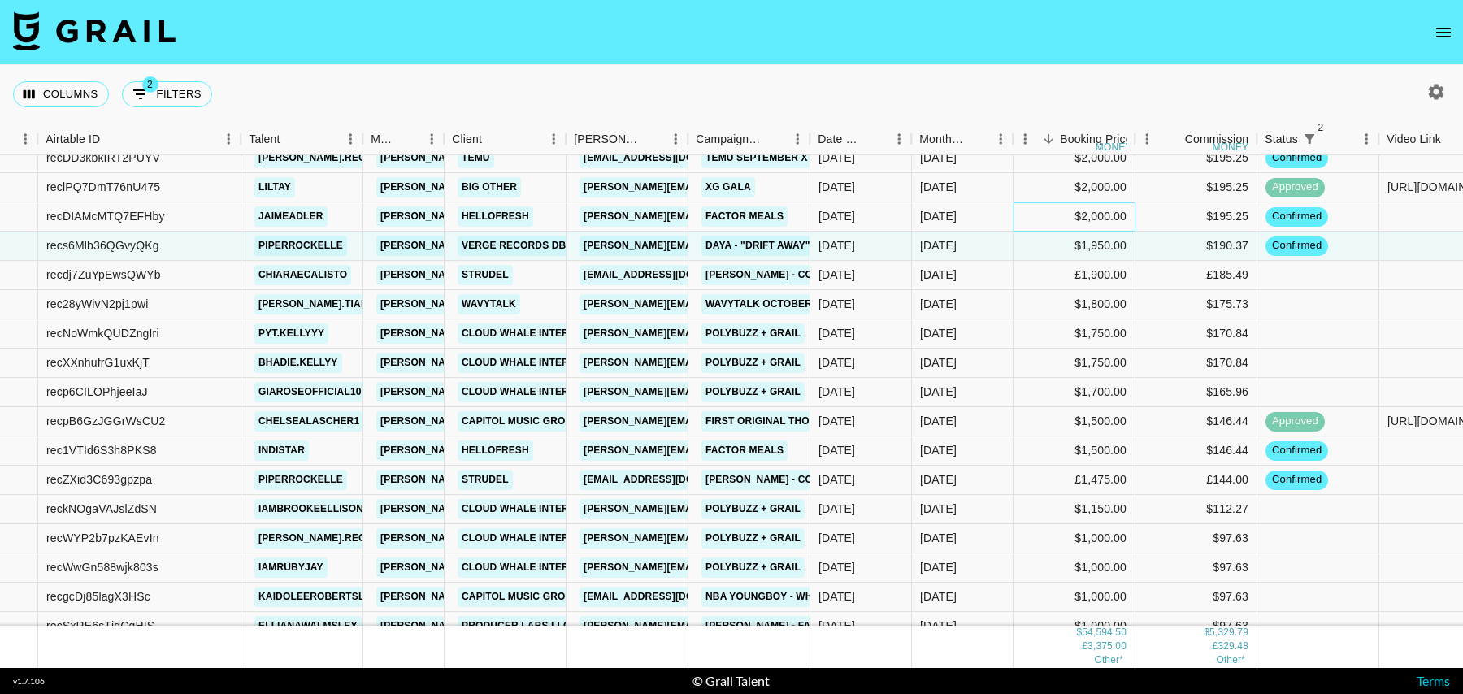
click at [1038, 218] on div "$2,000.00" at bounding box center [1074, 216] width 122 height 29
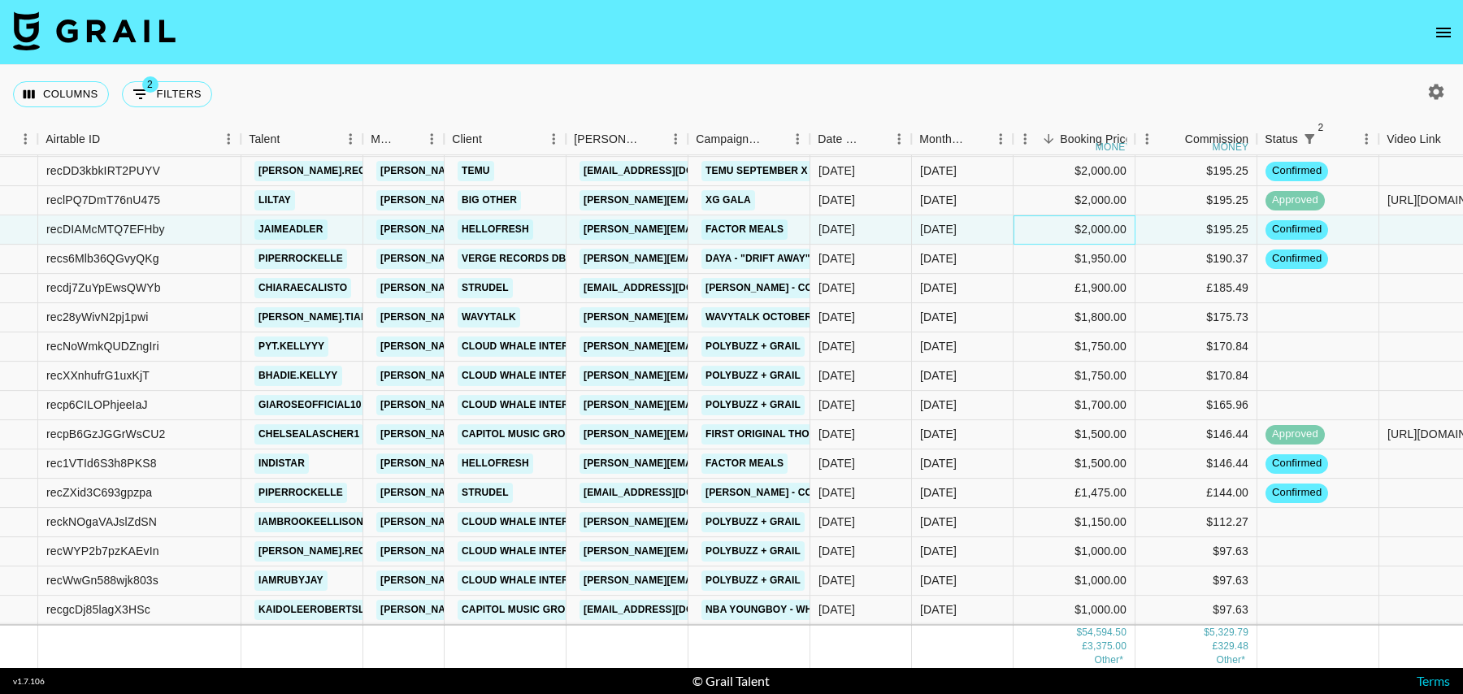
scroll to position [213, 96]
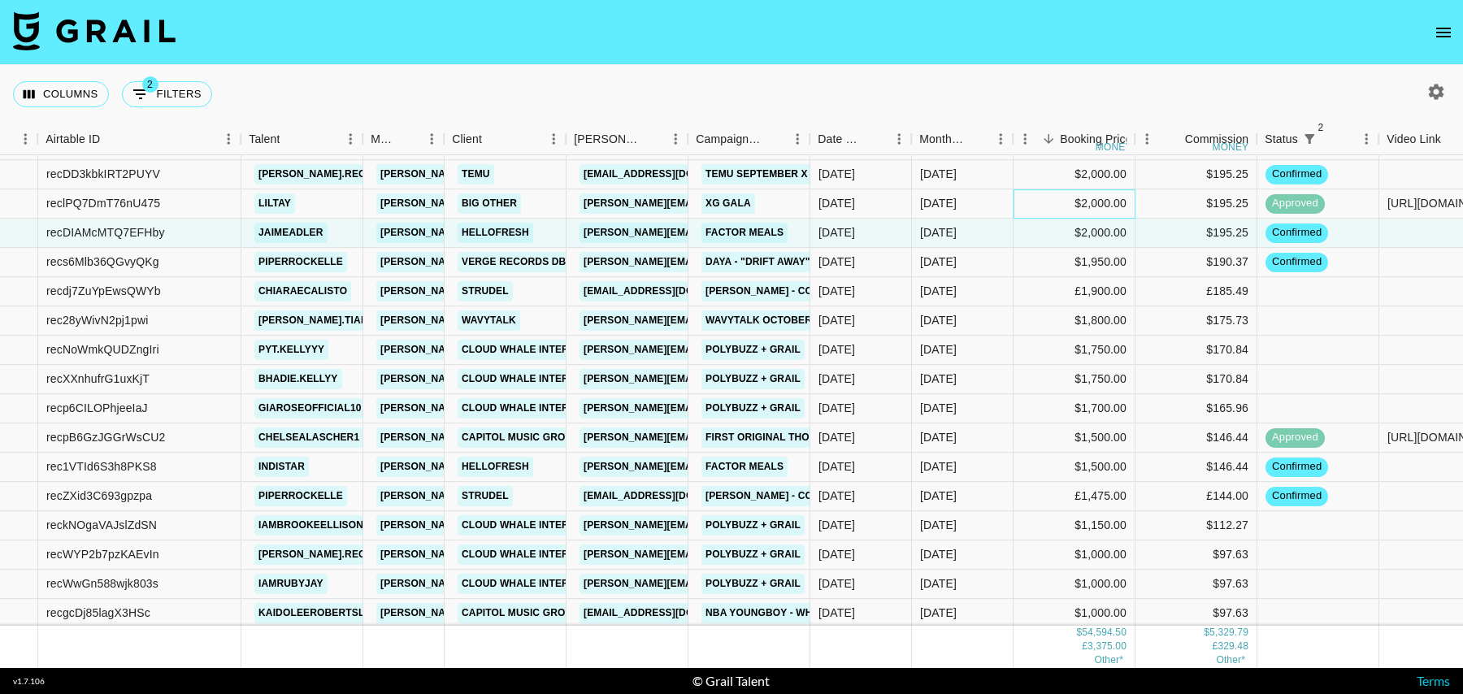
click at [1030, 201] on div "$2,000.00" at bounding box center [1074, 203] width 122 height 29
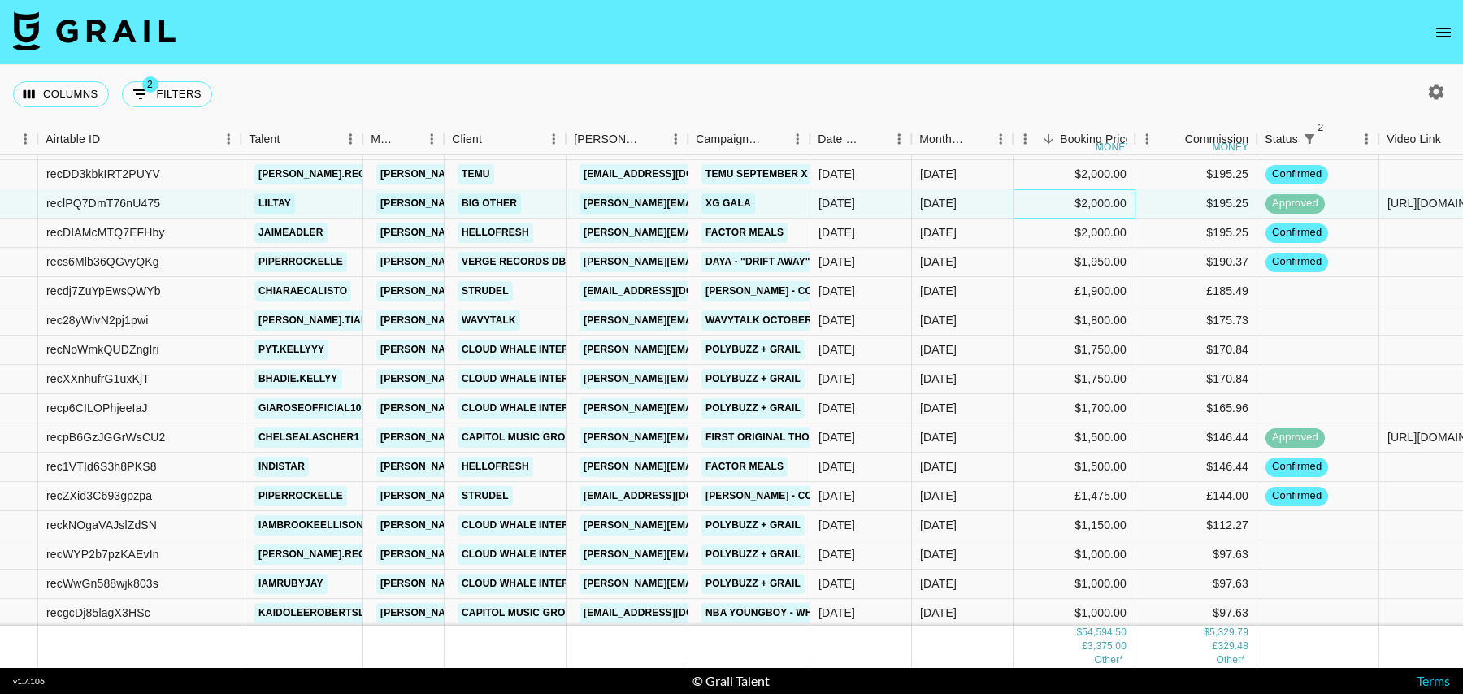
scroll to position [177, 96]
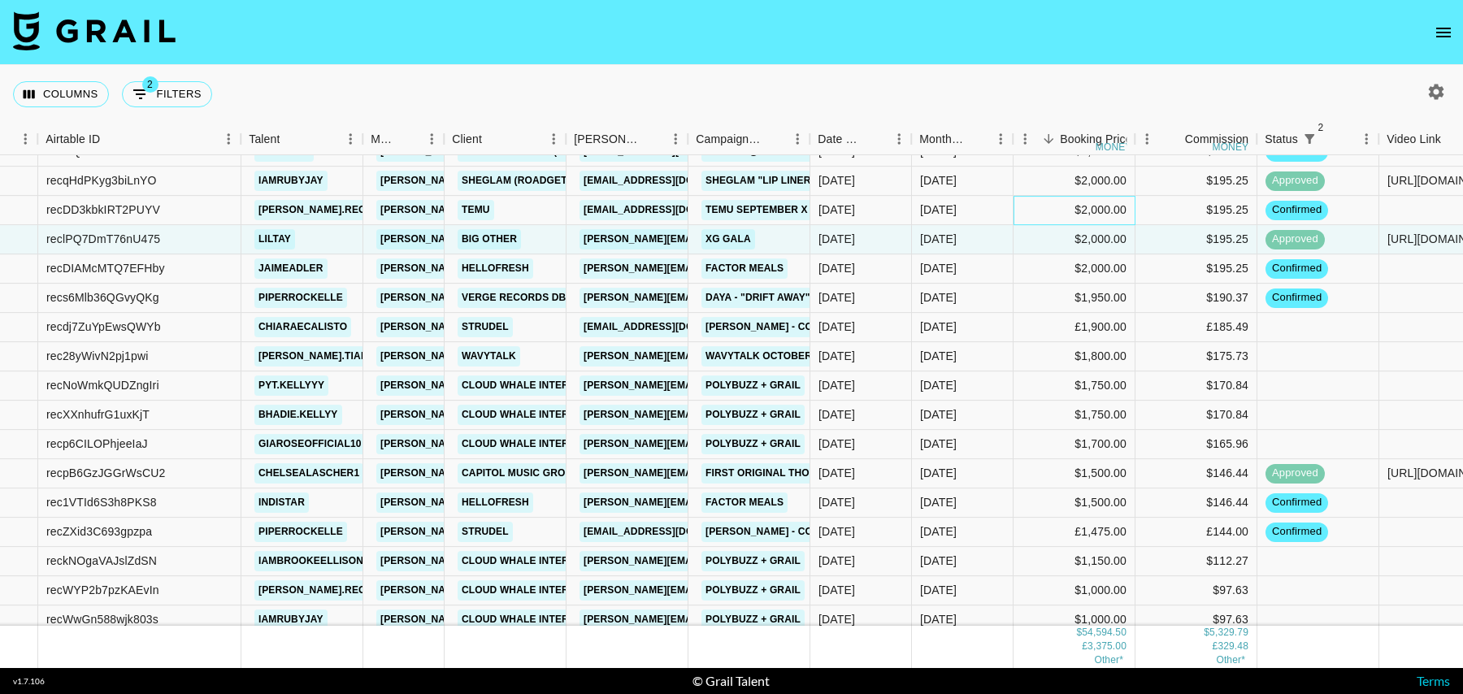
click at [1038, 206] on div "$2,000.00" at bounding box center [1074, 210] width 122 height 29
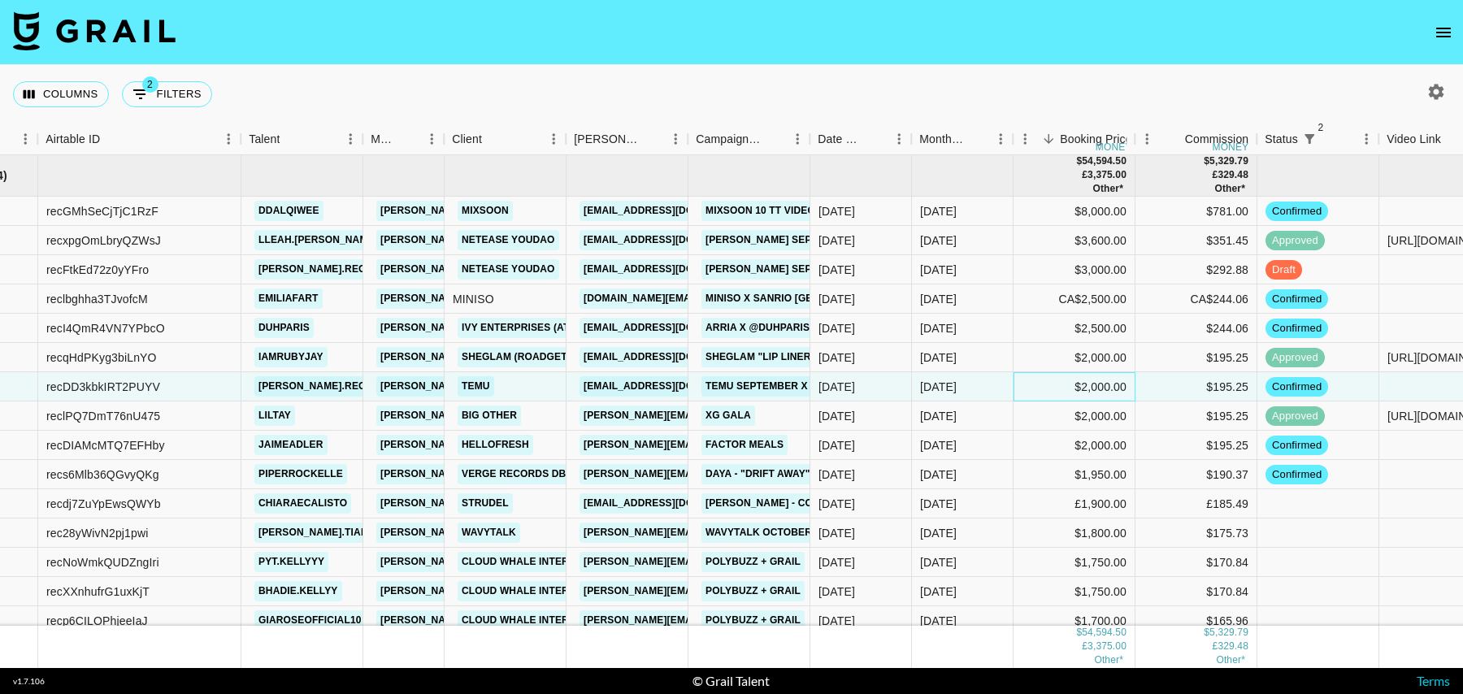
scroll to position [0, 96]
click at [1023, 416] on div "$2,000.00" at bounding box center [1074, 416] width 122 height 29
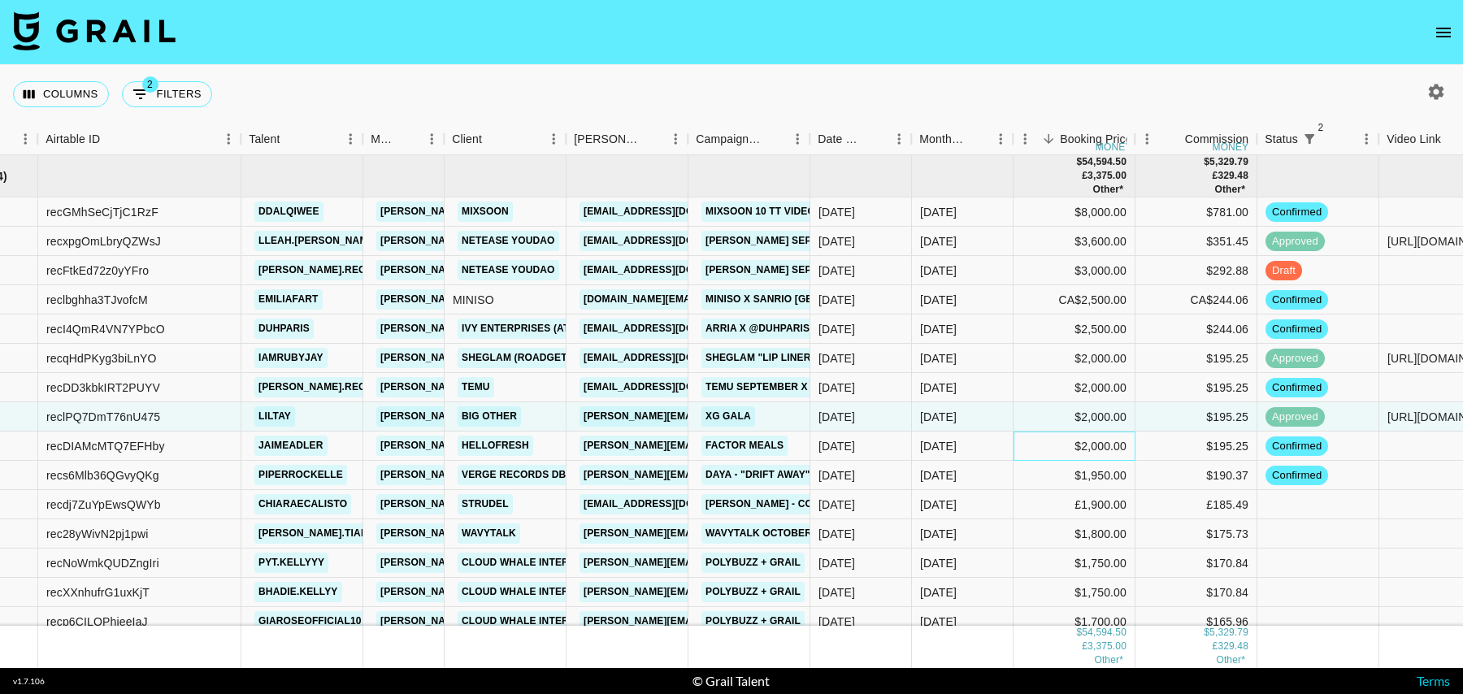
click at [1022, 440] on div "$2,000.00" at bounding box center [1074, 445] width 122 height 29
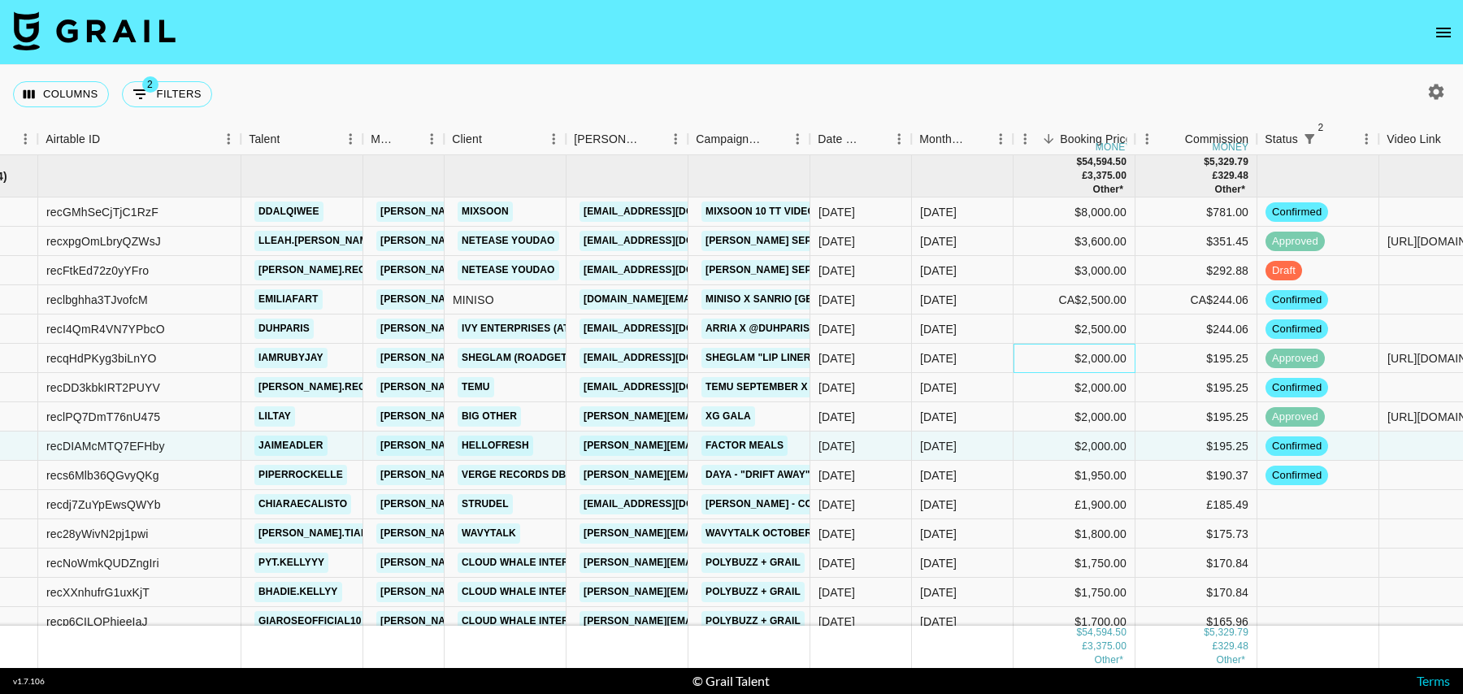
click at [1025, 360] on div "$2,000.00" at bounding box center [1074, 358] width 122 height 29
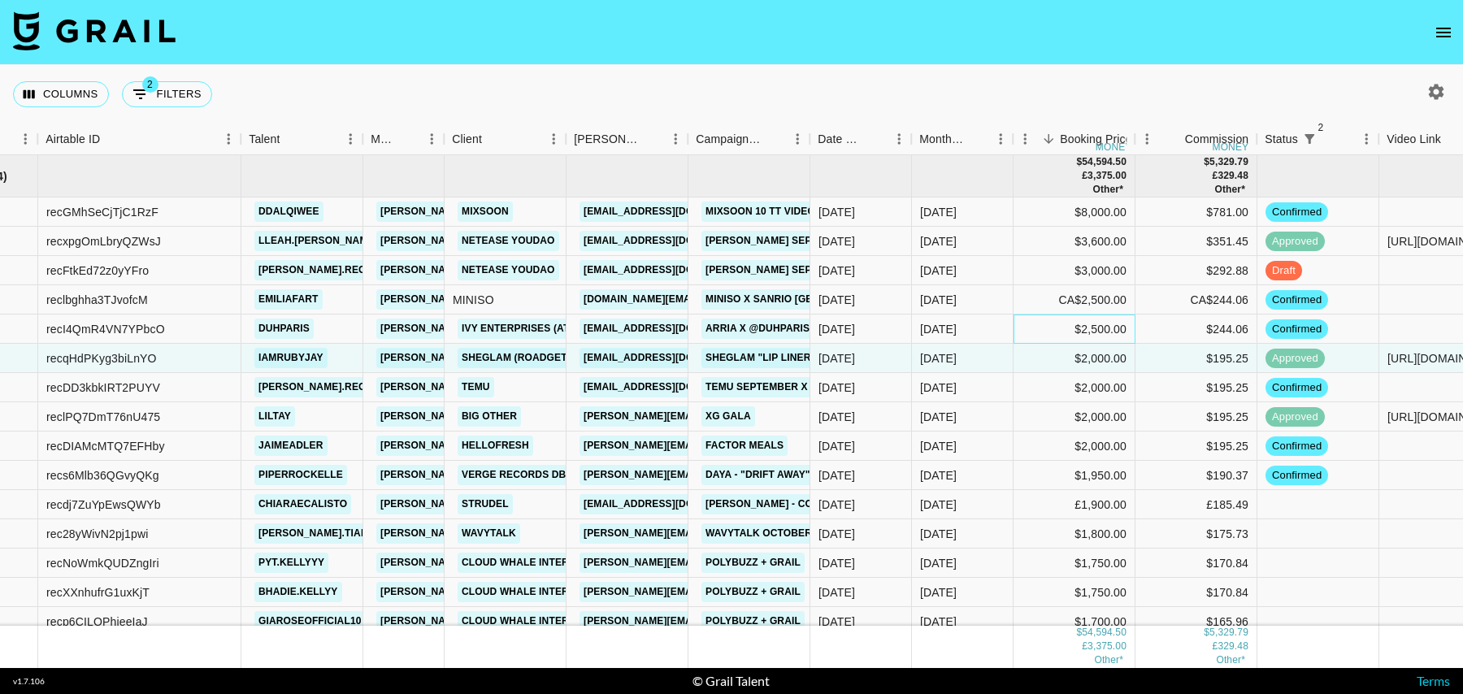
click at [1024, 319] on div "$2,500.00" at bounding box center [1074, 328] width 122 height 29
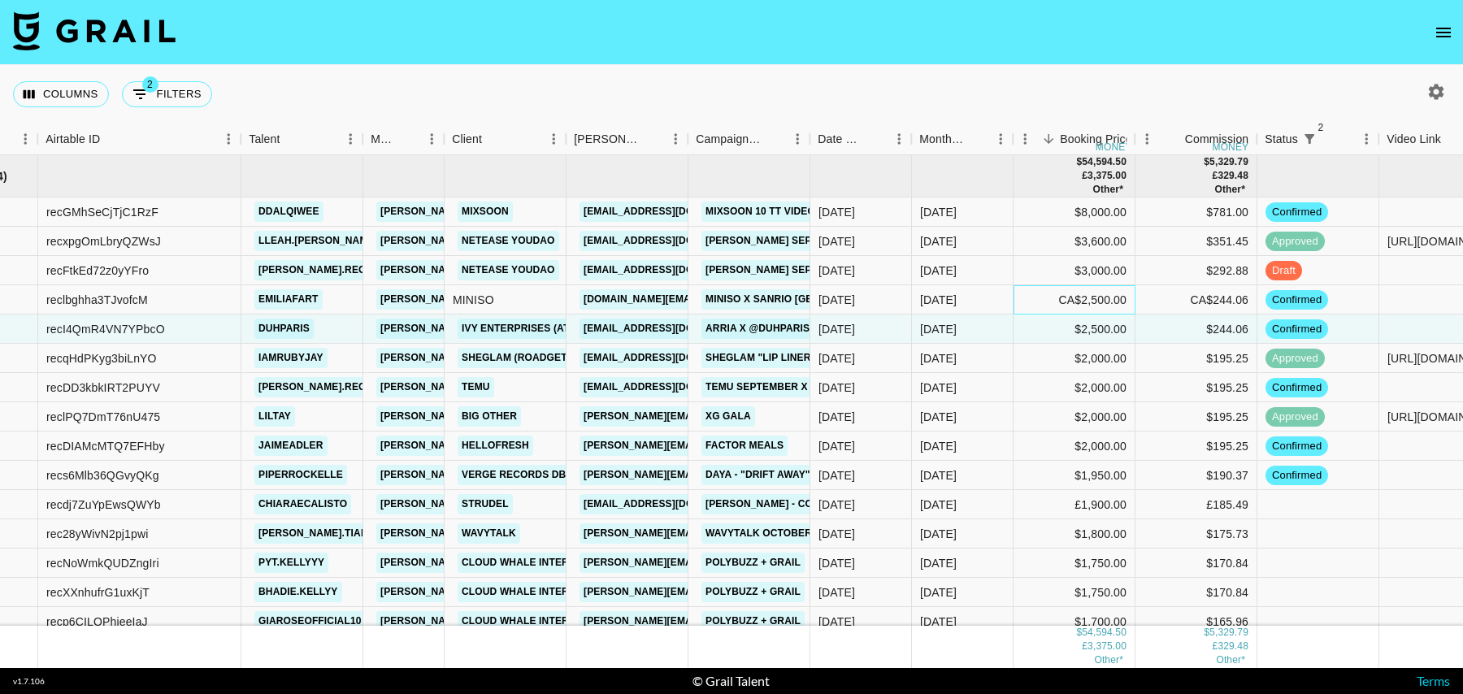
click at [1015, 288] on div "CA$2,500.00" at bounding box center [1074, 299] width 122 height 29
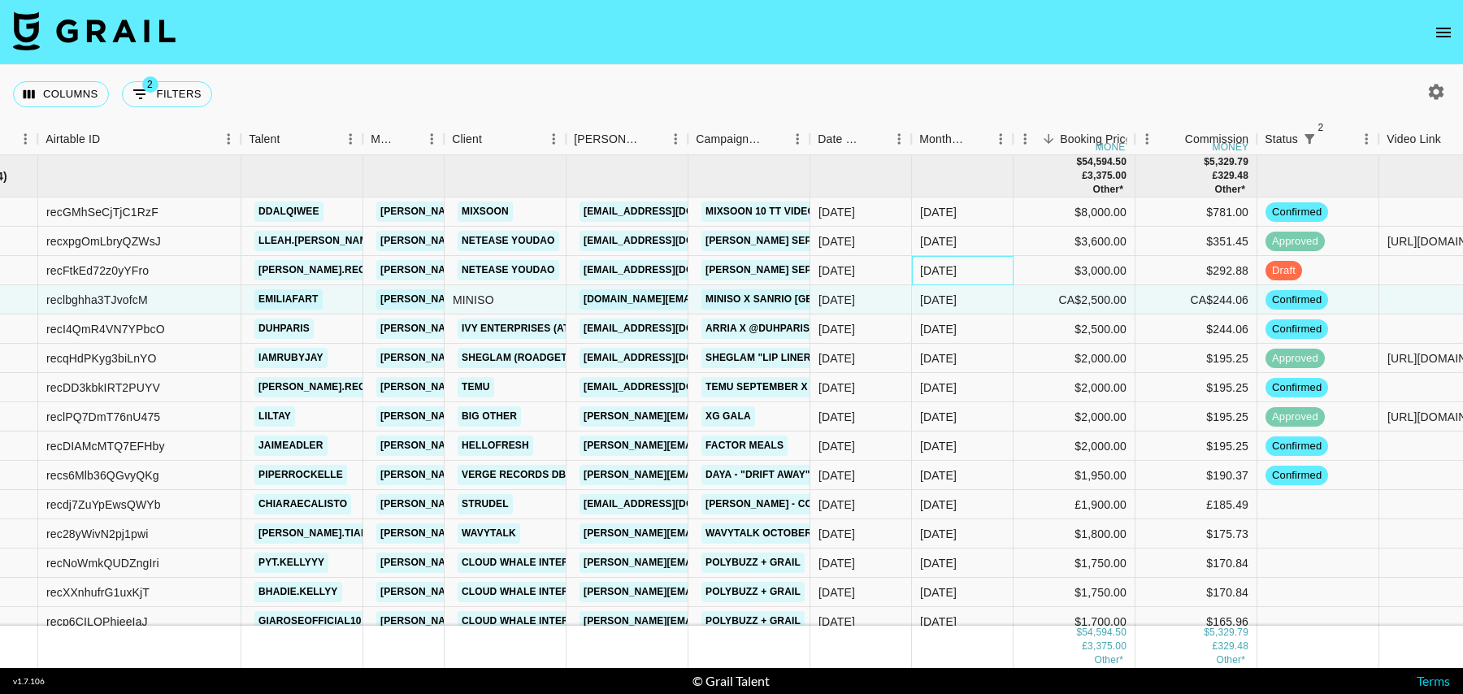
click at [1007, 265] on div "Oct '25" at bounding box center [963, 270] width 102 height 29
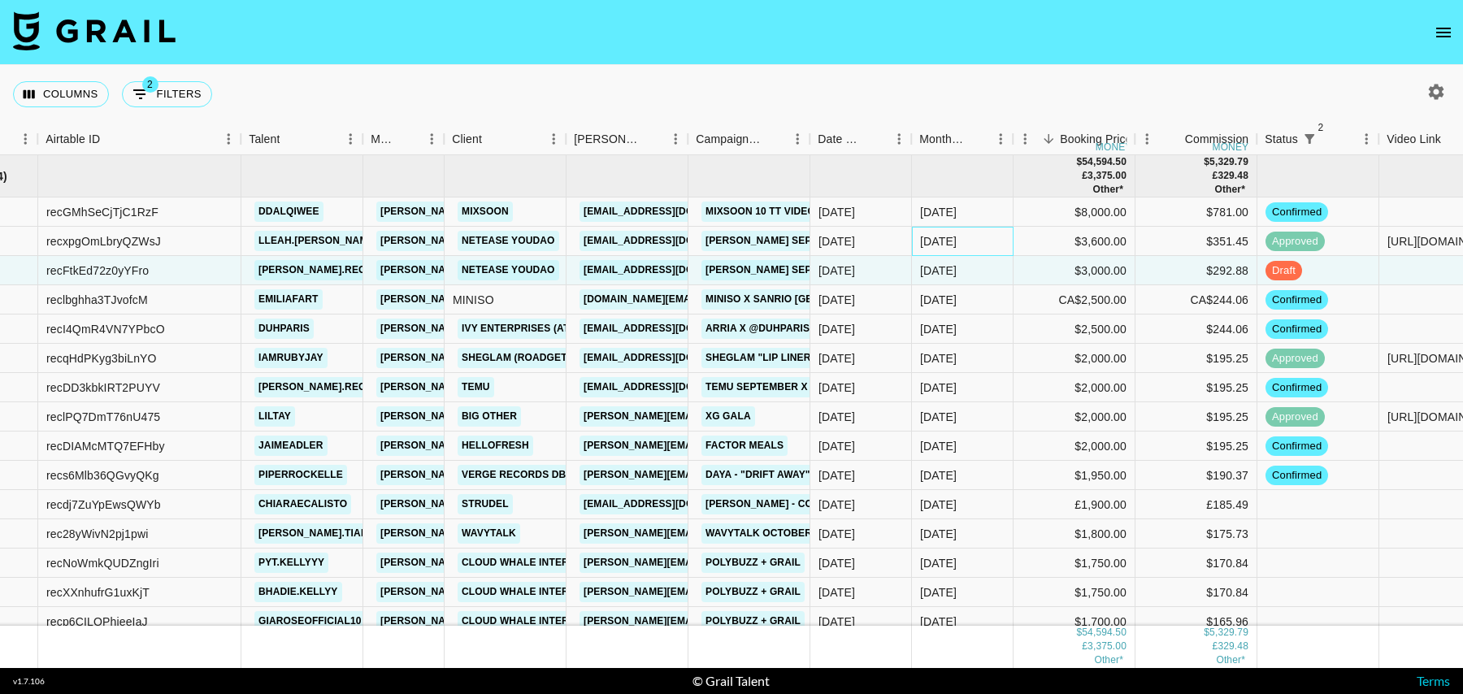
click at [1012, 240] on div "Oct '25" at bounding box center [963, 241] width 102 height 29
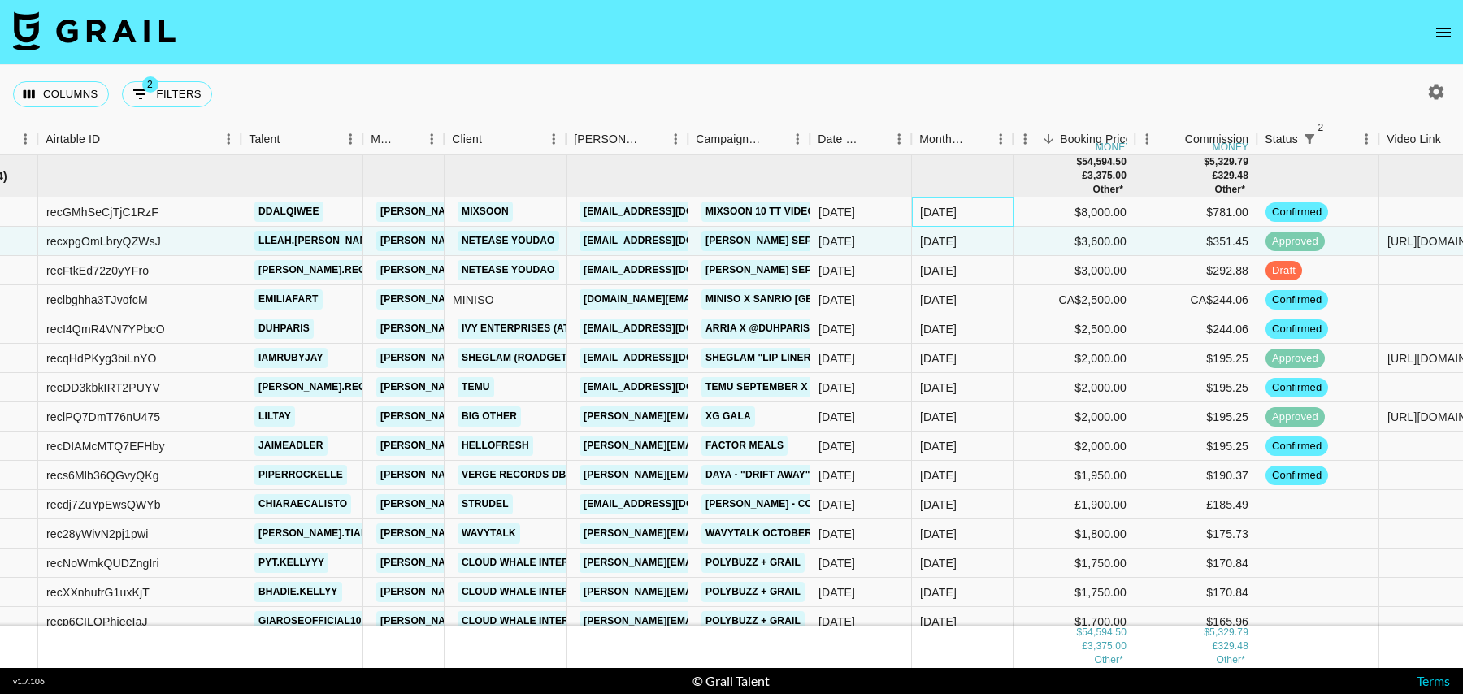
click at [1003, 211] on div "Oct '25" at bounding box center [963, 211] width 102 height 29
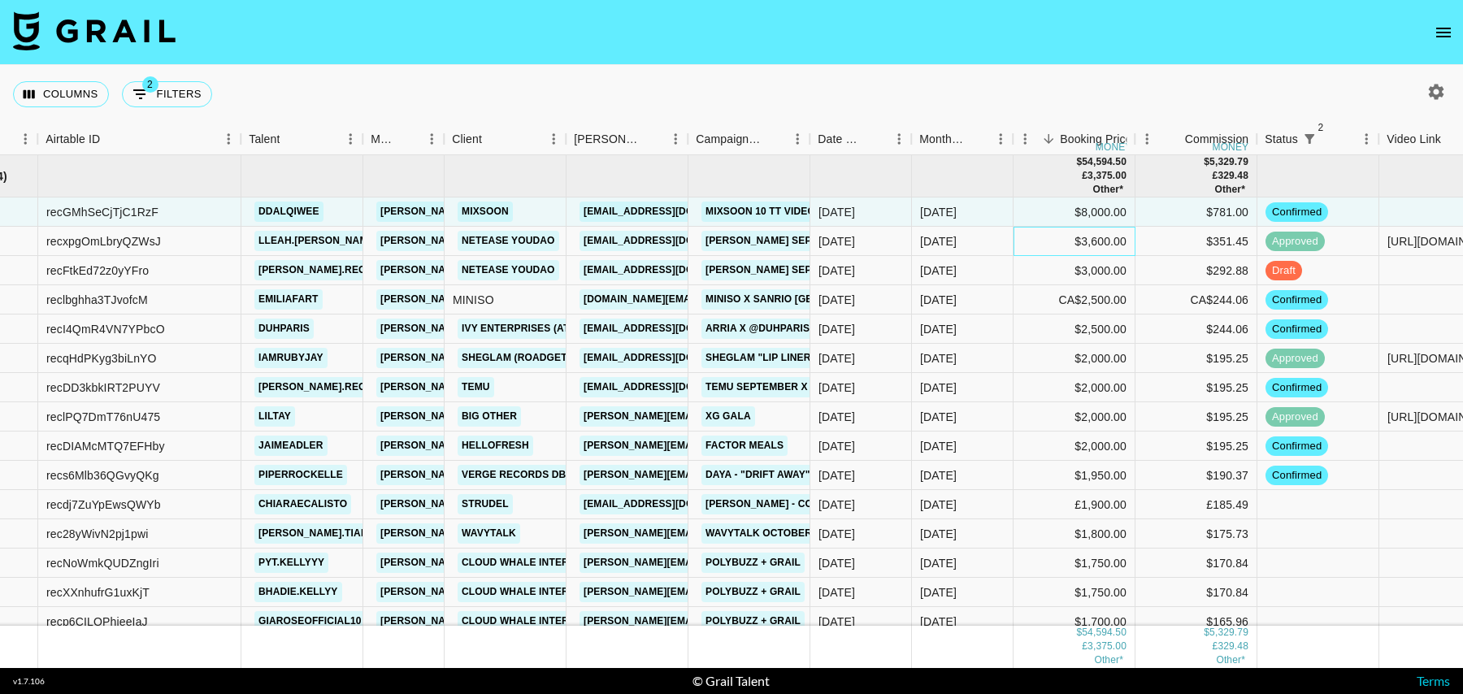
click at [1013, 240] on div "$3,600.00" at bounding box center [1074, 241] width 122 height 29
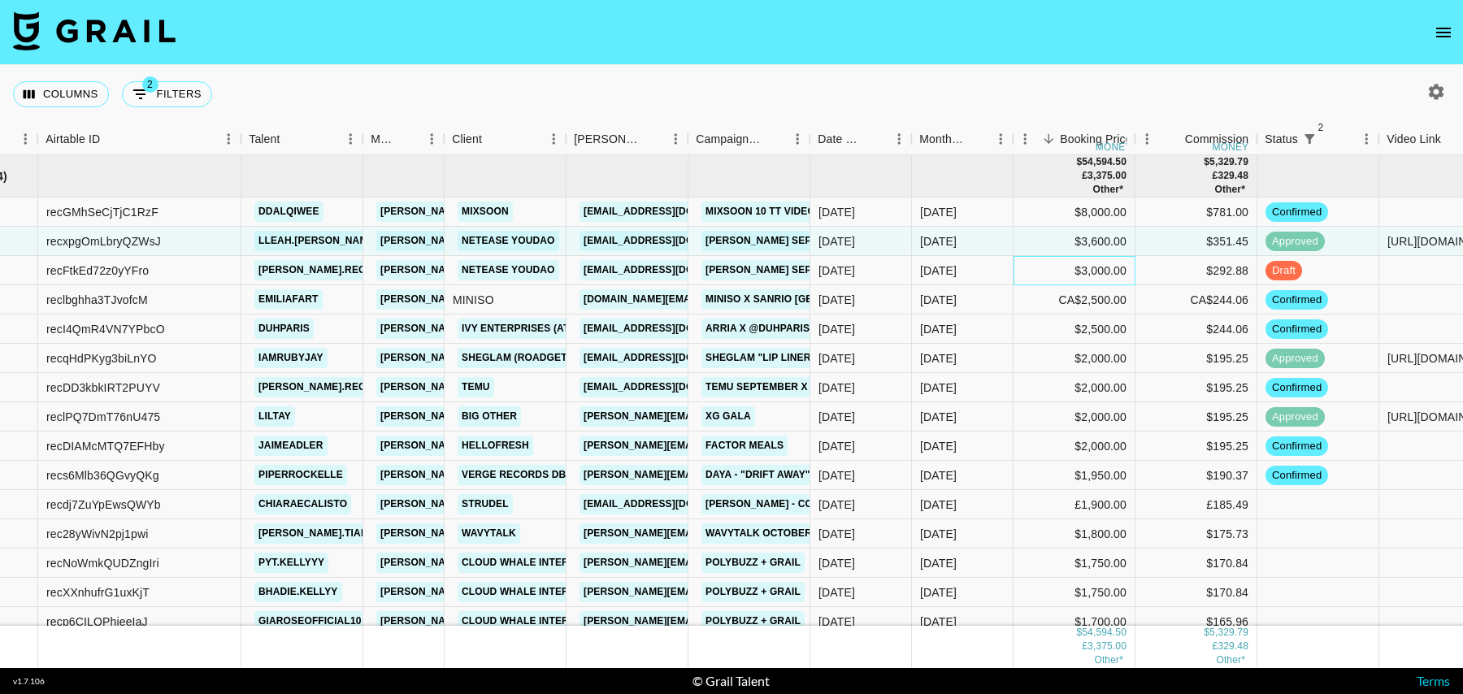
click at [1013, 267] on div "$3,000.00" at bounding box center [1074, 270] width 122 height 29
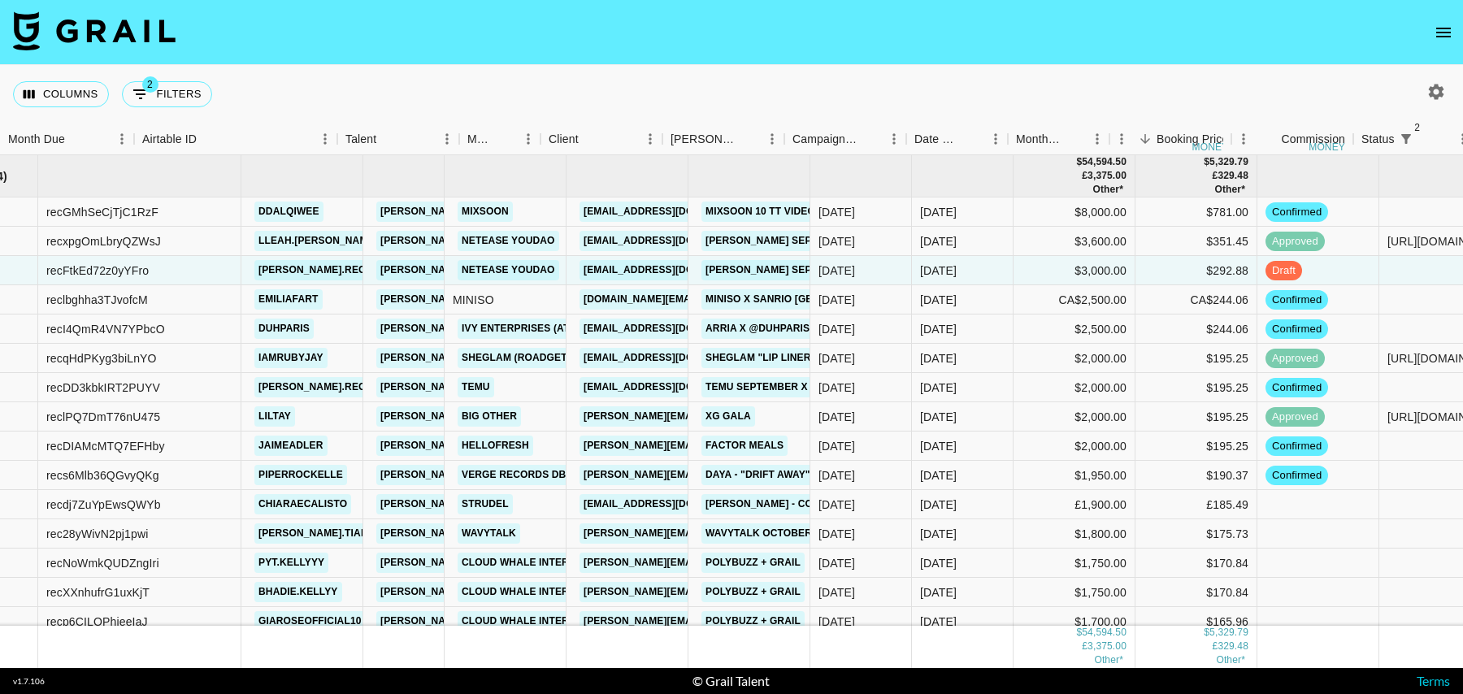
scroll to position [0, 0]
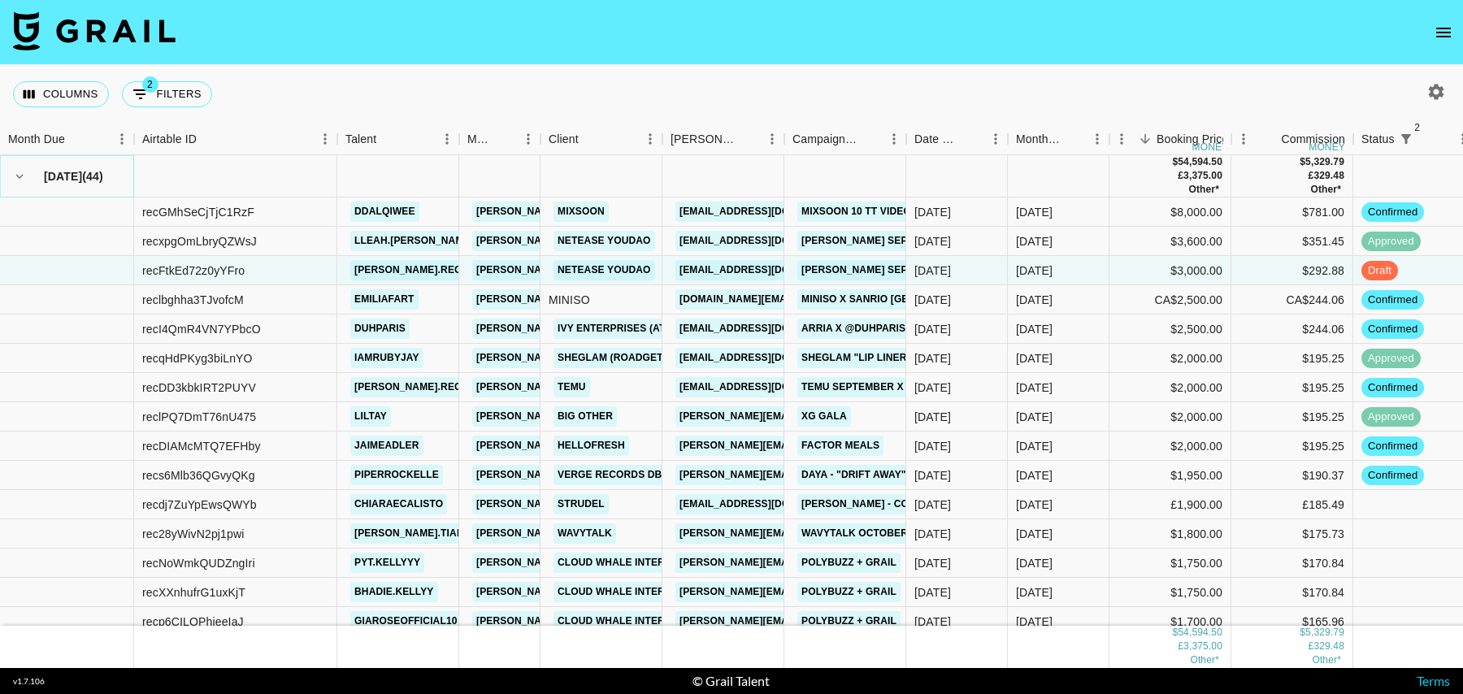
click at [12, 169] on icon "hide children" at bounding box center [19, 176] width 15 height 15
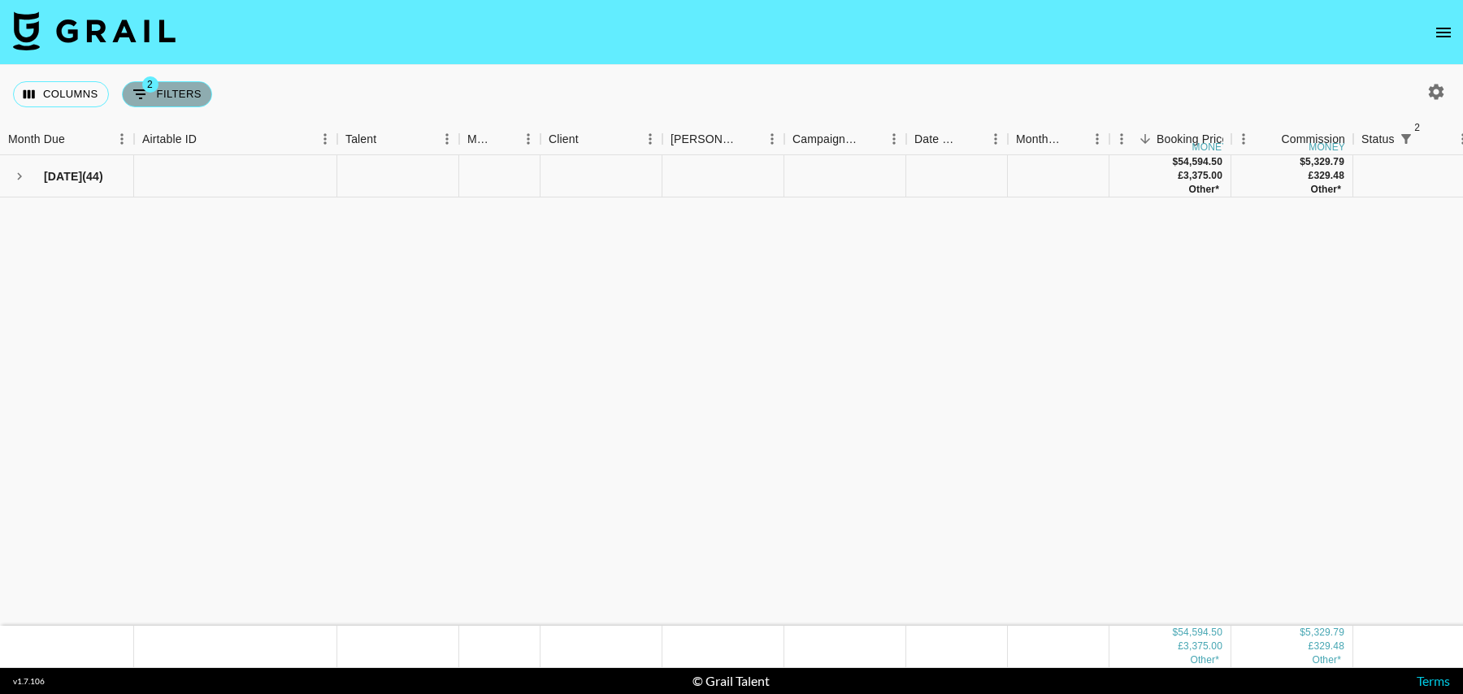
click at [171, 90] on button "2 Filters" at bounding box center [167, 94] width 90 height 26
select select "status"
select select "isNotAnyOf"
select select "status"
select select "isNotAnyOf"
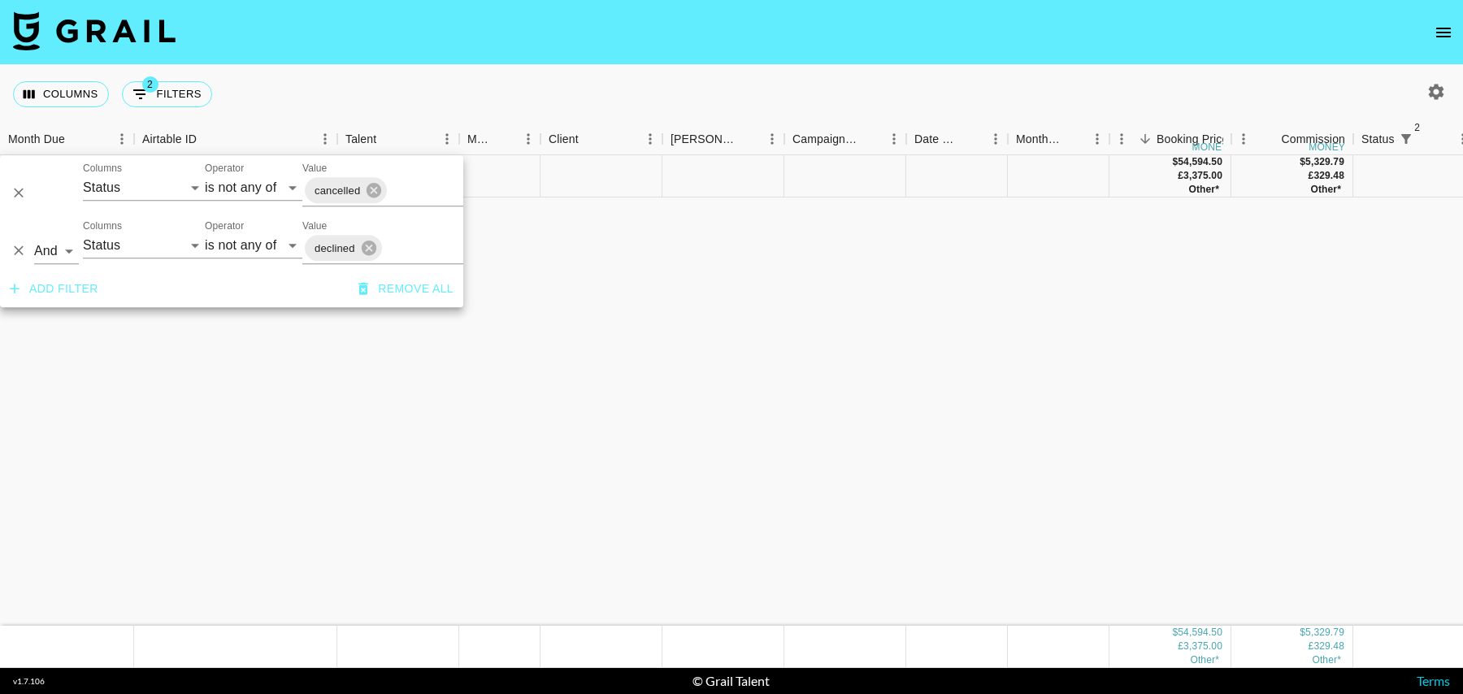
click at [1441, 89] on icon "button" at bounding box center [1436, 91] width 15 height 15
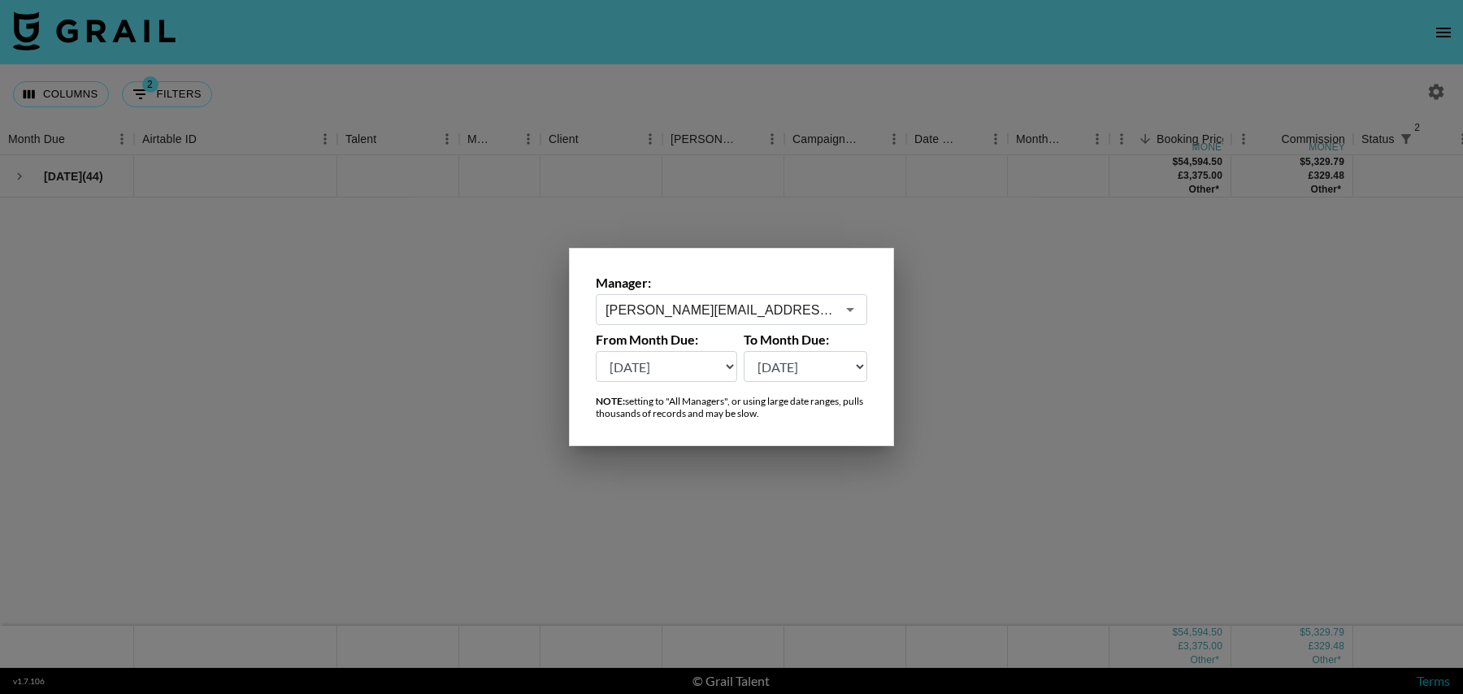
click at [674, 371] on select "Oct '26 Sep '26 Aug '26 Jul '26 Jun '26 May '26 Apr '26 Mar '26 Feb '26 Jan '26…" at bounding box center [666, 366] width 141 height 31
select select "Sep '25"
click at [596, 351] on select "Oct '26 Sep '26 Aug '26 Jul '26 Jun '26 May '26 Apr '26 Mar '26 Feb '26 Jan '26…" at bounding box center [666, 366] width 141 height 31
click at [1005, 326] on div at bounding box center [731, 347] width 1463 height 694
click at [975, 241] on div at bounding box center [731, 411] width 1463 height 513
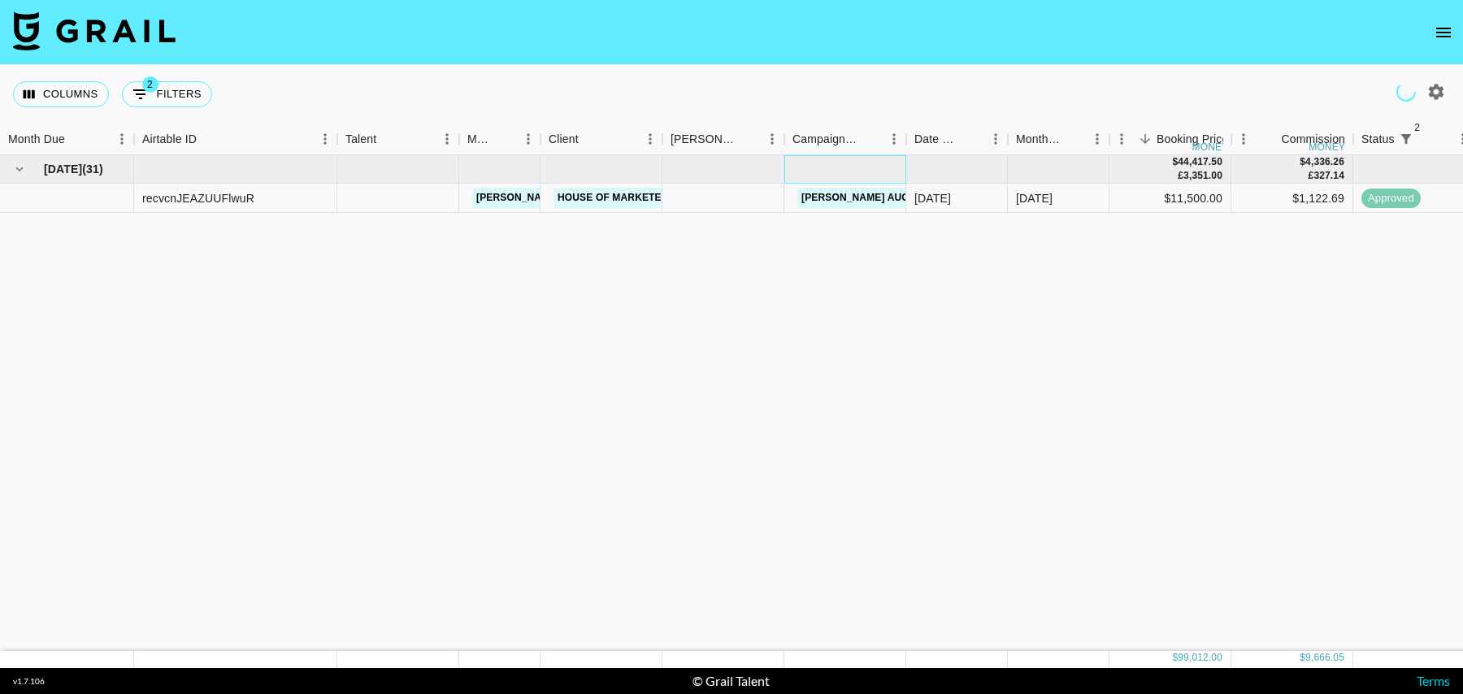
click at [878, 167] on div at bounding box center [845, 169] width 122 height 28
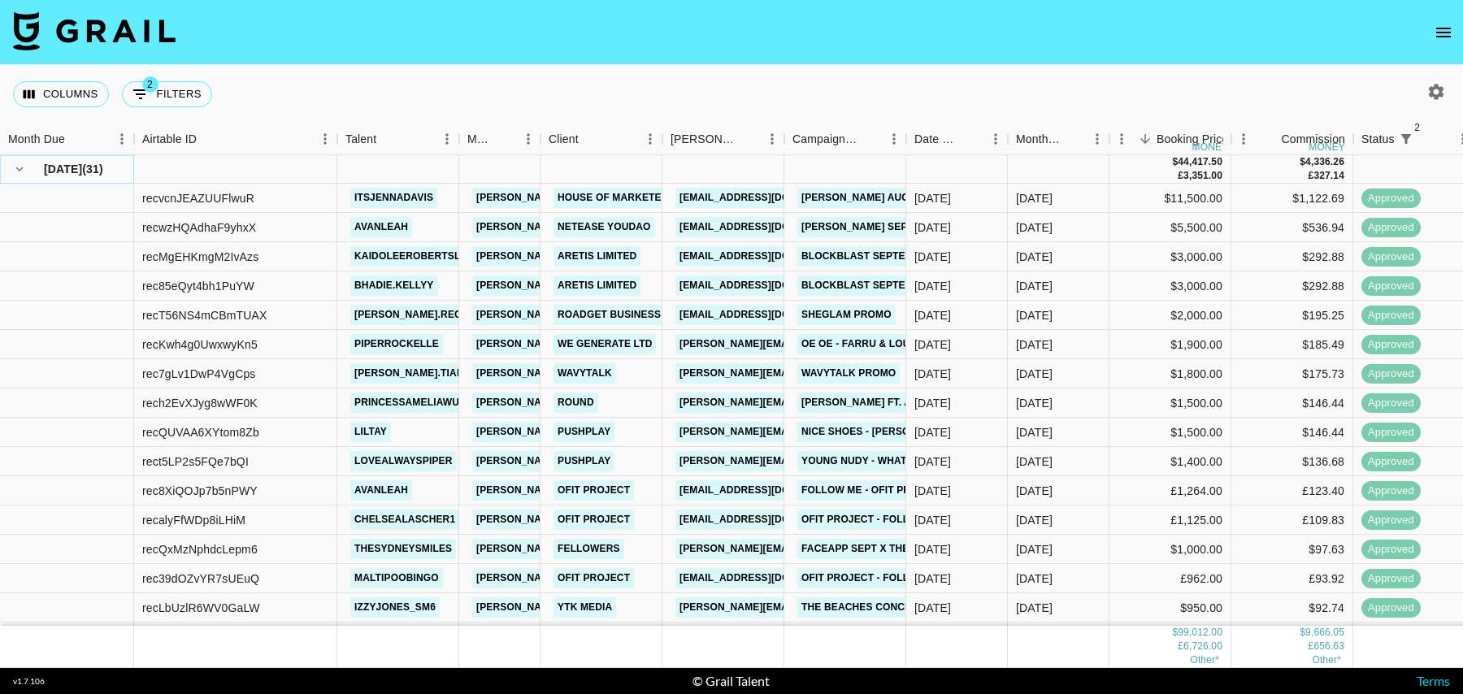
click at [19, 171] on icon "hide children" at bounding box center [19, 169] width 15 height 15
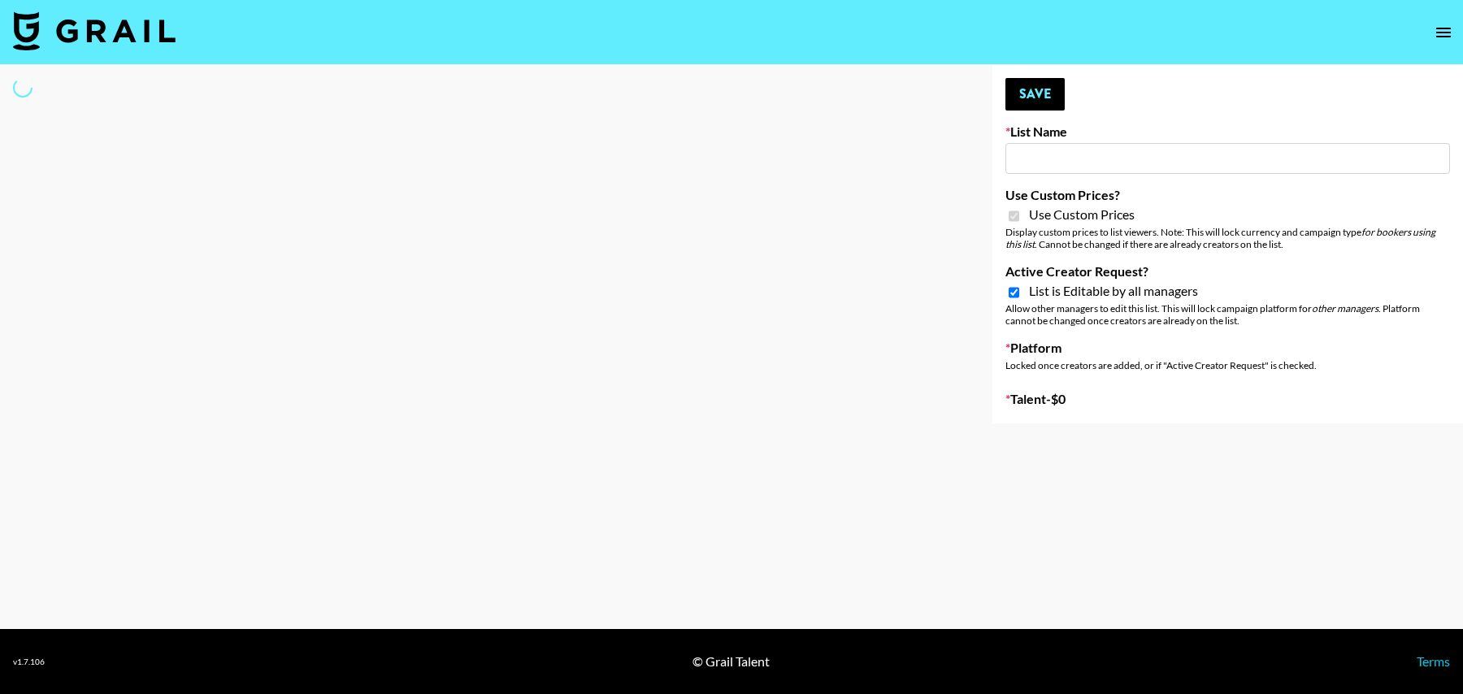
type input "HaruHaru Wonder 15/10"
checkbox input "true"
select select "Brand"
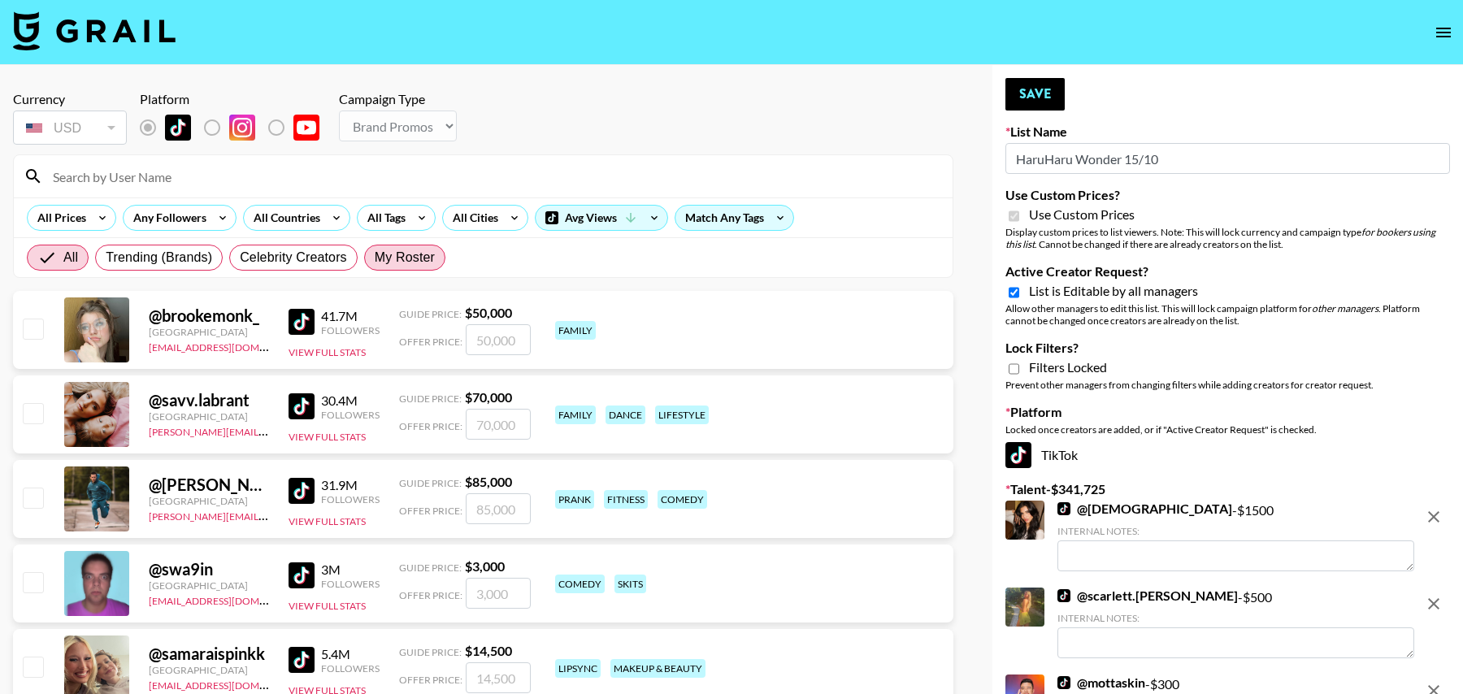
click at [400, 249] on span "My Roster" at bounding box center [405, 258] width 60 height 20
click at [375, 258] on input "My Roster" at bounding box center [375, 258] width 0 height 0
radio input "true"
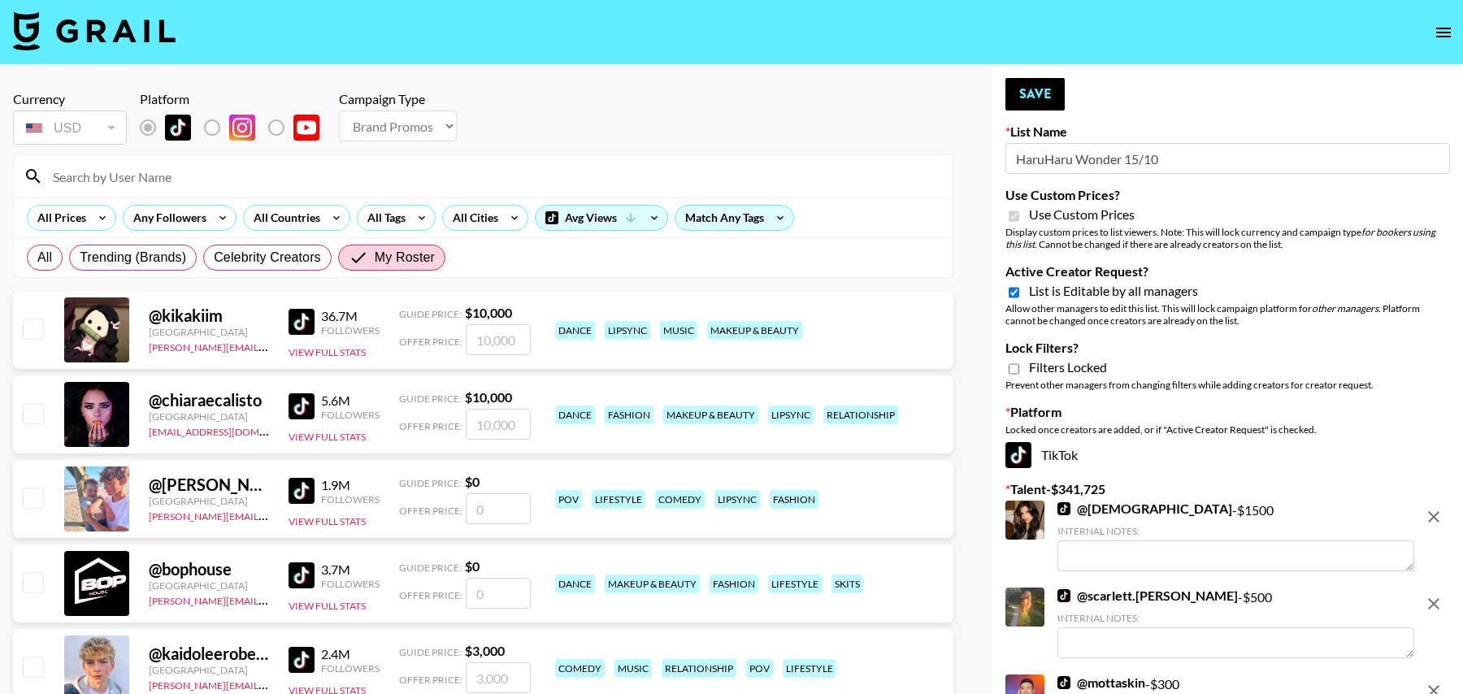
click at [158, 176] on input at bounding box center [493, 176] width 900 height 26
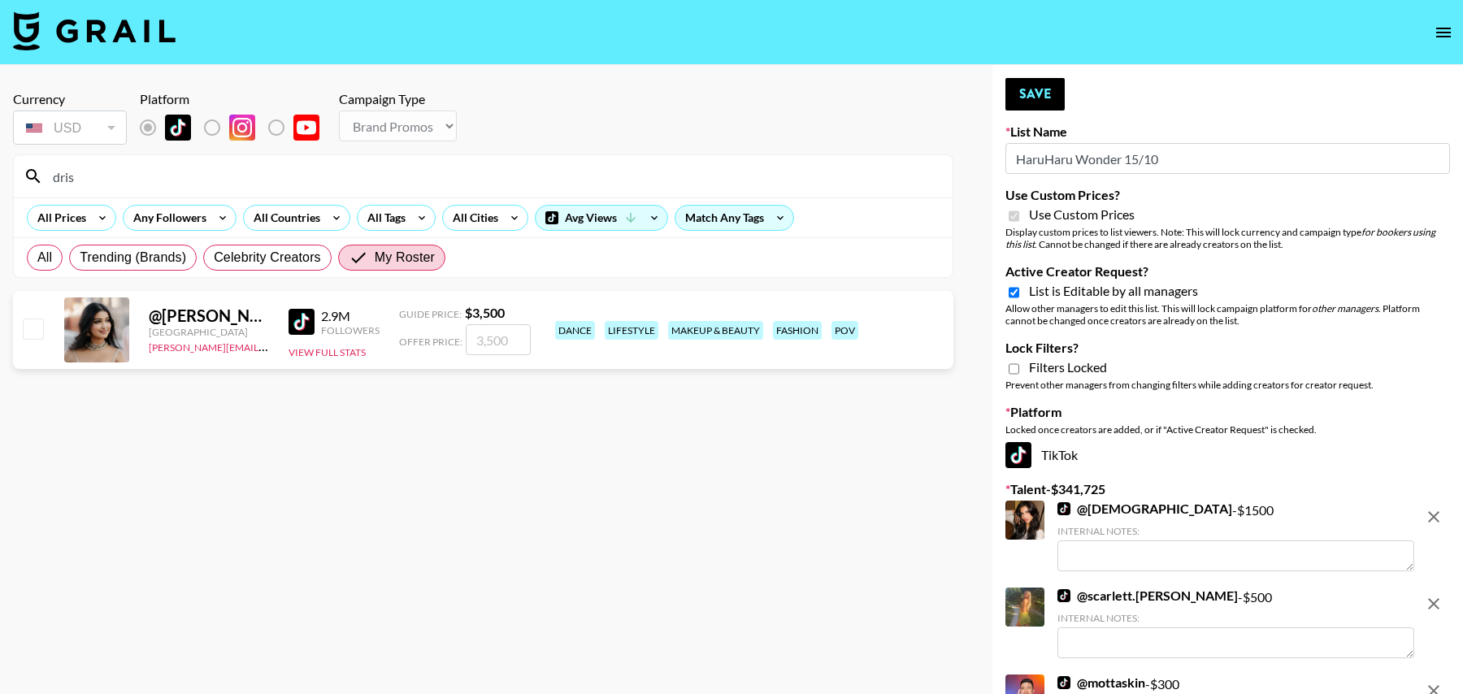
type input "dris"
click at [494, 329] on input "number" at bounding box center [498, 339] width 65 height 31
type input "2"
checkbox input "true"
type input "2500"
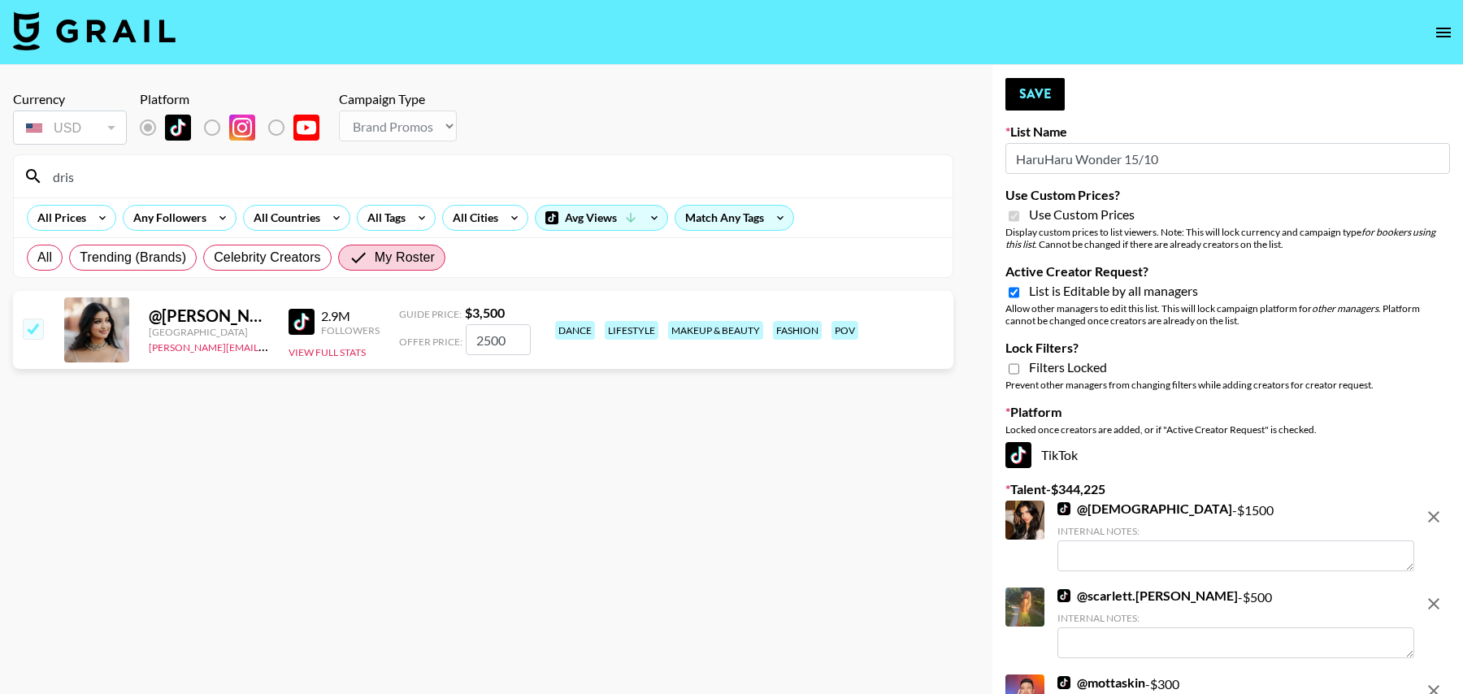
click at [129, 173] on input "dris" at bounding box center [493, 176] width 900 height 26
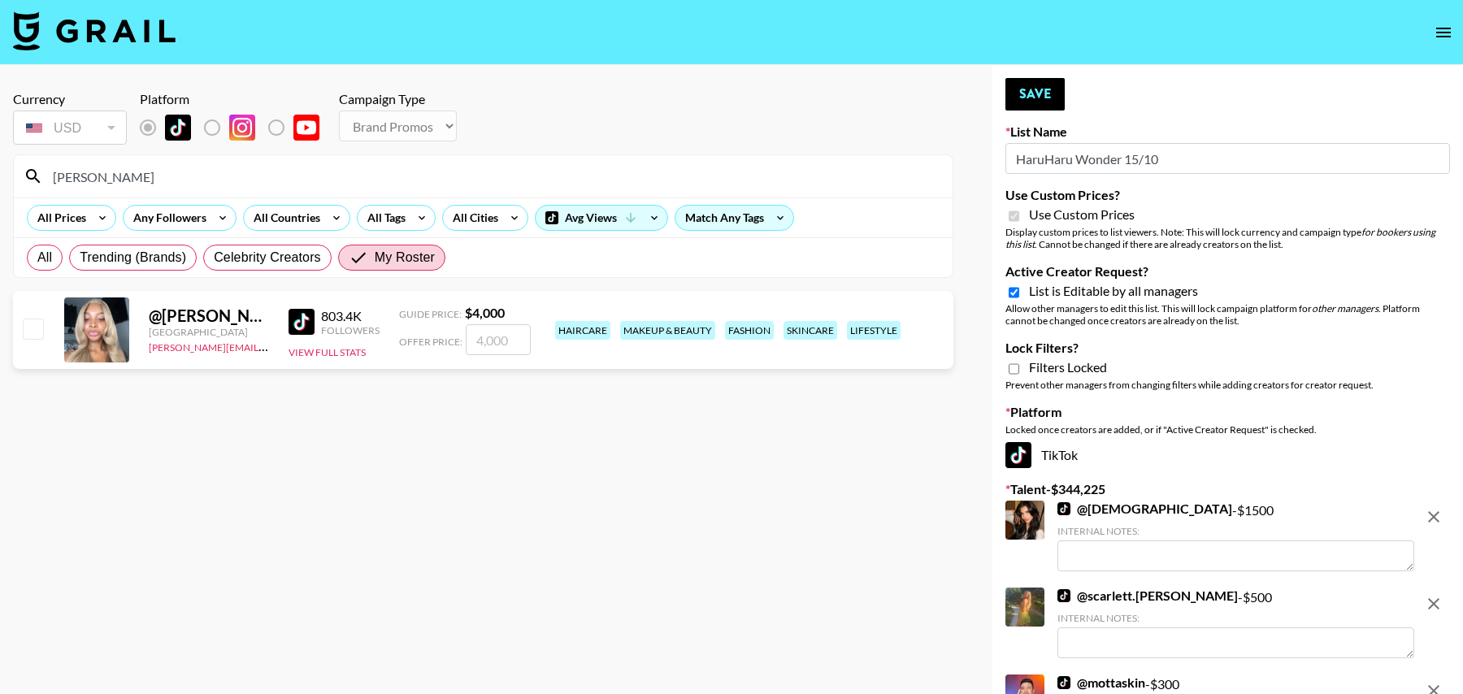
type input "jada"
click at [496, 339] on input "number" at bounding box center [498, 339] width 65 height 31
type input "2"
checkbox input "true"
type input "2500"
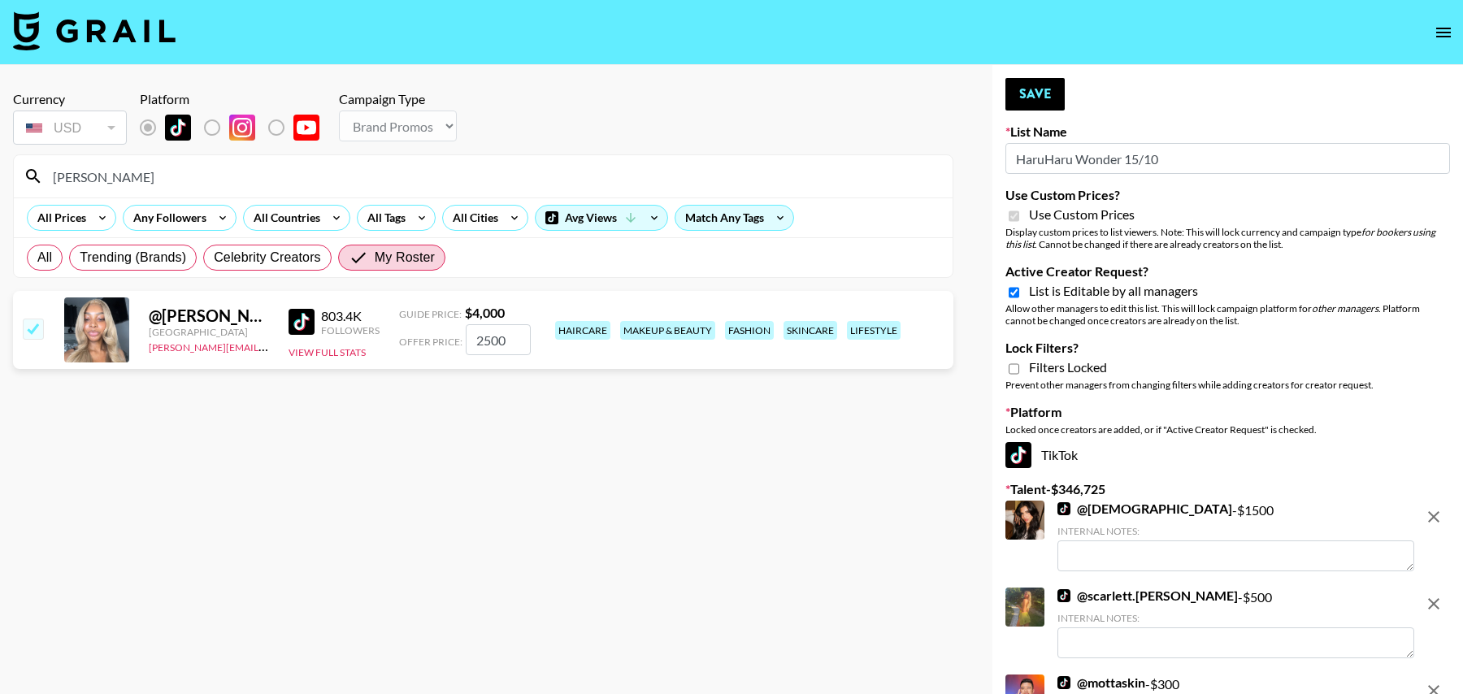
click at [170, 178] on input "jada" at bounding box center [493, 176] width 900 height 26
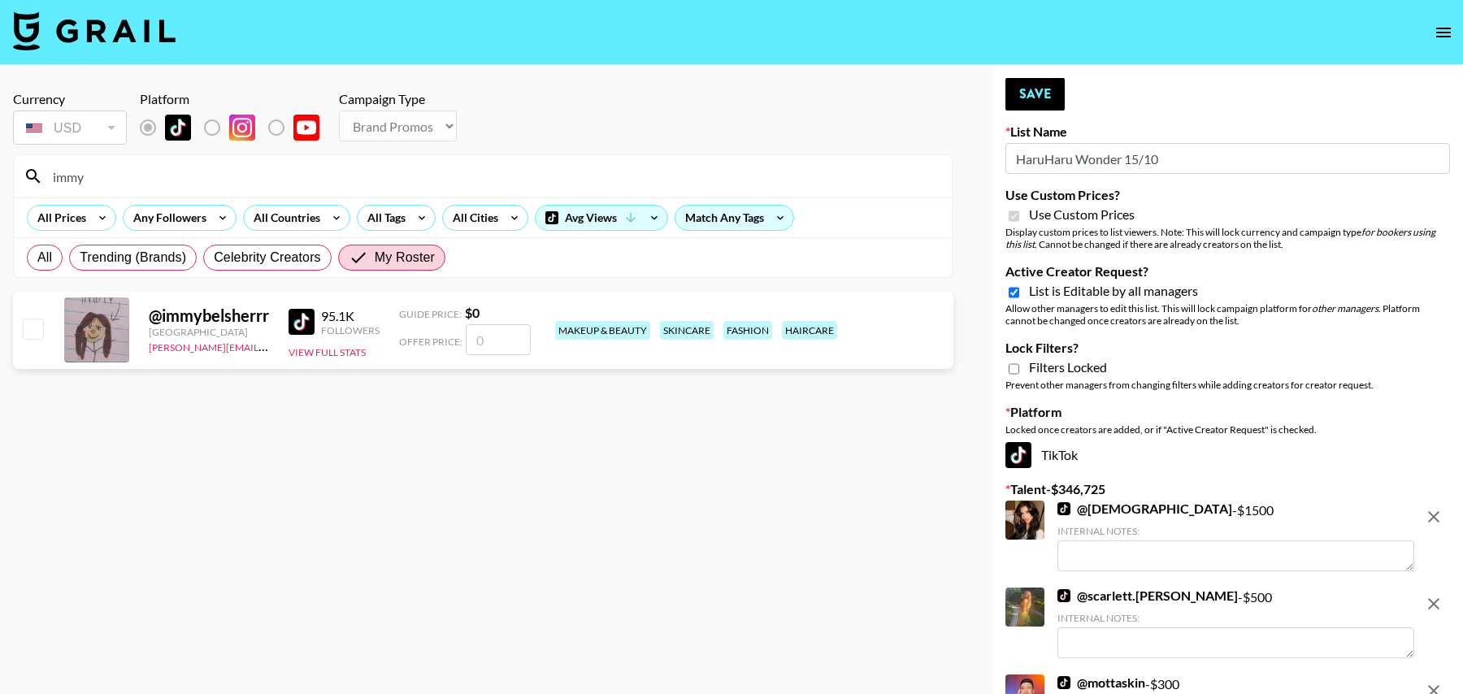
type input "immy"
click at [493, 343] on input "number" at bounding box center [498, 339] width 65 height 31
checkbox input "true"
type input "2"
checkbox input "false"
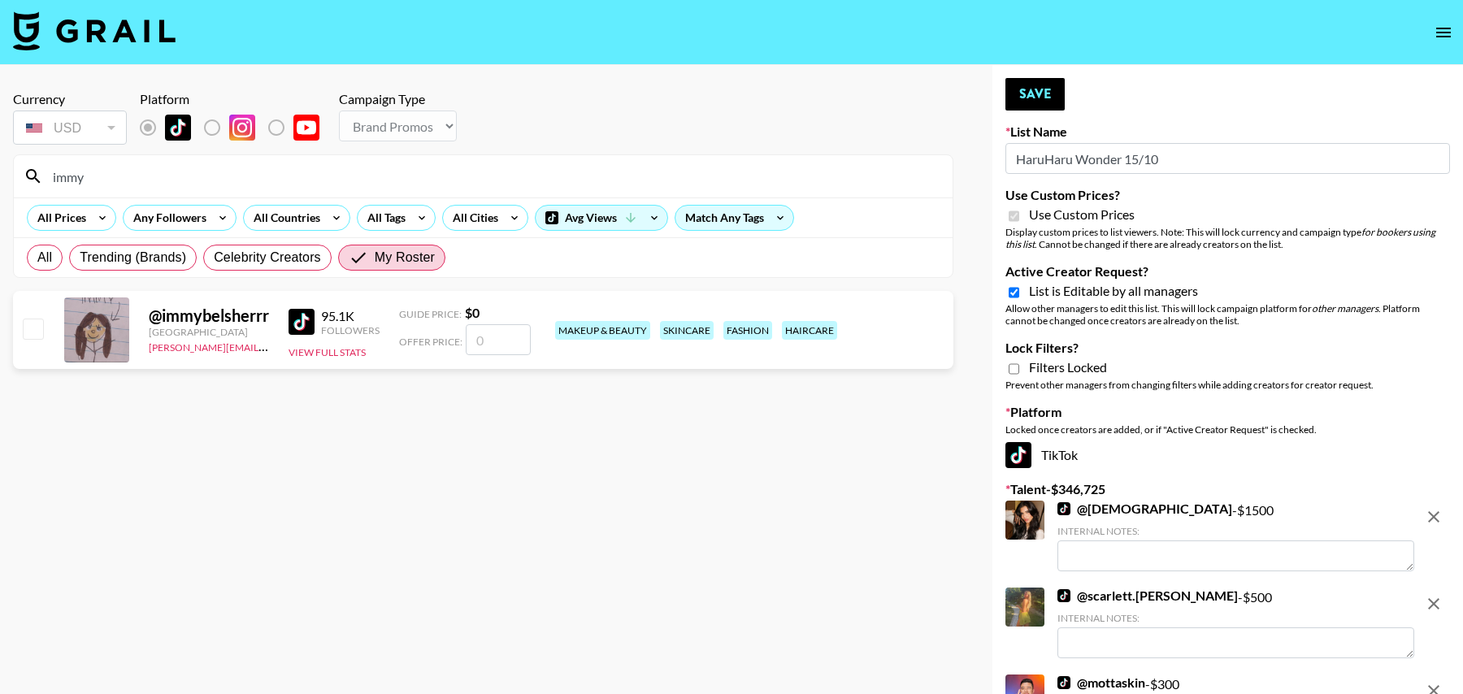
checkbox input "true"
type input "1500"
click at [1046, 92] on button "Save" at bounding box center [1034, 94] width 59 height 33
click at [1036, 98] on button "Save" at bounding box center [1034, 94] width 59 height 33
click at [303, 181] on input "immy" at bounding box center [493, 176] width 900 height 26
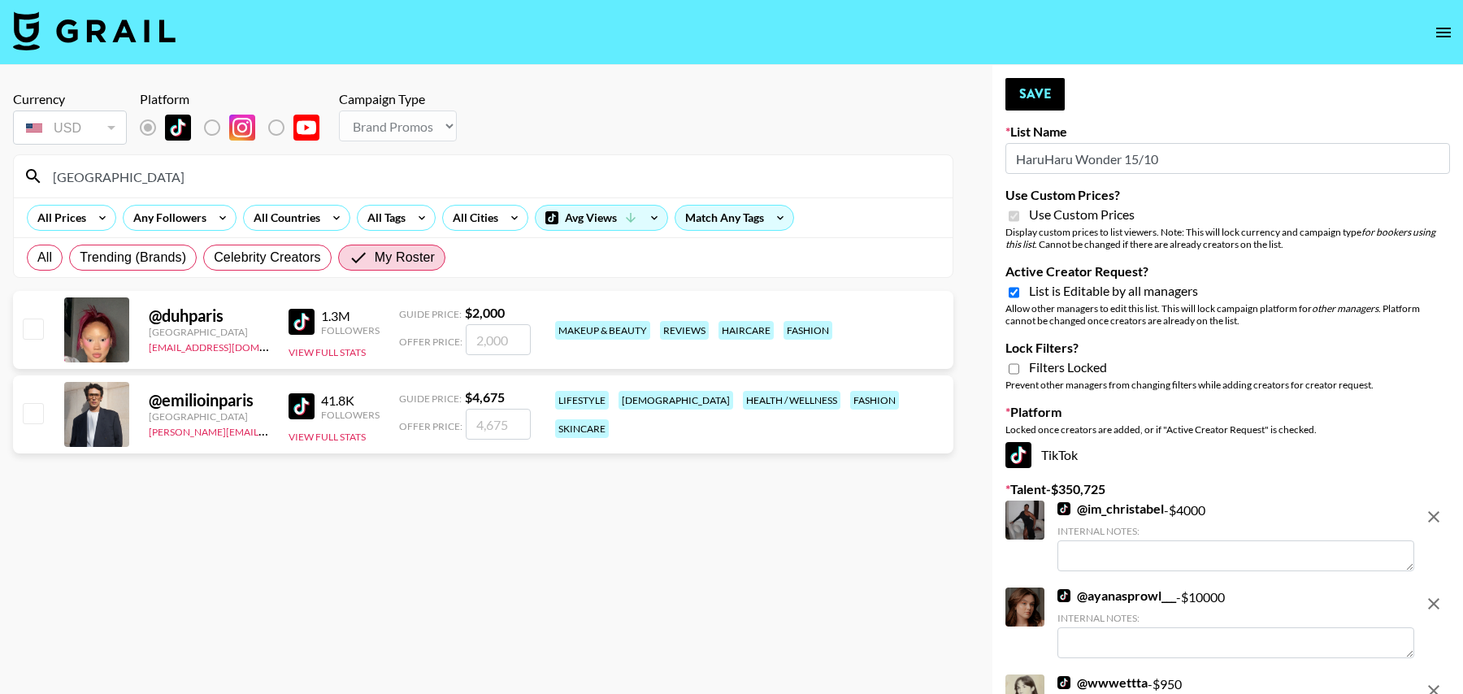
type input "paris"
click at [35, 332] on input "checkbox" at bounding box center [33, 329] width 20 height 20
checkbox input "true"
type input "2000"
drag, startPoint x: 507, startPoint y: 336, endPoint x: 449, endPoint y: 336, distance: 58.5
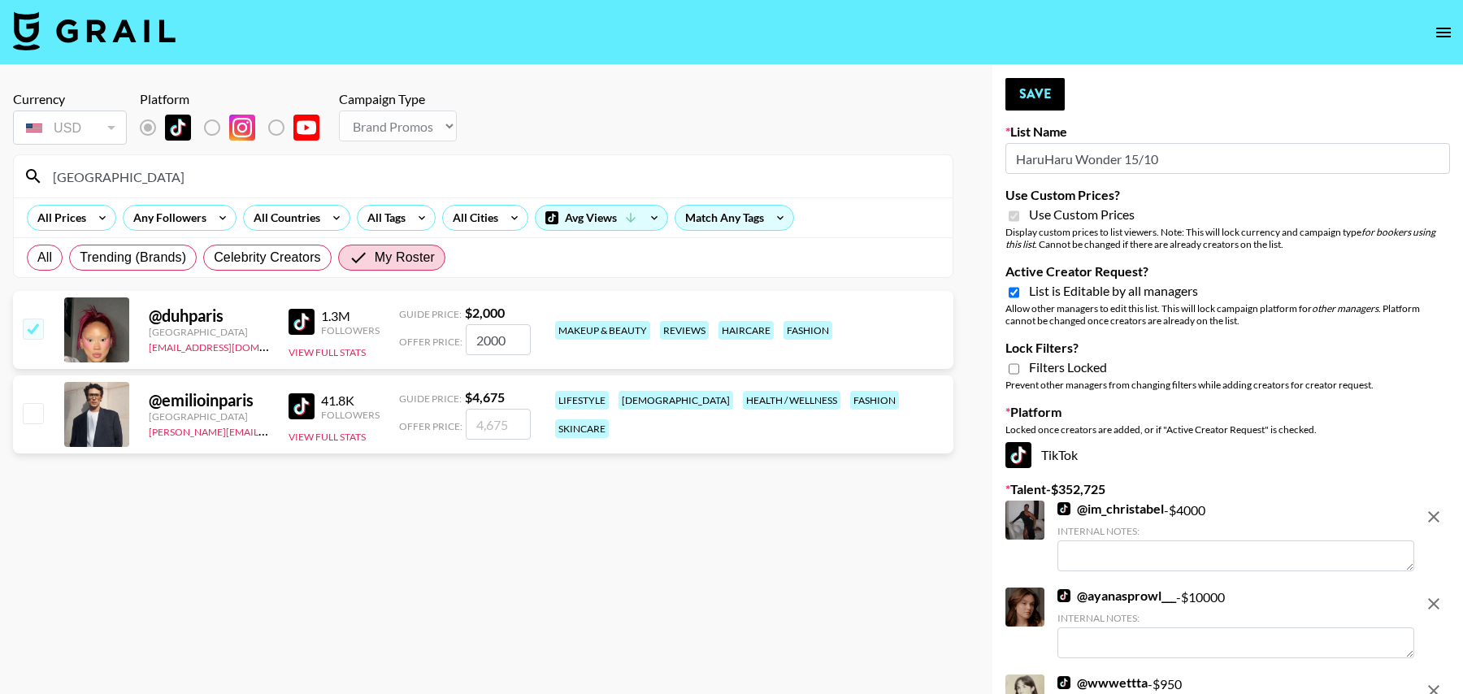
click at [449, 336] on div "Offer Price: 2000" at bounding box center [465, 339] width 132 height 31
click at [1034, 93] on button "Save" at bounding box center [1034, 94] width 59 height 33
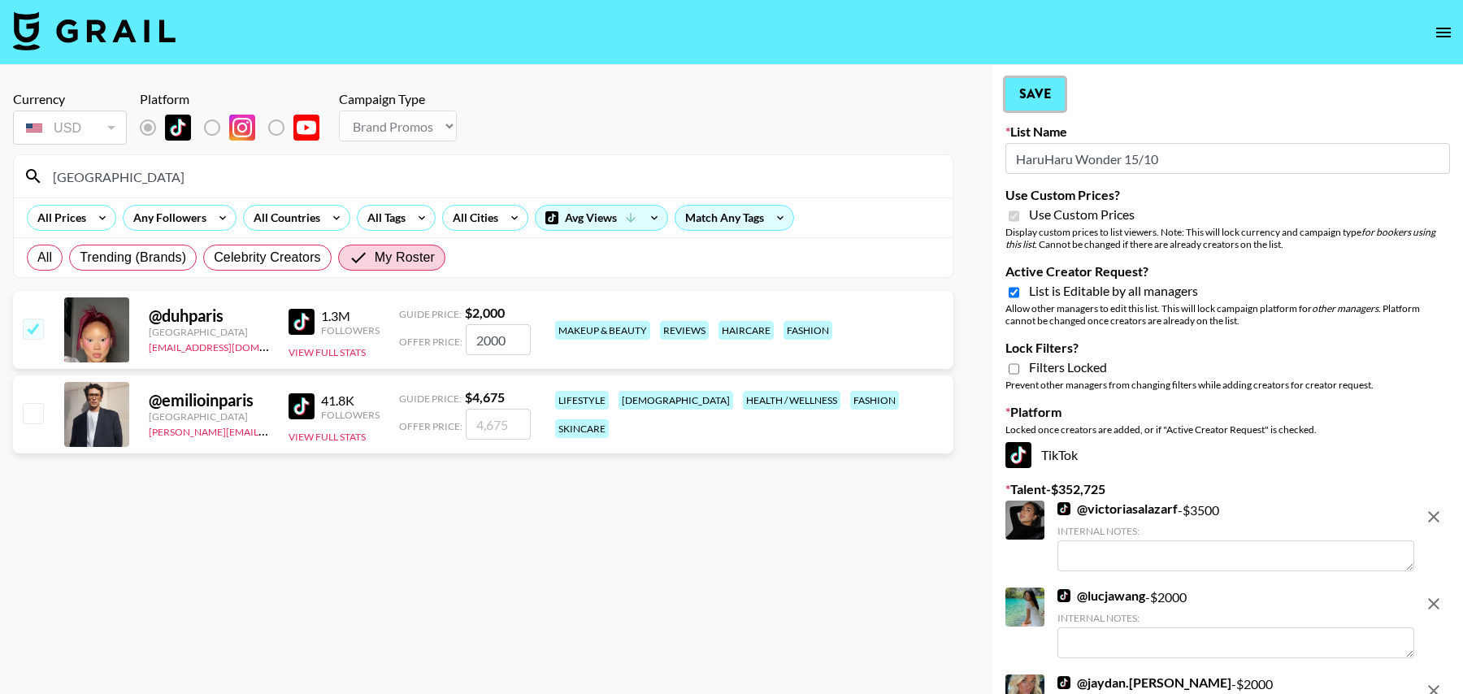
click at [1036, 96] on button "Save" at bounding box center [1034, 94] width 59 height 33
click at [1039, 102] on button "Save" at bounding box center [1034, 94] width 59 height 33
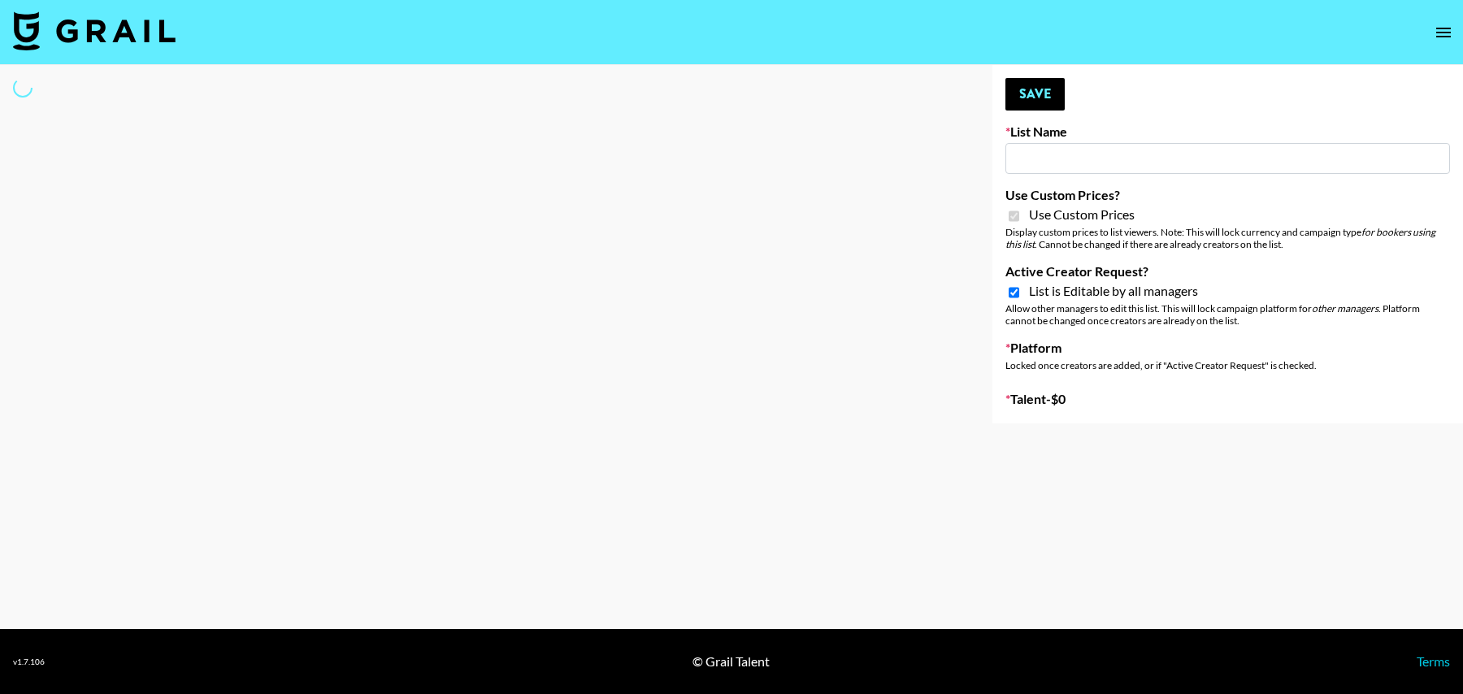
type input "Hot Chocolate Brand - US"
checkbox input "true"
select select "Brand"
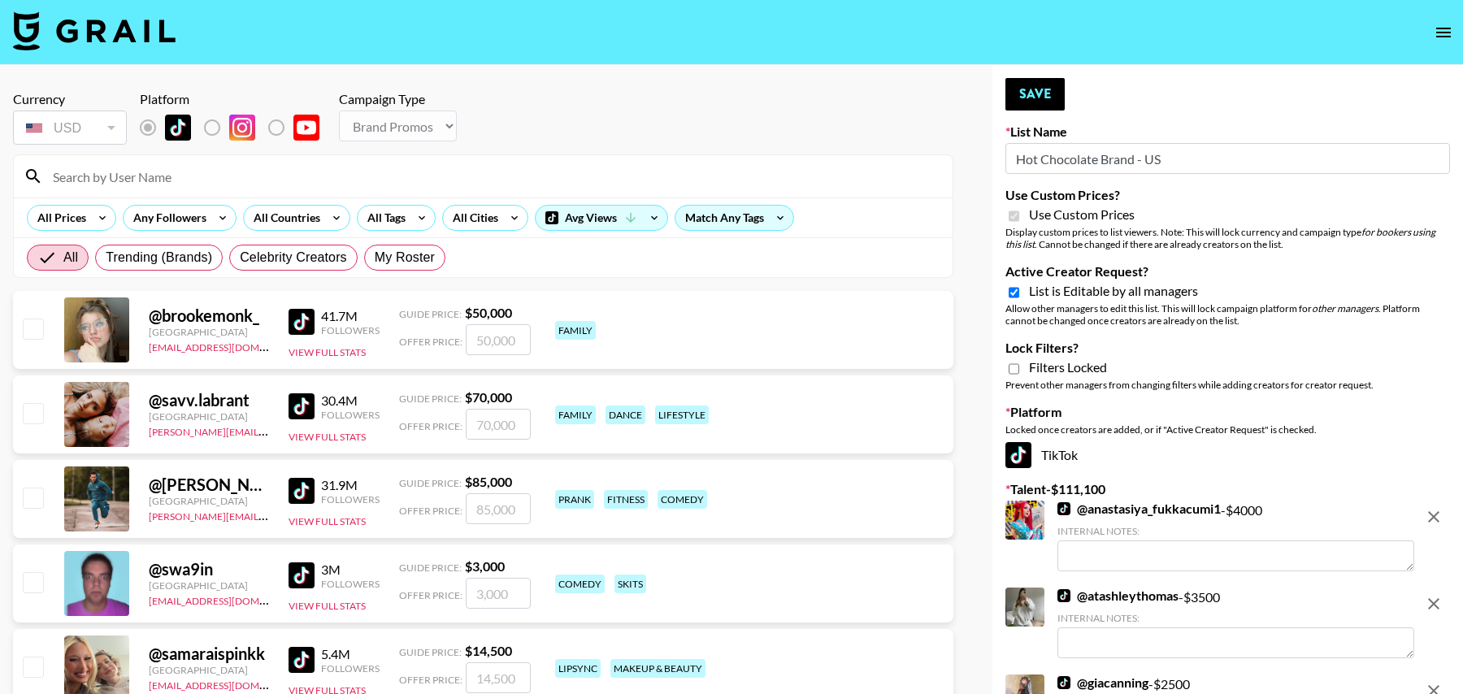
click at [388, 270] on div "All Trending (Brands) Celebrity Creators My Roster" at bounding box center [236, 257] width 425 height 39
click at [388, 256] on span "My Roster" at bounding box center [405, 258] width 60 height 20
click at [375, 258] on input "My Roster" at bounding box center [375, 258] width 0 height 0
radio input "true"
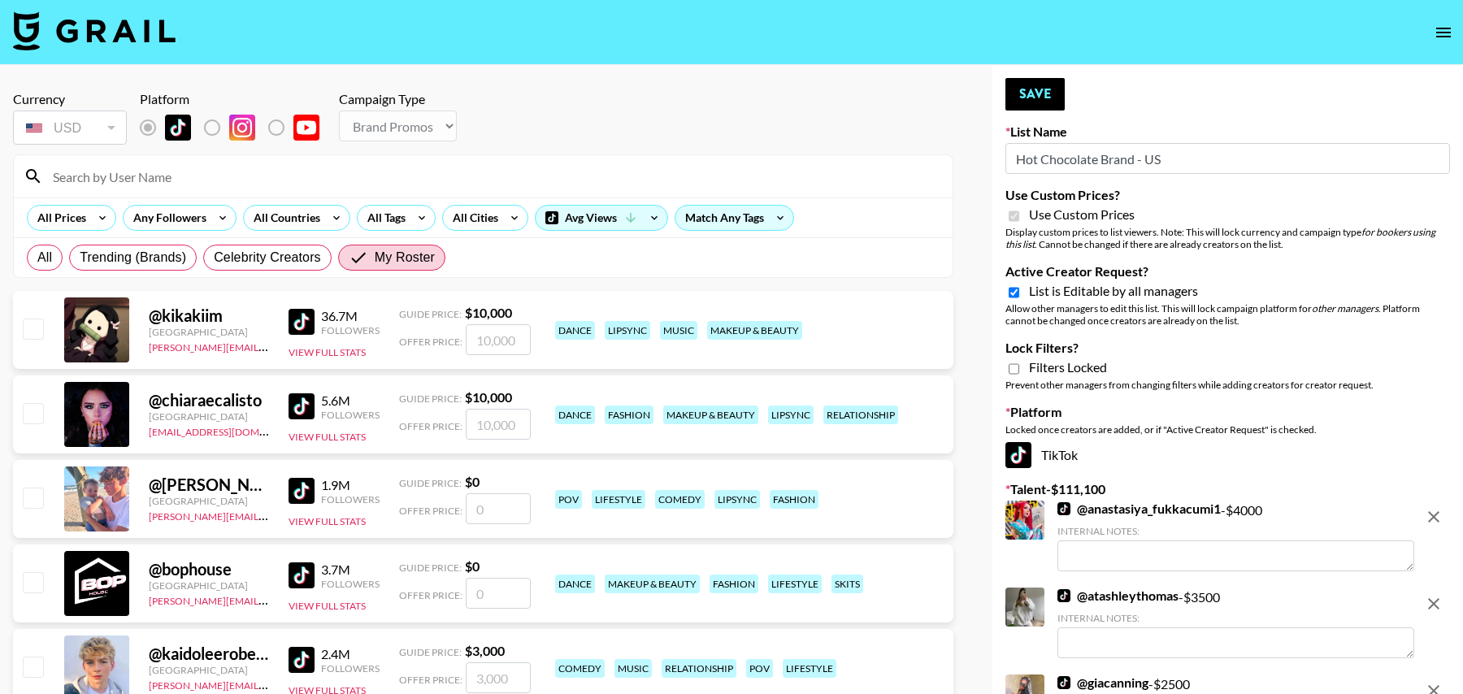
click at [231, 183] on input at bounding box center [493, 176] width 900 height 26
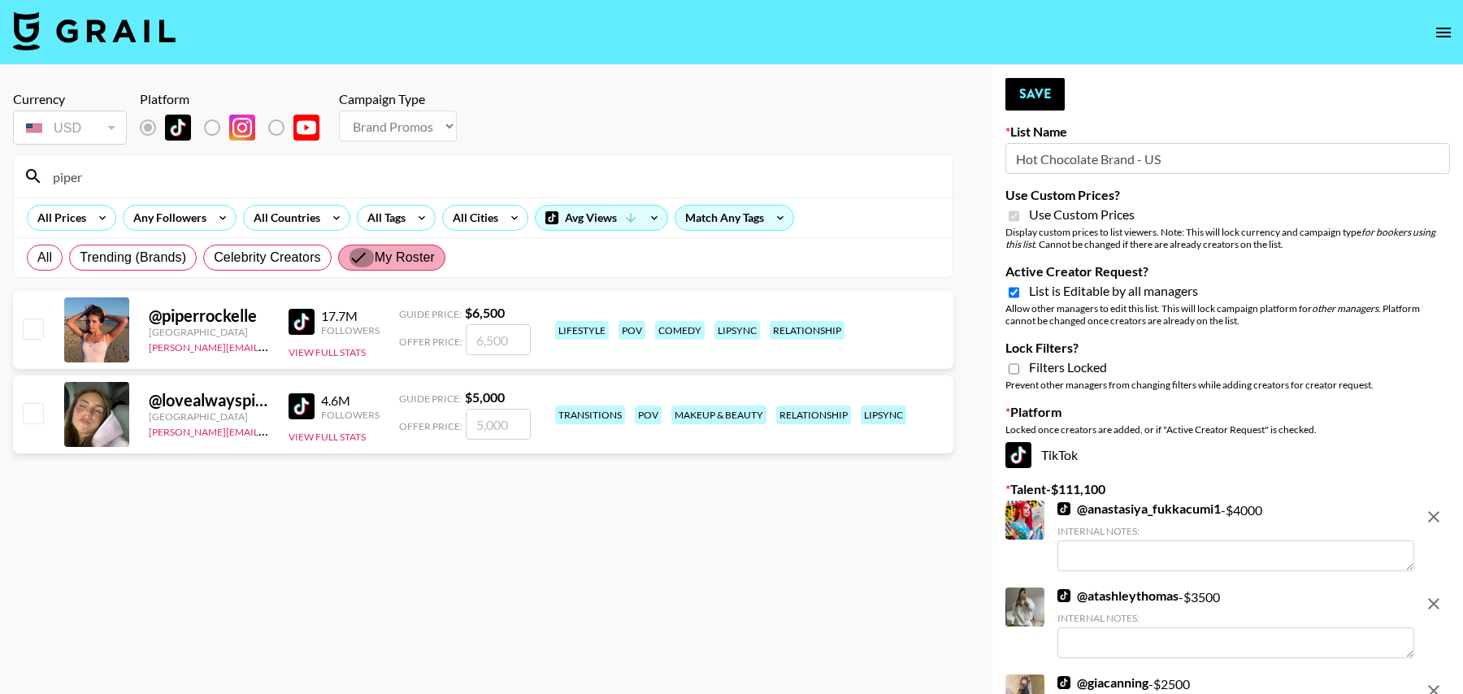
click at [369, 260] on input "My Roster" at bounding box center [362, 258] width 26 height 20
click at [150, 181] on input "piper" at bounding box center [493, 176] width 900 height 26
type input "pipe"
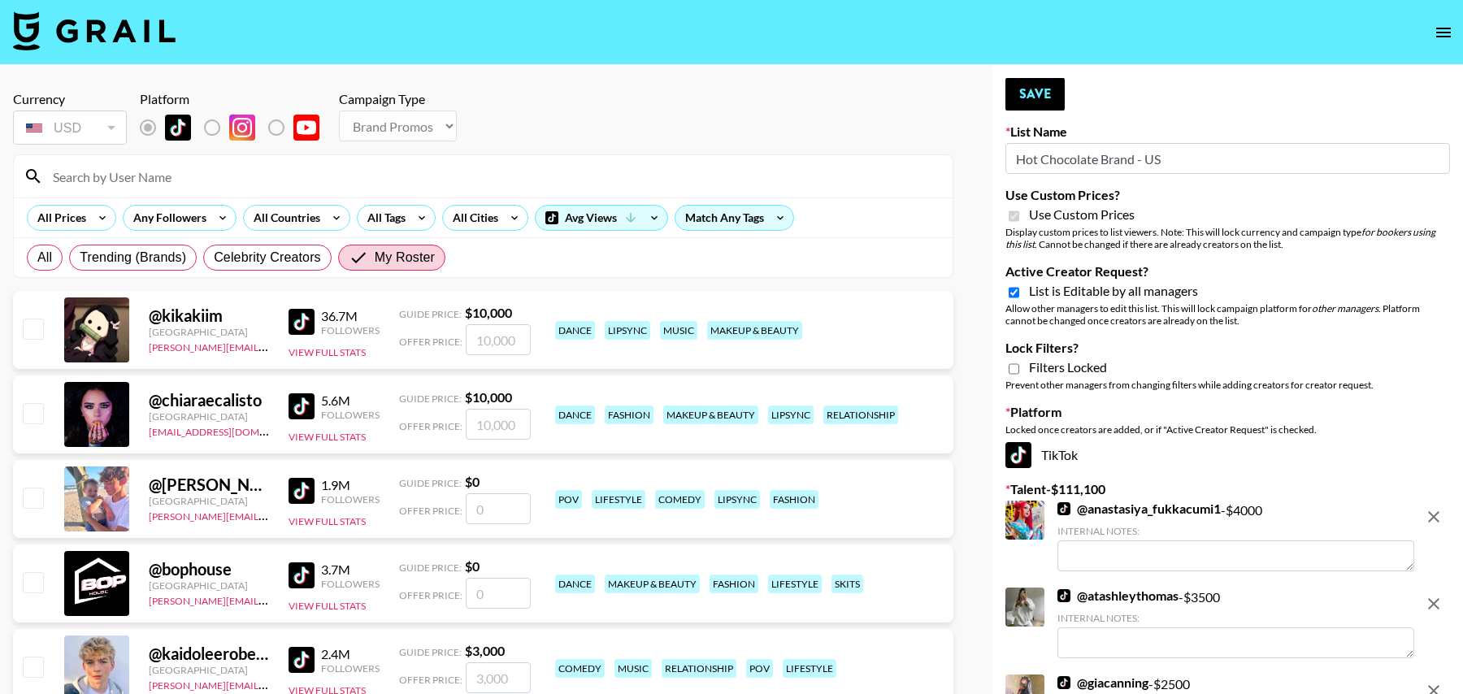
click at [385, 148] on section "Currency USD USD ​ Platform Campaign Type Choose Type... Song Promos Brand Prom…" at bounding box center [483, 178] width 940 height 200
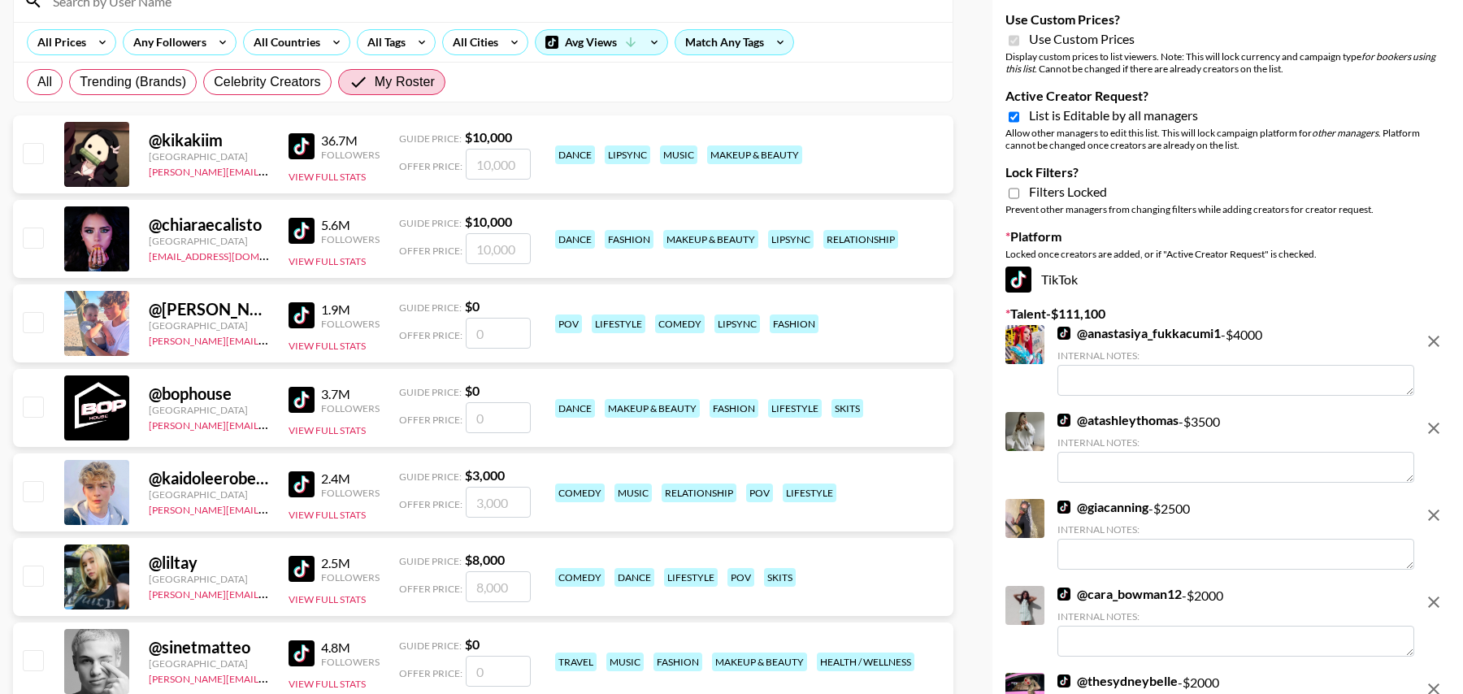
scroll to position [196, 0]
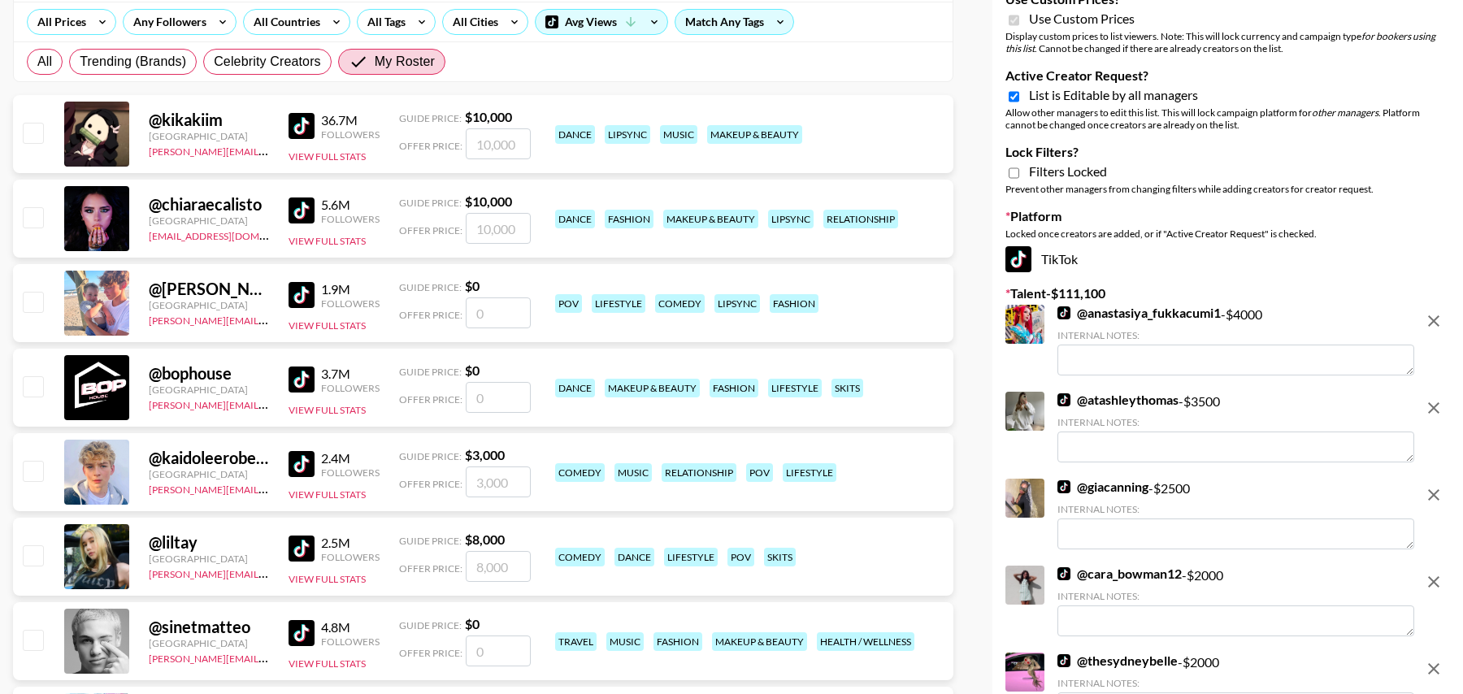
click at [30, 470] on input "checkbox" at bounding box center [33, 471] width 20 height 20
checkbox input "true"
type input "3000"
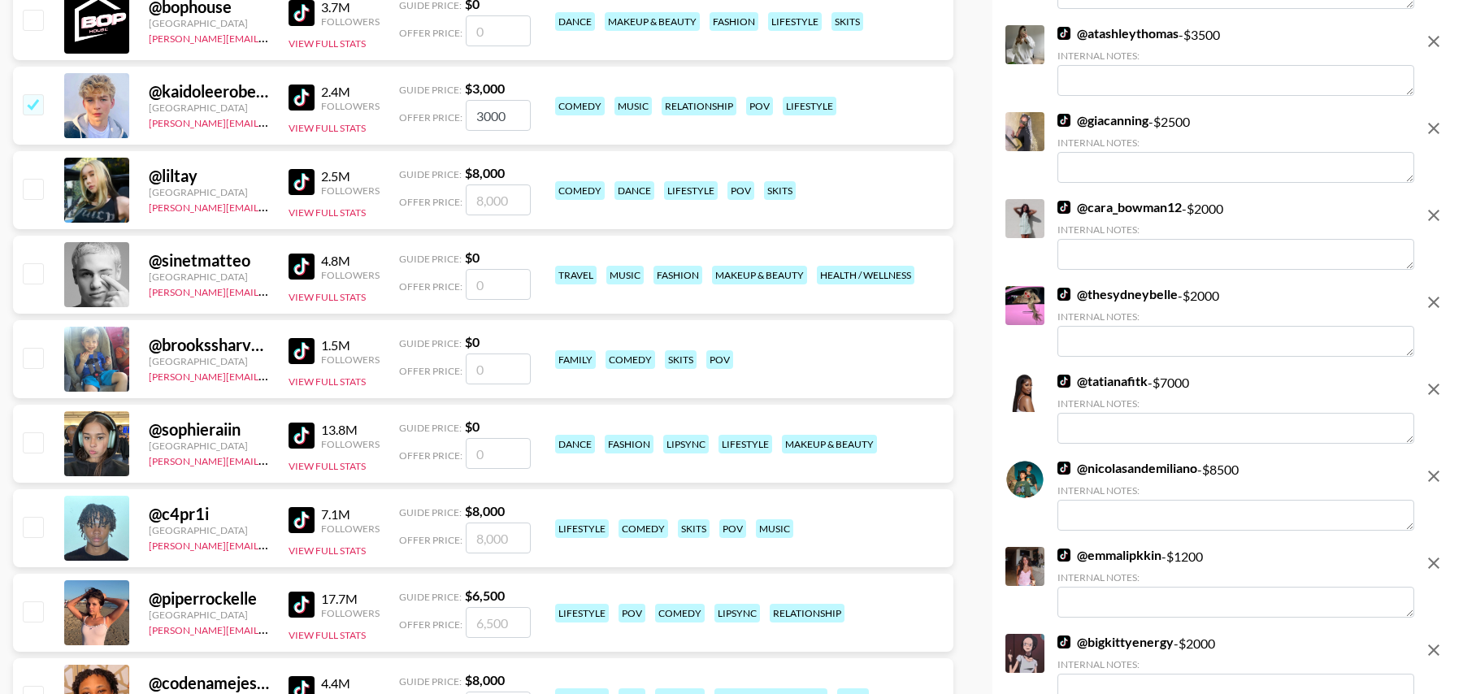
scroll to position [579, 0]
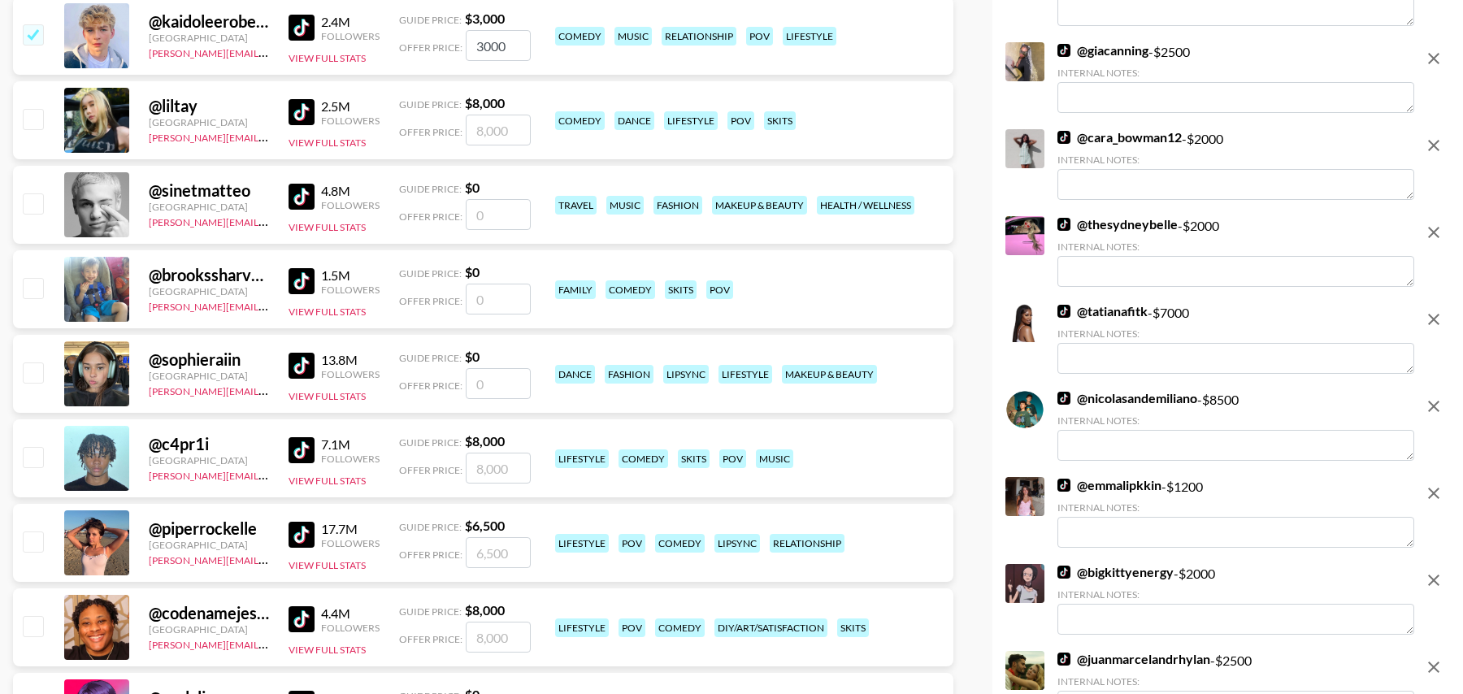
click at [29, 544] on input "checkbox" at bounding box center [33, 541] width 20 height 20
checkbox input "true"
type input "6500"
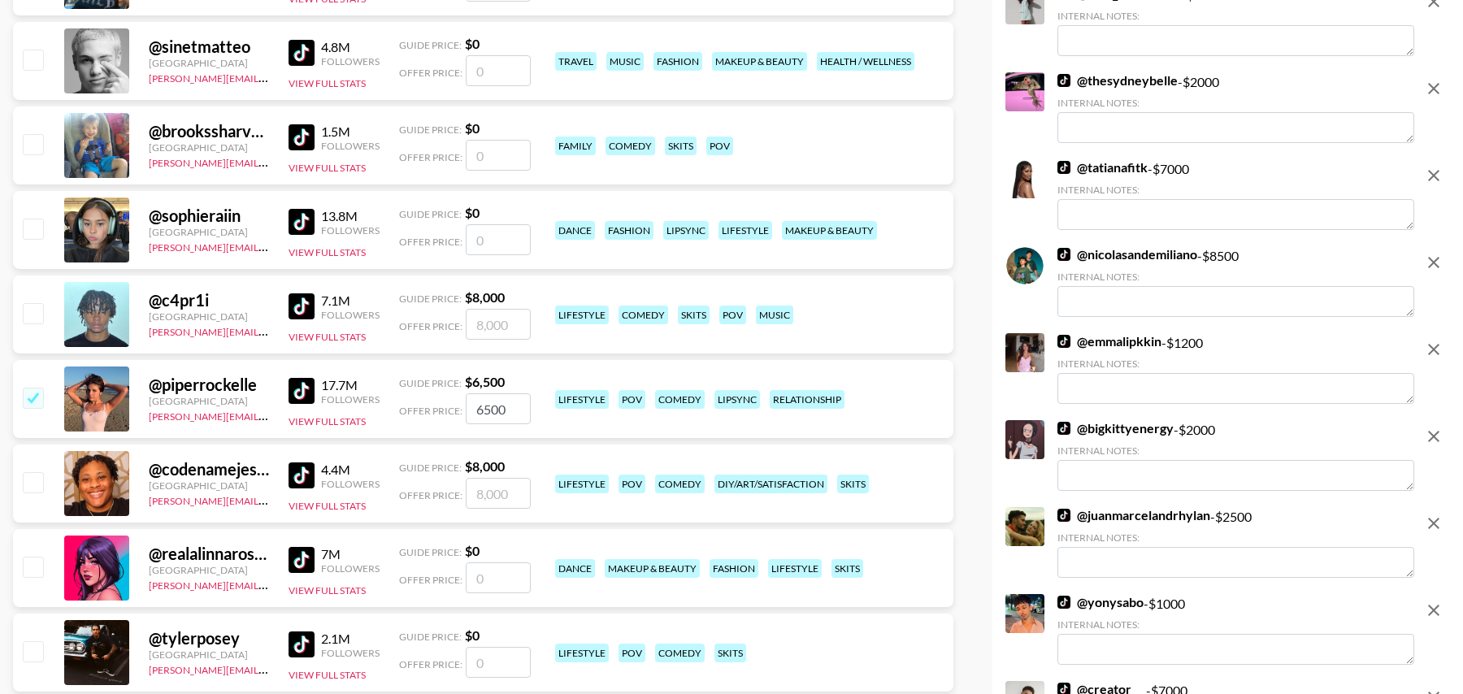
scroll to position [831, 0]
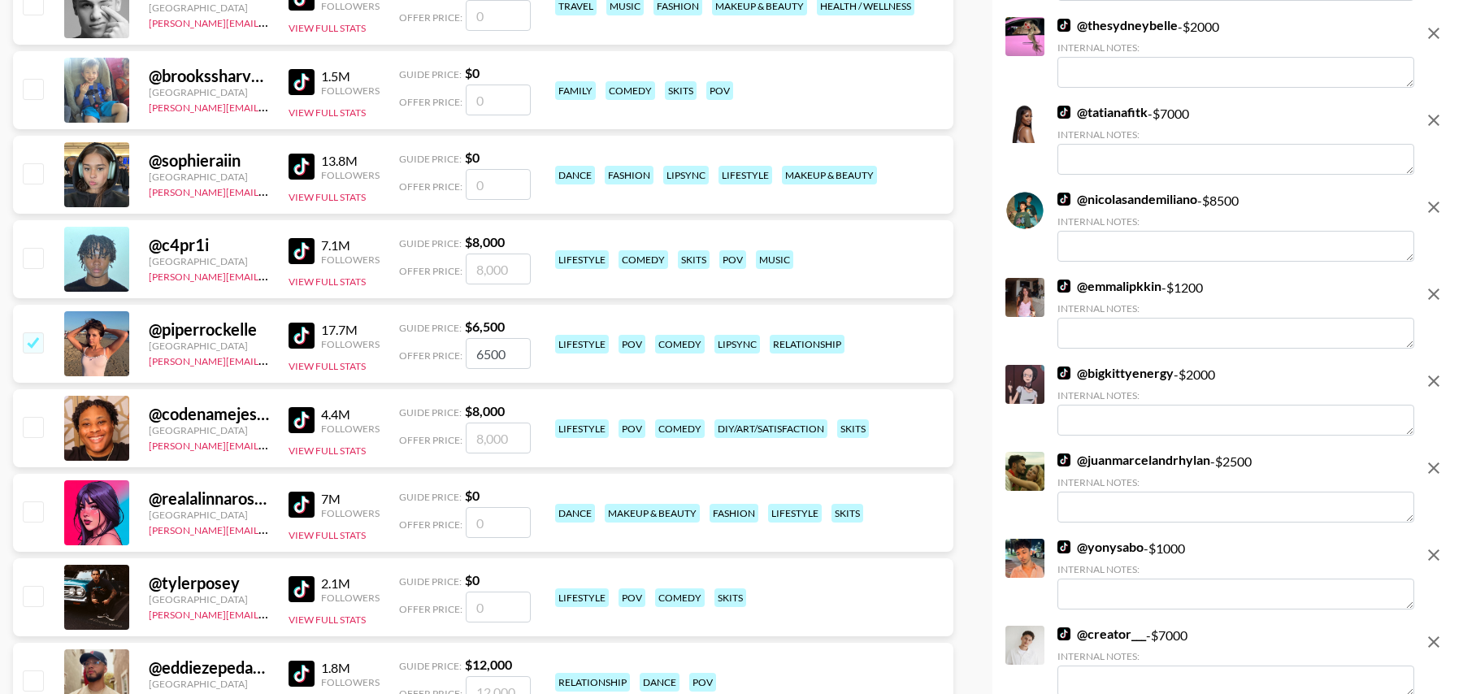
click at [33, 424] on input "checkbox" at bounding box center [33, 427] width 20 height 20
checkbox input "true"
type input "8000"
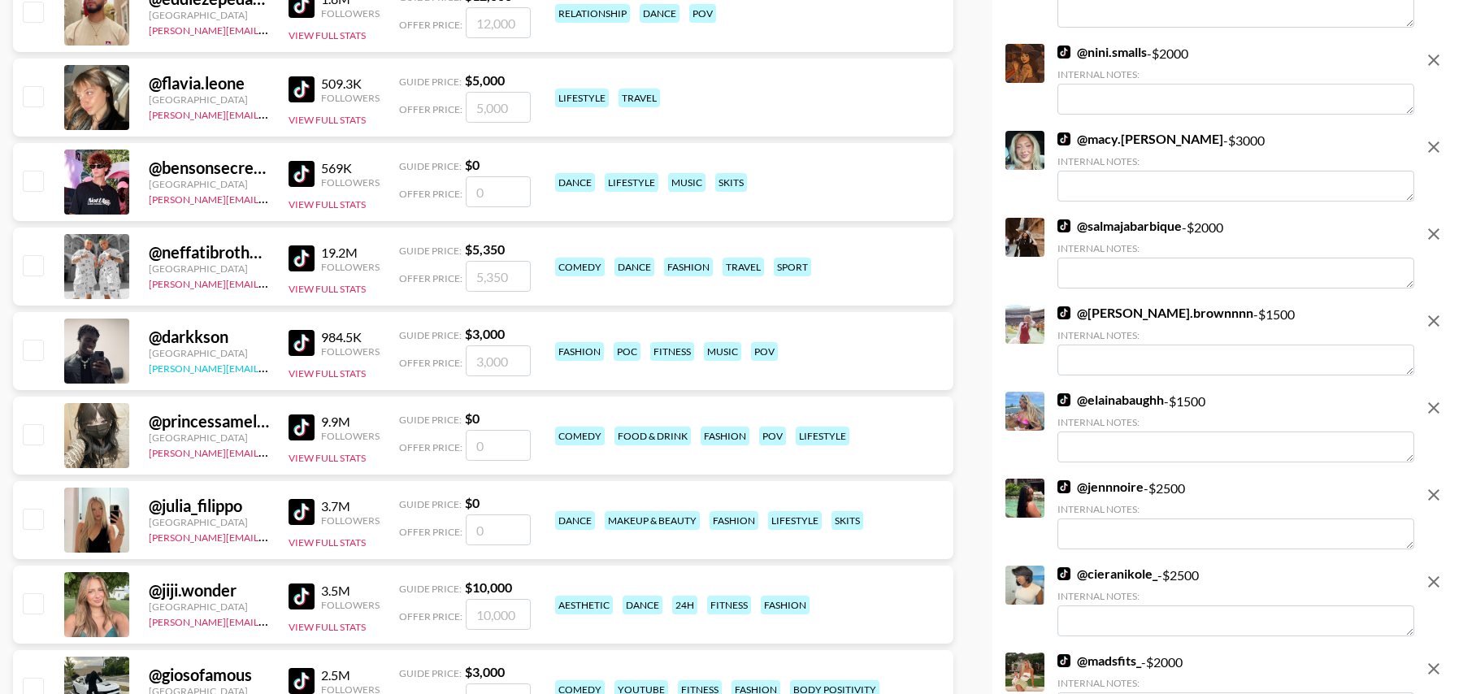
scroll to position [1532, 0]
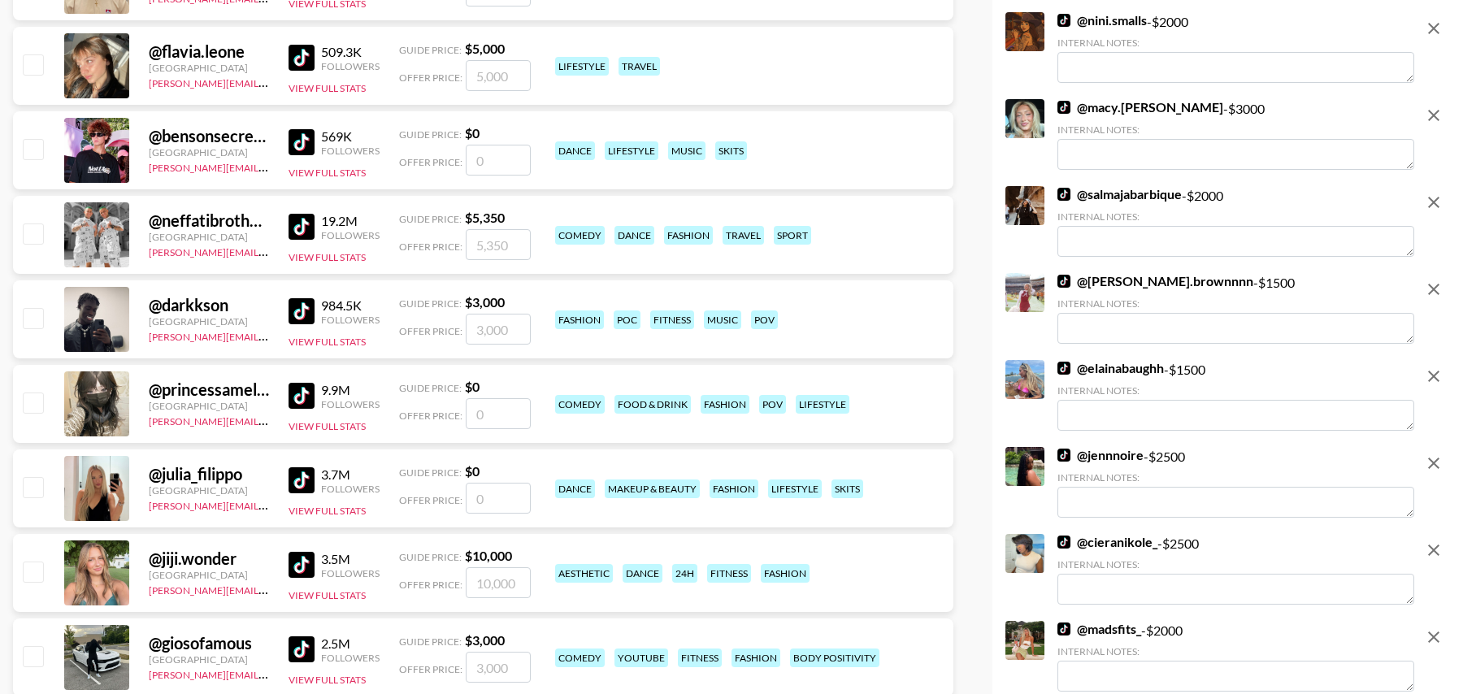
click at [498, 415] on input "number" at bounding box center [498, 413] width 65 height 31
checkbox input "true"
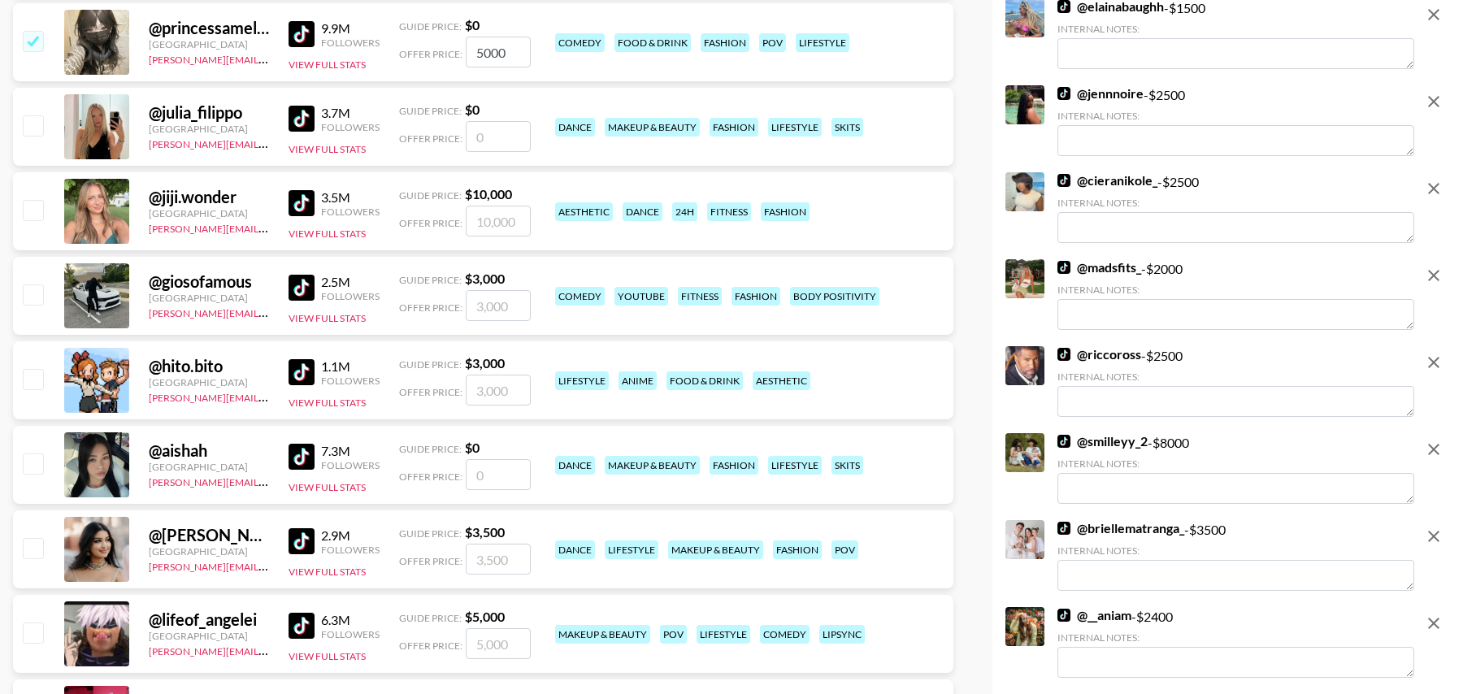
scroll to position [1967, 0]
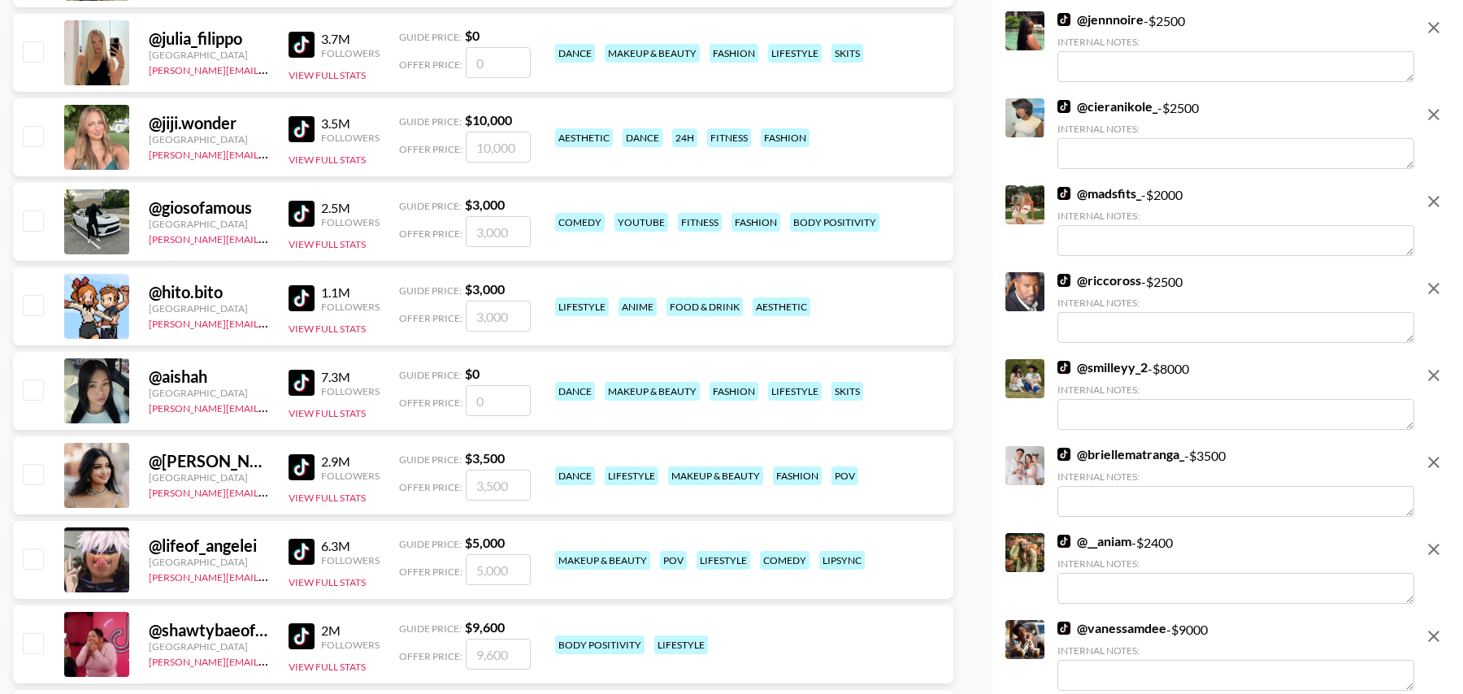
type input "5000"
click at [496, 404] on input "number" at bounding box center [498, 400] width 65 height 31
type input "8"
checkbox input "true"
type input "8000"
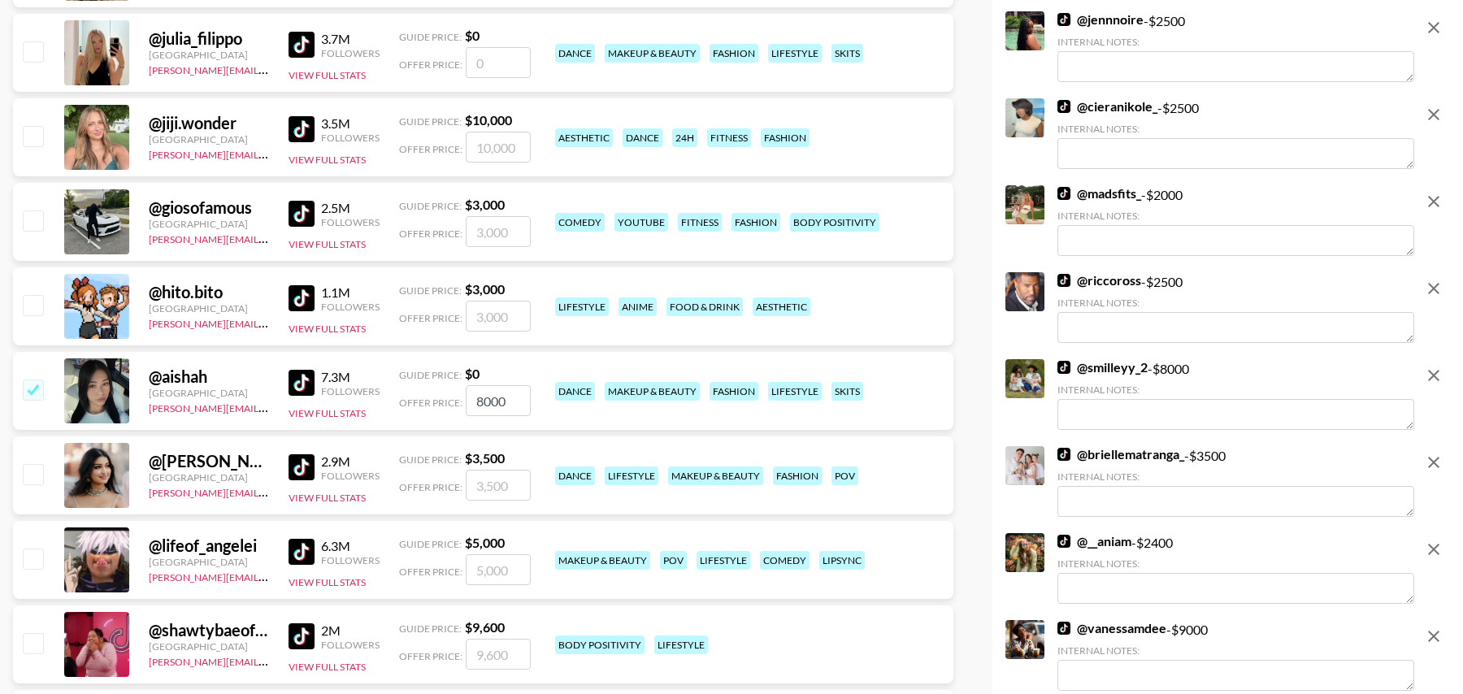
click at [487, 59] on input "number" at bounding box center [498, 62] width 65 height 31
type input "8"
checkbox input "true"
type input "8000"
drag, startPoint x: 29, startPoint y: 470, endPoint x: 37, endPoint y: 507, distance: 37.3
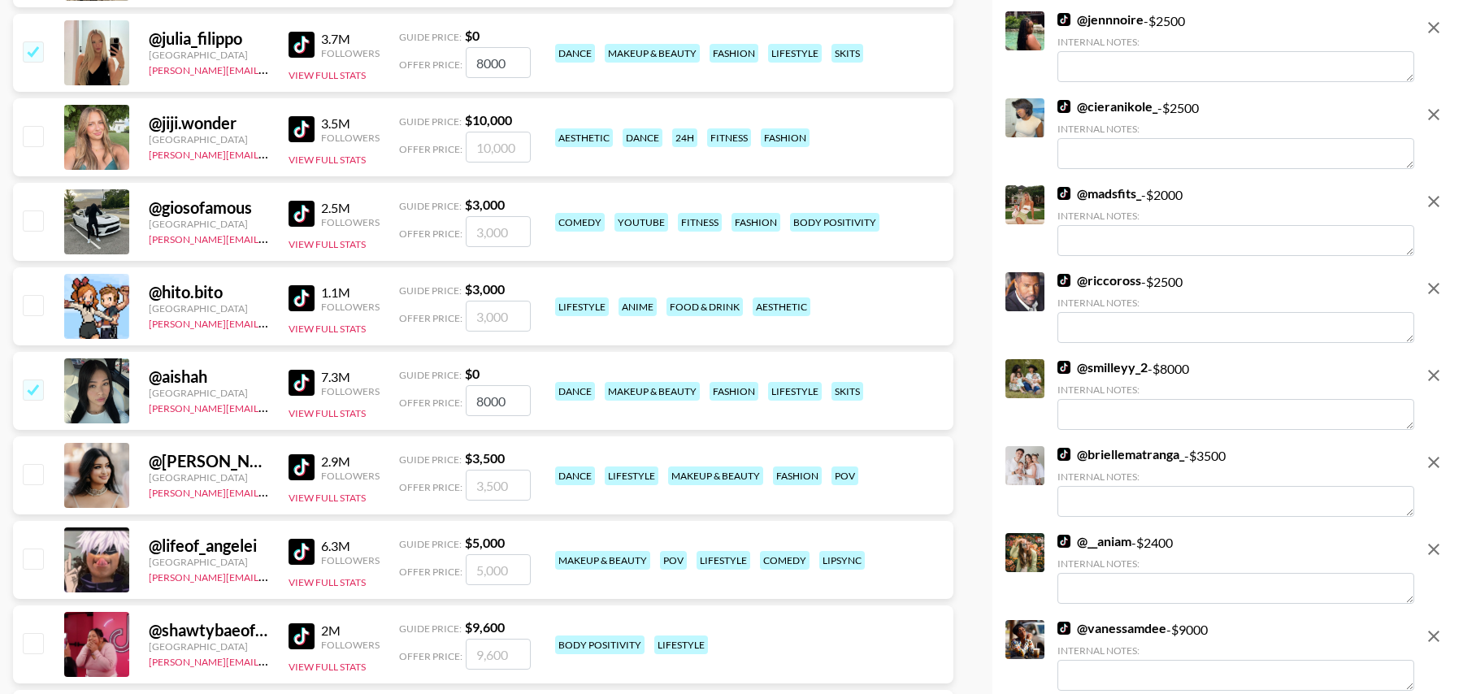
click at [28, 470] on input "checkbox" at bounding box center [33, 474] width 20 height 20
checkbox input "true"
type input "3500"
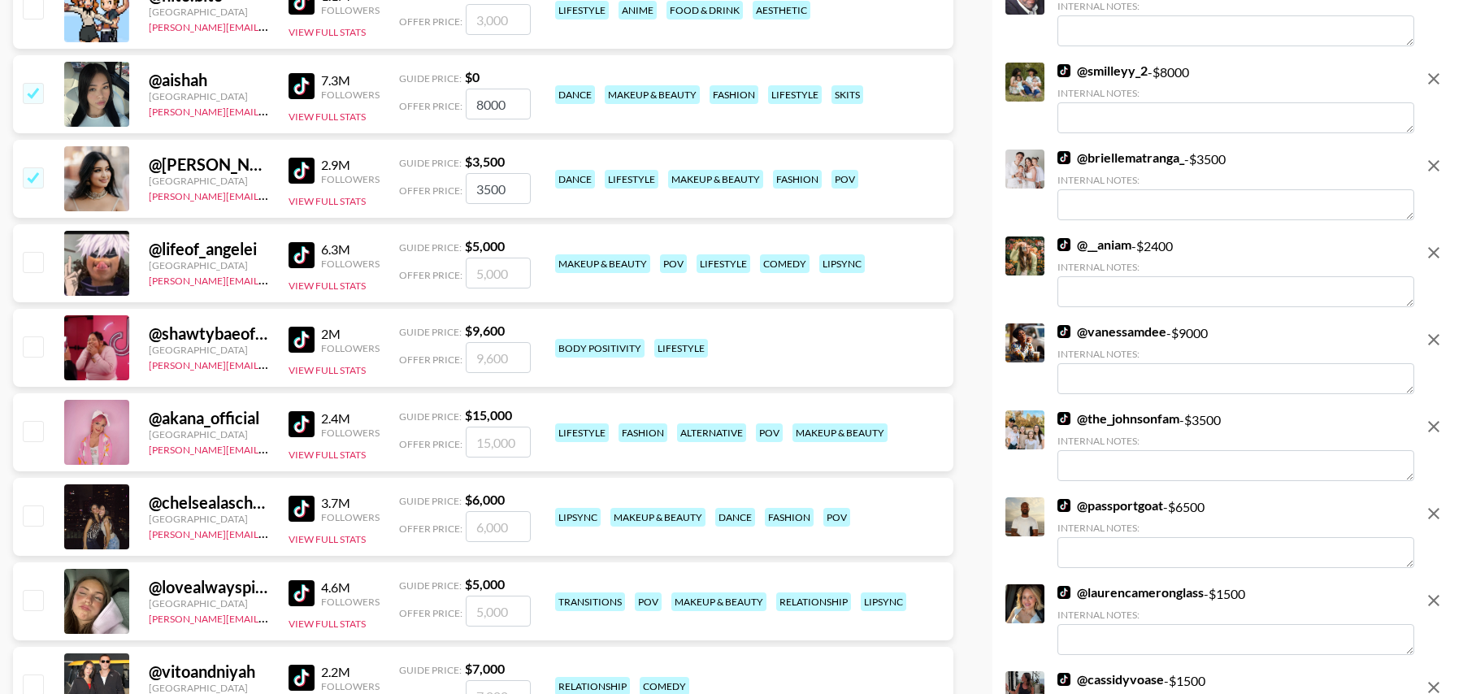
scroll to position [2373, 0]
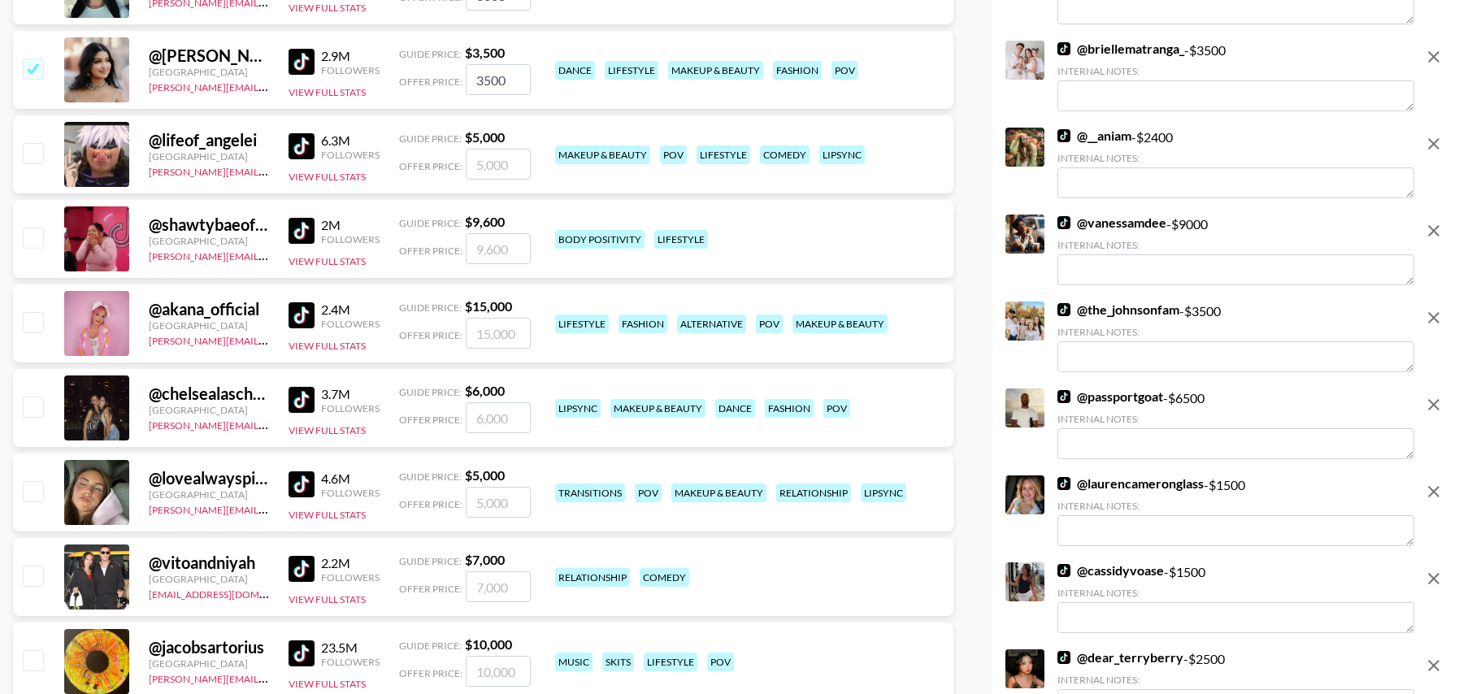
click at [34, 408] on input "checkbox" at bounding box center [33, 407] width 20 height 20
checkbox input "true"
type input "6000"
click at [34, 474] on div "@ lovealwayspiper United States tancredi@grail-talent.com 4.6M Followers View F…" at bounding box center [483, 492] width 940 height 78
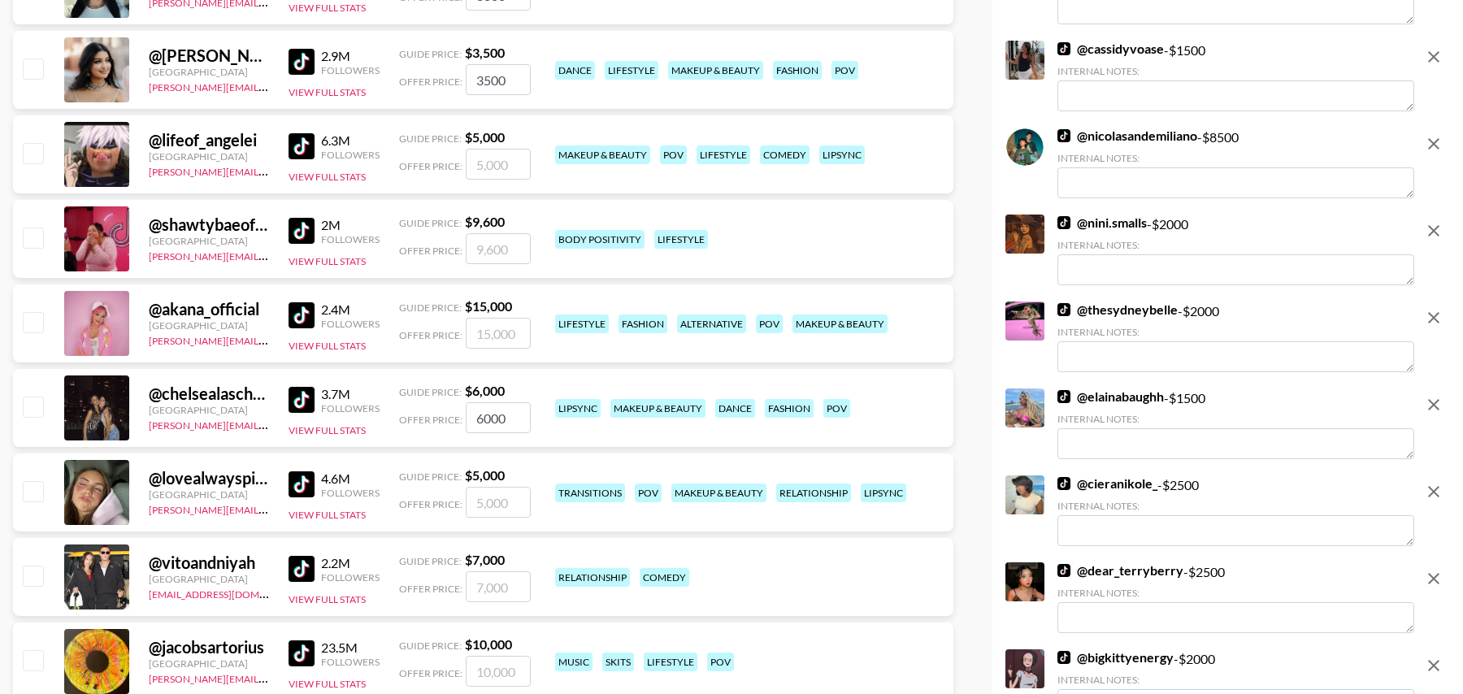
checkbox input "false"
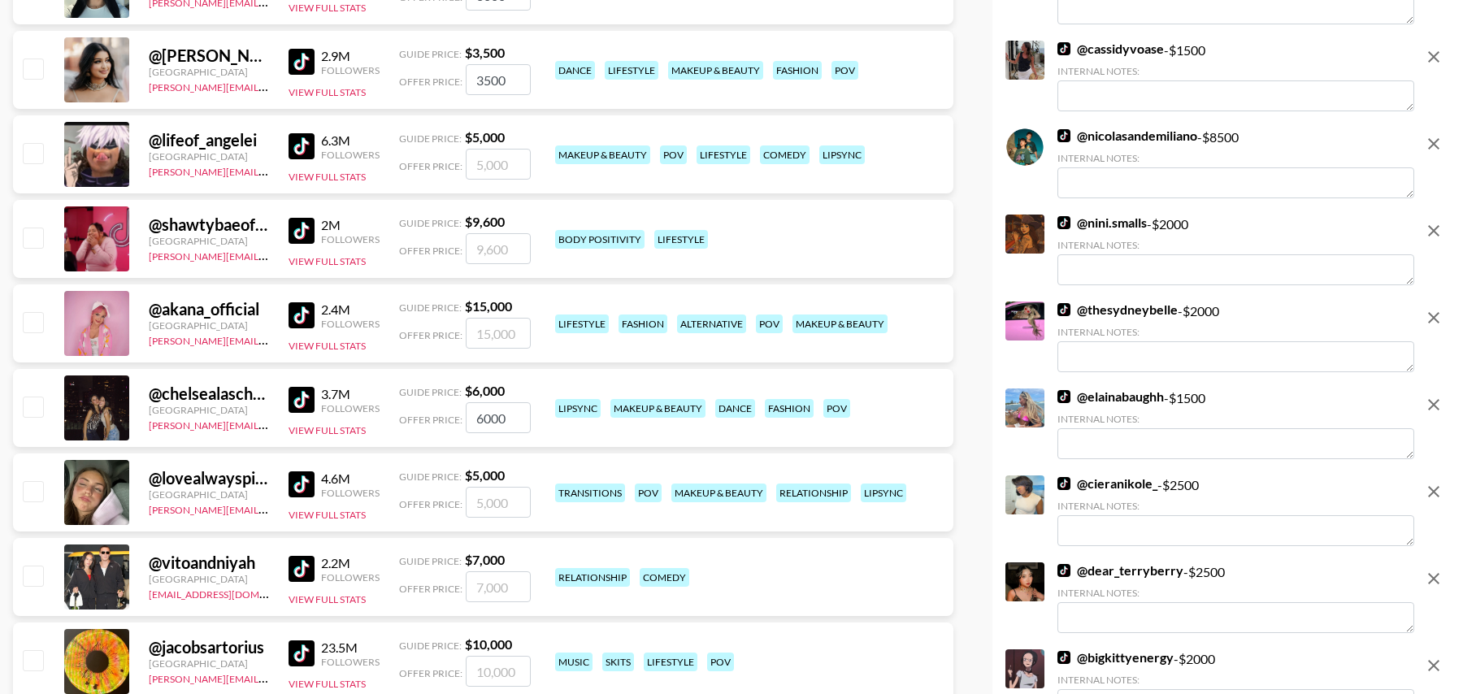
checkbox input "false"
click at [27, 481] on input "checkbox" at bounding box center [33, 491] width 20 height 20
checkbox input "true"
type input "5000"
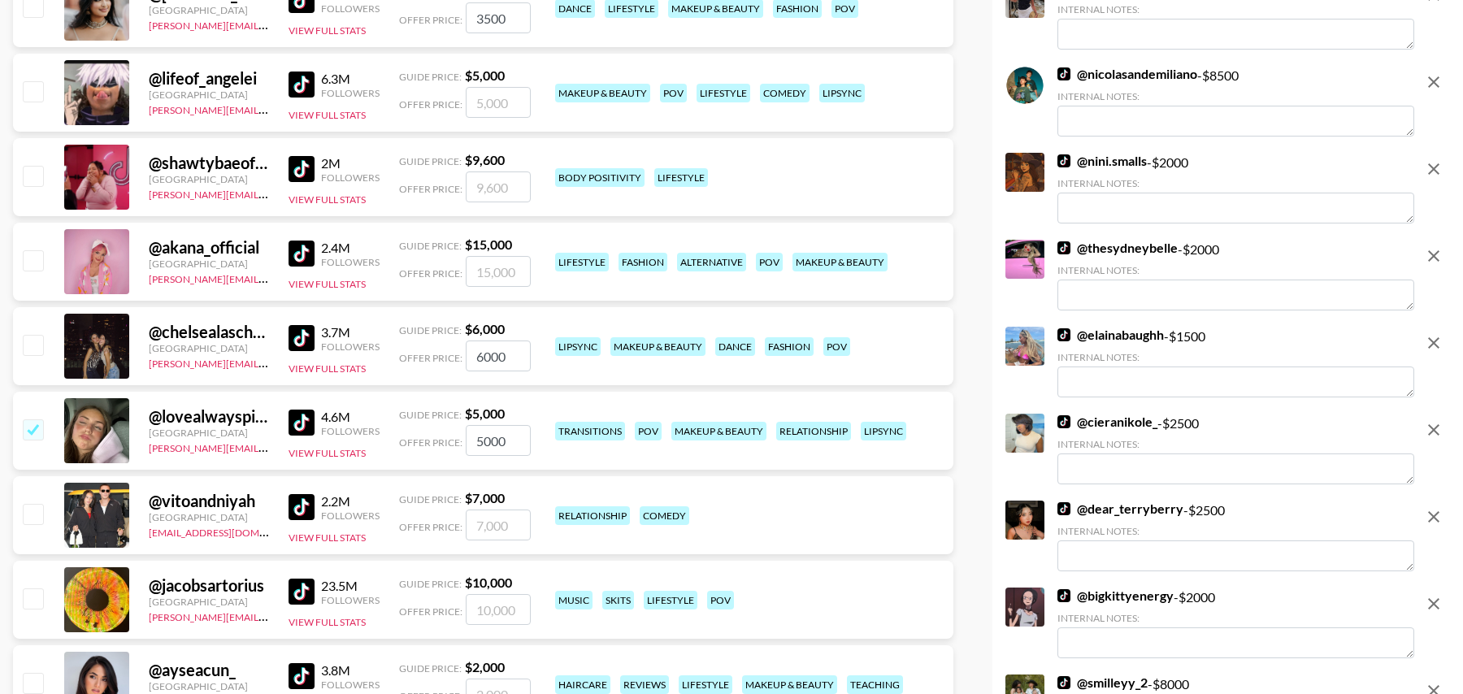
scroll to position [2448, 0]
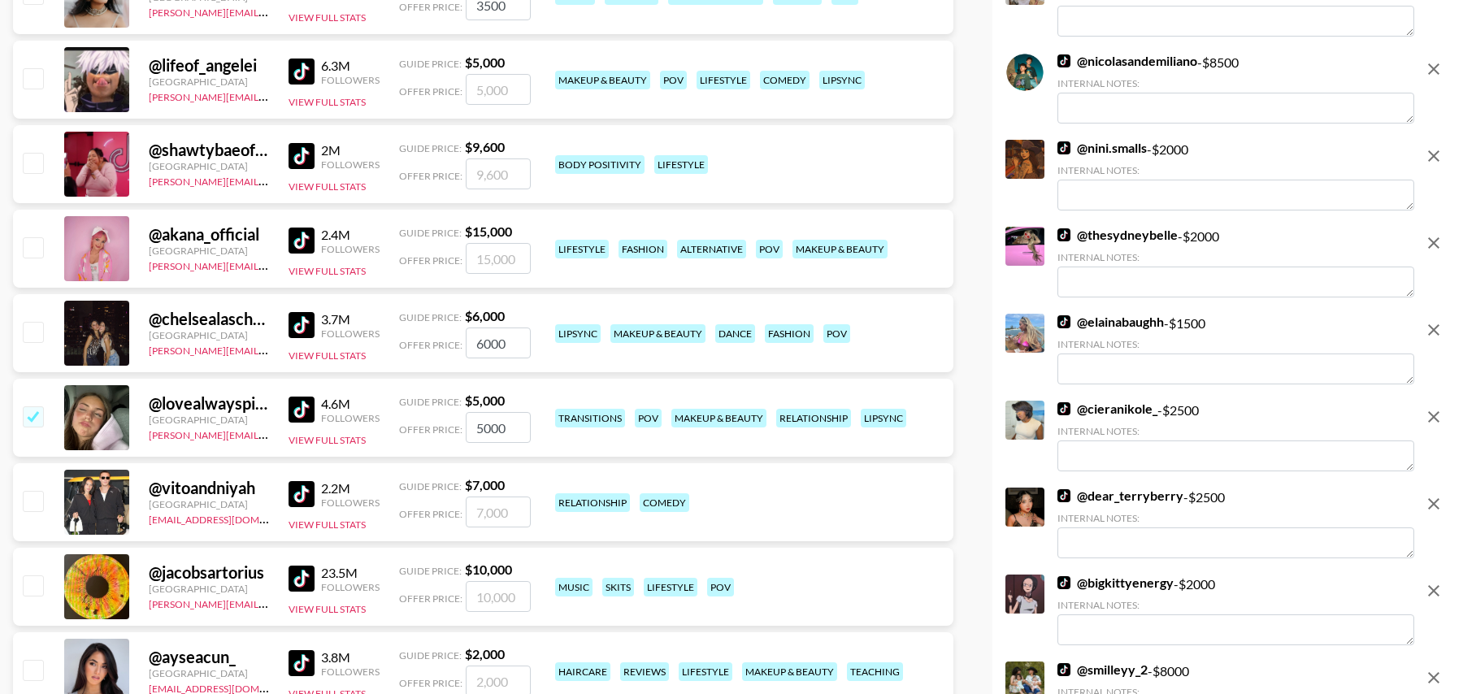
drag, startPoint x: 30, startPoint y: 333, endPoint x: 37, endPoint y: 339, distance: 8.6
click at [30, 333] on input "checkbox" at bounding box center [33, 332] width 20 height 20
checkbox input "true"
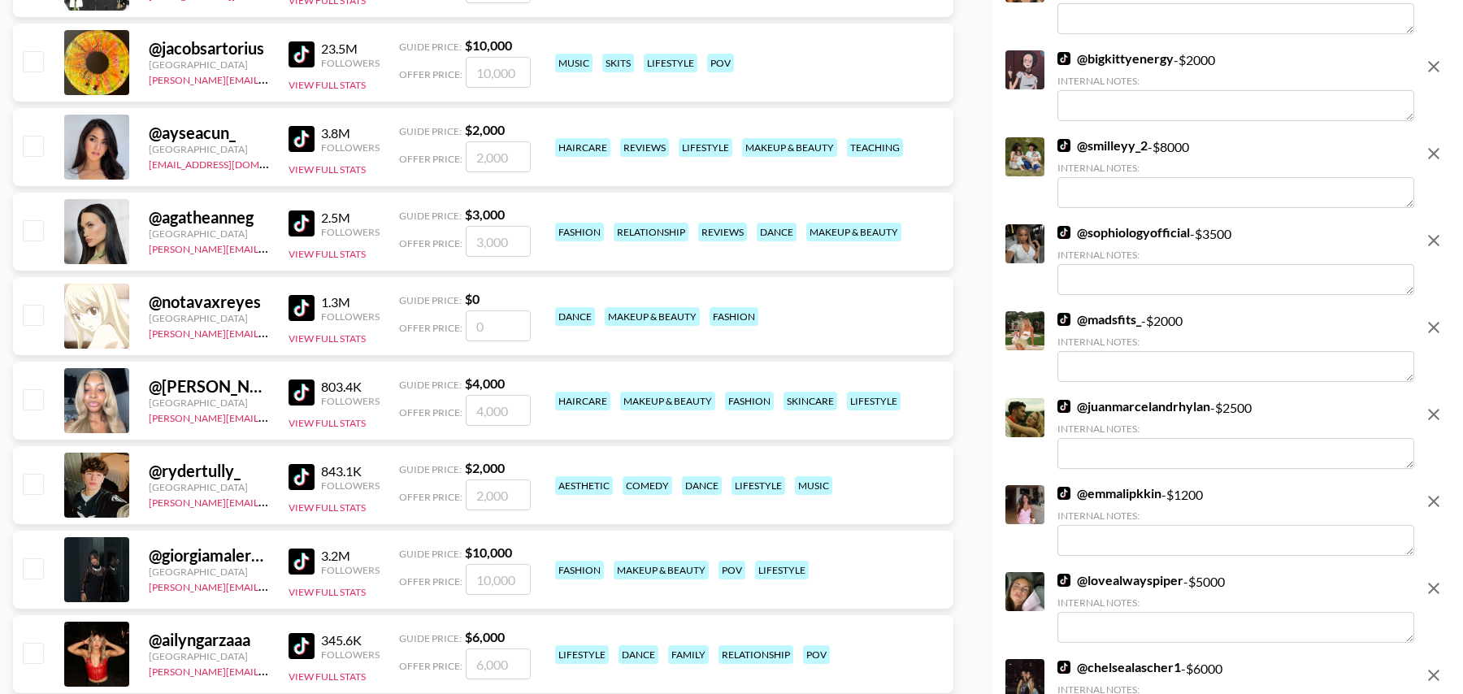
scroll to position [3023, 0]
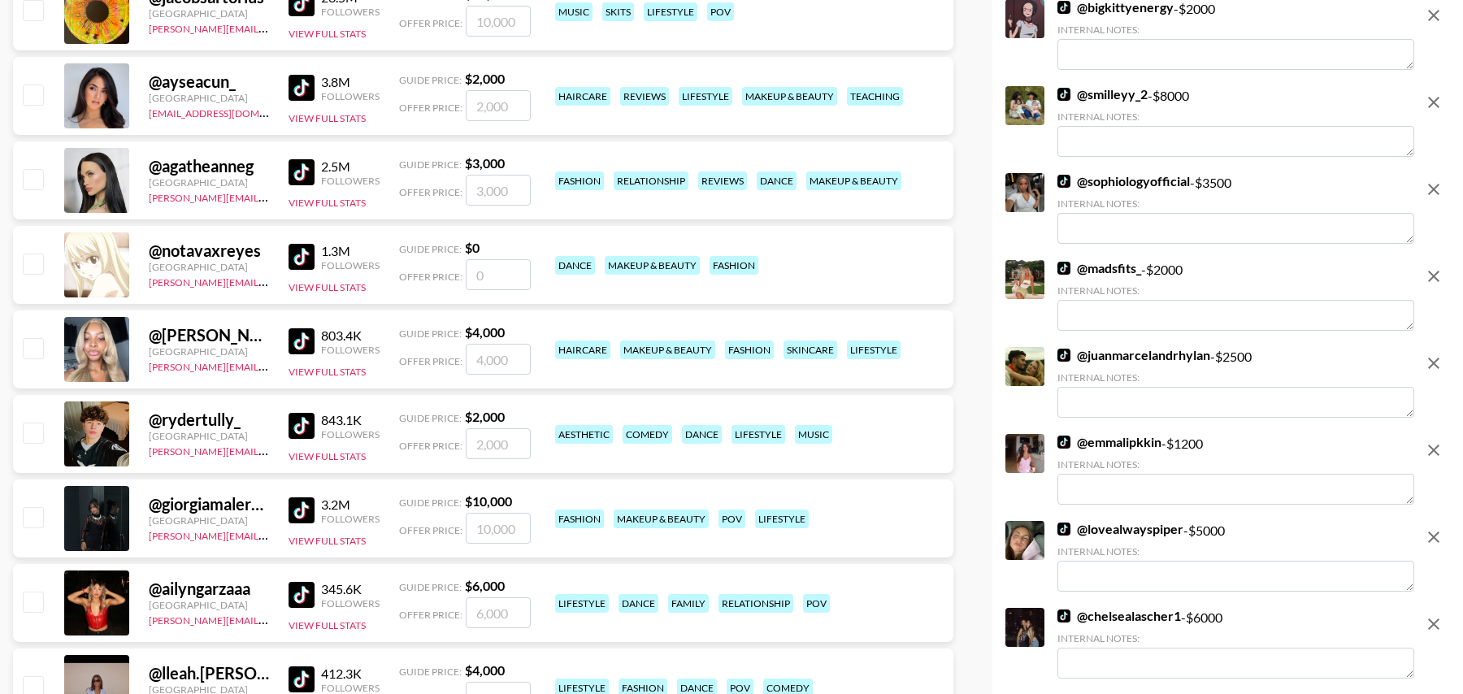
click at [483, 271] on input "number" at bounding box center [498, 274] width 65 height 31
type input "7"
checkbox input "true"
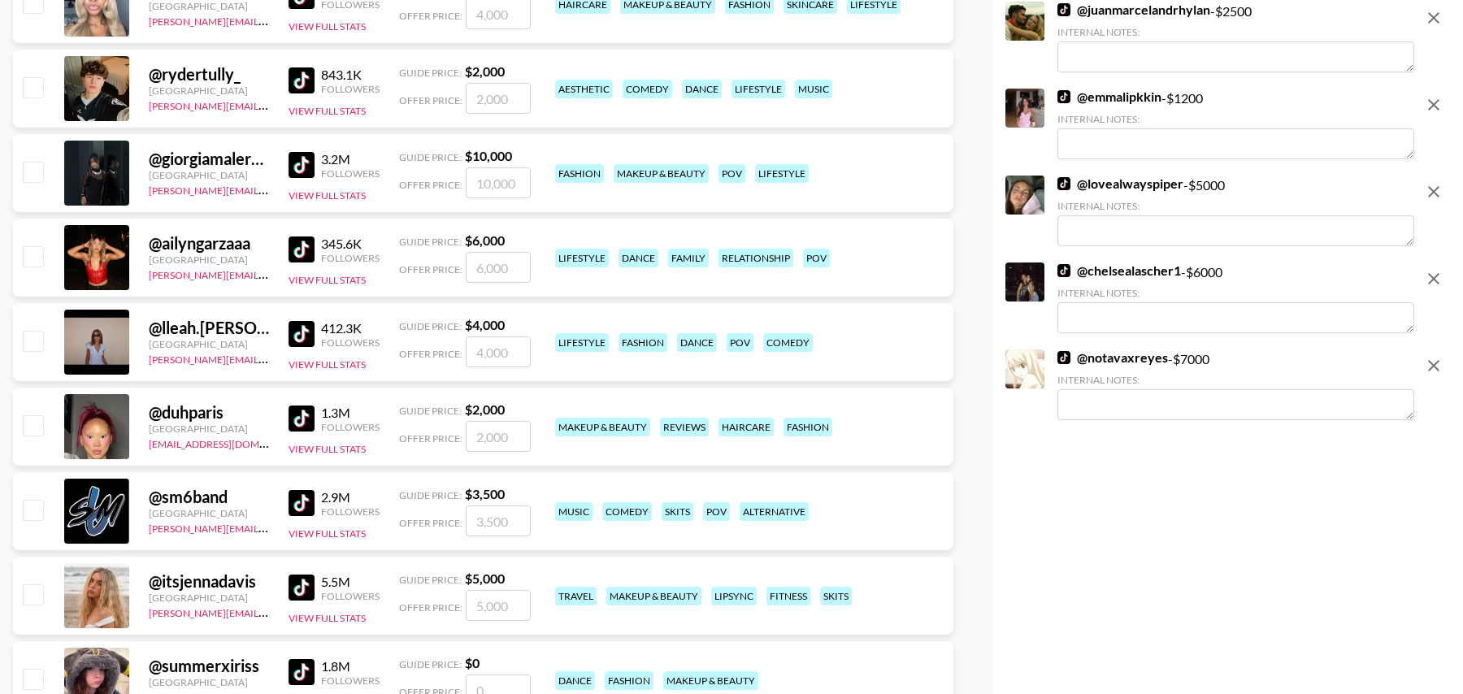
scroll to position [3372, 0]
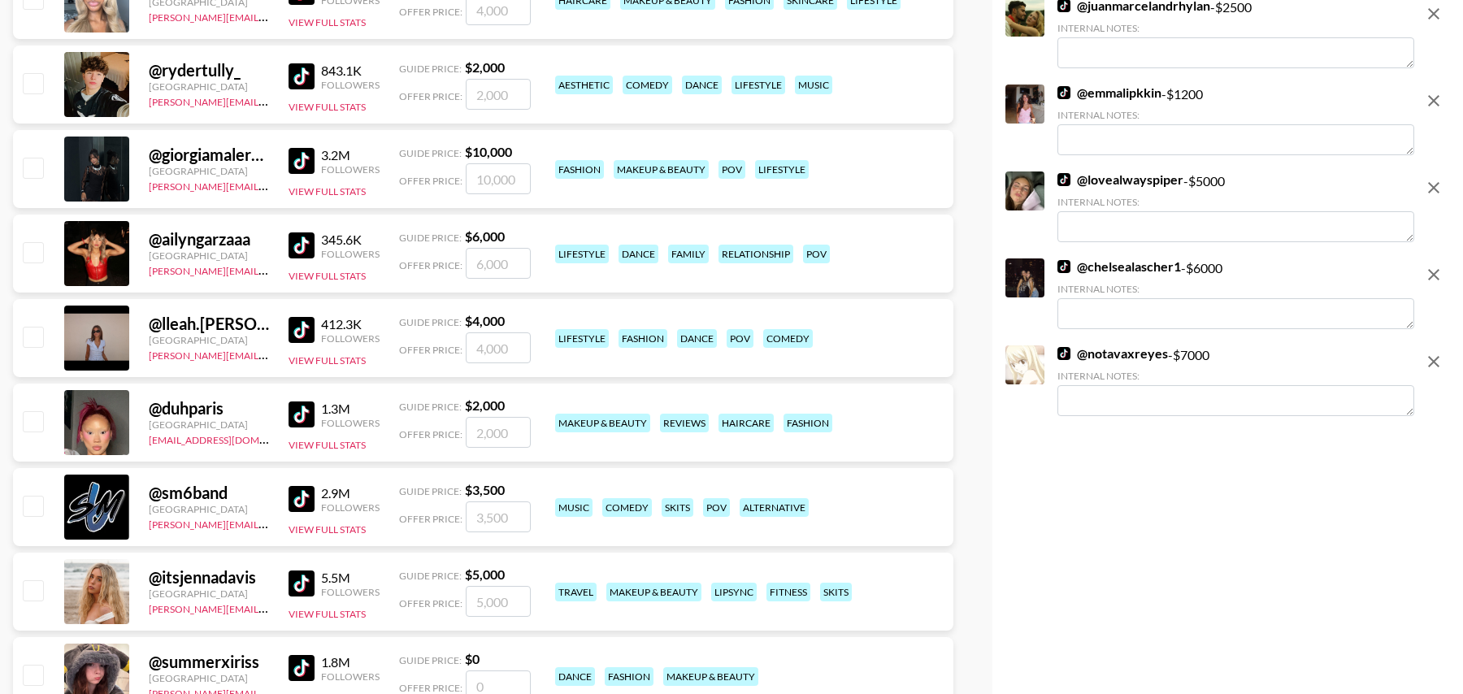
type input "7000"
click at [35, 334] on input "checkbox" at bounding box center [33, 337] width 20 height 20
checkbox input "true"
type input "4000"
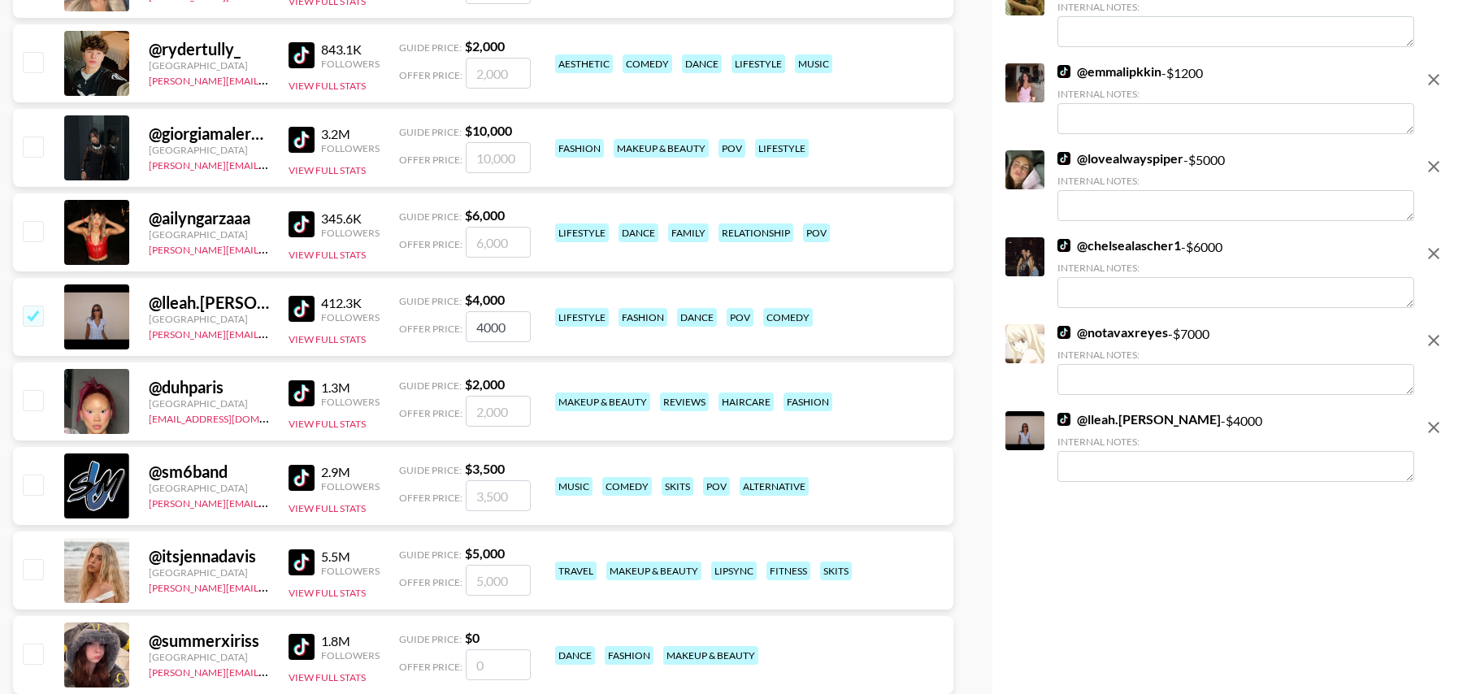
scroll to position [3395, 0]
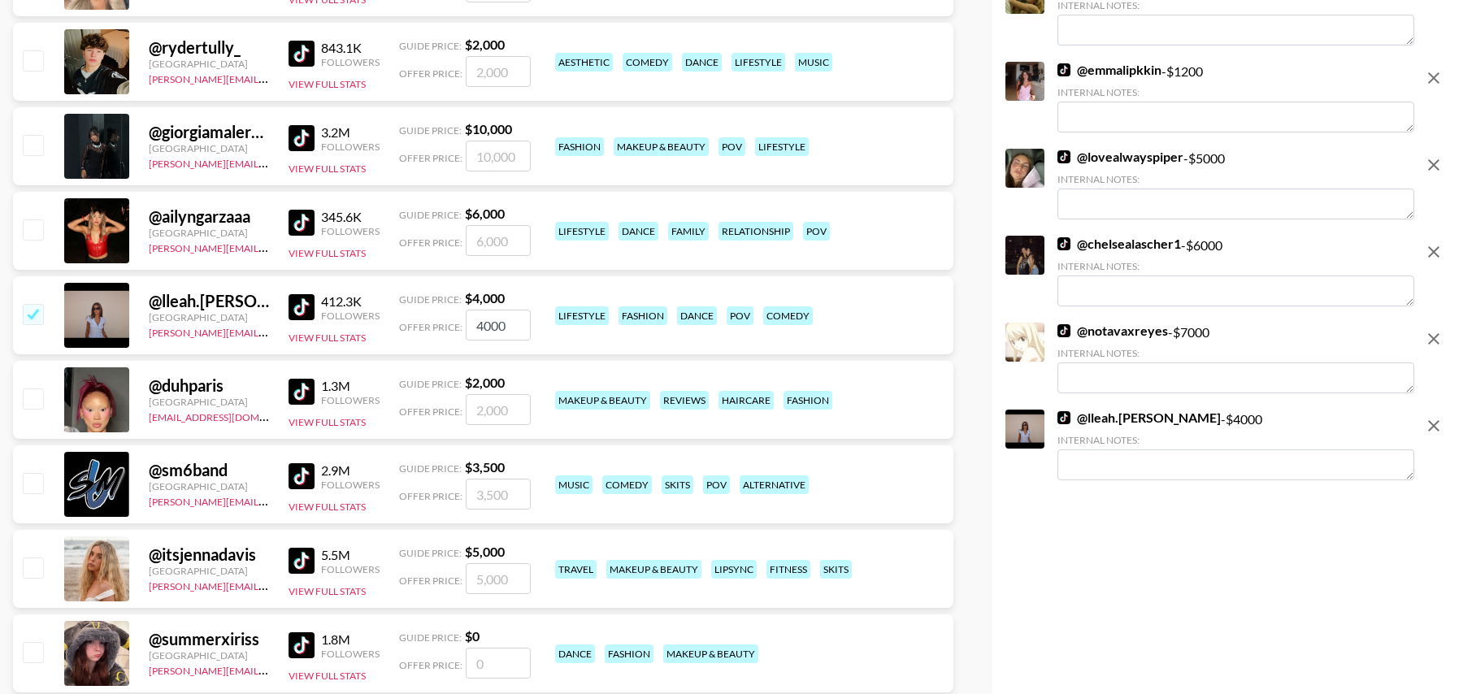
click at [38, 232] on input "checkbox" at bounding box center [33, 229] width 20 height 20
checkbox input "true"
type input "6000"
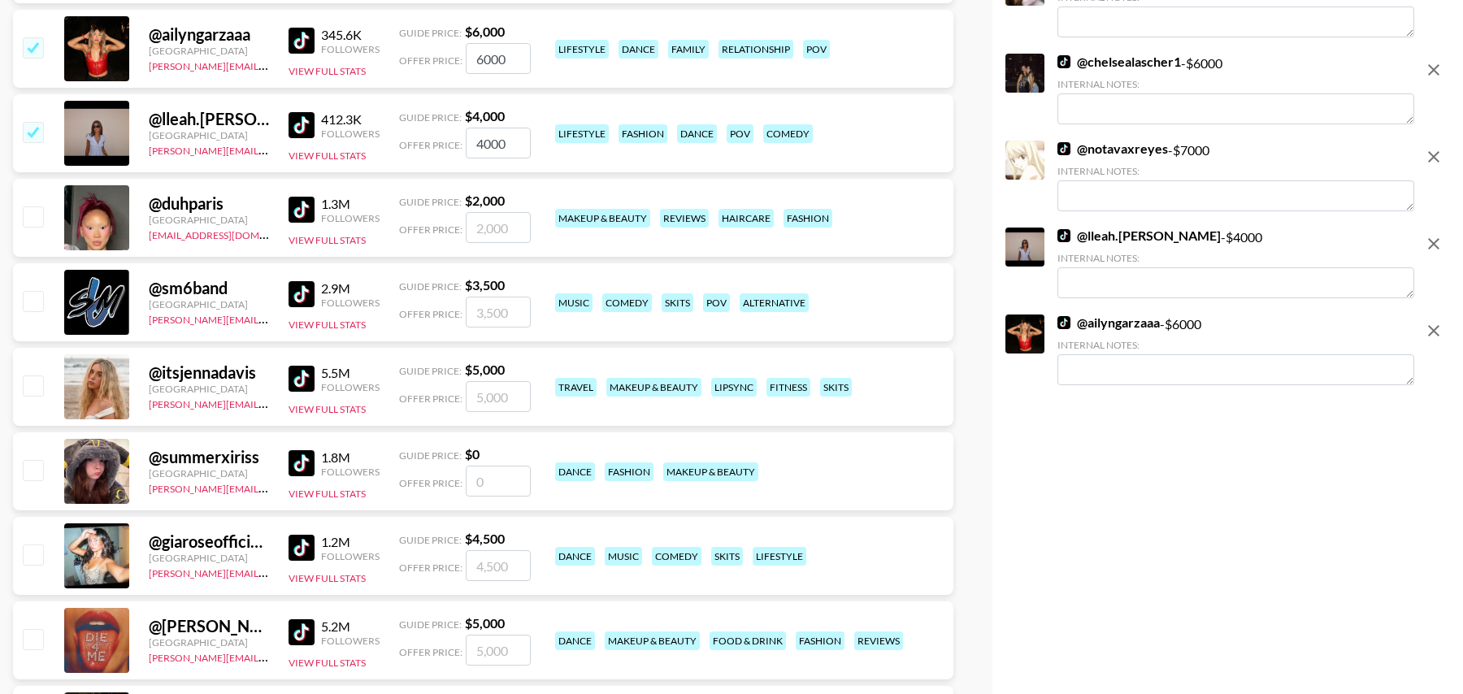
scroll to position [3580, 0]
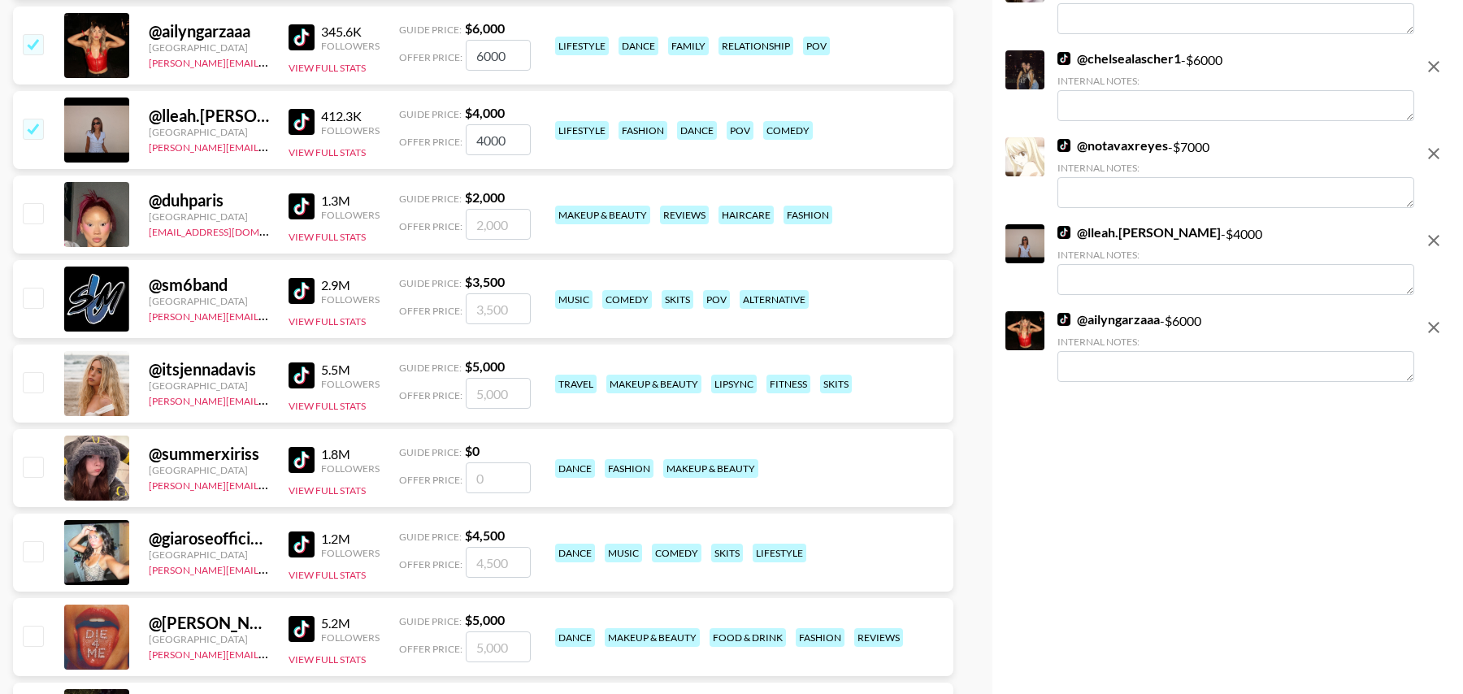
click at [33, 372] on input "checkbox" at bounding box center [33, 382] width 20 height 20
checkbox input "true"
type input "5000"
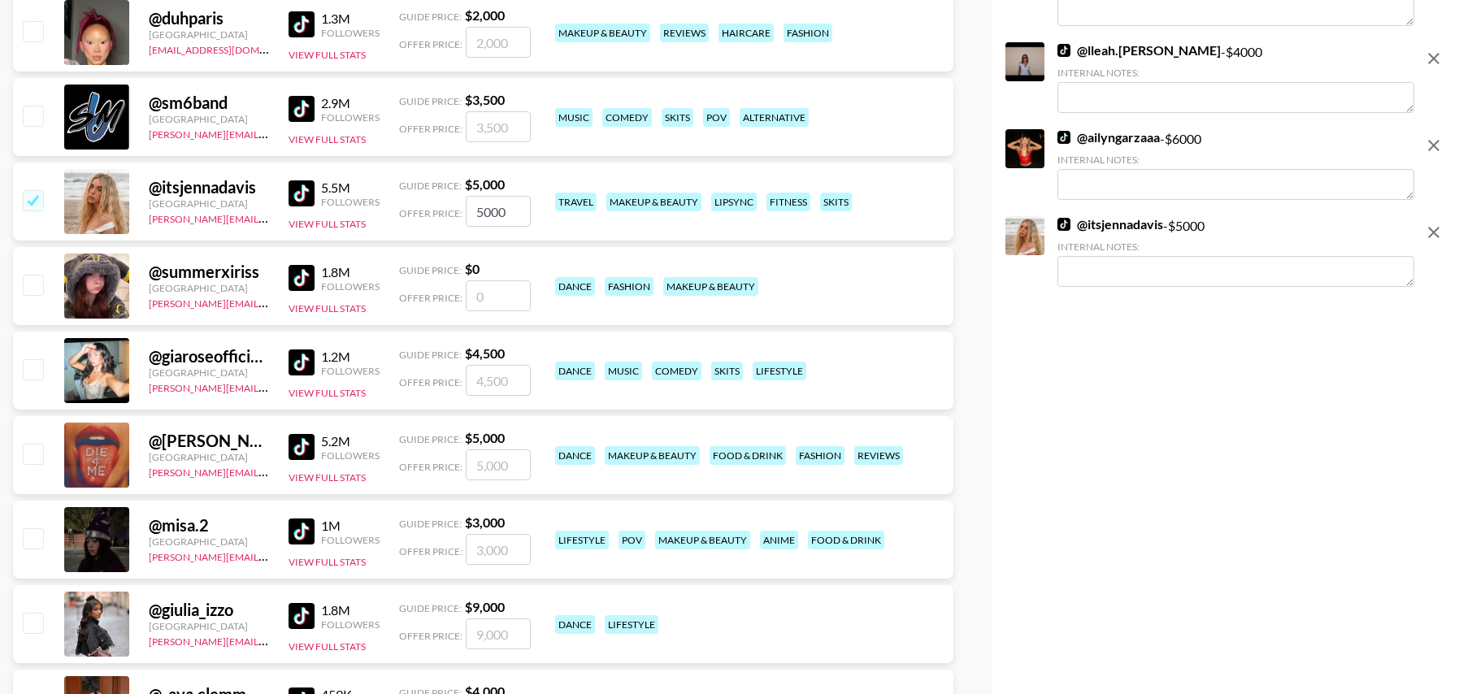
scroll to position [3763, 0]
click at [36, 371] on input "checkbox" at bounding box center [33, 368] width 20 height 20
checkbox input "true"
type input "4500"
click at [486, 292] on input "number" at bounding box center [498, 295] width 65 height 31
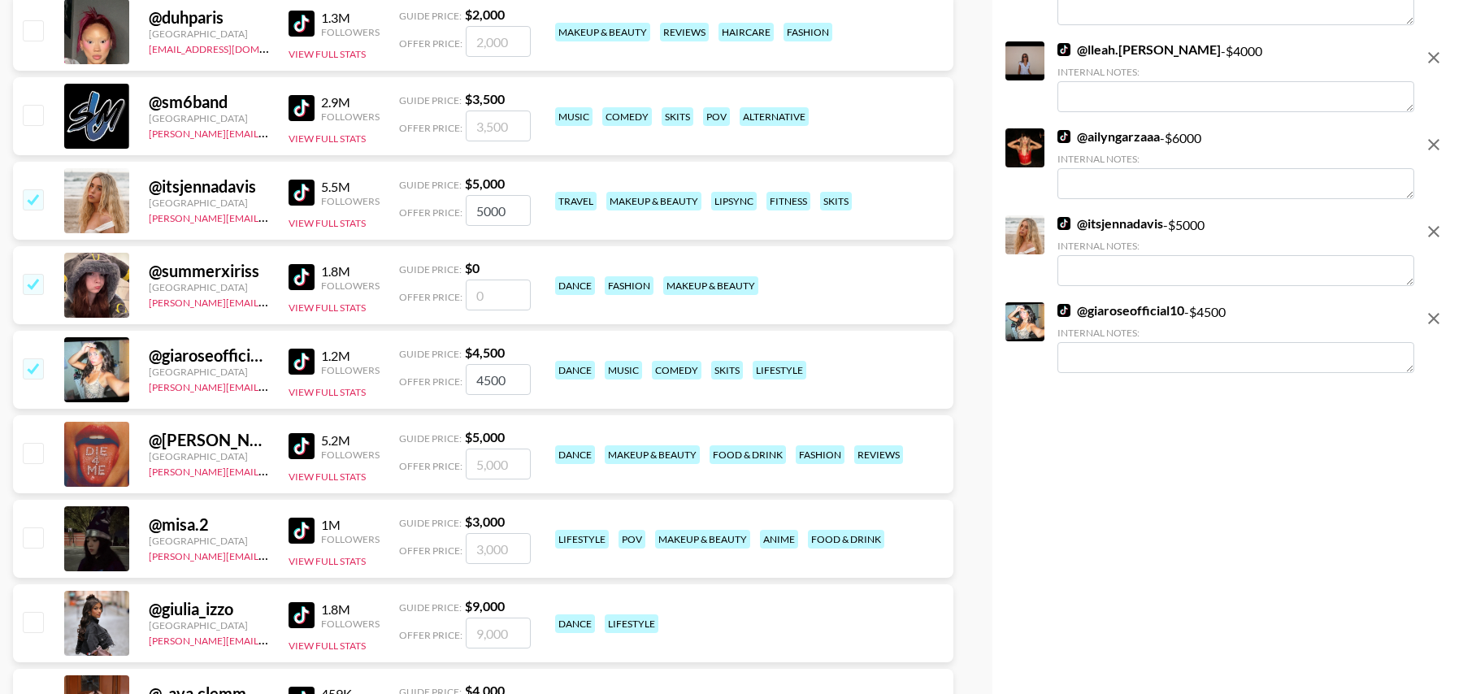
type input "5"
checkbox input "true"
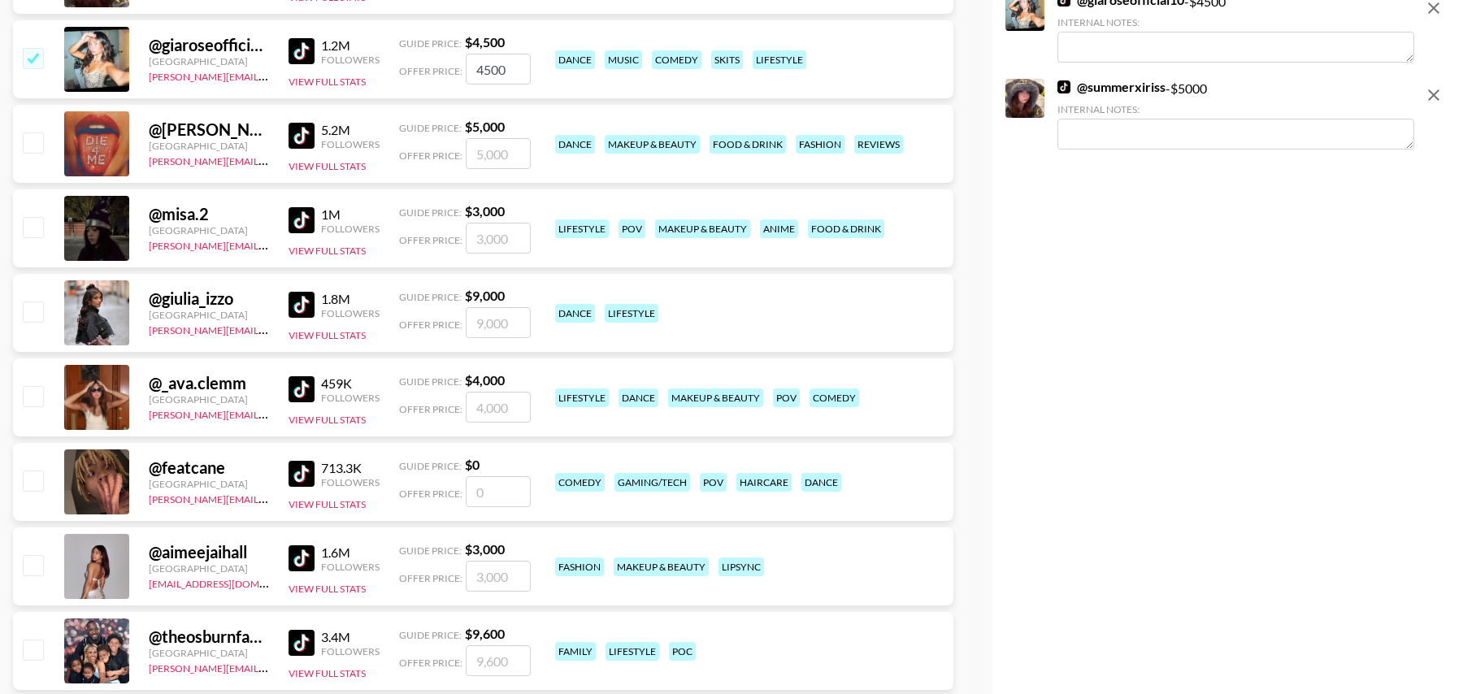
scroll to position [4110, 0]
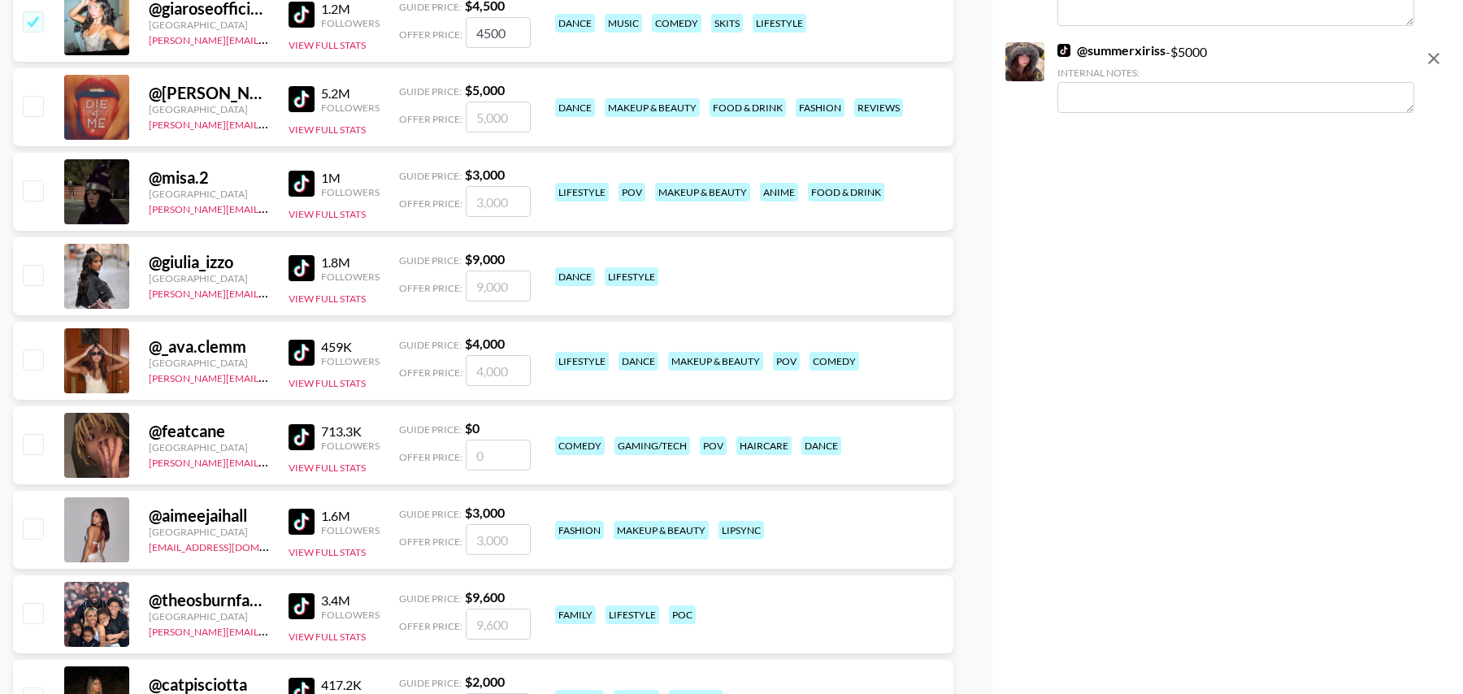
type input "5000"
click at [28, 357] on input "checkbox" at bounding box center [33, 359] width 20 height 20
checkbox input "true"
type input "4000"
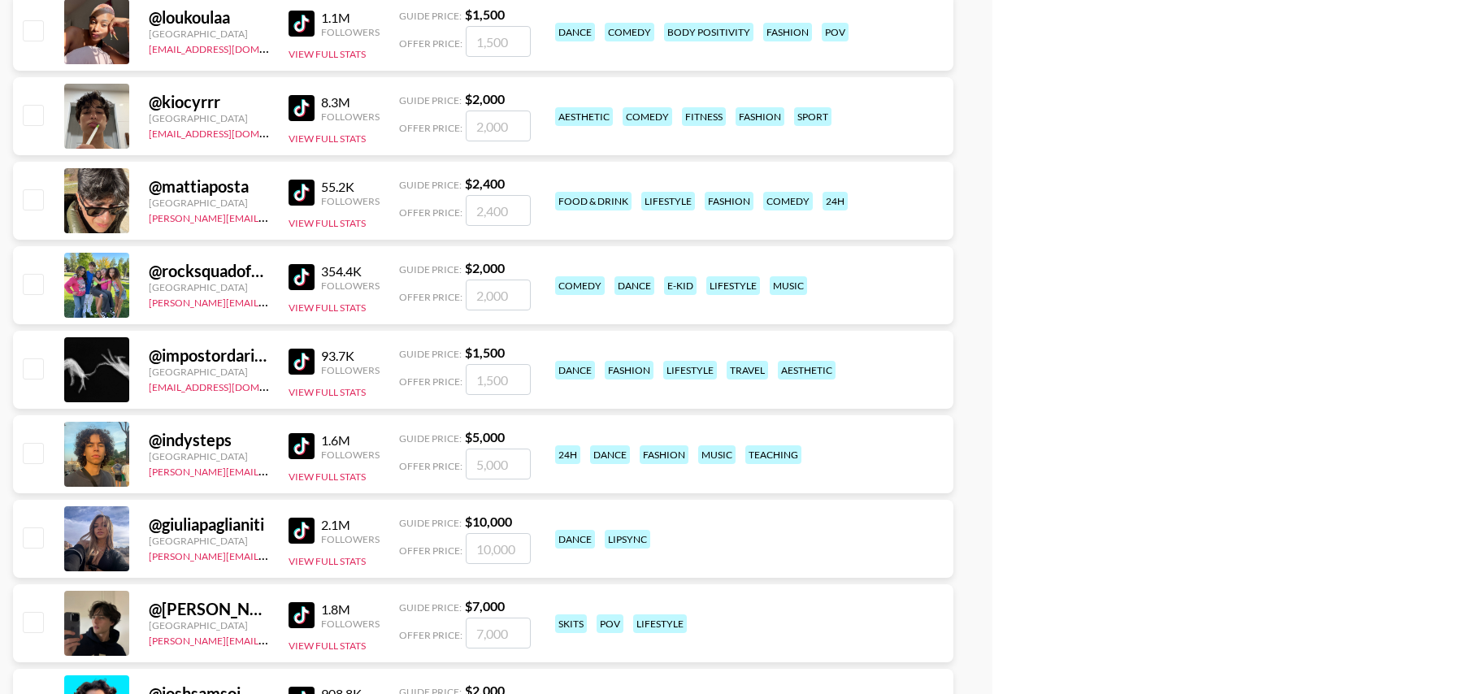
scroll to position [6217, 0]
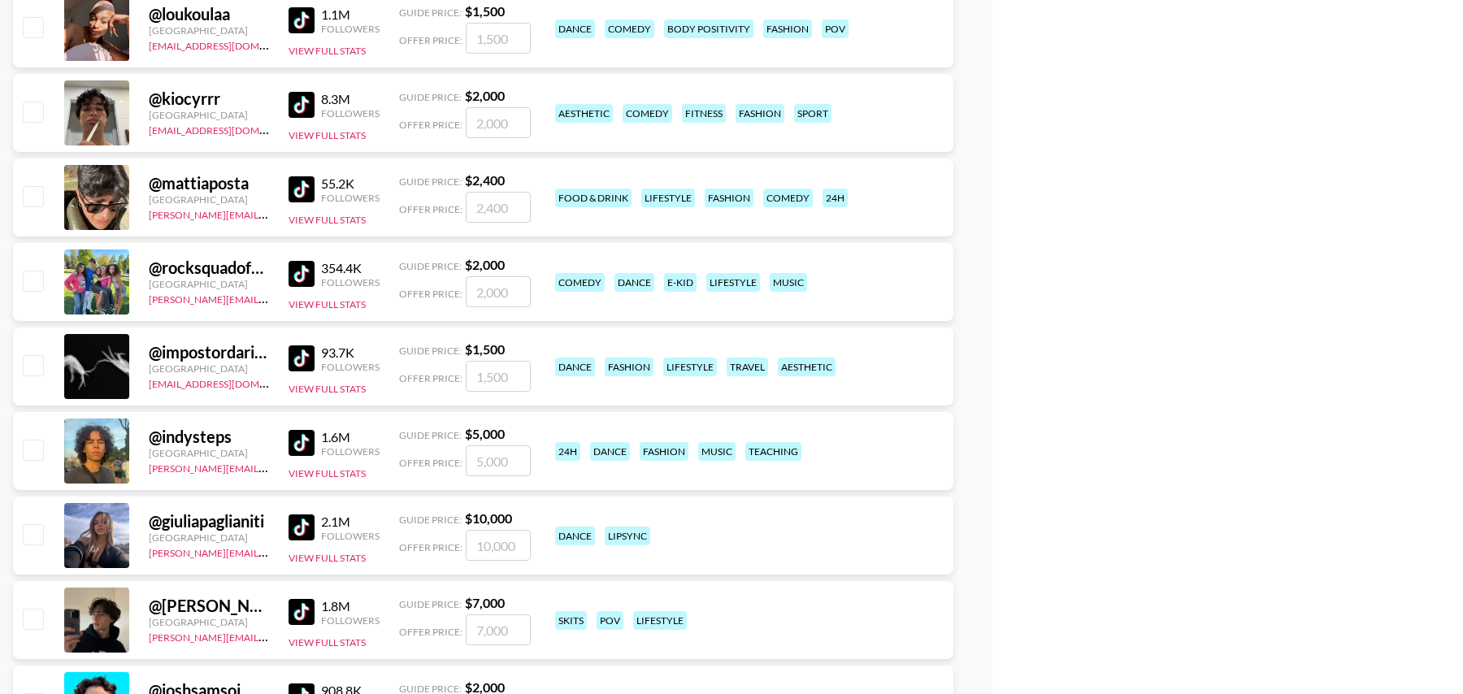
click at [34, 108] on input "checkbox" at bounding box center [33, 112] width 20 height 20
checkbox input "true"
type input "2000"
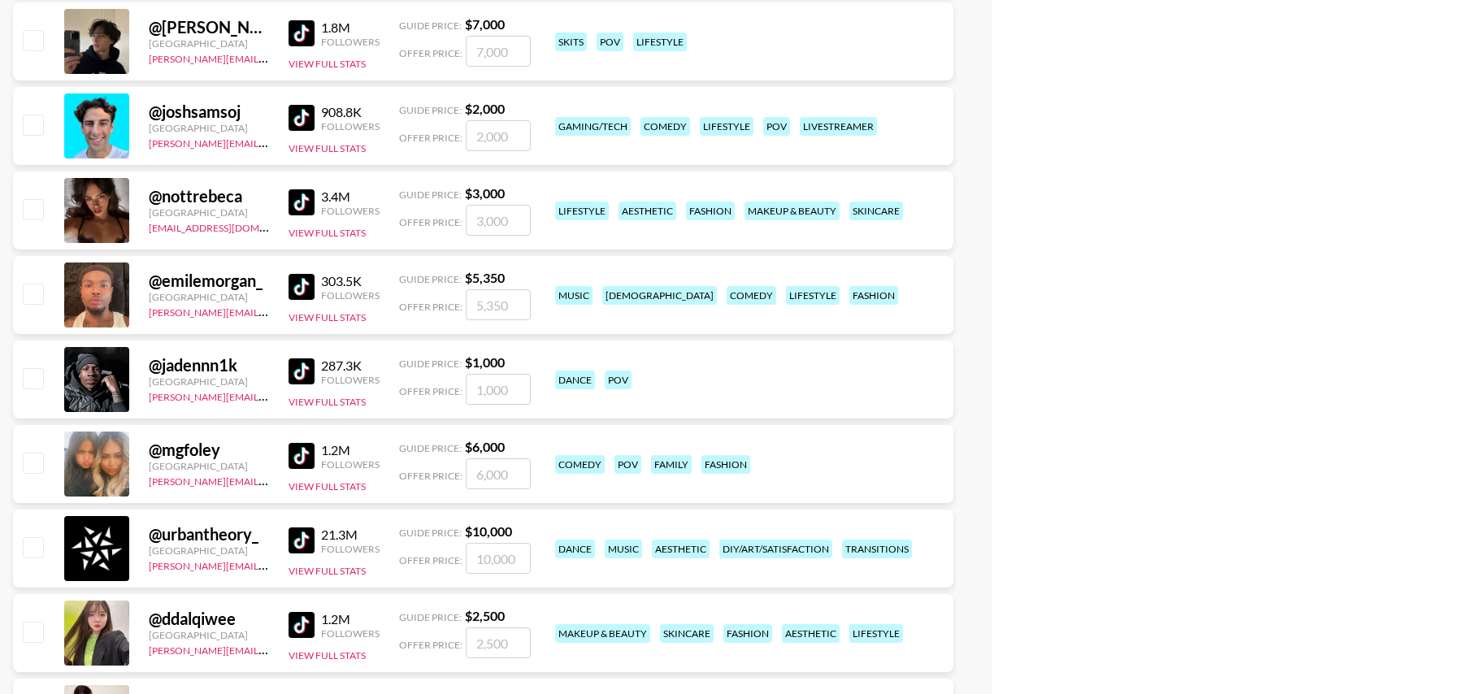
scroll to position [6791, 0]
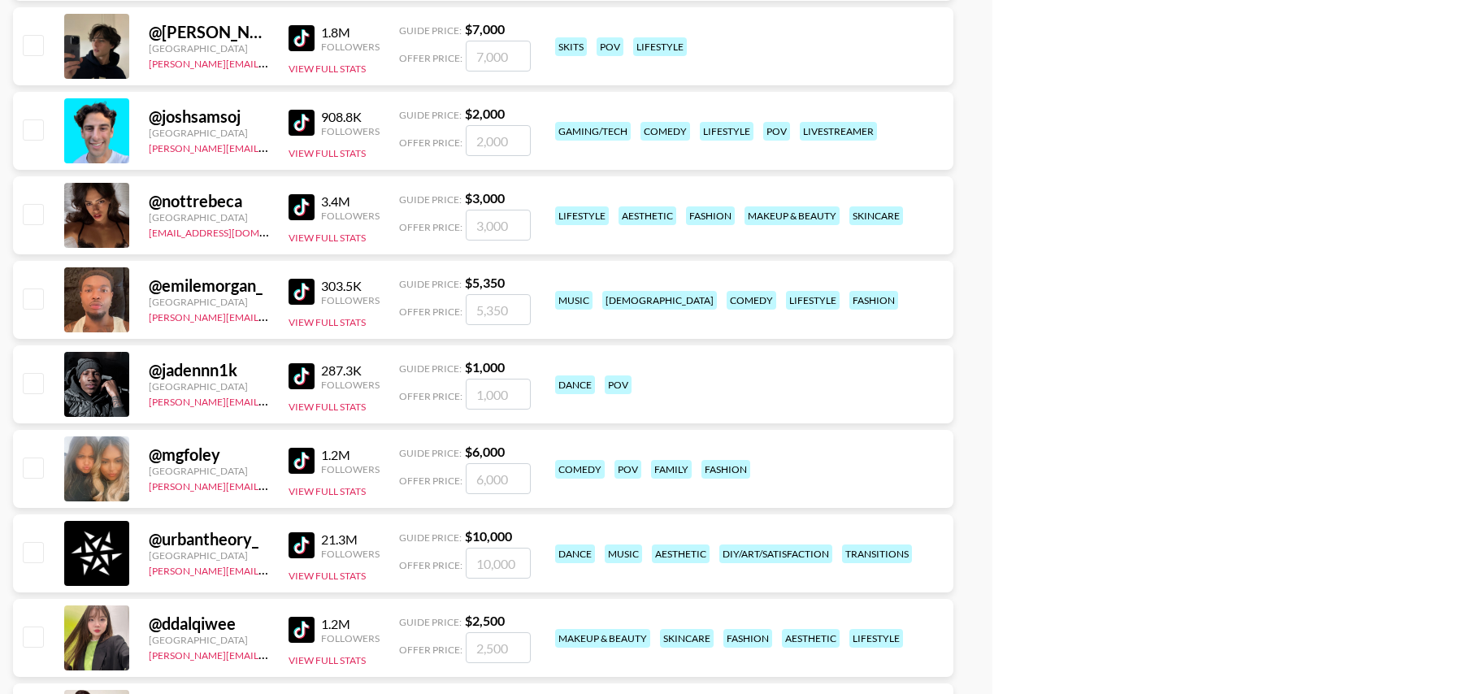
click at [31, 207] on input "checkbox" at bounding box center [33, 214] width 20 height 20
checkbox input "true"
type input "3000"
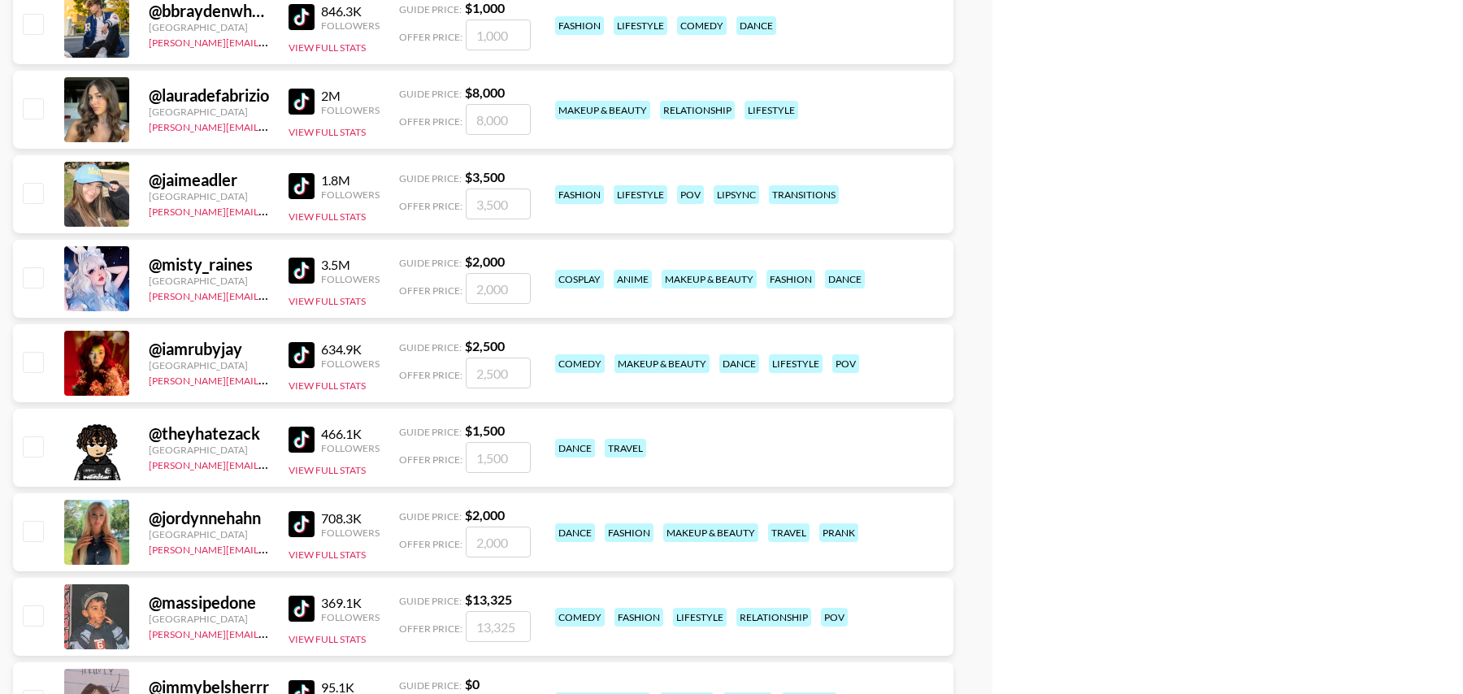
scroll to position [9602, 0]
click at [40, 187] on input "checkbox" at bounding box center [33, 192] width 20 height 20
checkbox input "true"
type input "3500"
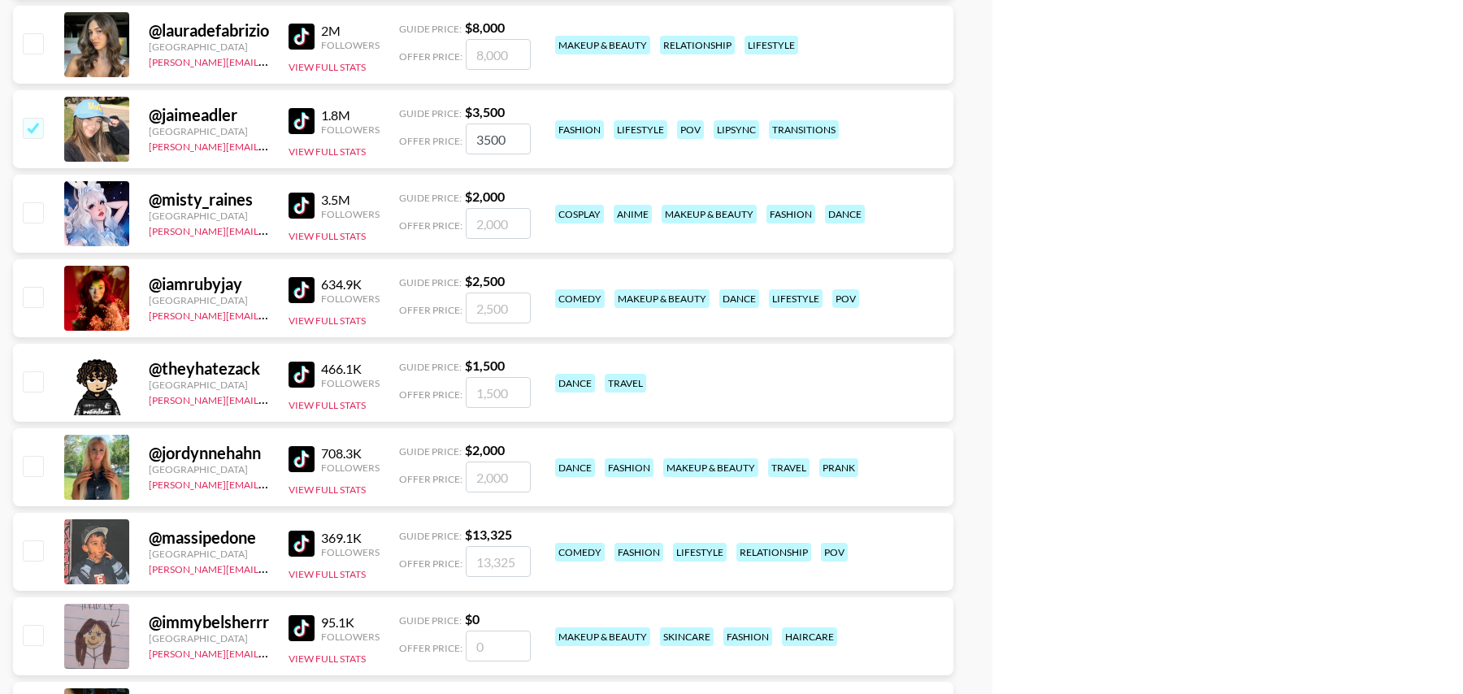
click at [36, 297] on input "checkbox" at bounding box center [33, 297] width 20 height 20
checkbox input "true"
type input "2500"
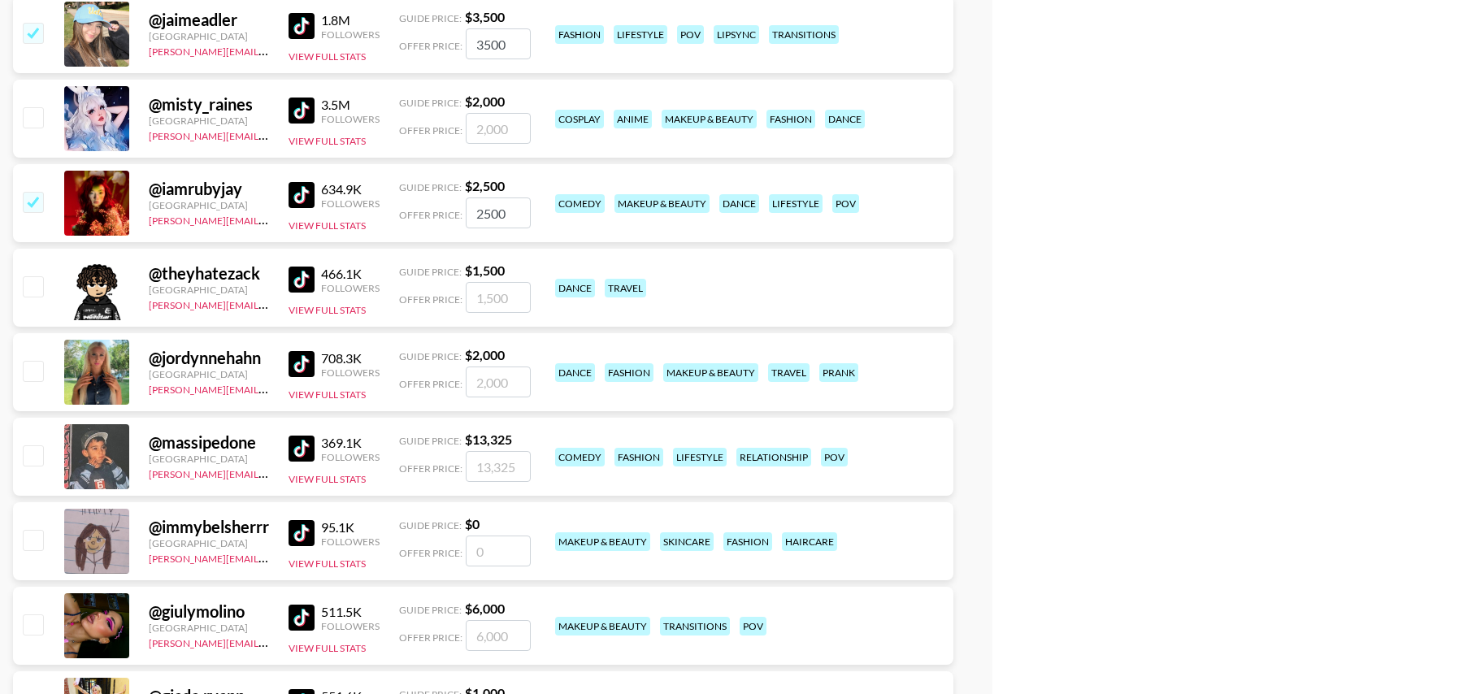
click at [33, 366] on input "checkbox" at bounding box center [33, 371] width 20 height 20
checkbox input "true"
type input "2000"
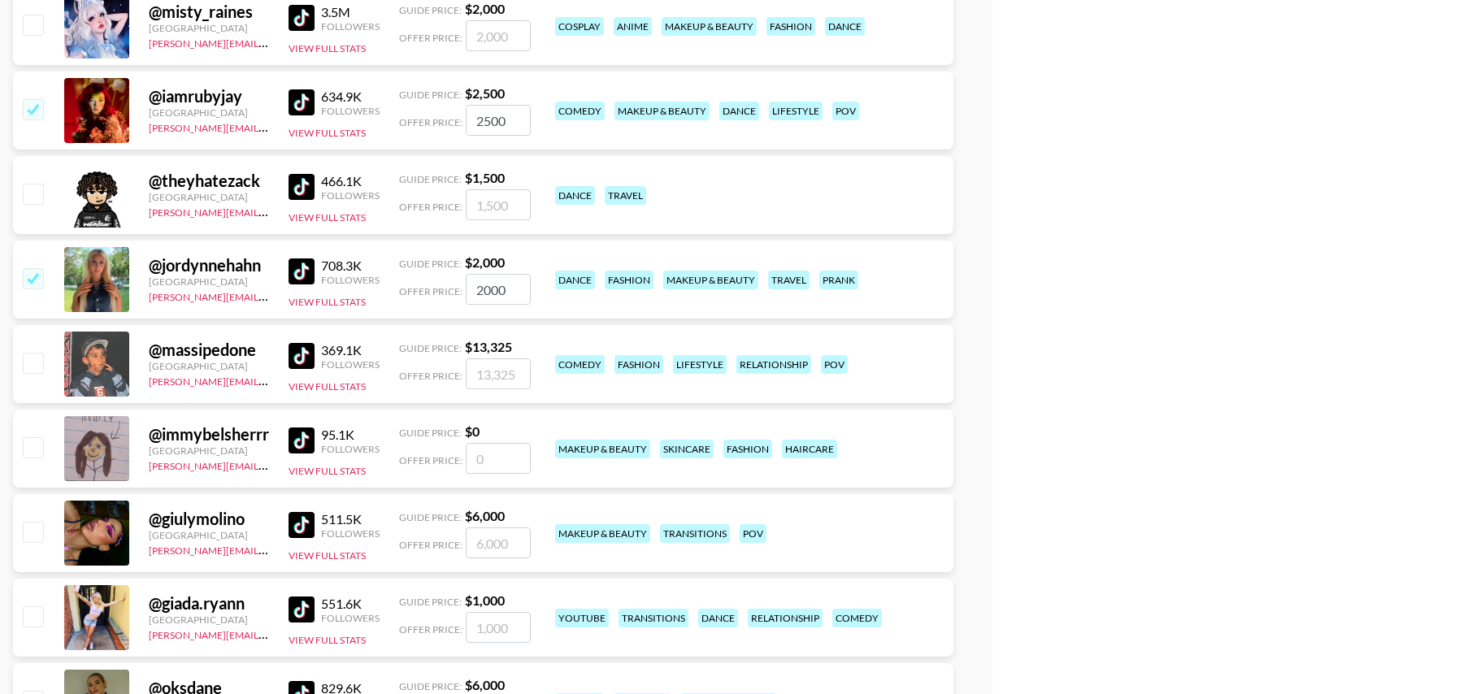
click at [38, 279] on input "checkbox" at bounding box center [33, 278] width 20 height 20
checkbox input "false"
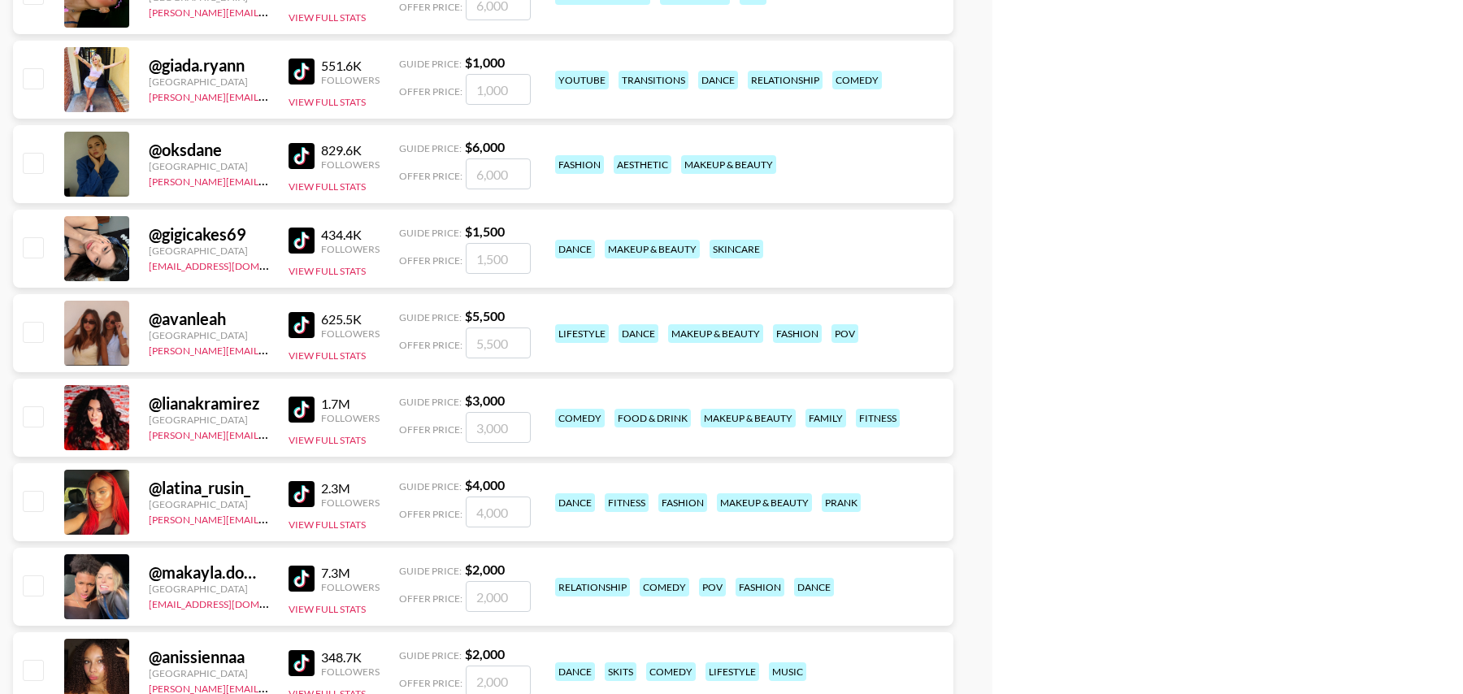
scroll to position [10419, 0]
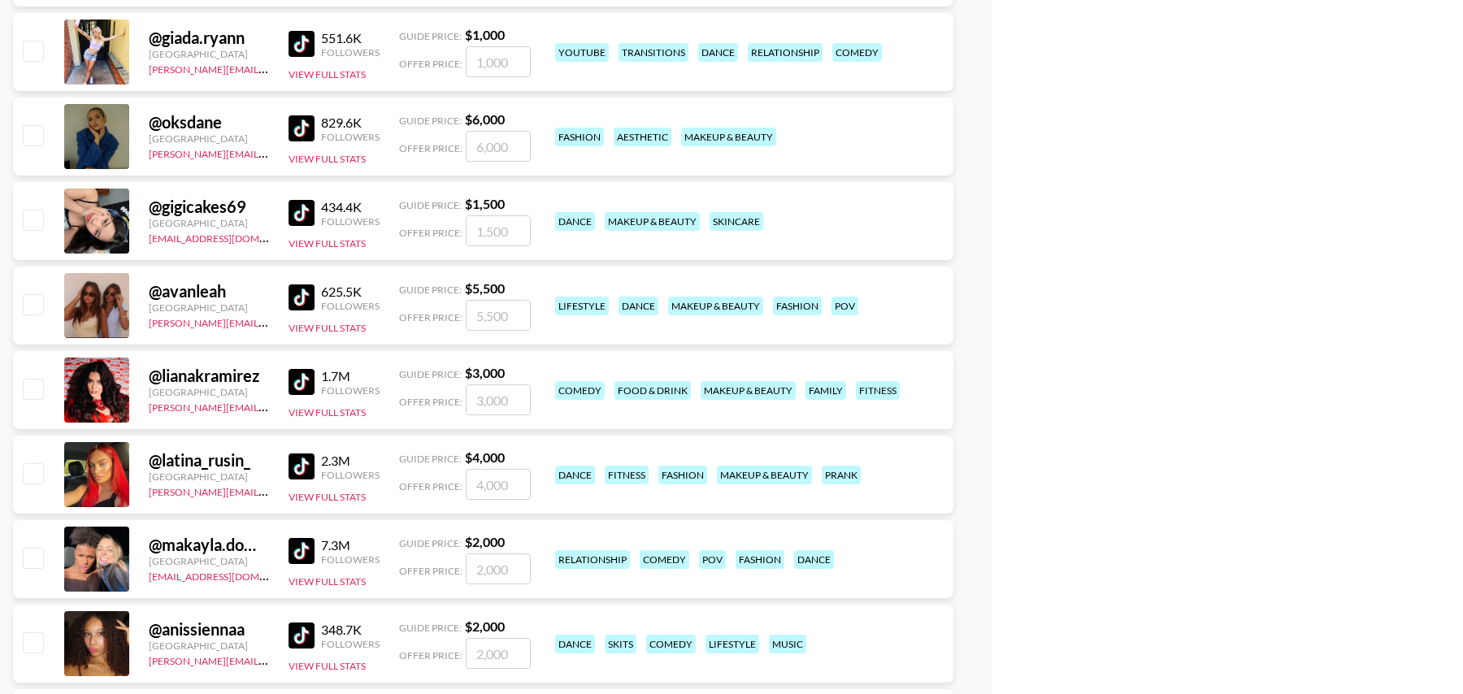
drag, startPoint x: 37, startPoint y: 294, endPoint x: 37, endPoint y: 310, distance: 15.5
click at [36, 294] on input "checkbox" at bounding box center [33, 304] width 20 height 20
checkbox input "true"
type input "5500"
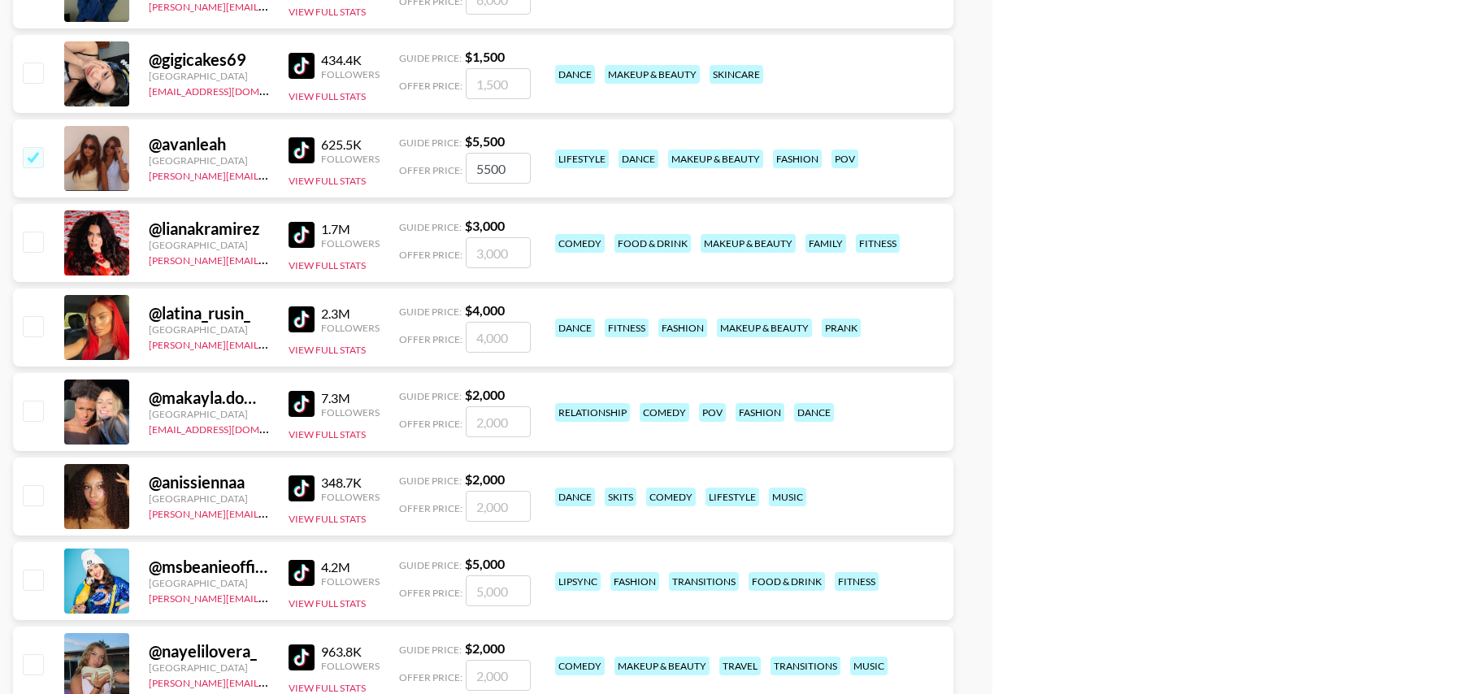
scroll to position [10600, 0]
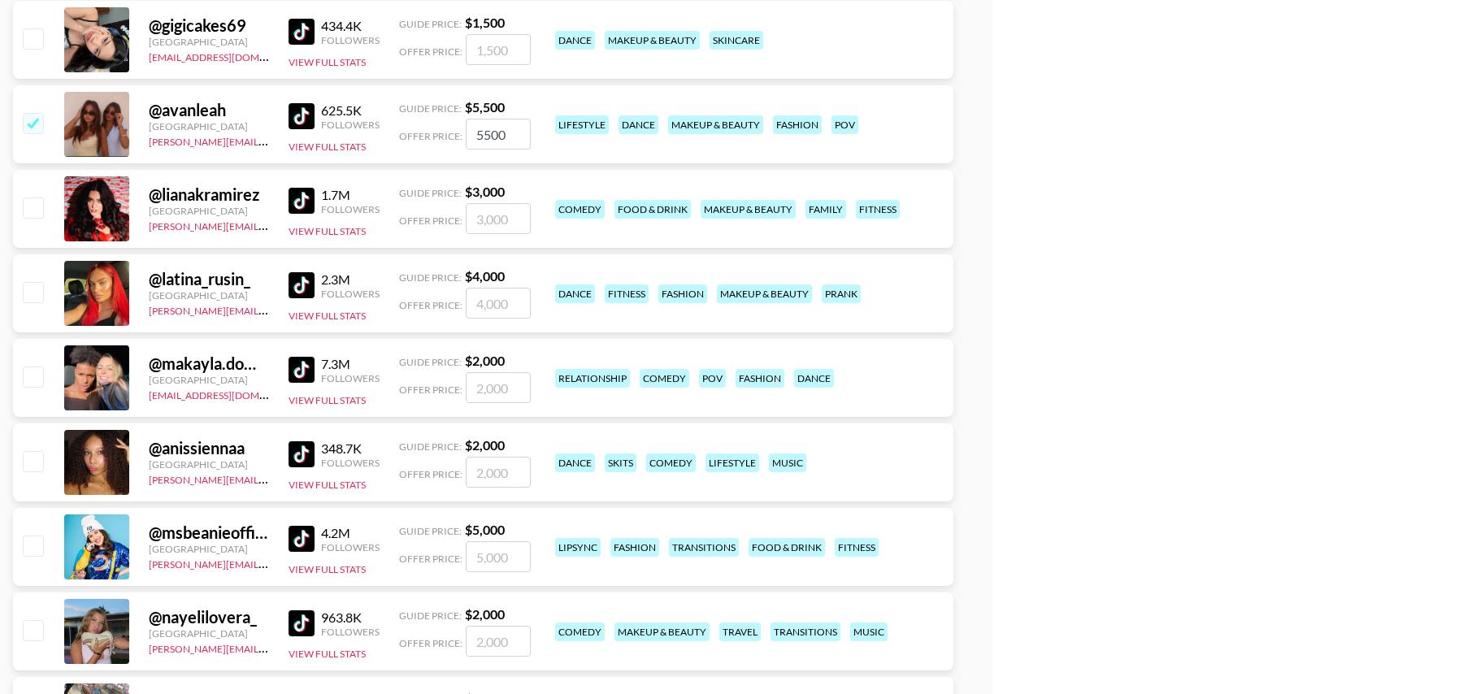
click at [30, 203] on input "checkbox" at bounding box center [33, 207] width 20 height 20
checkbox input "true"
type input "3000"
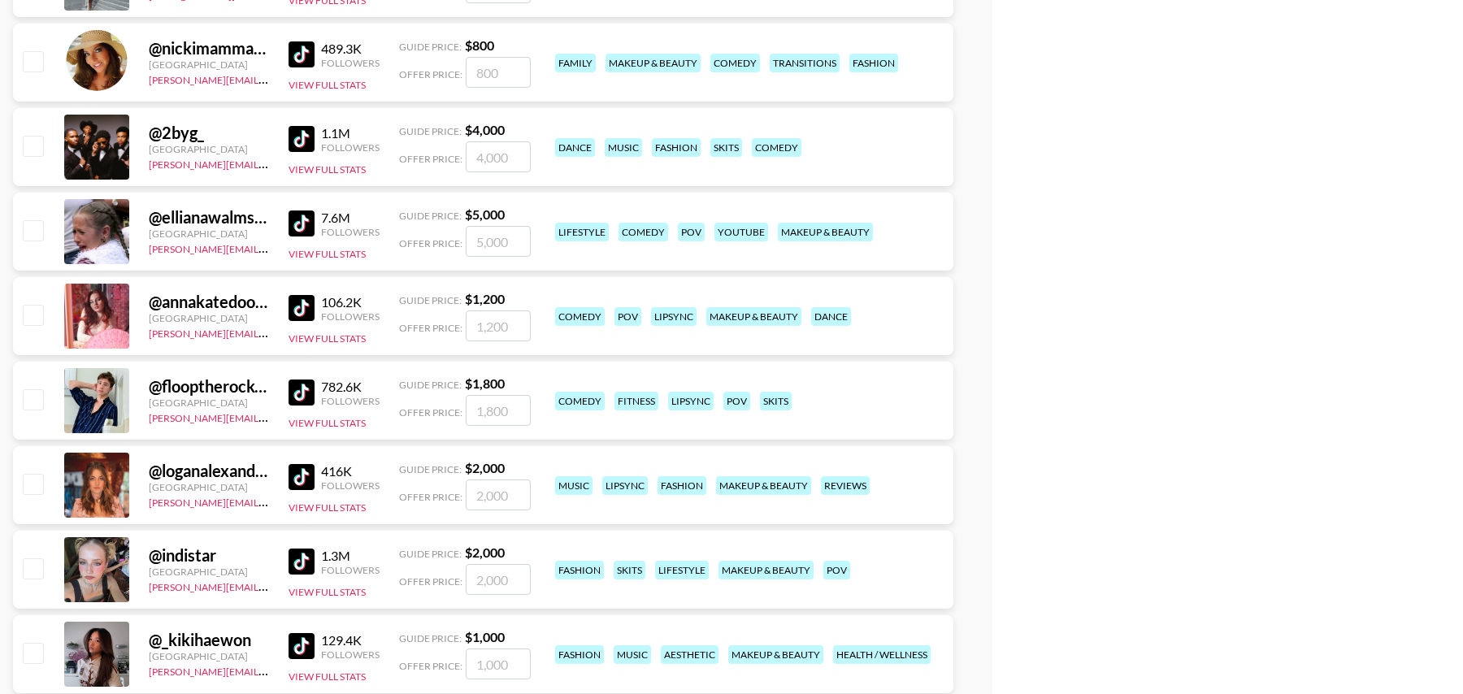
scroll to position [12694, 0]
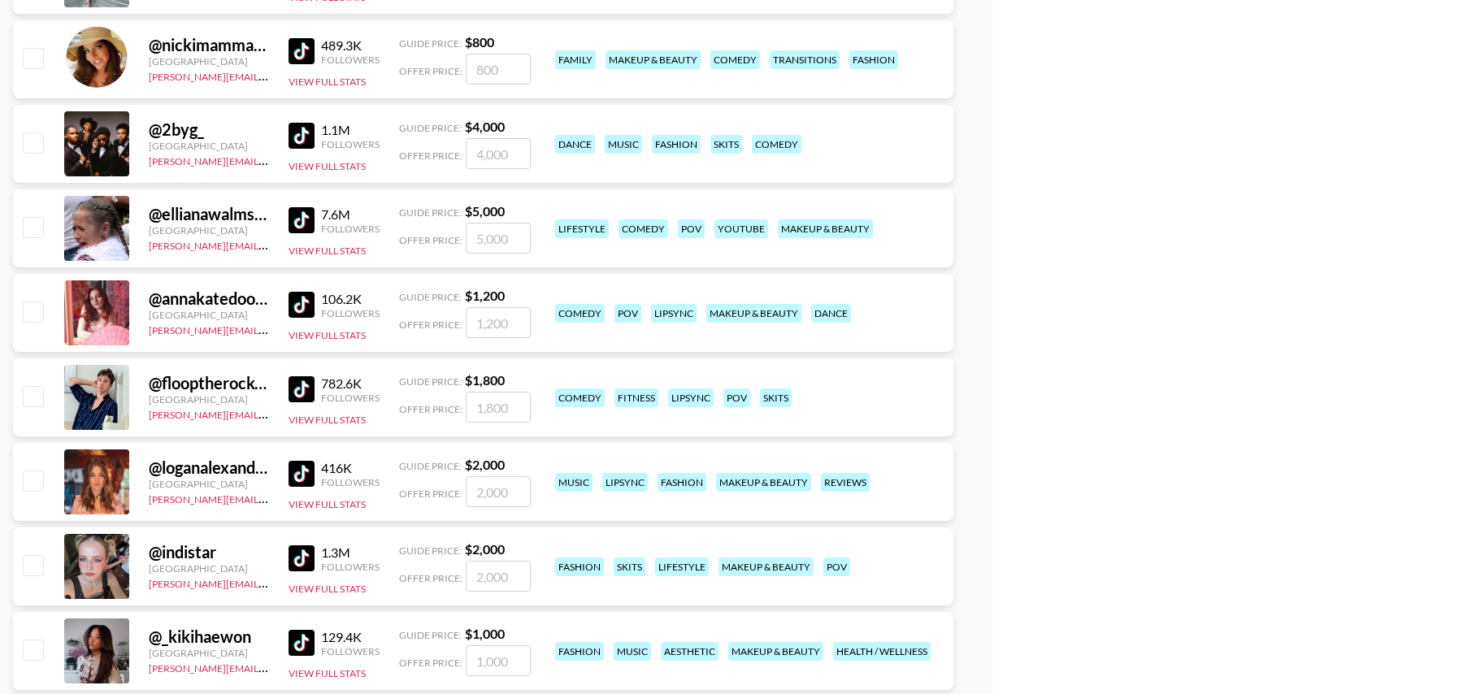
click at [37, 228] on input "checkbox" at bounding box center [33, 227] width 20 height 20
checkbox input "true"
type input "5000"
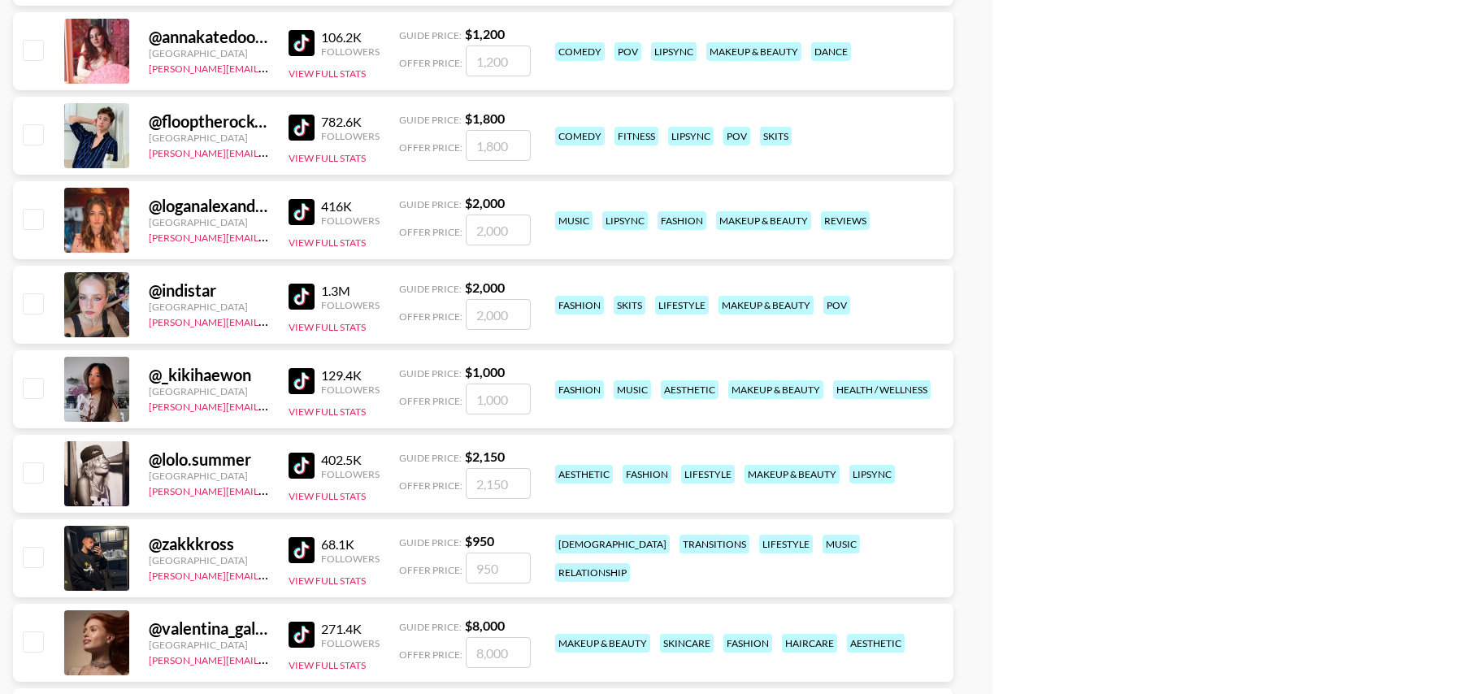
scroll to position [12963, 0]
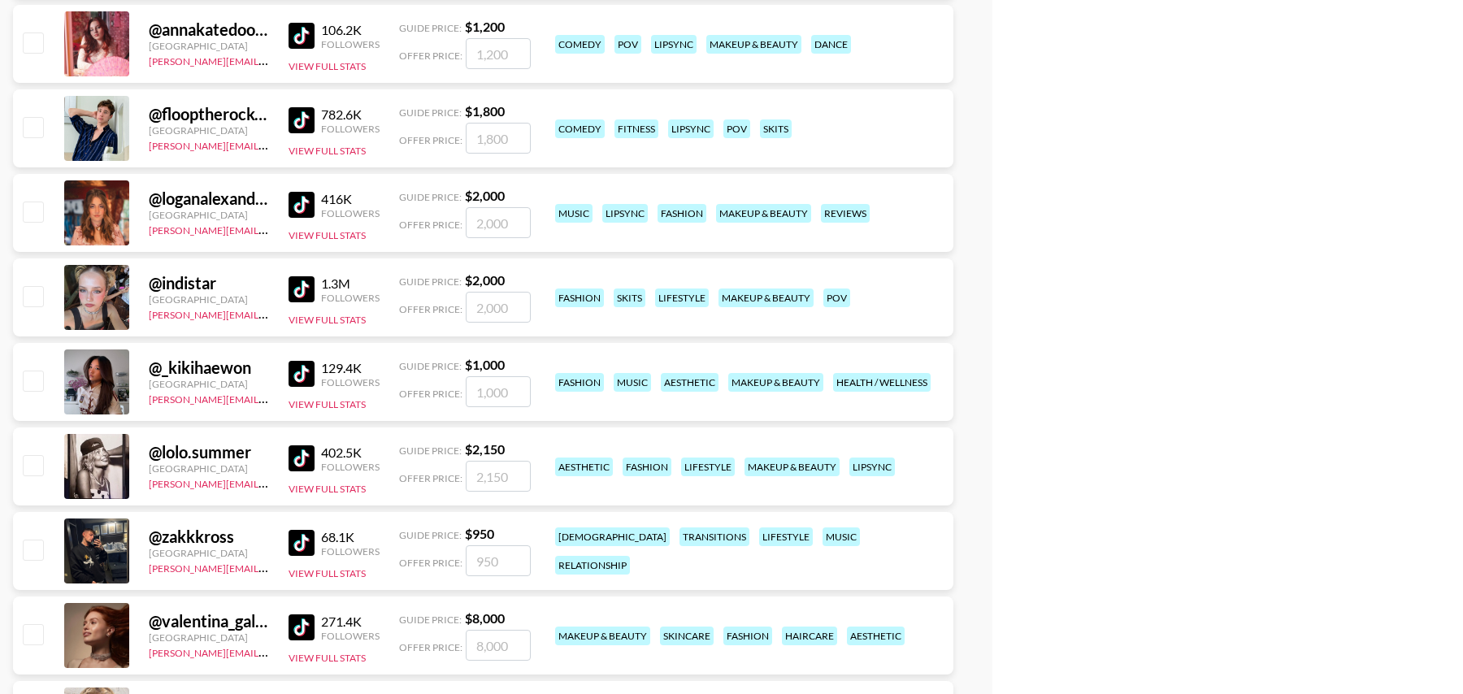
click at [33, 287] on input "checkbox" at bounding box center [33, 296] width 20 height 20
checkbox input "true"
type input "2000"
click at [40, 208] on input "checkbox" at bounding box center [33, 212] width 20 height 20
checkbox input "true"
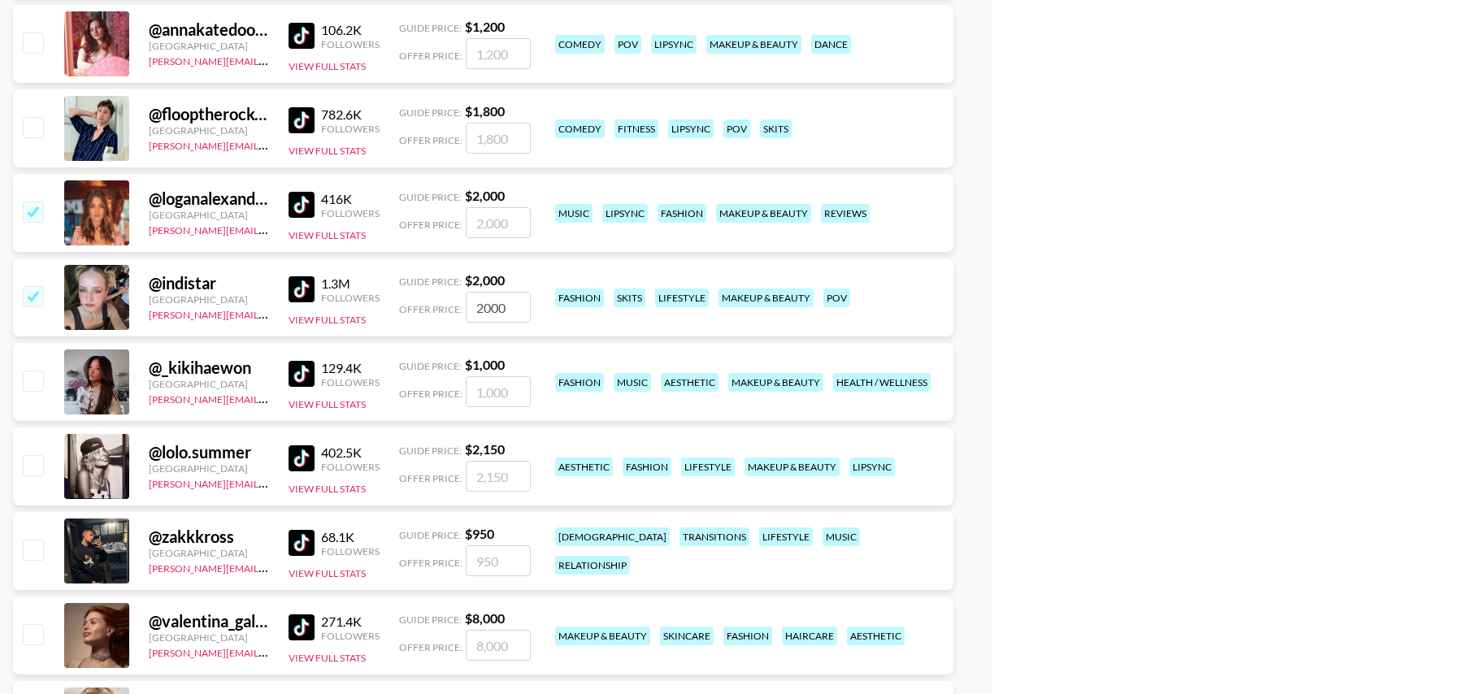
type input "2000"
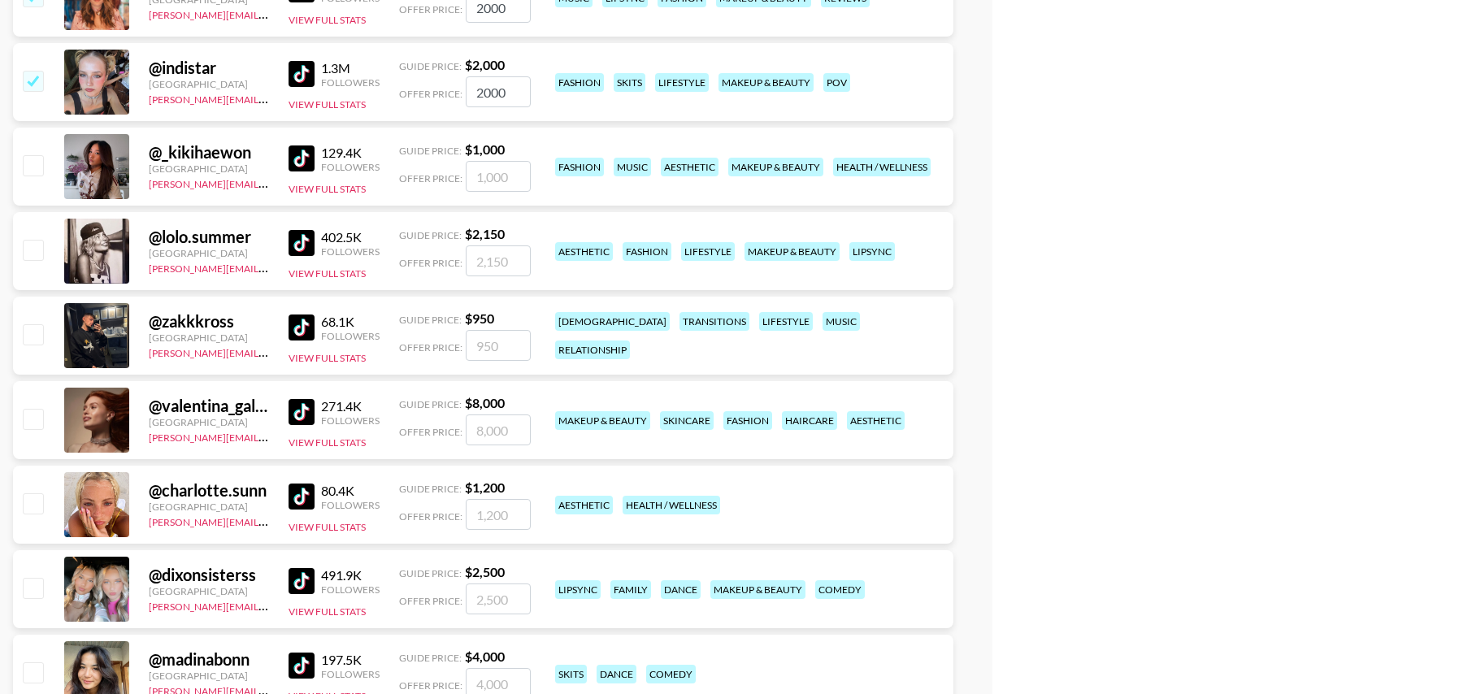
scroll to position [13184, 0]
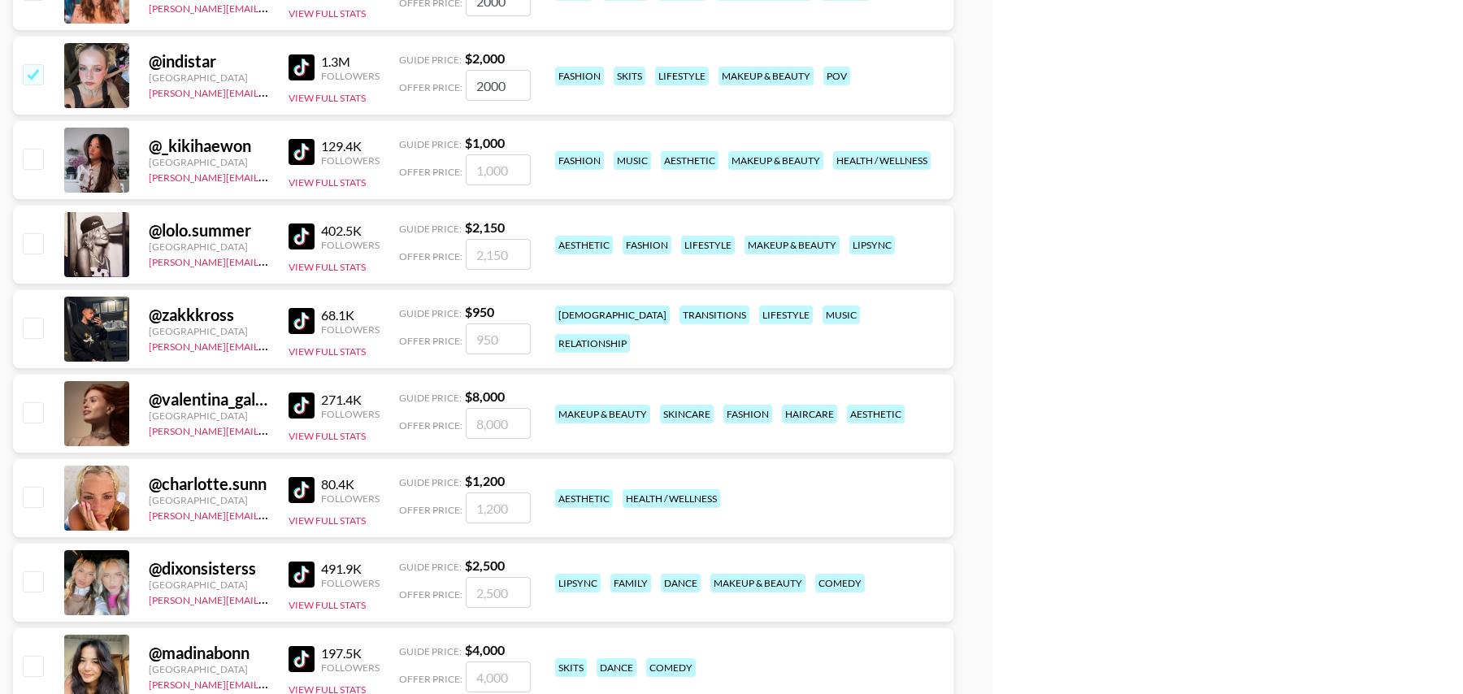
click at [30, 246] on input "checkbox" at bounding box center [33, 243] width 20 height 20
checkbox input "true"
type input "2150"
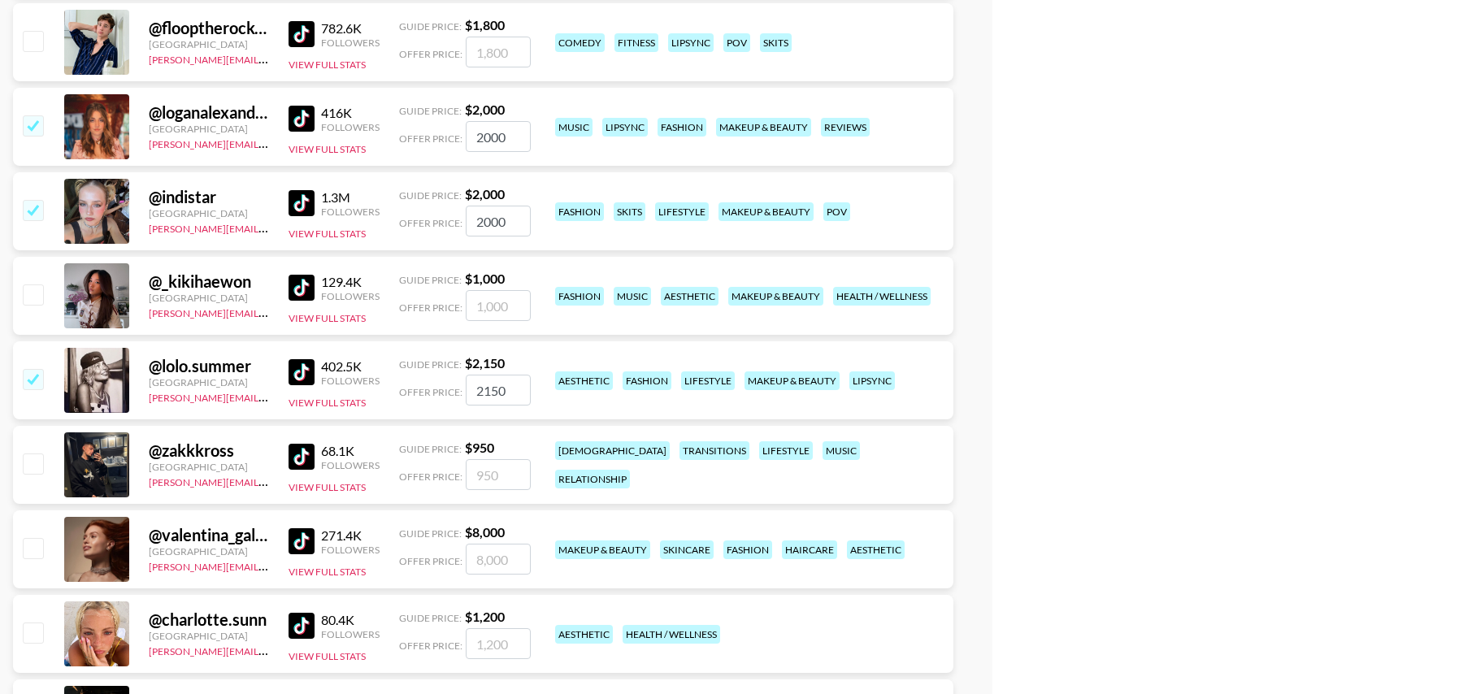
scroll to position [13014, 0]
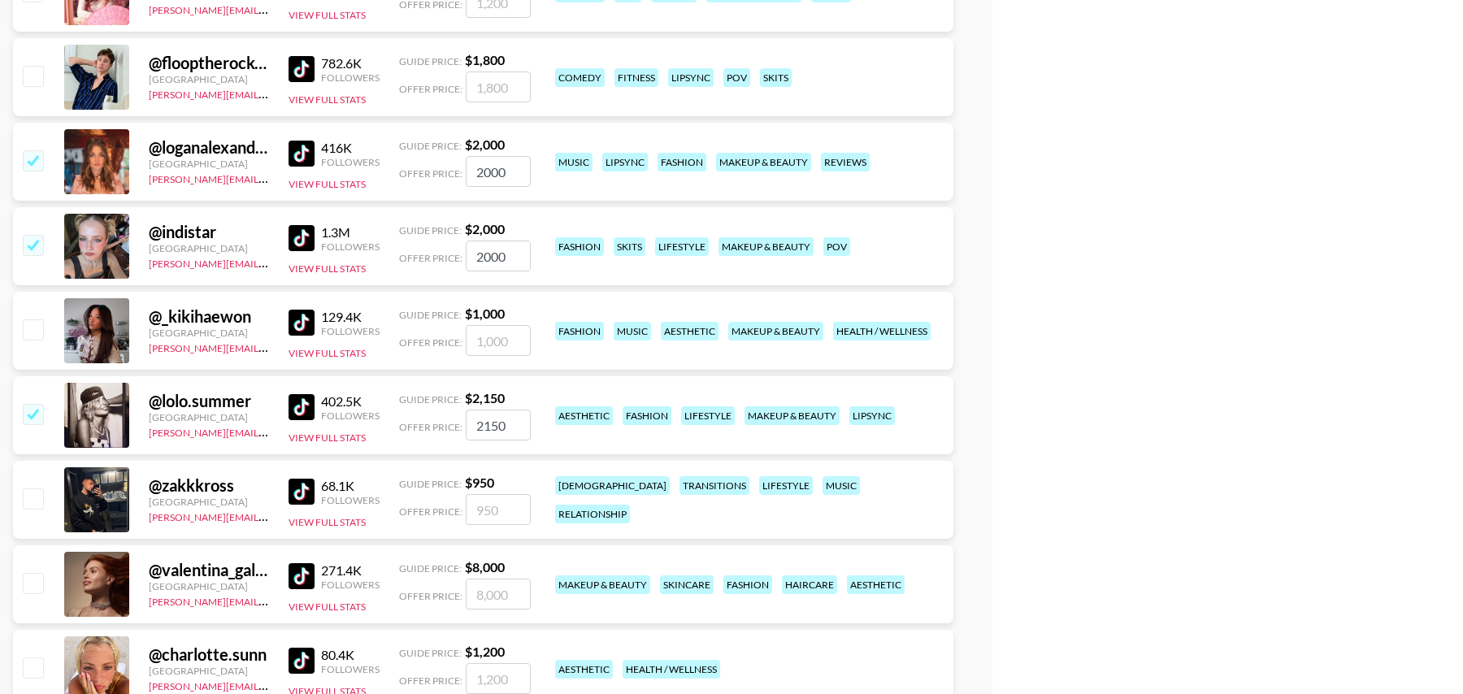
click at [31, 412] on input "checkbox" at bounding box center [33, 414] width 20 height 20
checkbox input "false"
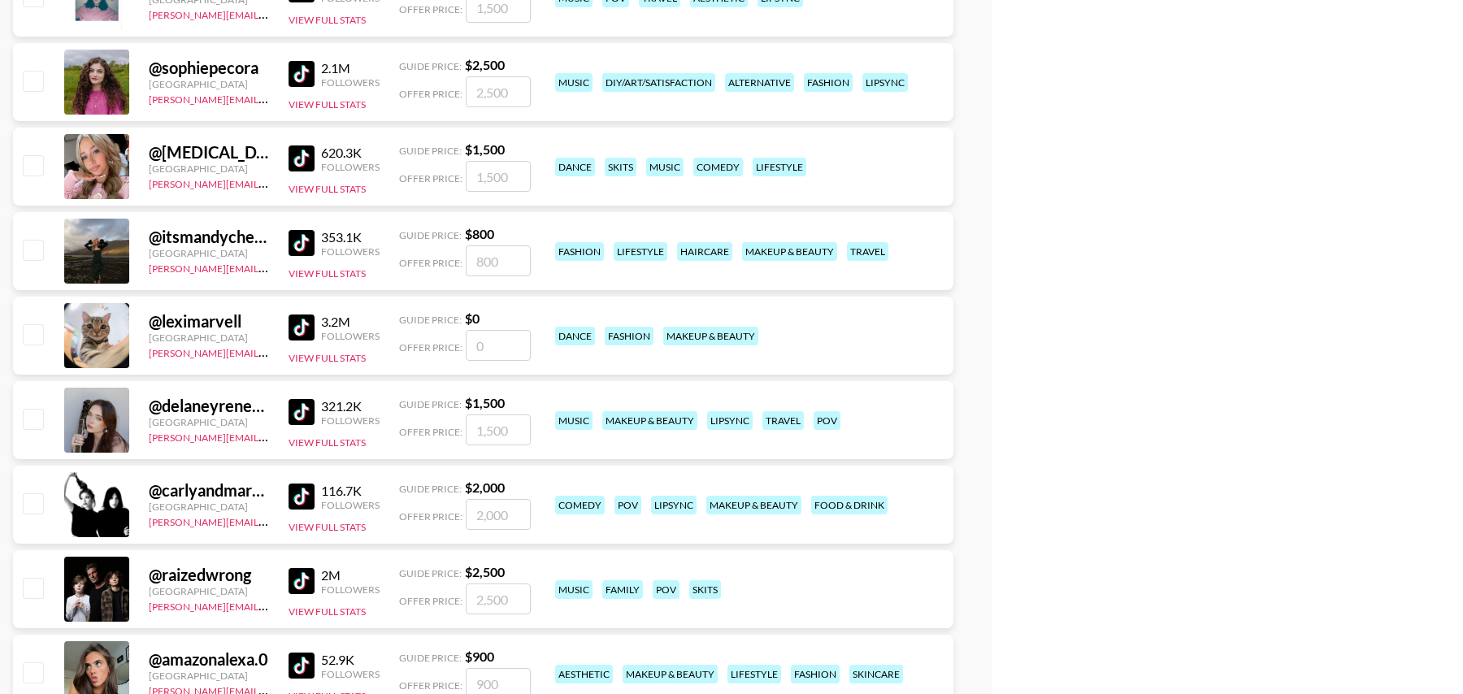
scroll to position [15671, 0]
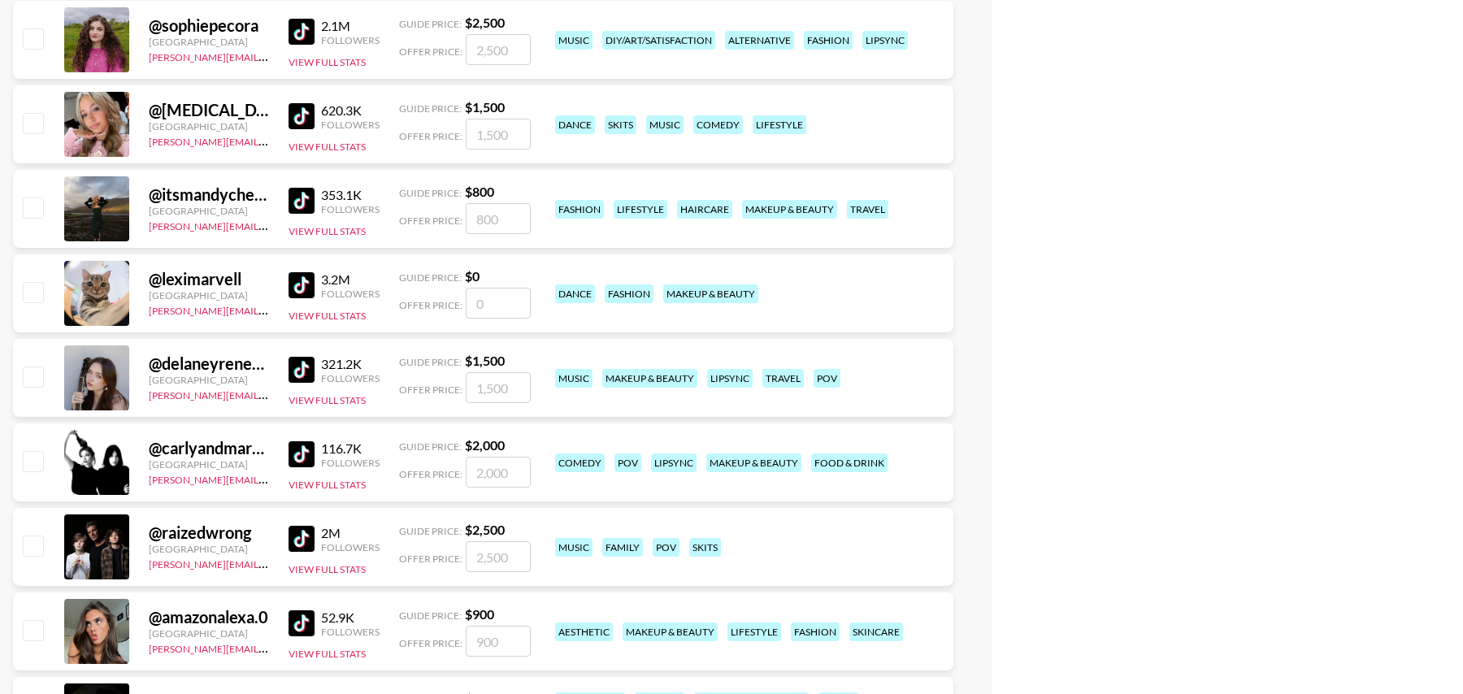
click at [38, 119] on input "checkbox" at bounding box center [33, 123] width 20 height 20
checkbox input "true"
drag, startPoint x: 505, startPoint y: 134, endPoint x: 426, endPoint y: 134, distance: 79.6
click at [426, 134] on div "Offer Price: 1500" at bounding box center [465, 134] width 132 height 31
type input "2000"
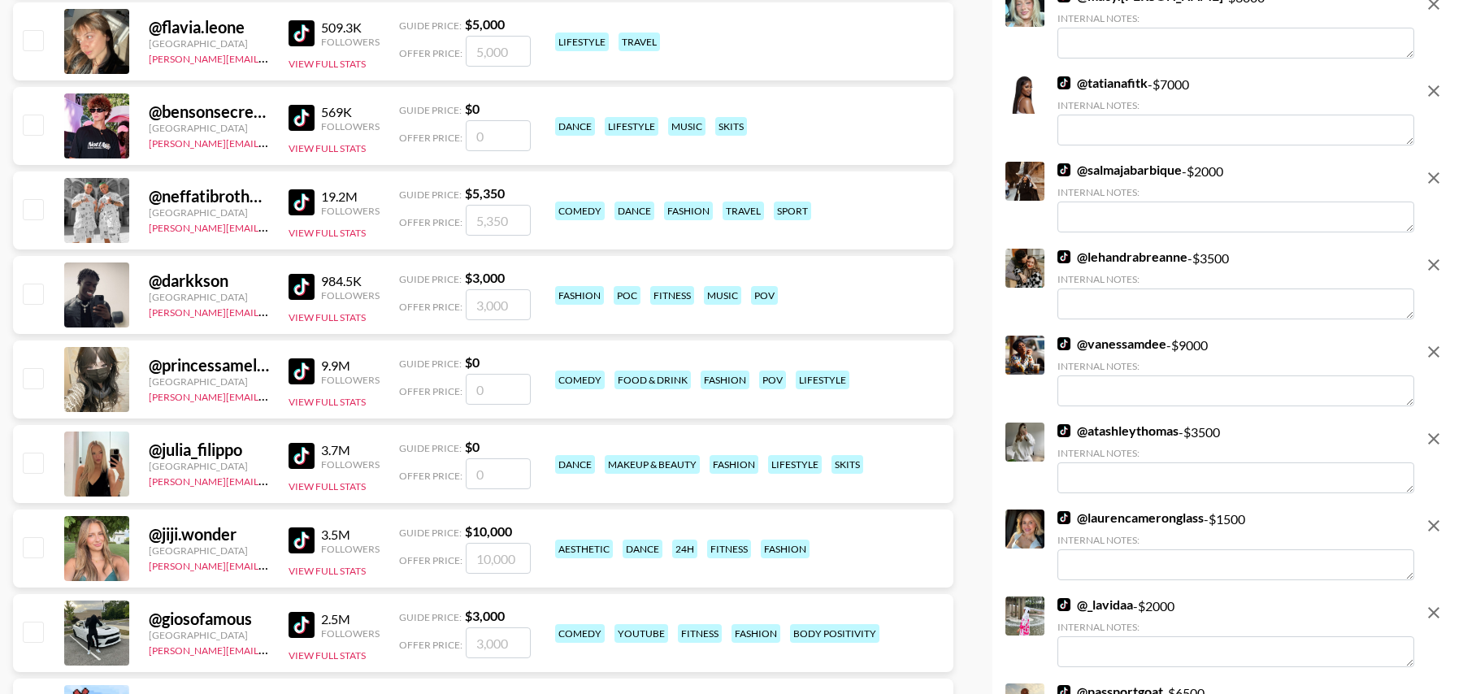
scroll to position [0, 0]
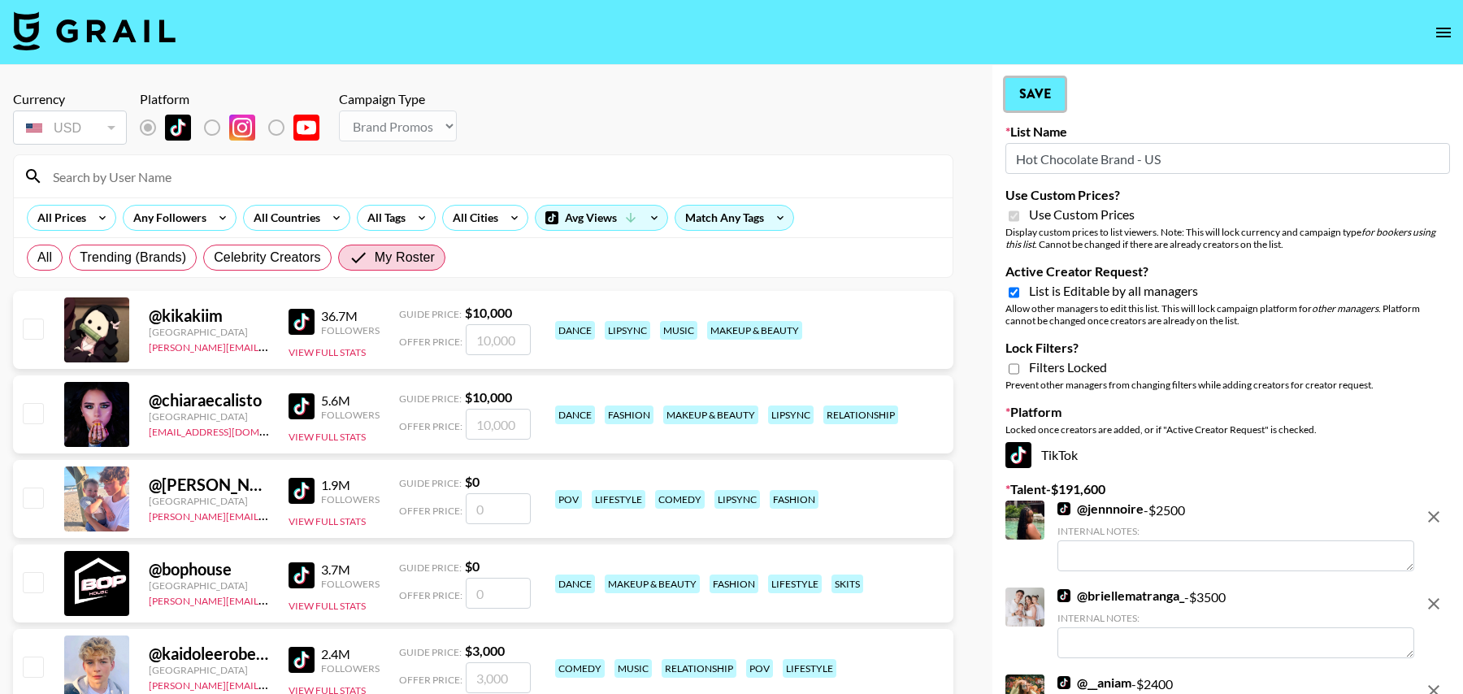
click at [1031, 93] on button "Save" at bounding box center [1034, 94] width 59 height 33
click at [1048, 91] on button "Save" at bounding box center [1034, 94] width 59 height 33
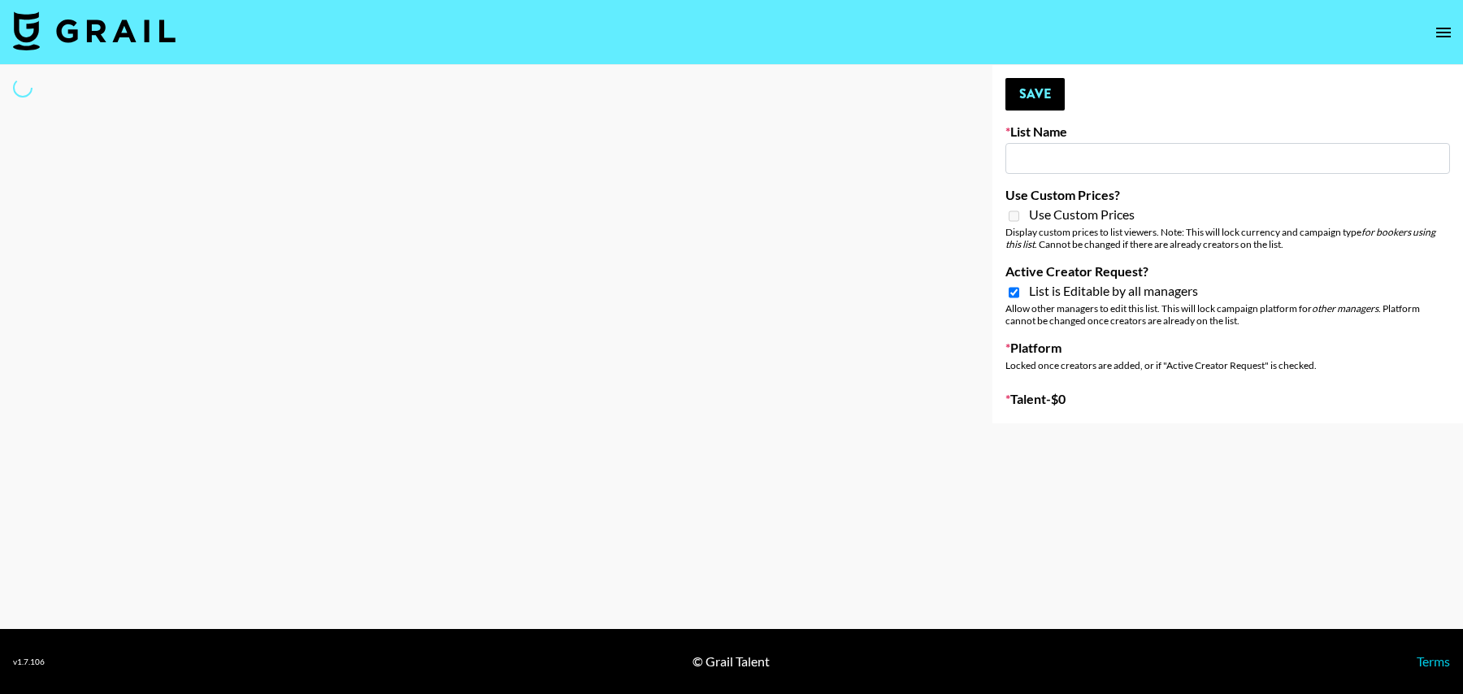
type input "Young T & Bugsy List"
checkbox input "true"
select select "Song"
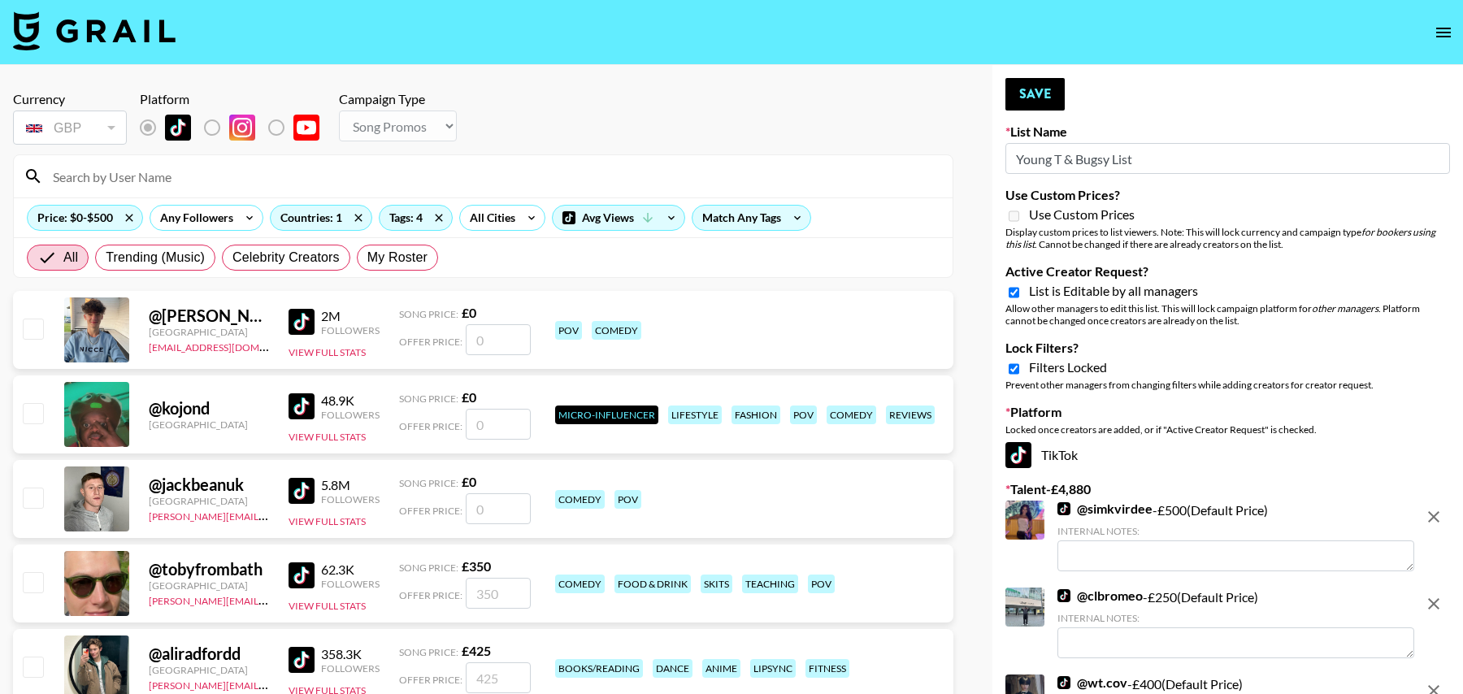
click at [180, 177] on input at bounding box center [493, 176] width 900 height 26
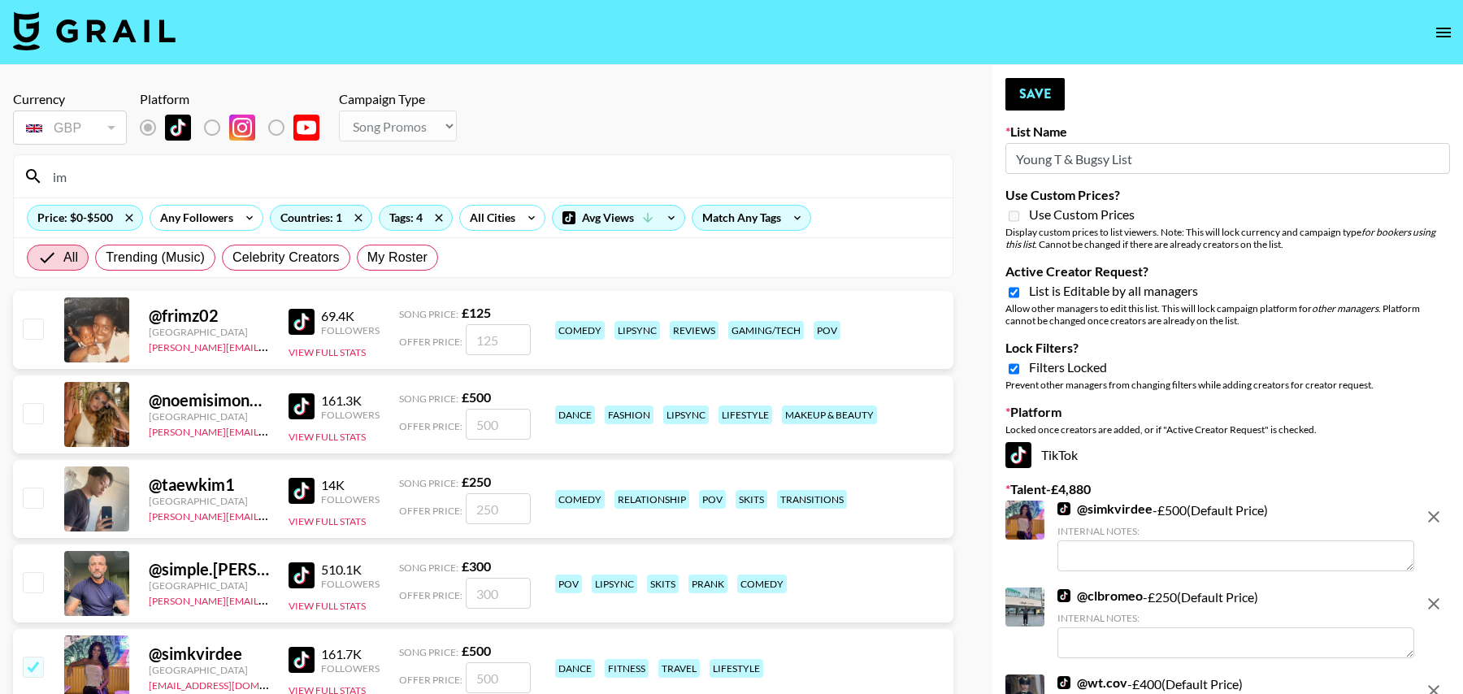
type input "i"
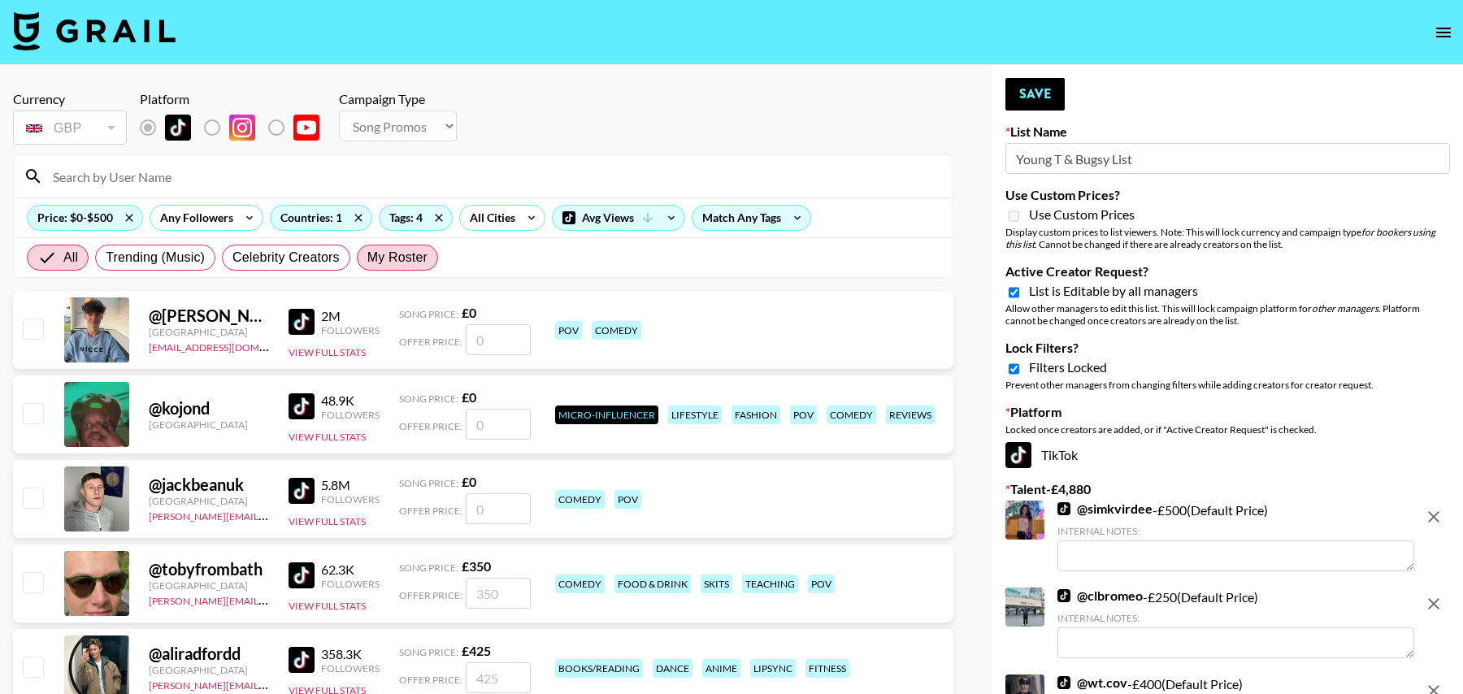
click at [399, 265] on span "My Roster" at bounding box center [397, 258] width 60 height 20
click at [367, 258] on input "My Roster" at bounding box center [367, 258] width 0 height 0
radio input "true"
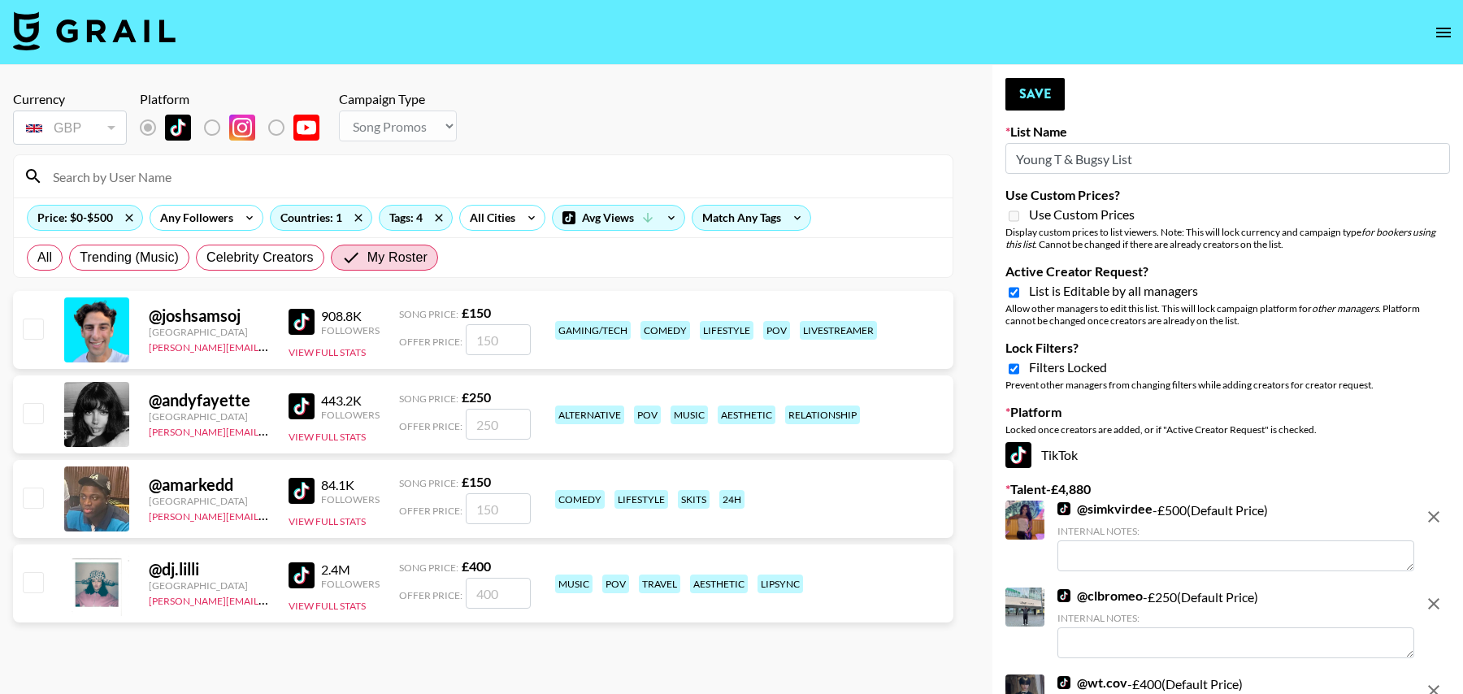
click at [306, 185] on input at bounding box center [493, 176] width 900 height 26
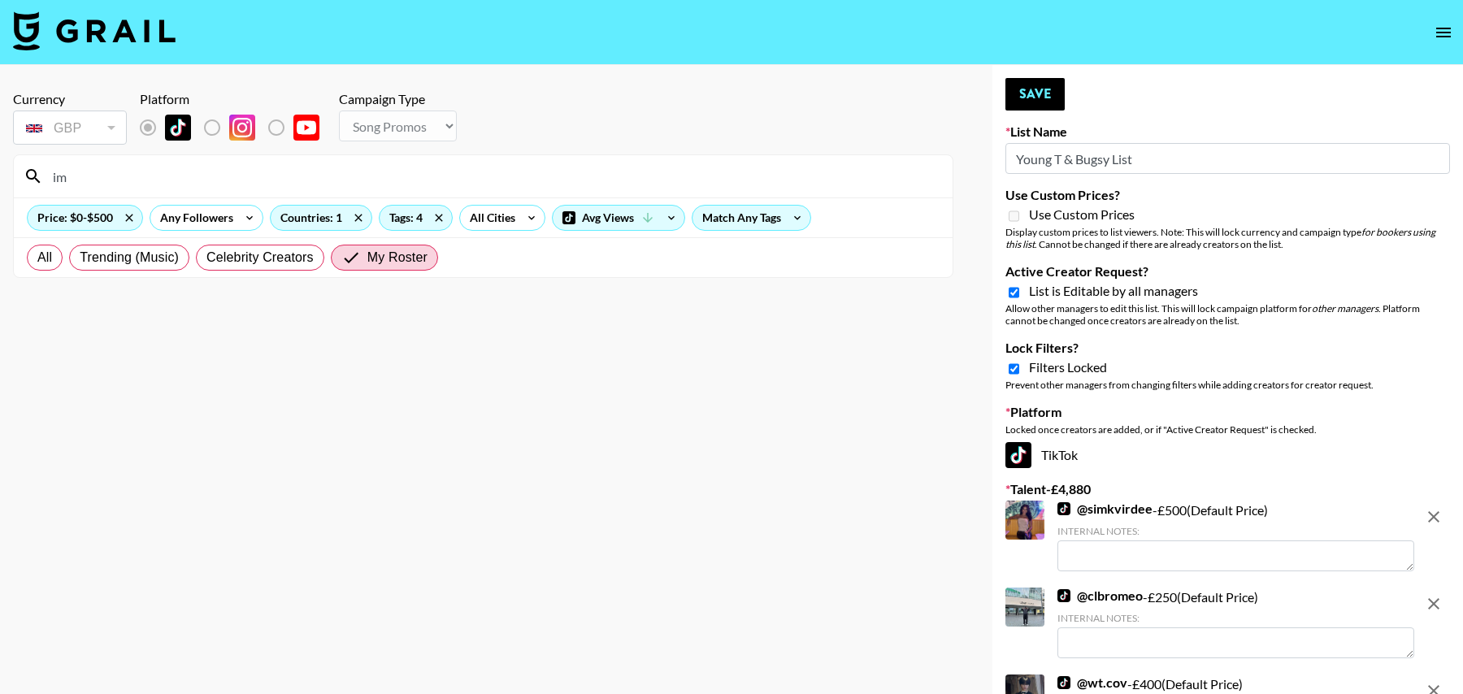
type input "i"
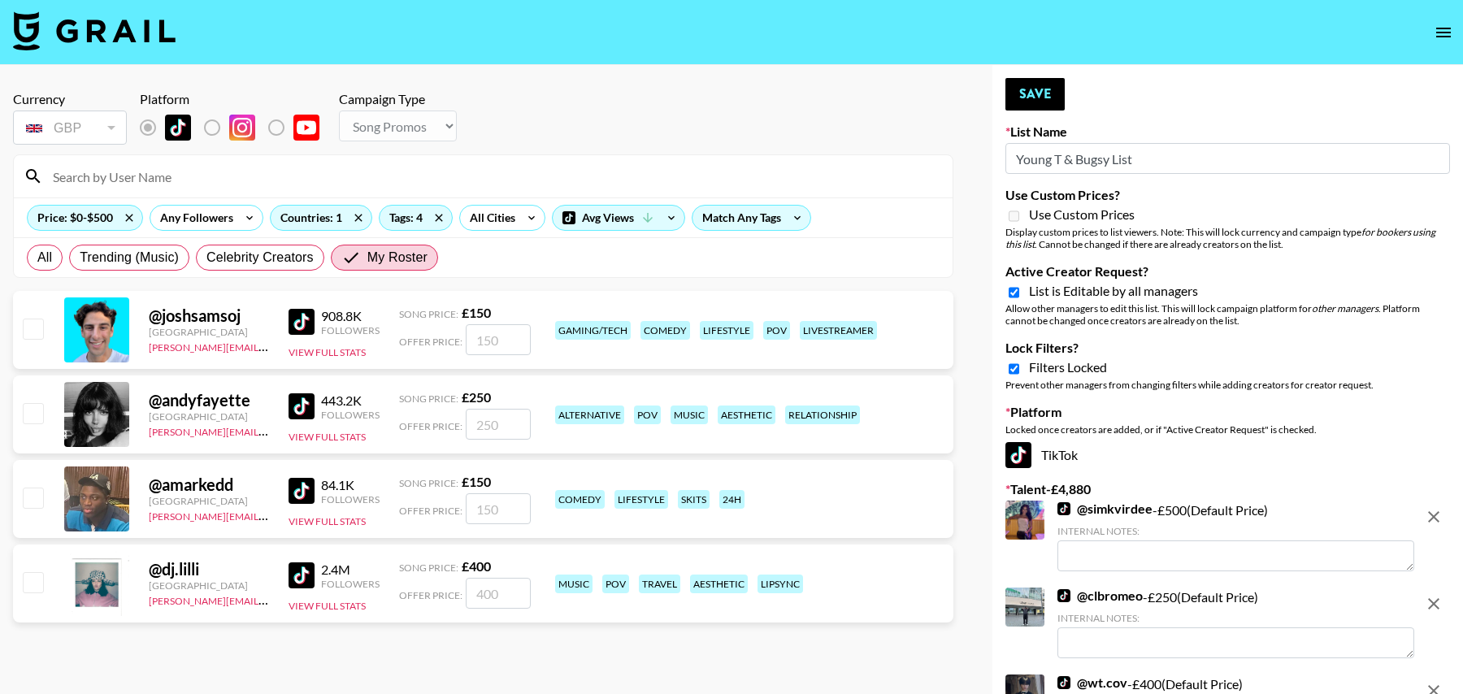
type input "m"
click at [37, 409] on input "checkbox" at bounding box center [33, 413] width 20 height 20
checkbox input "true"
type input "250"
click at [1019, 93] on button "Save" at bounding box center [1034, 94] width 59 height 33
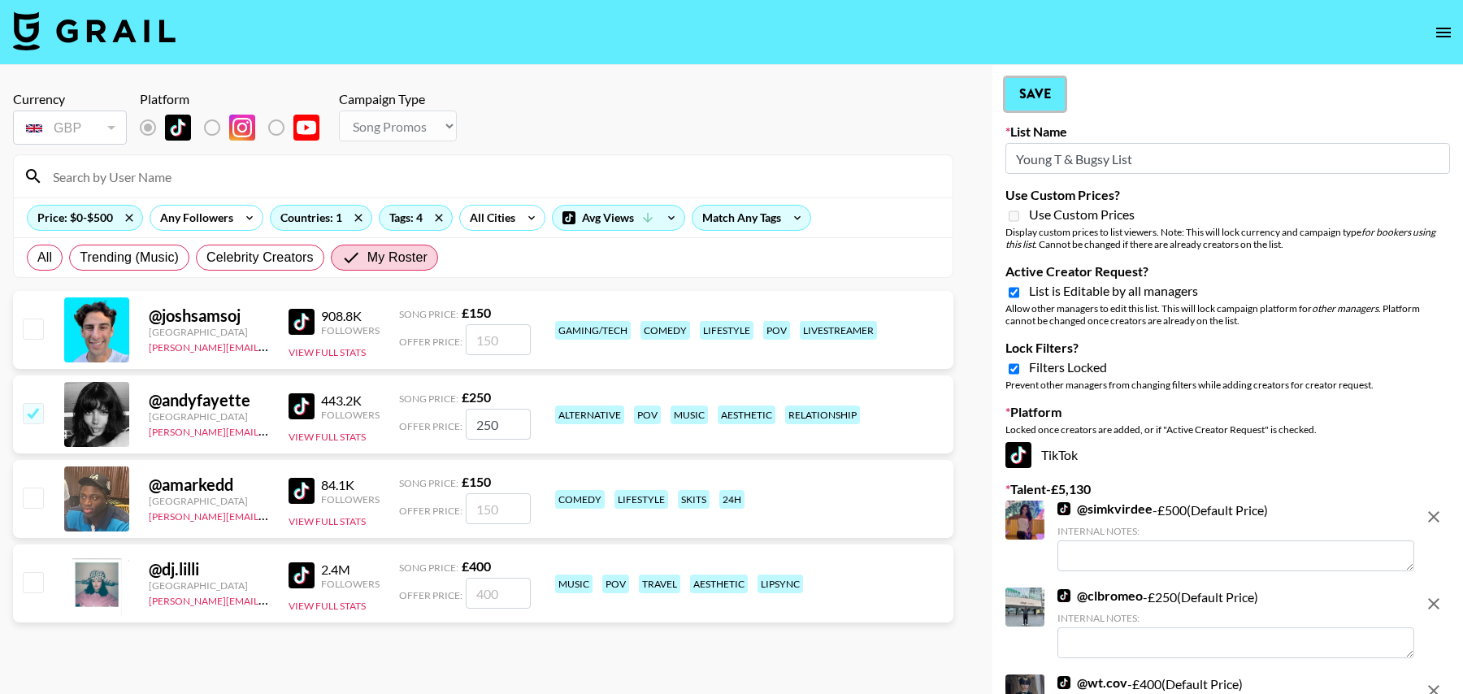
radio input "true"
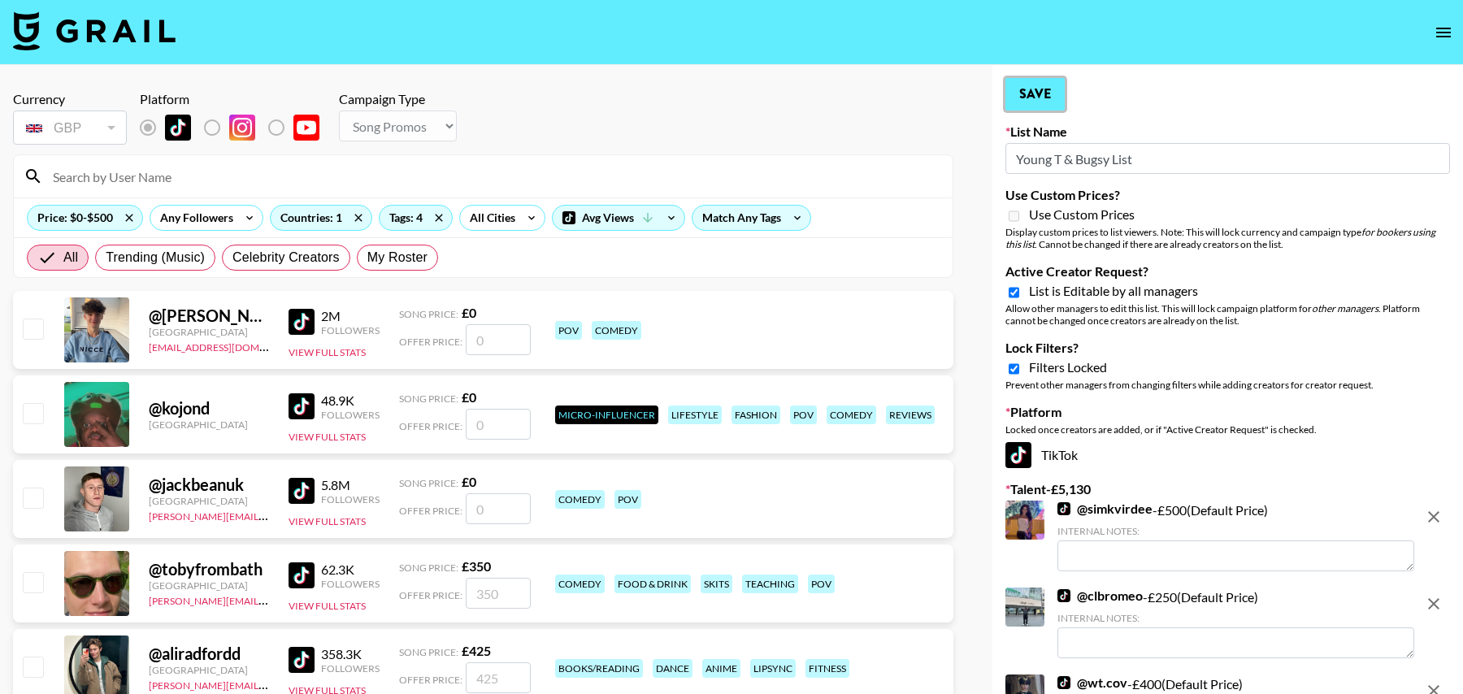
click at [1034, 95] on button "Save" at bounding box center [1034, 94] width 59 height 33
